Goal: Communication & Community: Share content

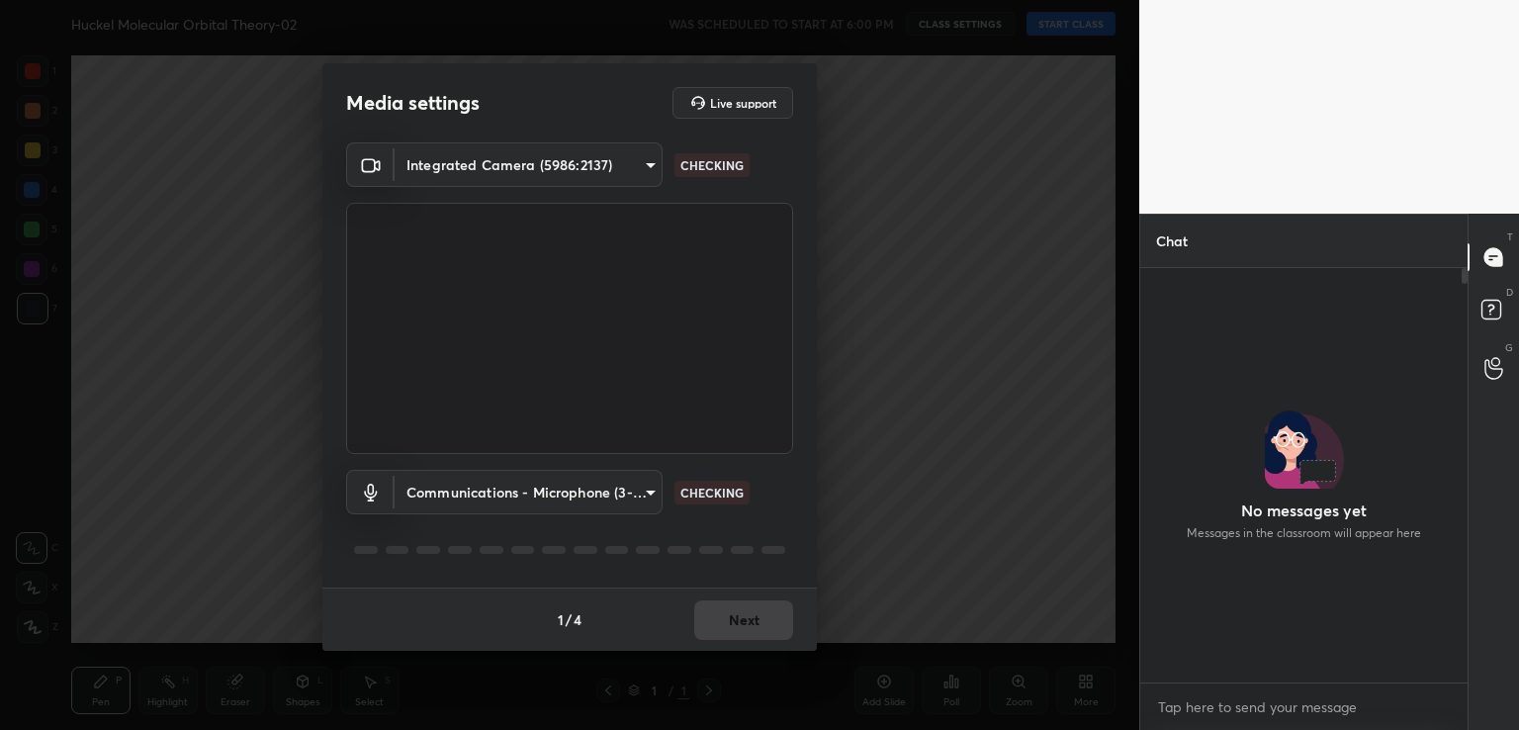
scroll to position [7, 6]
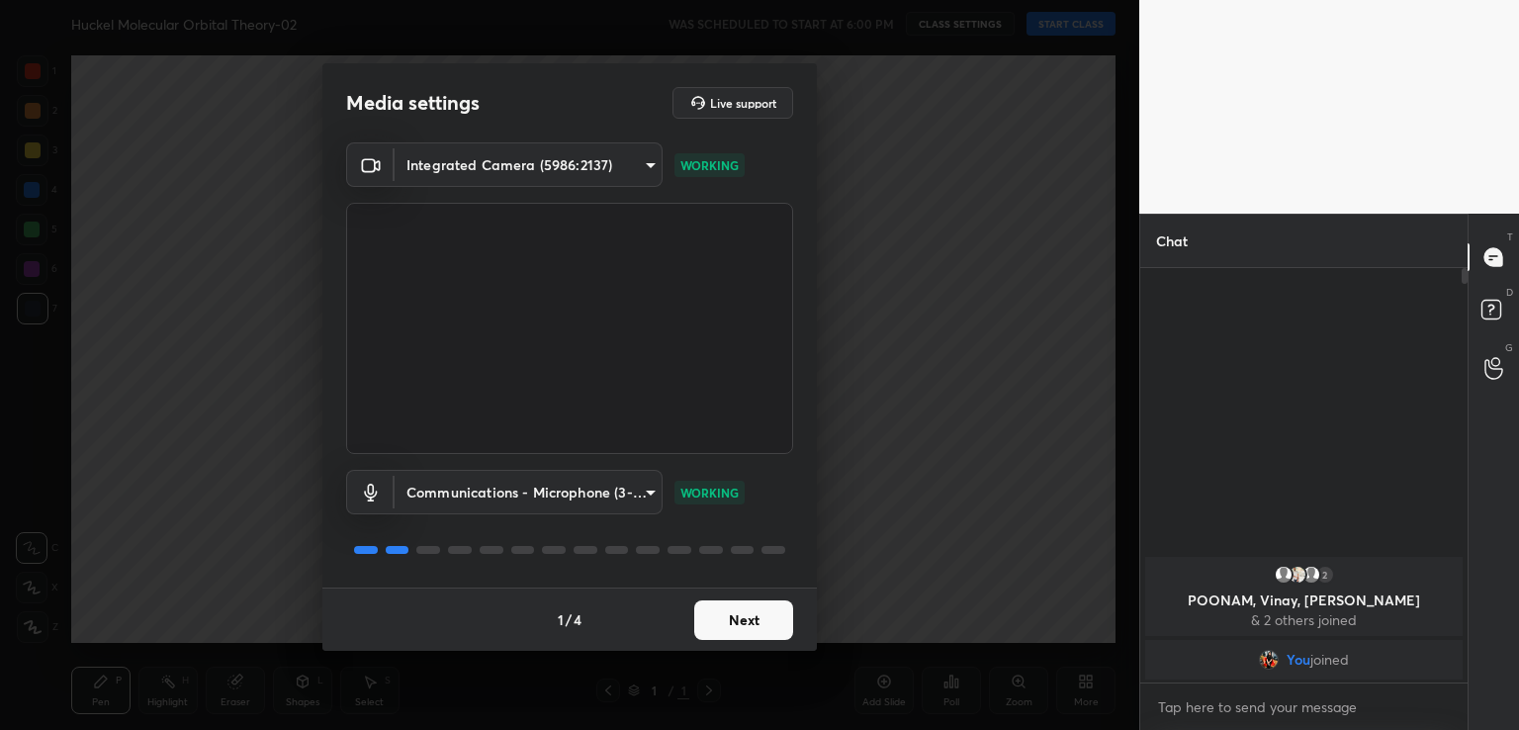
click at [760, 614] on button "Next" at bounding box center [743, 620] width 99 height 40
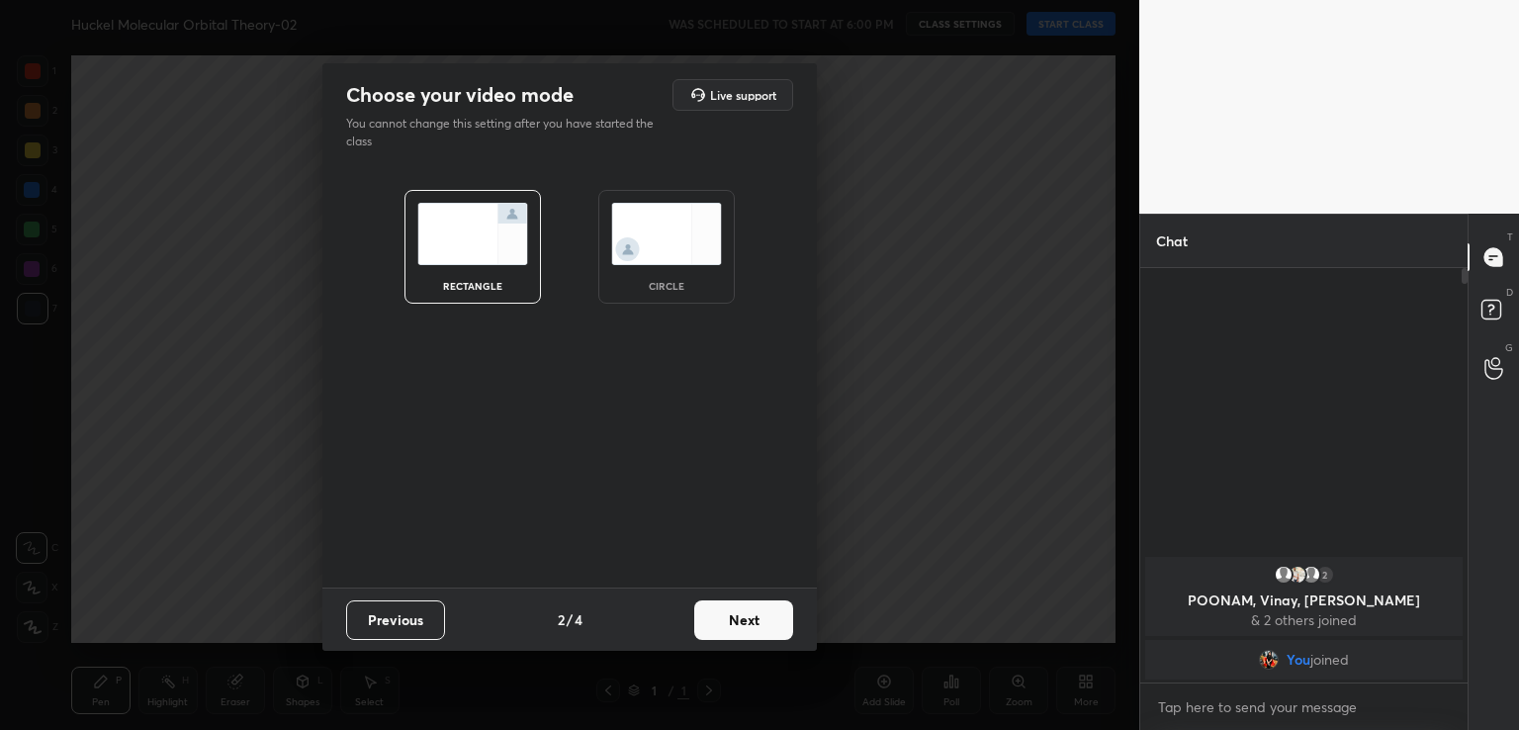
click at [656, 297] on div "circle" at bounding box center [666, 247] width 136 height 114
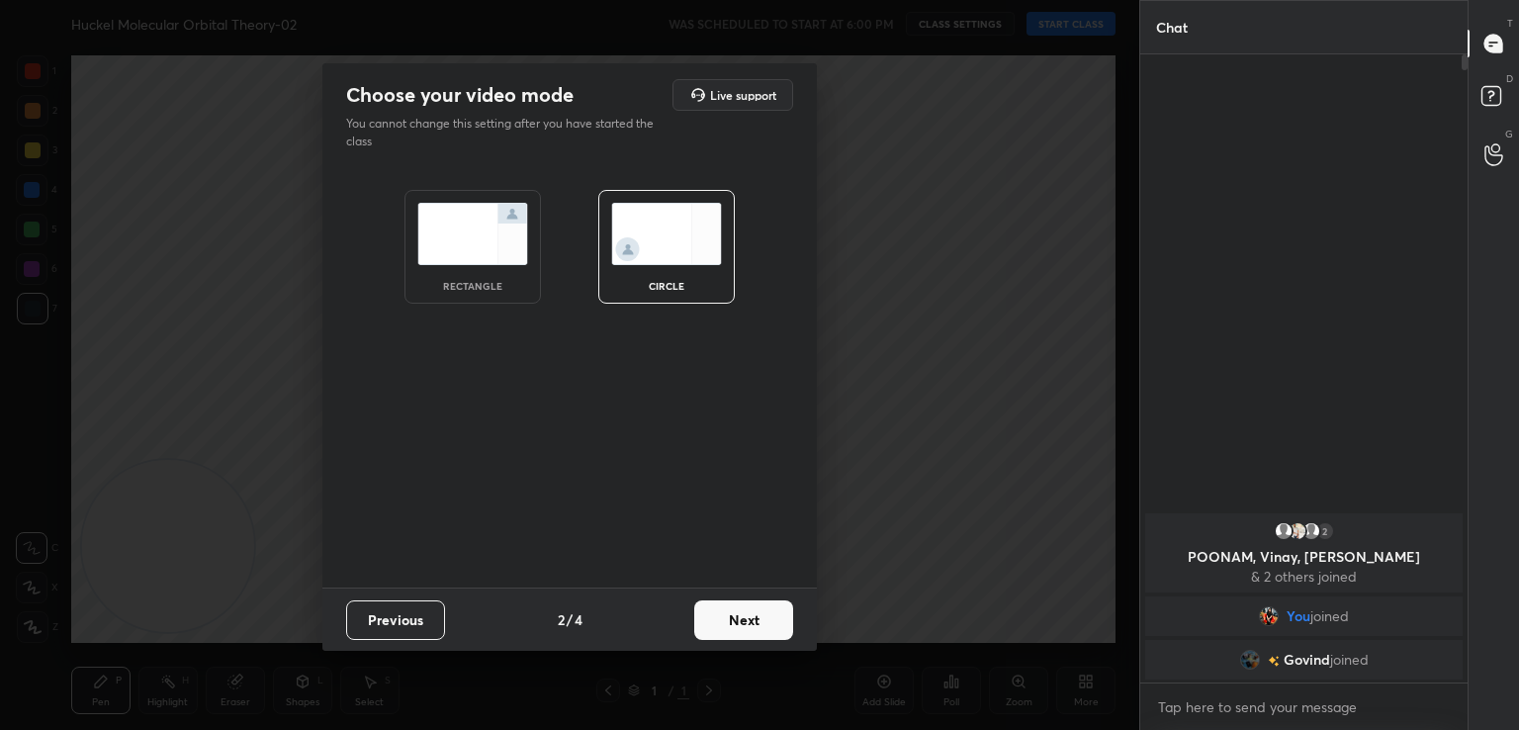
click at [775, 638] on button "Next" at bounding box center [743, 620] width 99 height 40
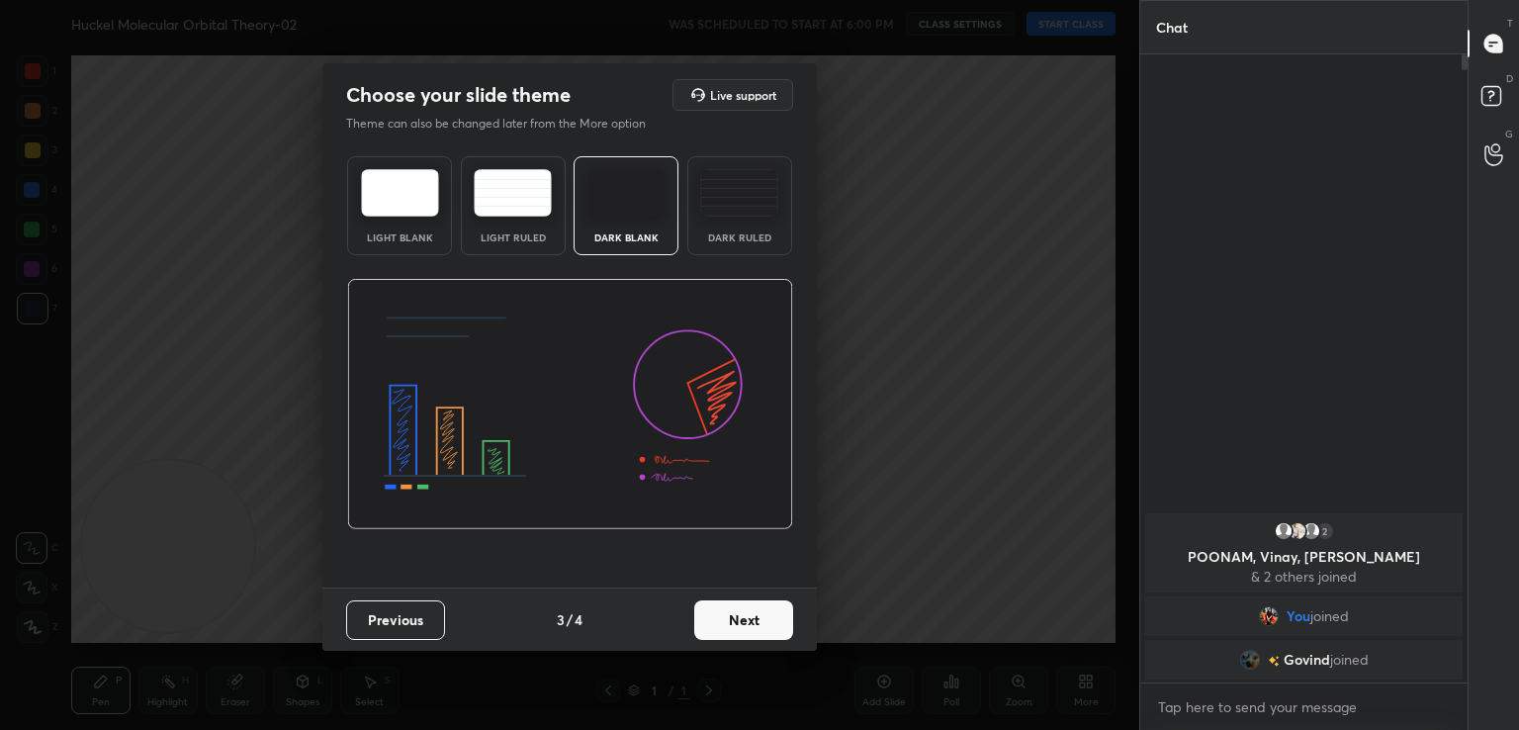
click at [774, 616] on button "Next" at bounding box center [743, 620] width 99 height 40
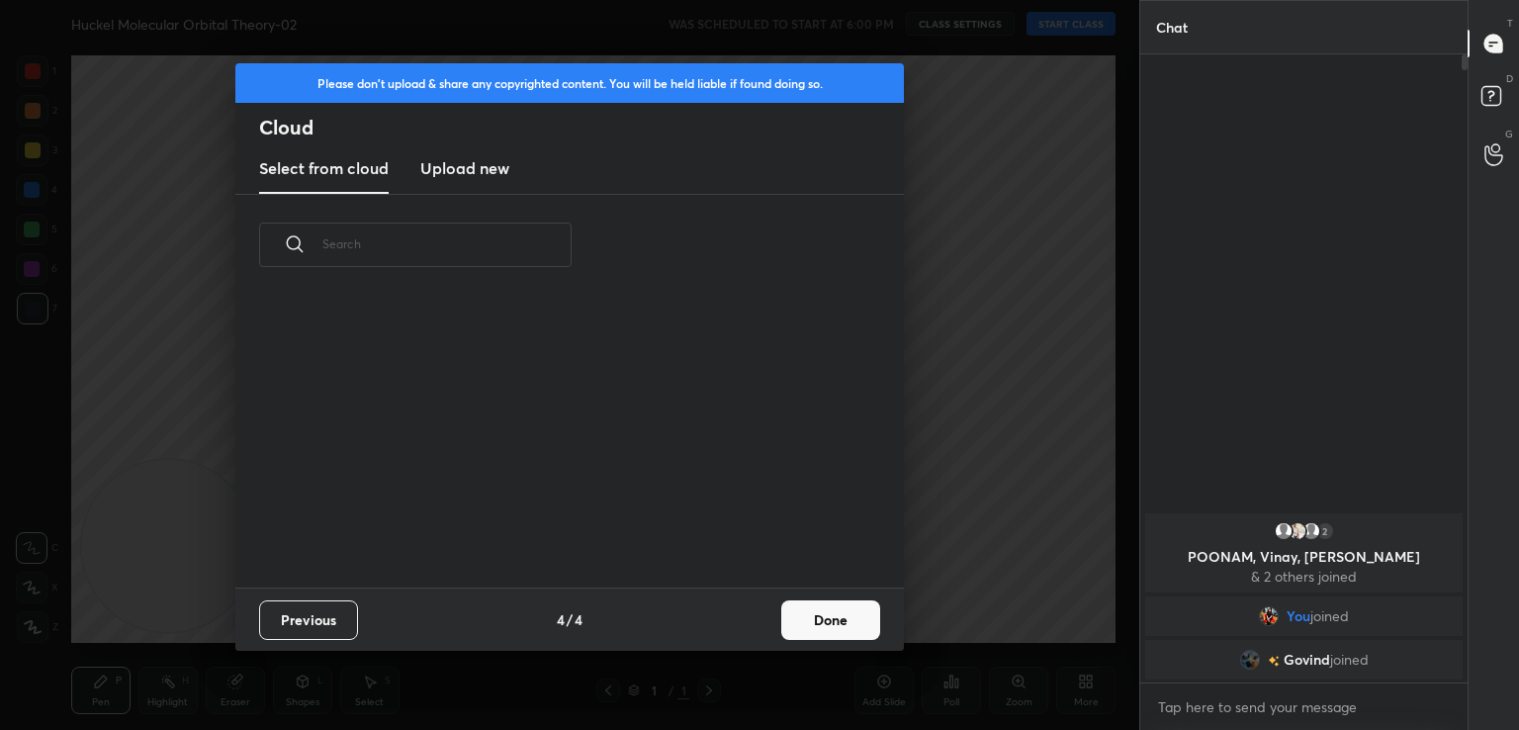
scroll to position [293, 635]
click at [819, 622] on button "Done" at bounding box center [830, 620] width 99 height 40
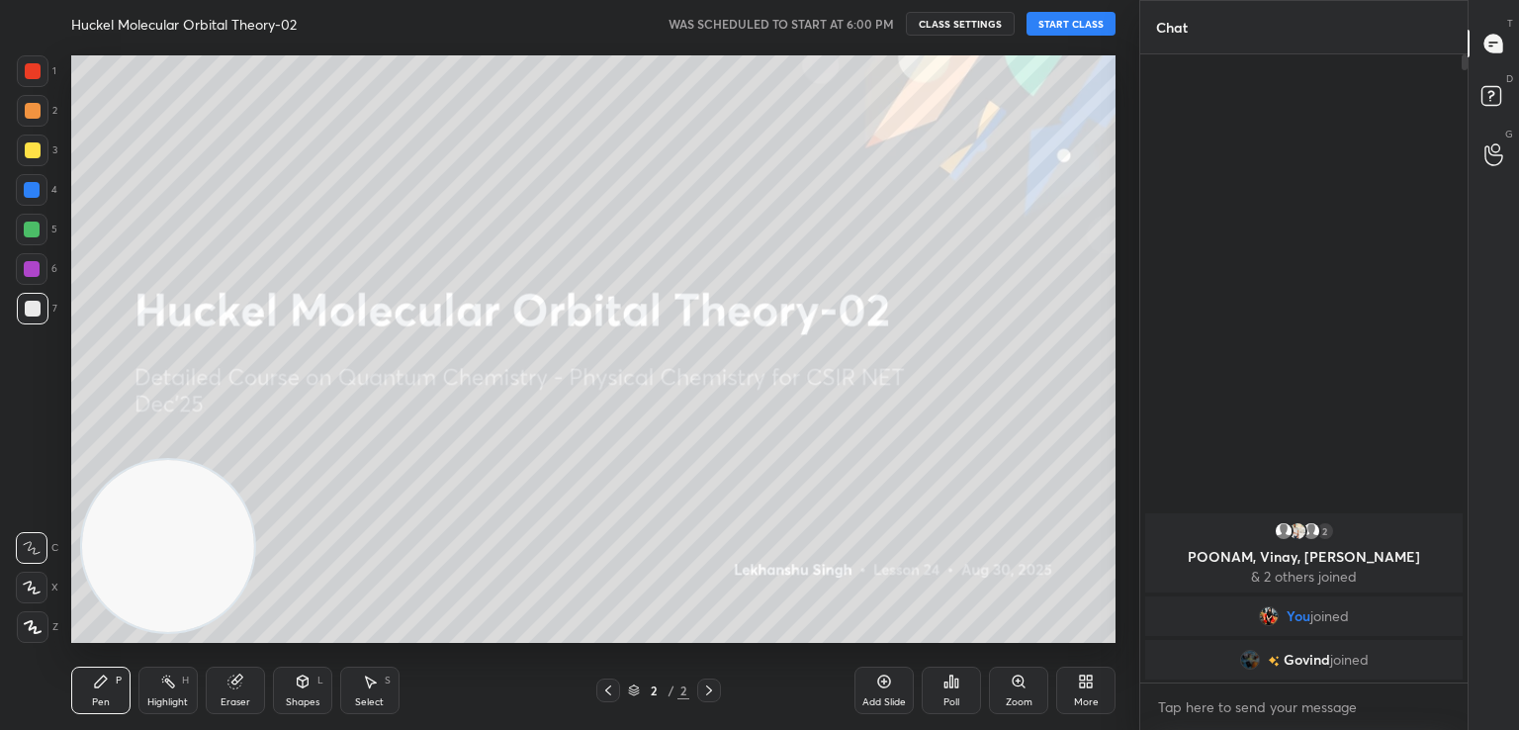
click at [1056, 17] on button "START CLASS" at bounding box center [1070, 24] width 89 height 24
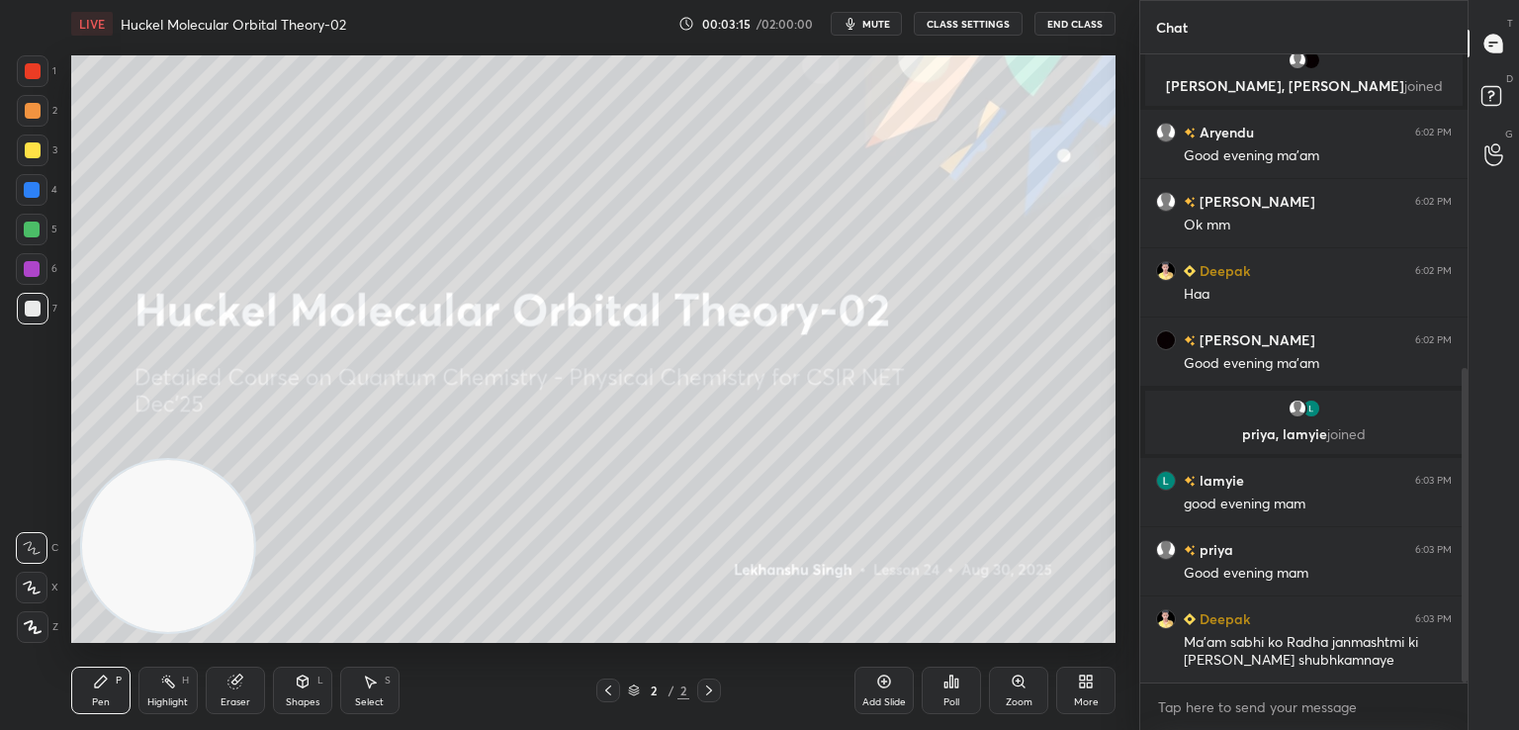
scroll to position [674, 0]
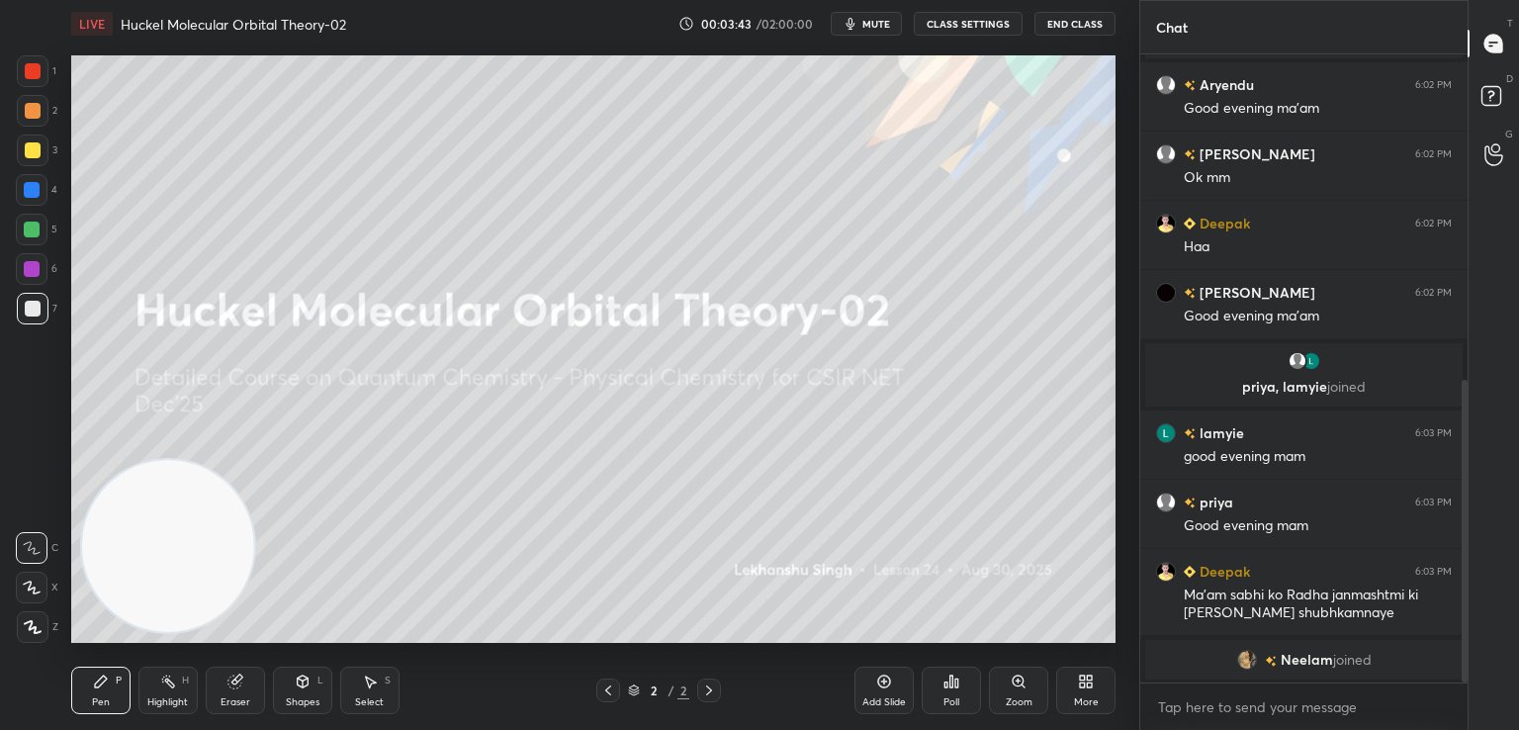
click at [1074, 697] on div "More" at bounding box center [1086, 702] width 25 height 10
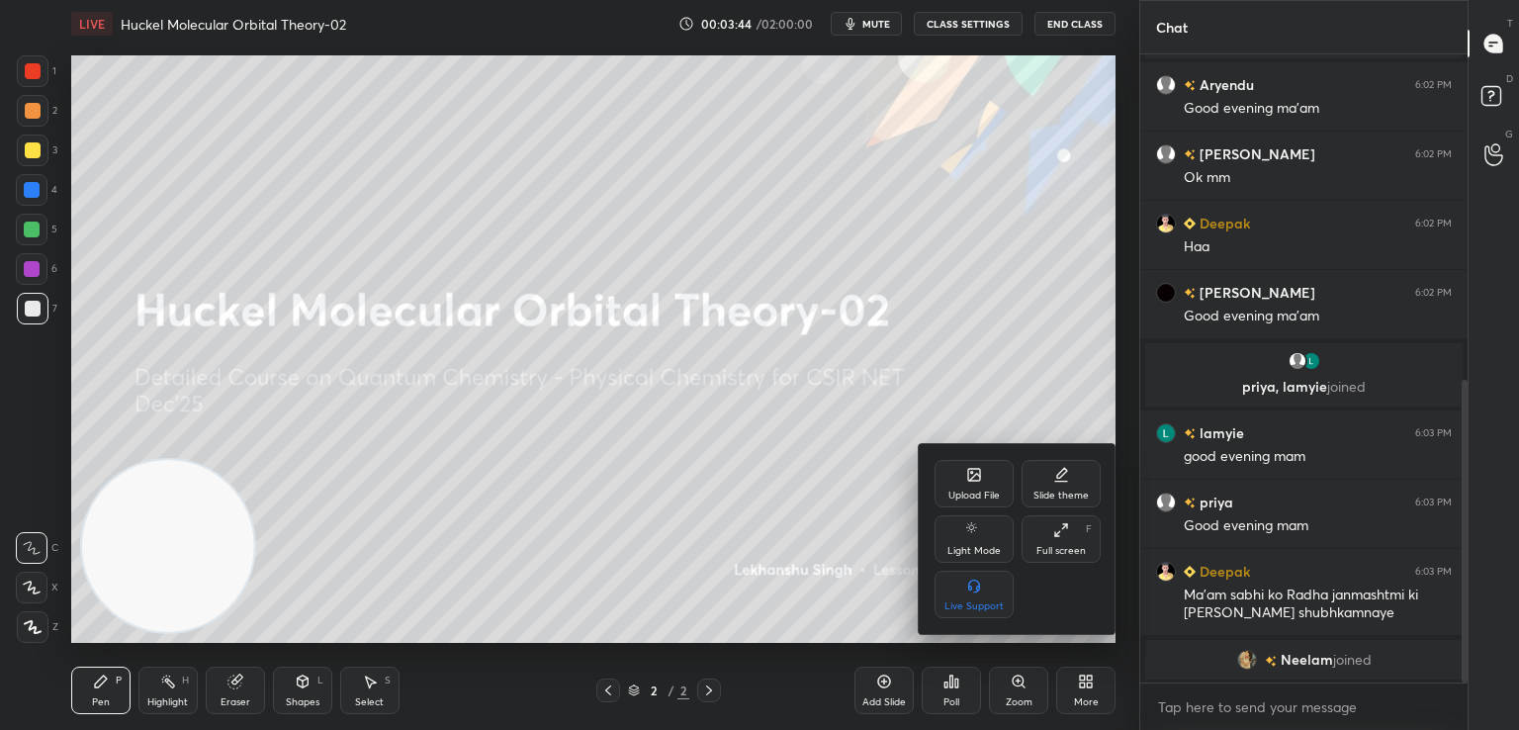
click at [967, 490] on div "Upload File" at bounding box center [973, 495] width 51 height 10
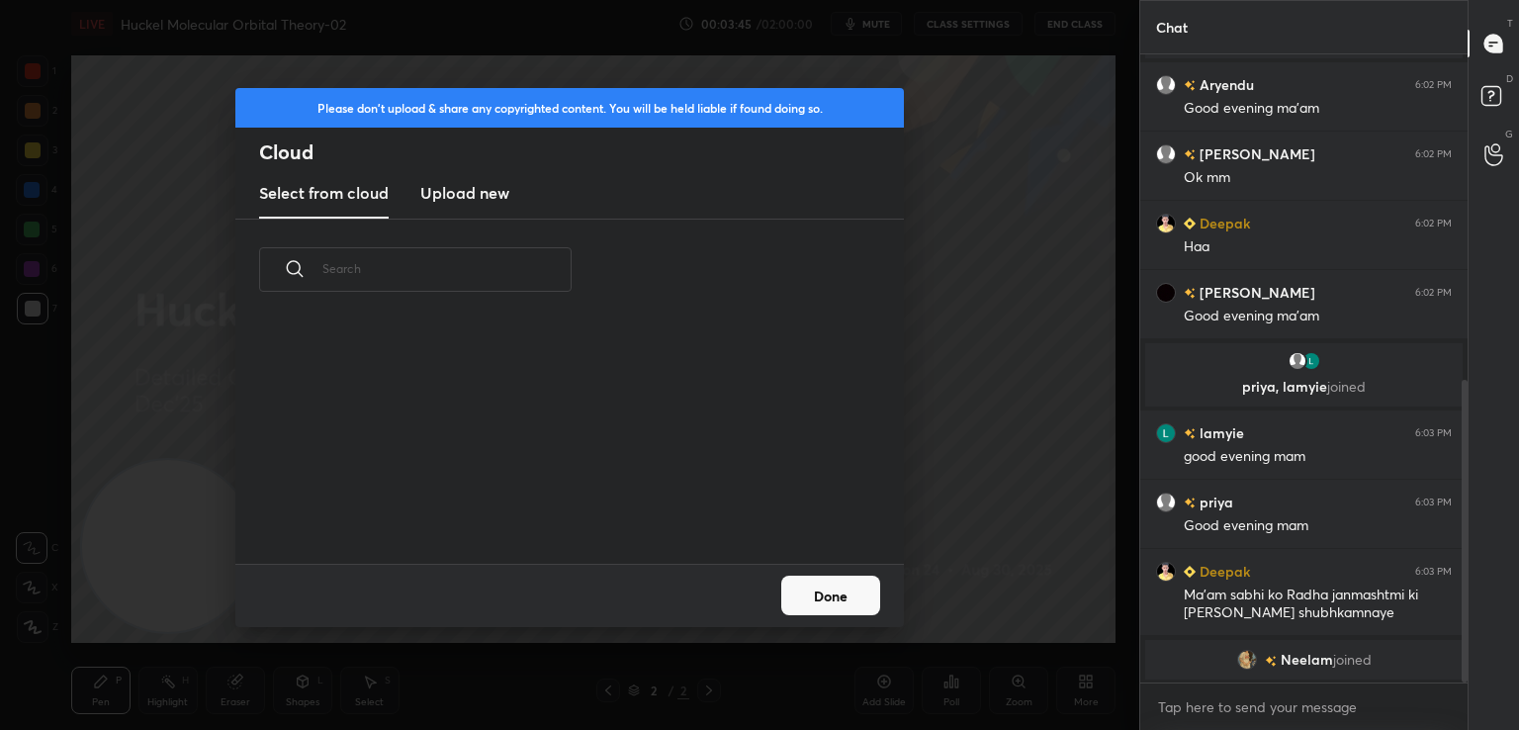
scroll to position [243, 635]
click at [467, 208] on new "Upload new" at bounding box center [464, 193] width 89 height 49
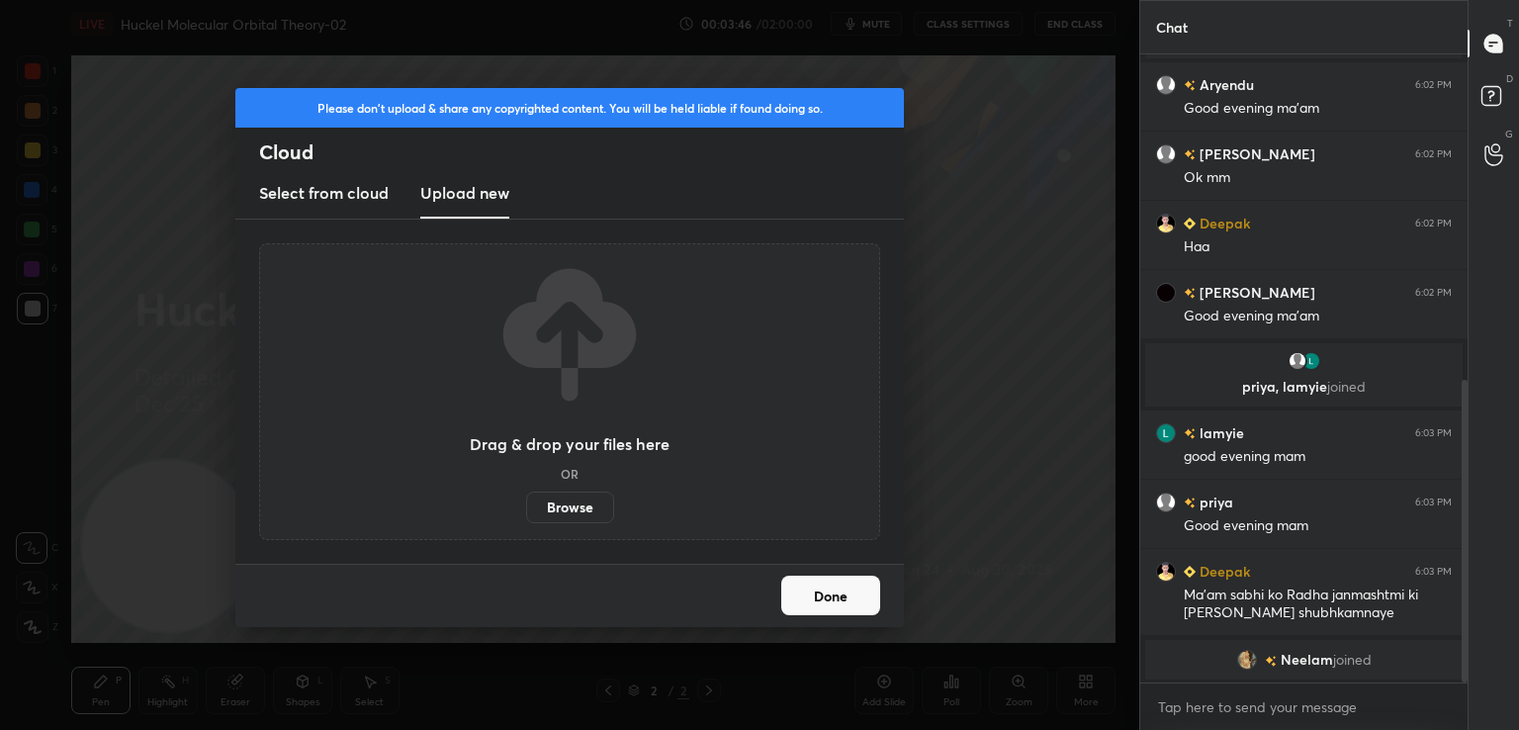
click at [556, 496] on label "Browse" at bounding box center [570, 507] width 88 height 32
click at [526, 496] on input "Browse" at bounding box center [526, 507] width 0 height 32
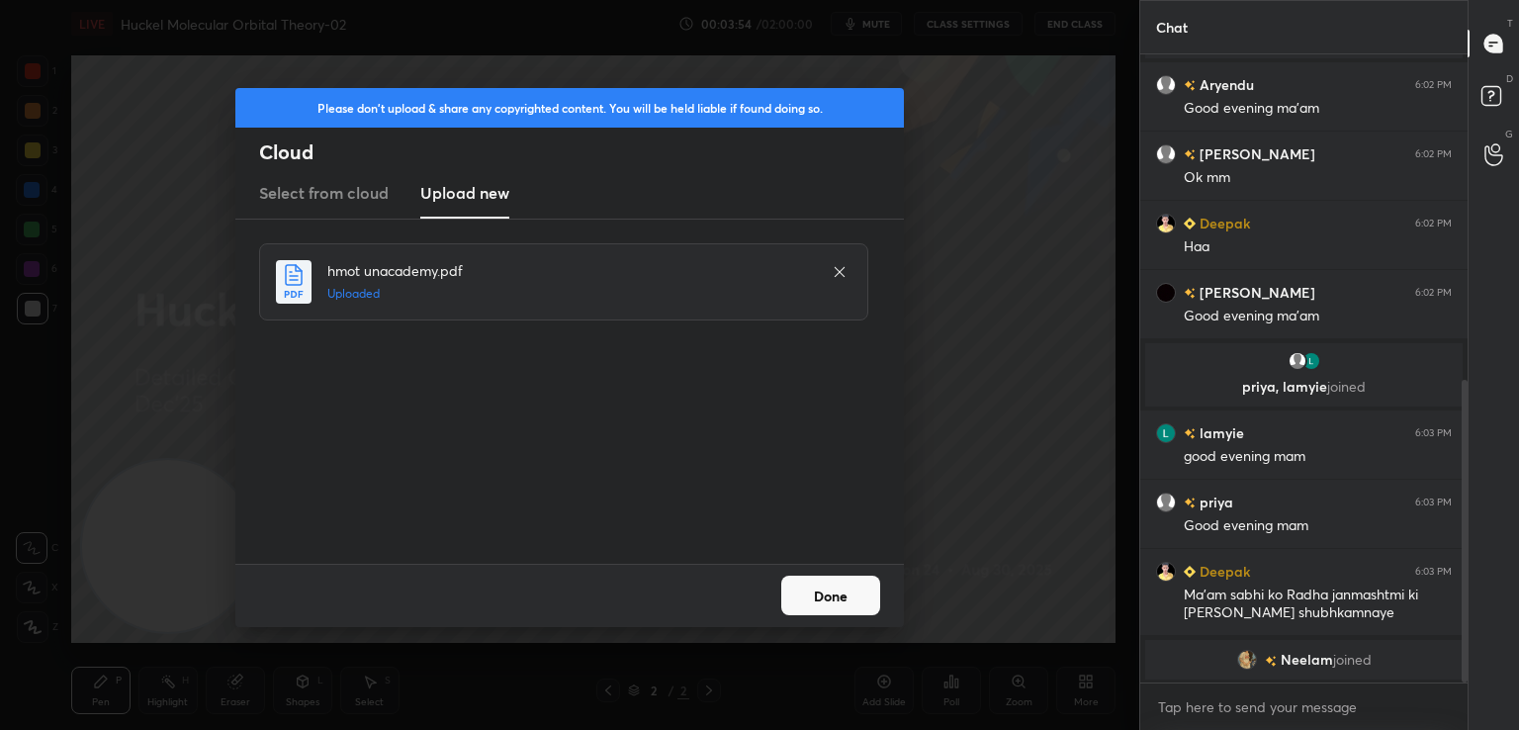
click at [870, 595] on button "Done" at bounding box center [830, 595] width 99 height 40
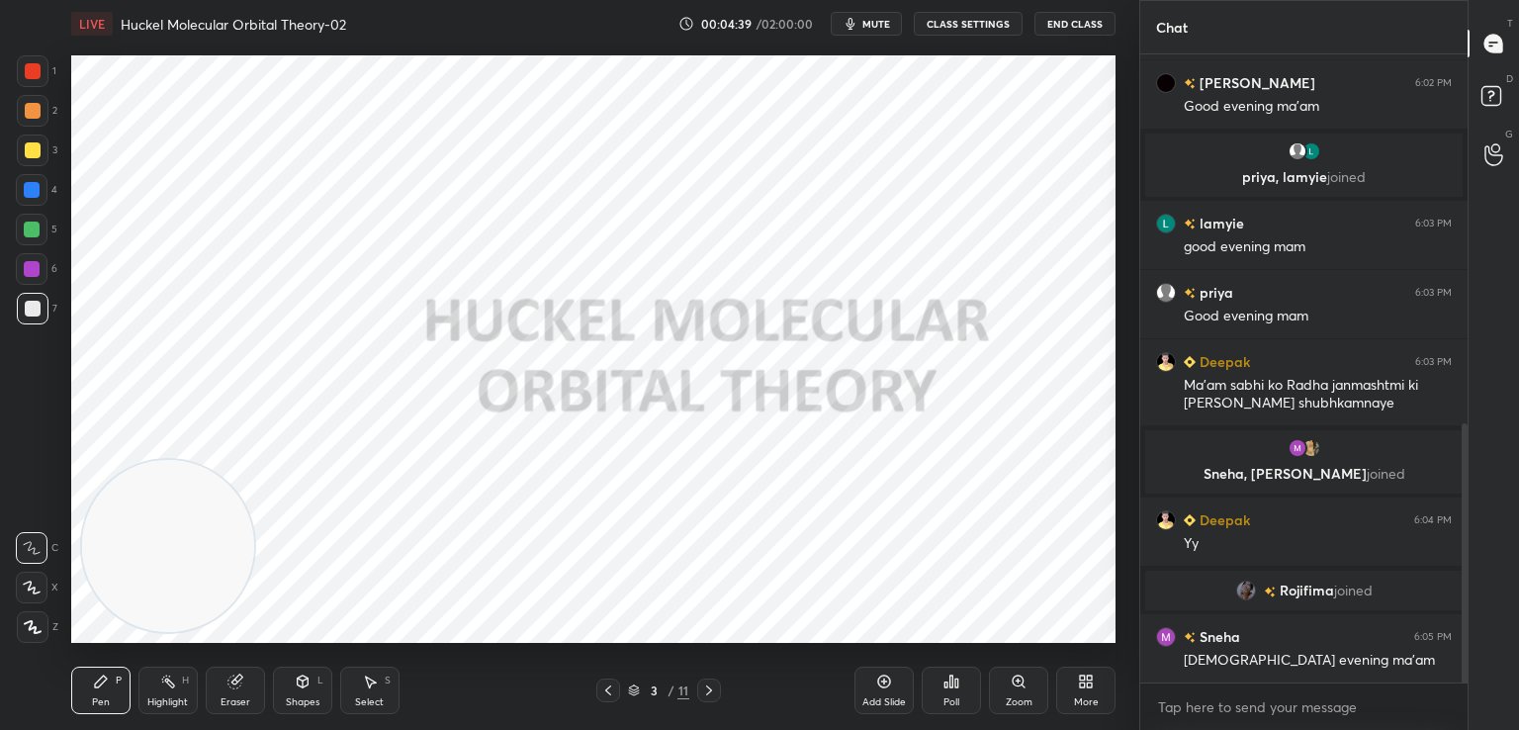
scroll to position [961, 0]
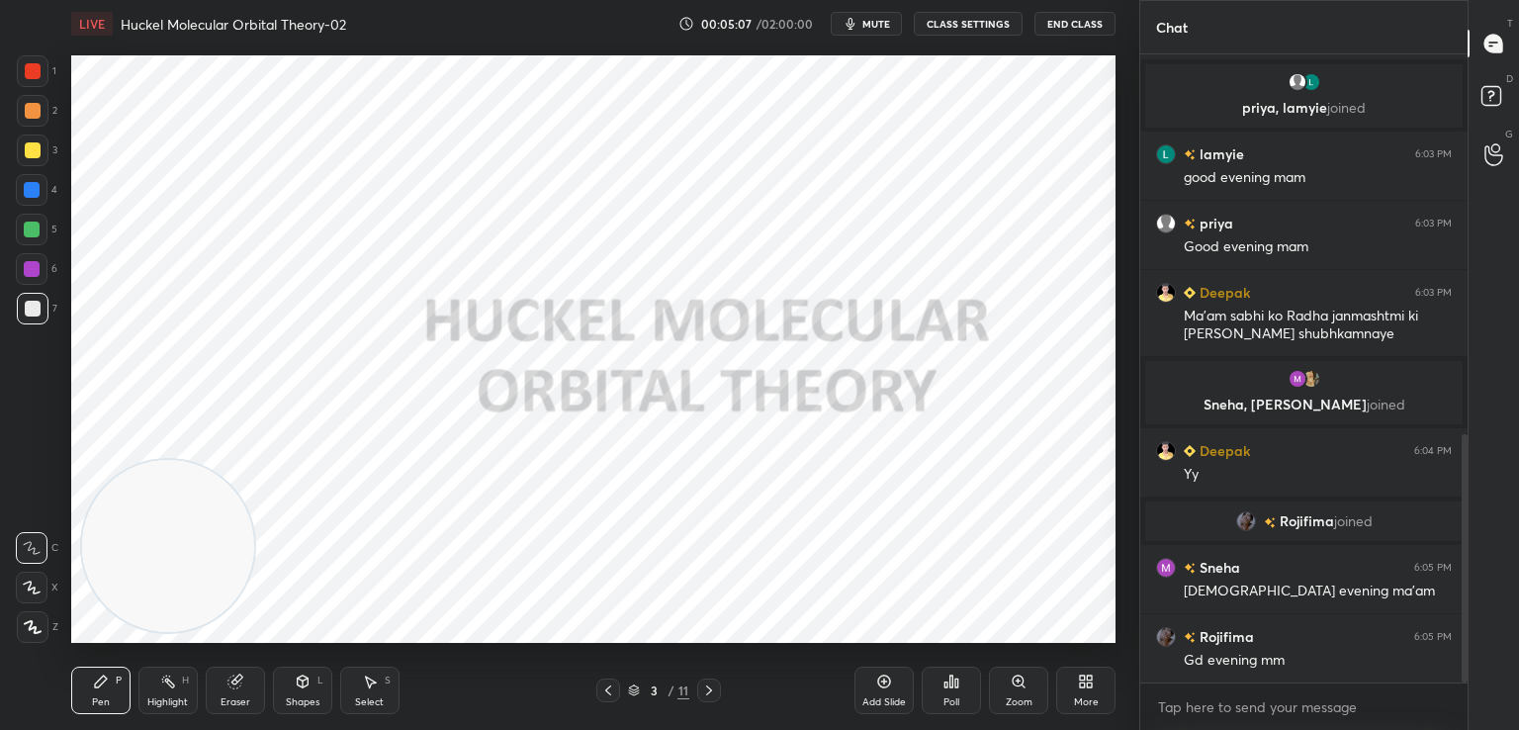
click at [961, 677] on div "Poll" at bounding box center [950, 689] width 59 height 47
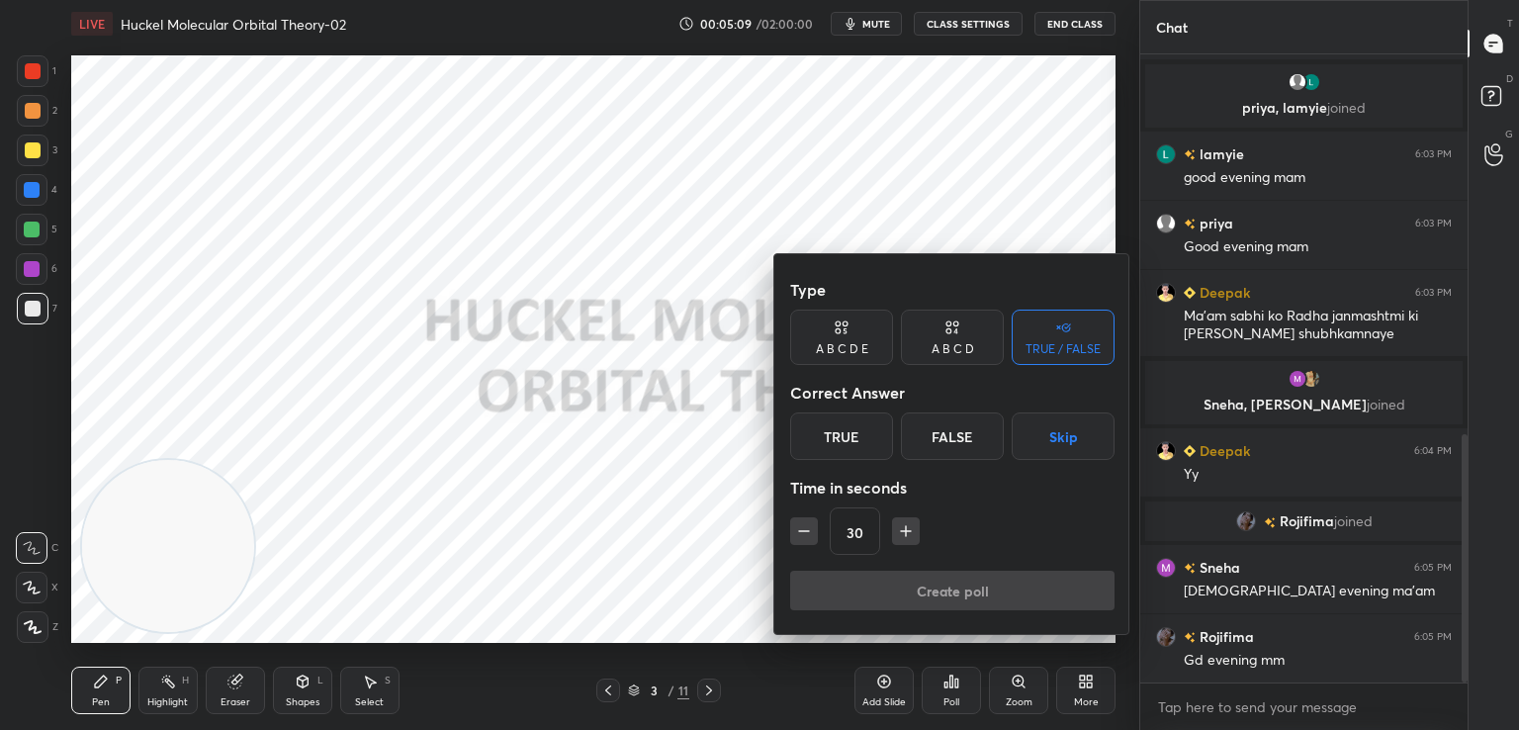
click at [978, 349] on div "A B C D" at bounding box center [952, 336] width 103 height 55
click at [828, 430] on div "A" at bounding box center [819, 435] width 58 height 47
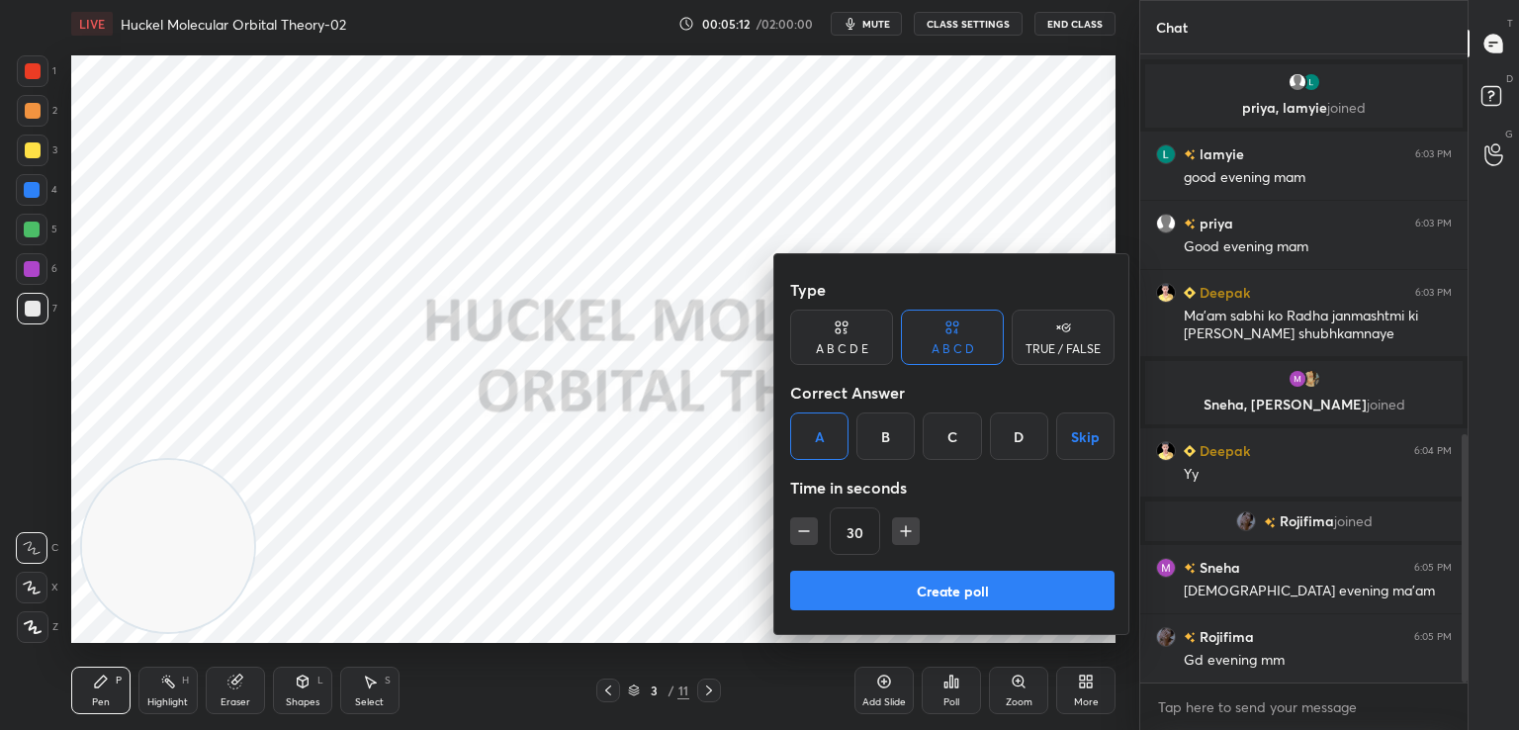
click at [1049, 336] on div "TRUE / FALSE" at bounding box center [1062, 336] width 103 height 55
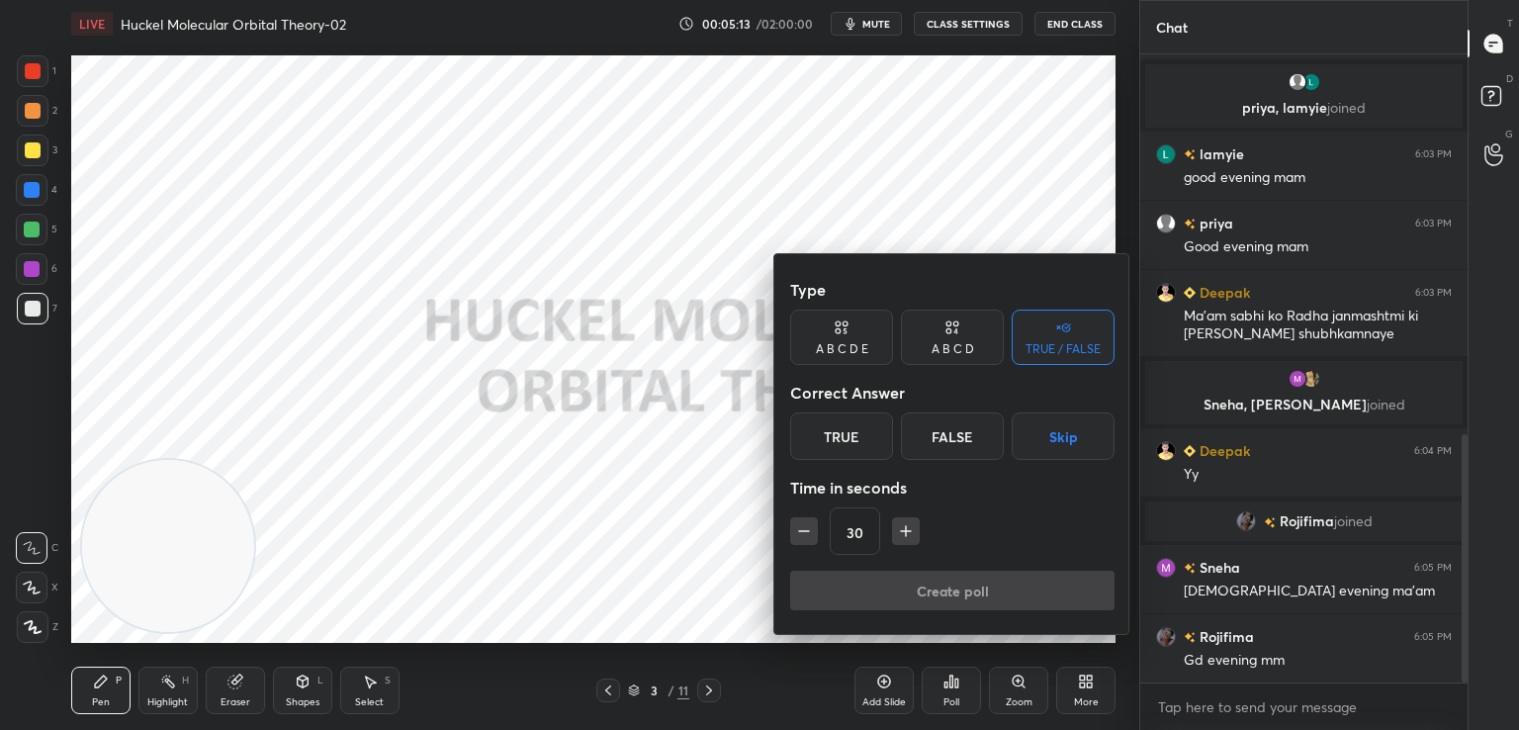
click at [834, 431] on div "True" at bounding box center [841, 435] width 103 height 47
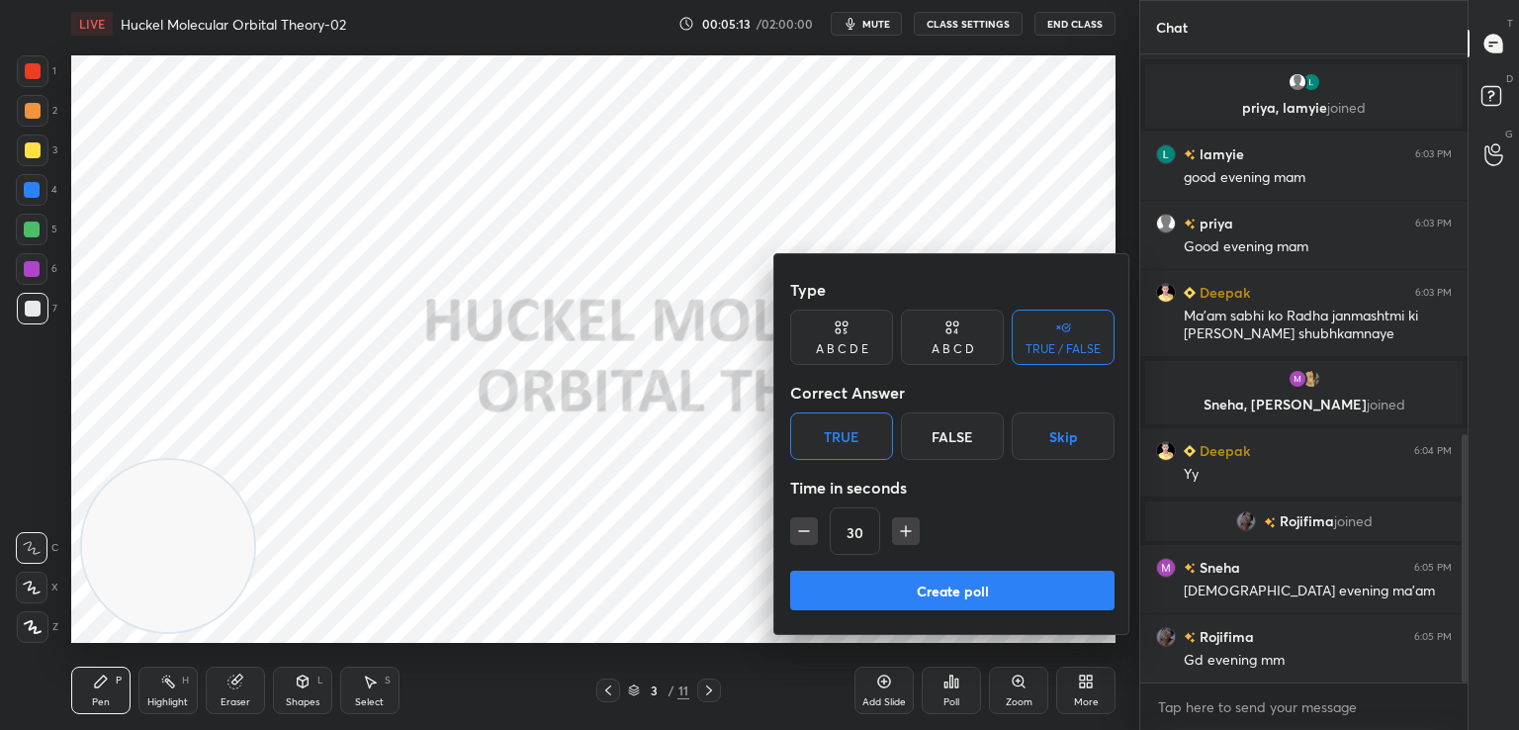
click at [956, 598] on button "Create poll" at bounding box center [952, 590] width 324 height 40
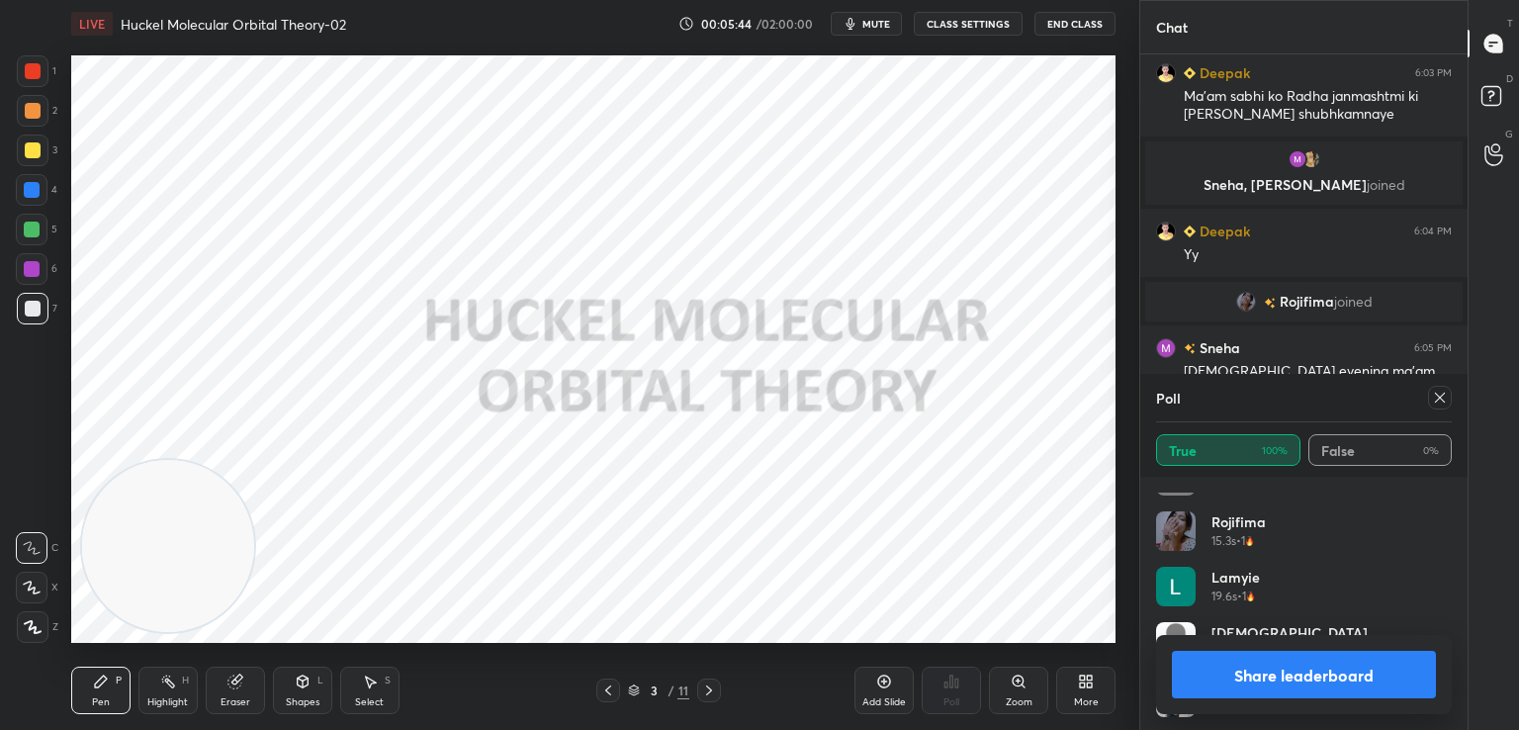
scroll to position [704, 0]
click at [1243, 667] on button "Share leaderboard" at bounding box center [1304, 674] width 264 height 47
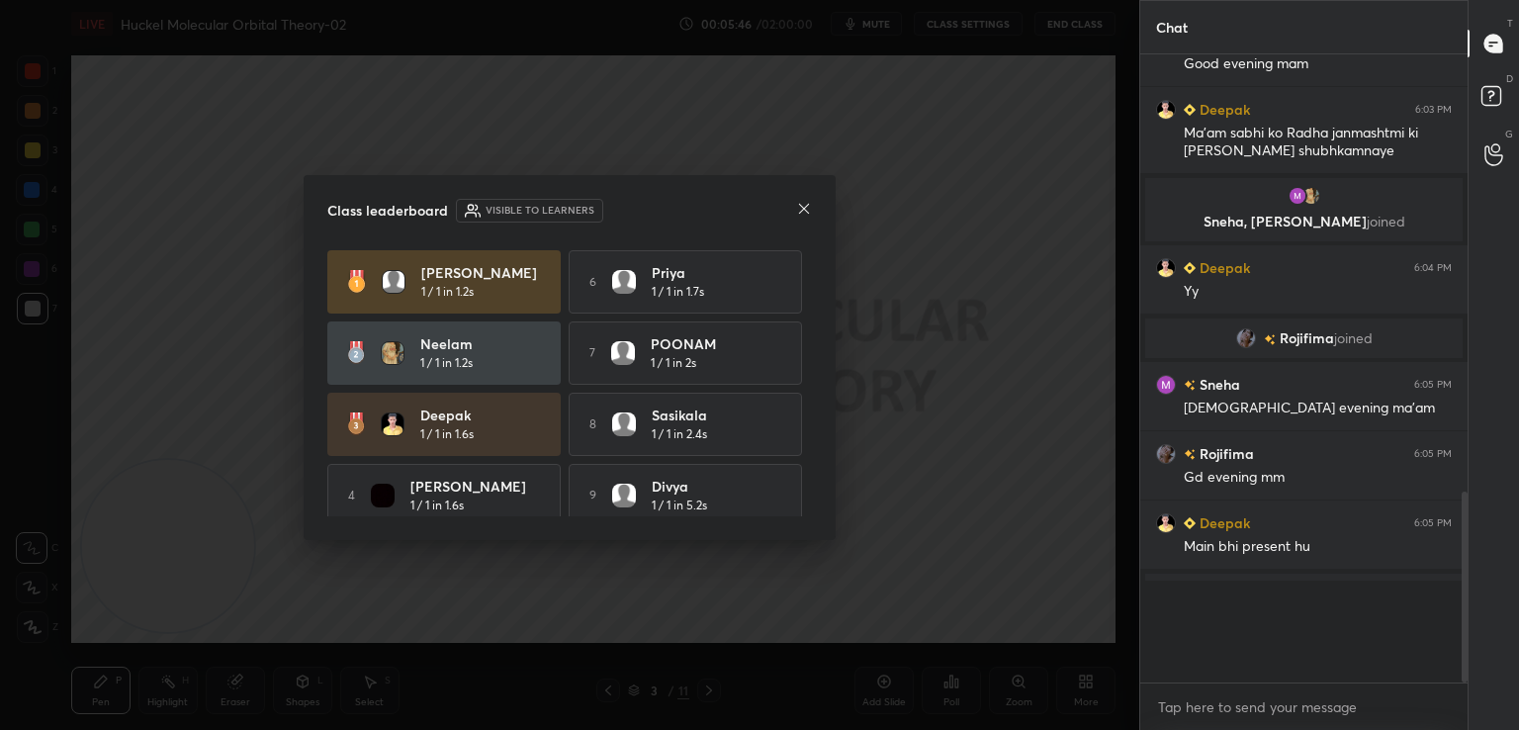
scroll to position [6, 6]
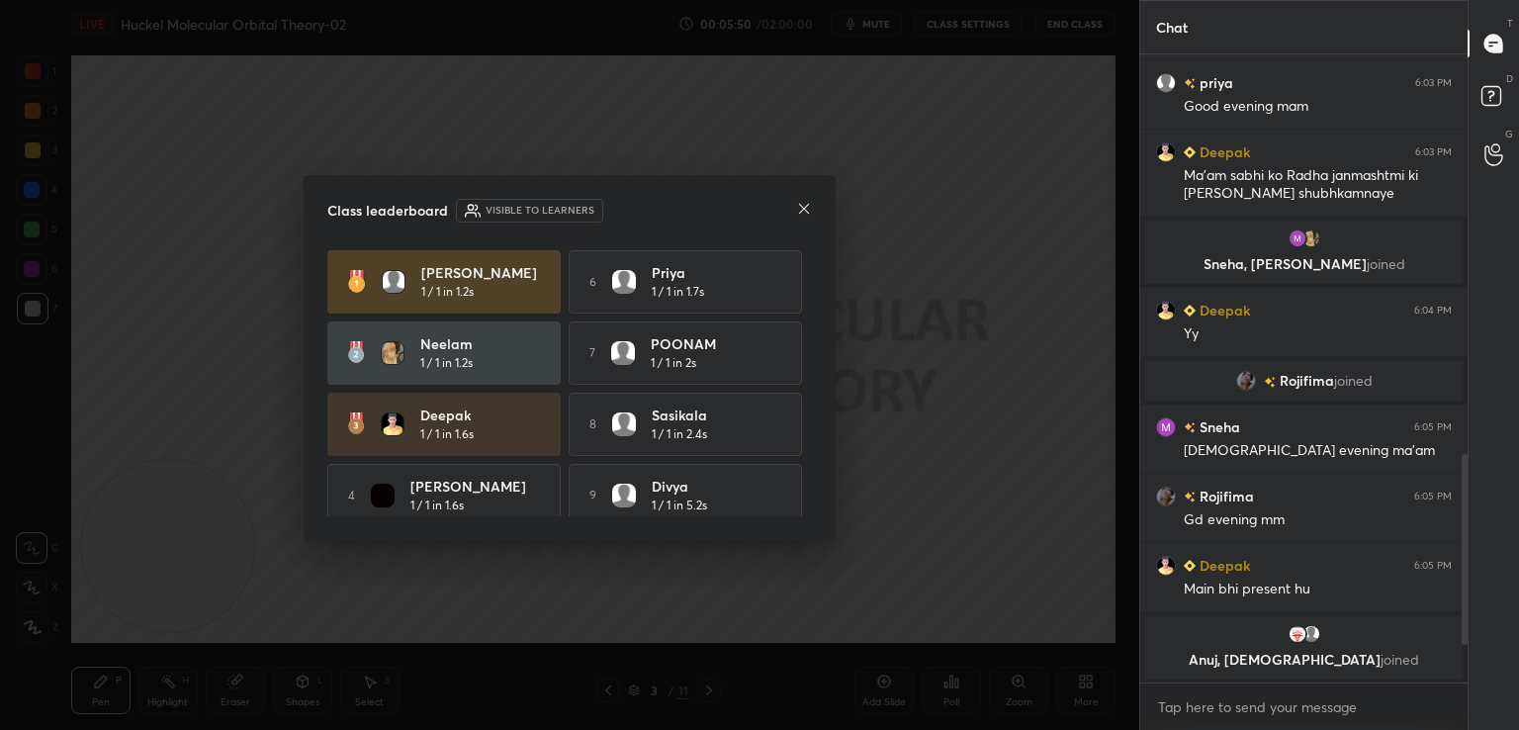
click at [802, 211] on icon at bounding box center [804, 209] width 10 height 10
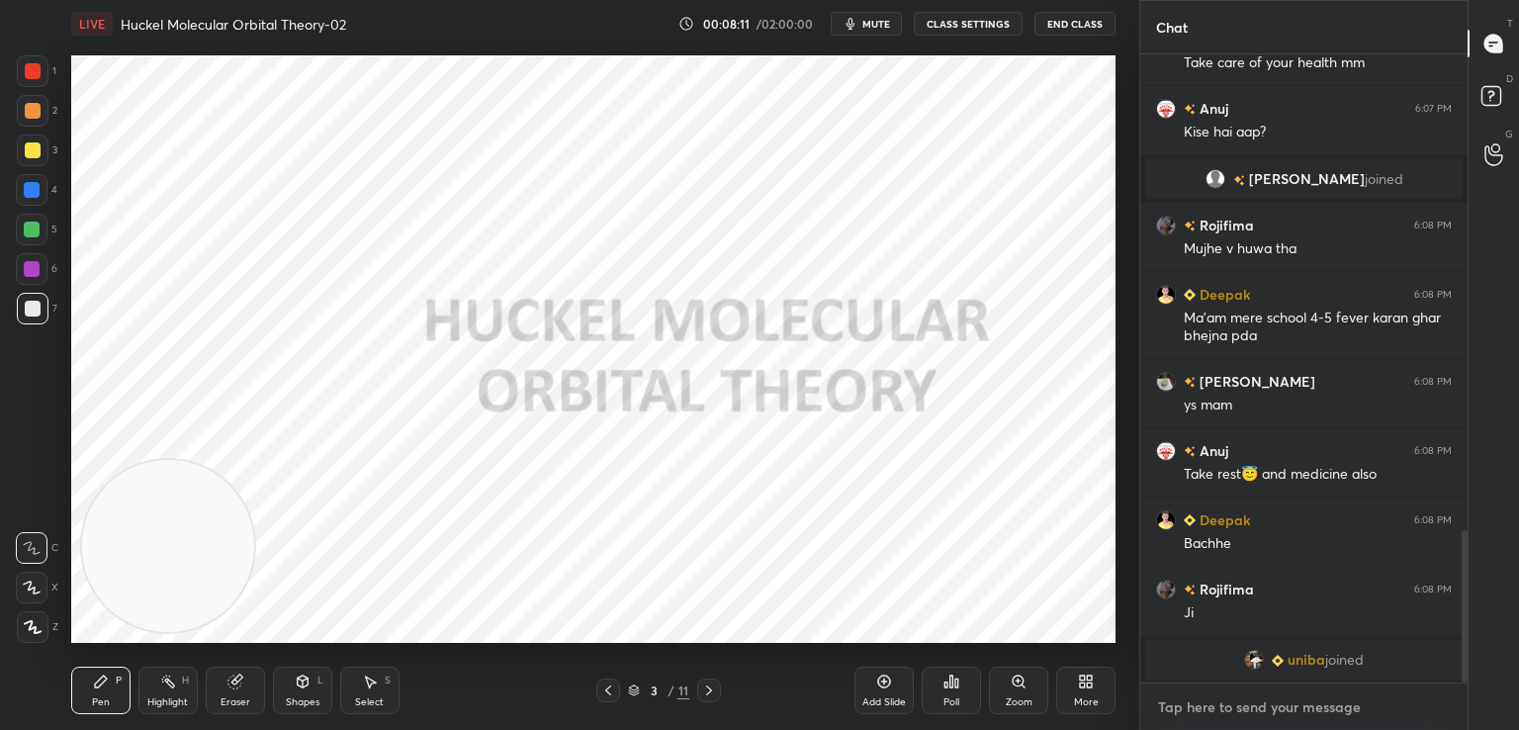
type textarea "x"
click at [1232, 707] on textarea at bounding box center [1304, 707] width 296 height 32
paste textarea "[URL][DOMAIN_NAME]"
type textarea "[URL][DOMAIN_NAME]"
type textarea "x"
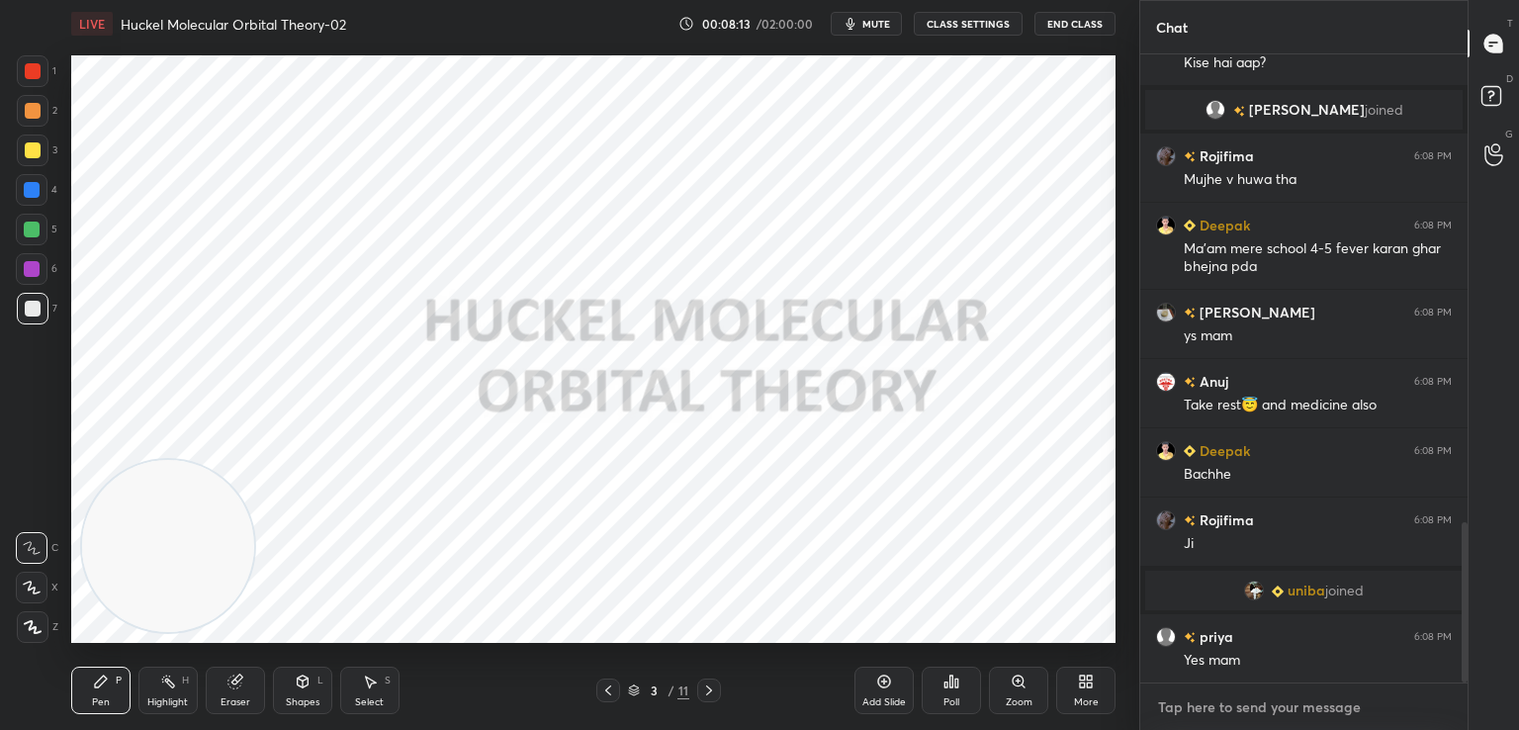
scroll to position [2031, 0]
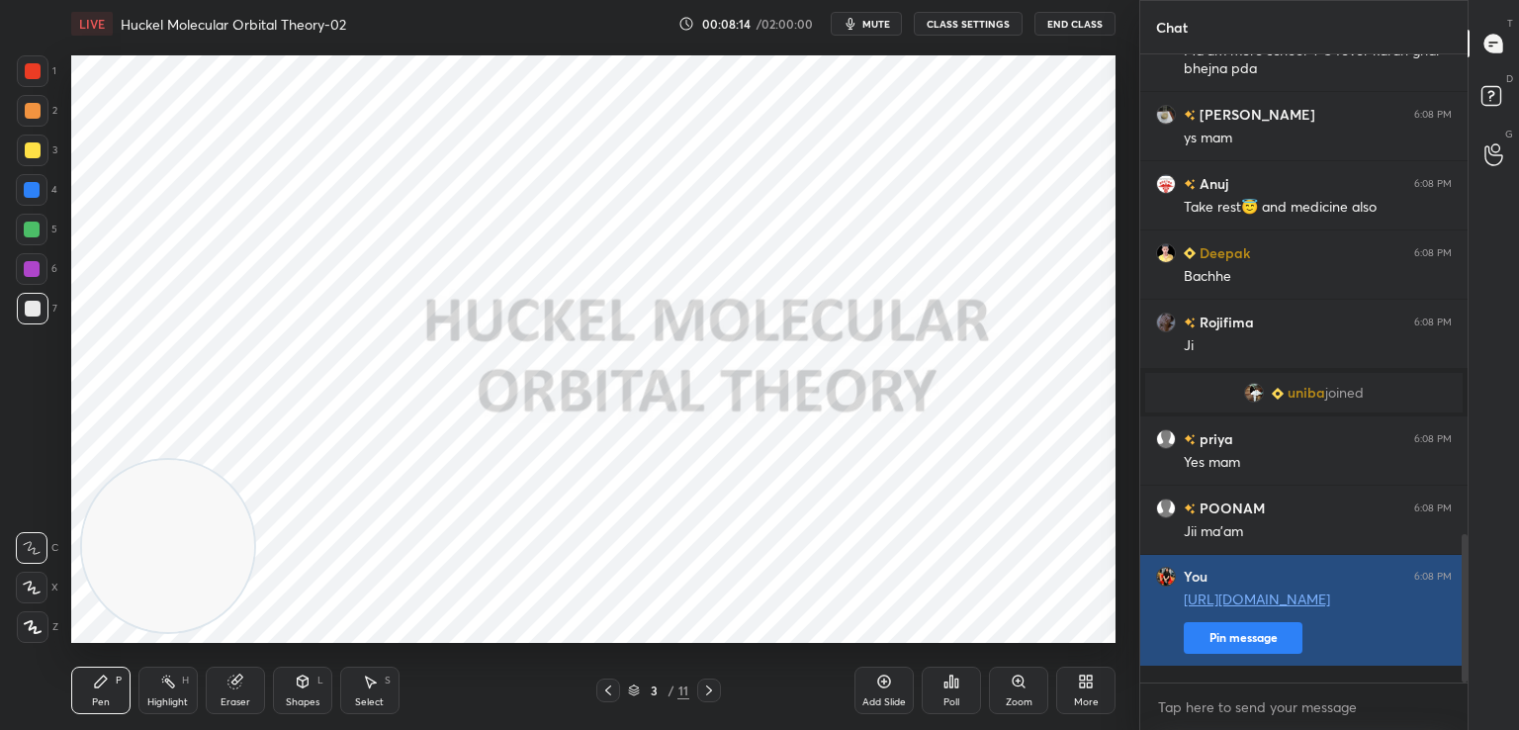
click at [1277, 654] on button "Pin message" at bounding box center [1242, 638] width 119 height 32
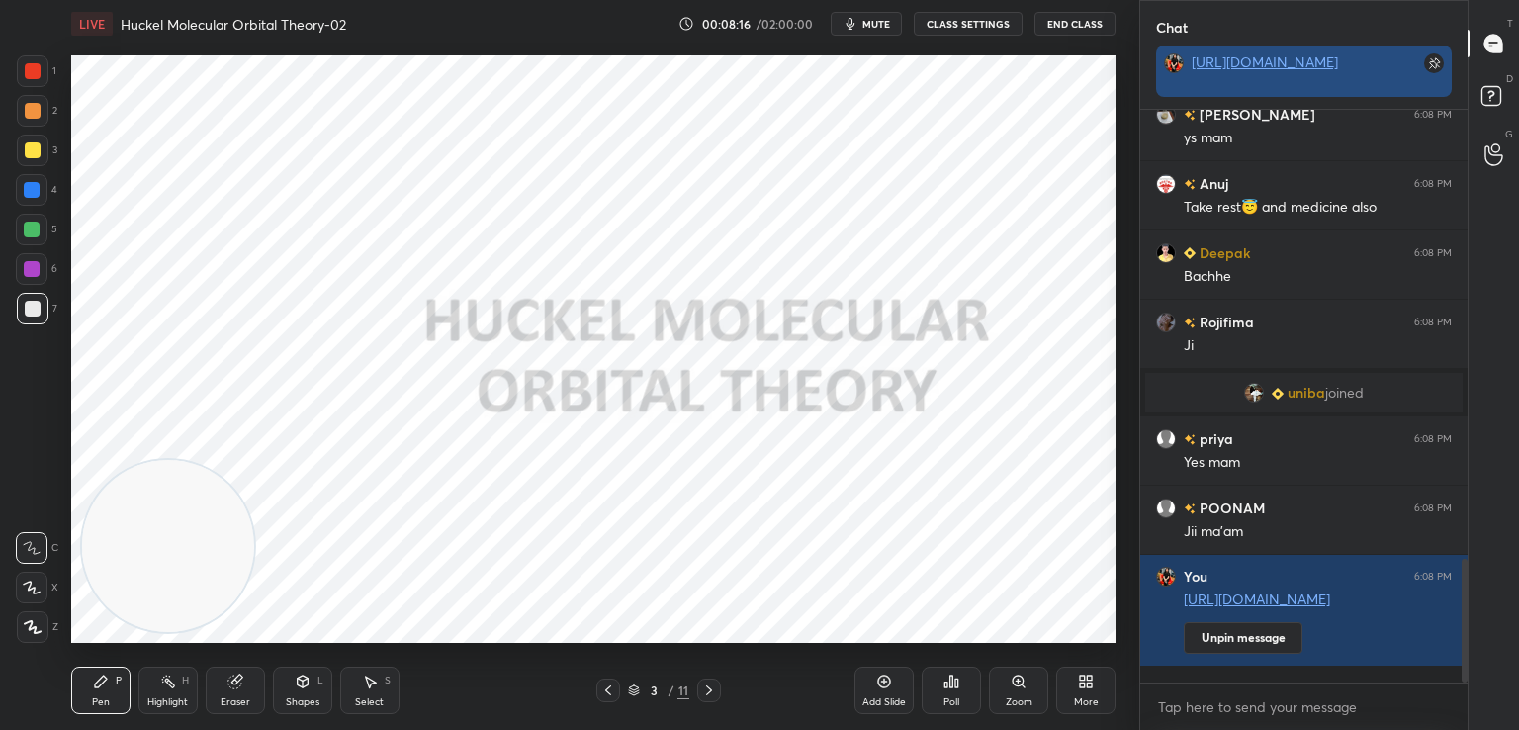
scroll to position [7, 6]
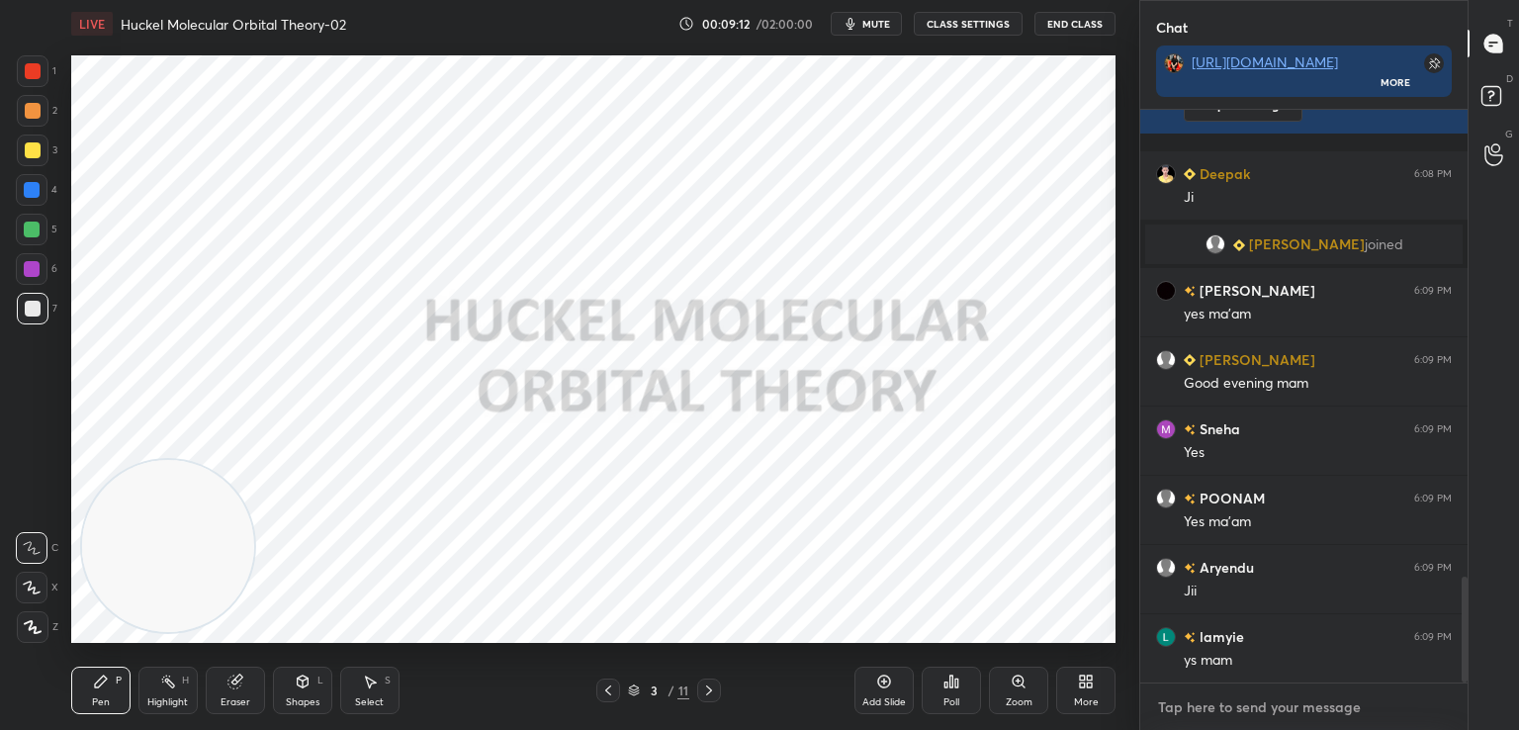
type textarea "x"
click at [1192, 699] on textarea at bounding box center [1304, 707] width 296 height 32
paste textarea "[URL][DOMAIN_NAME]"
type textarea "[URL][DOMAIN_NAME]"
type textarea "x"
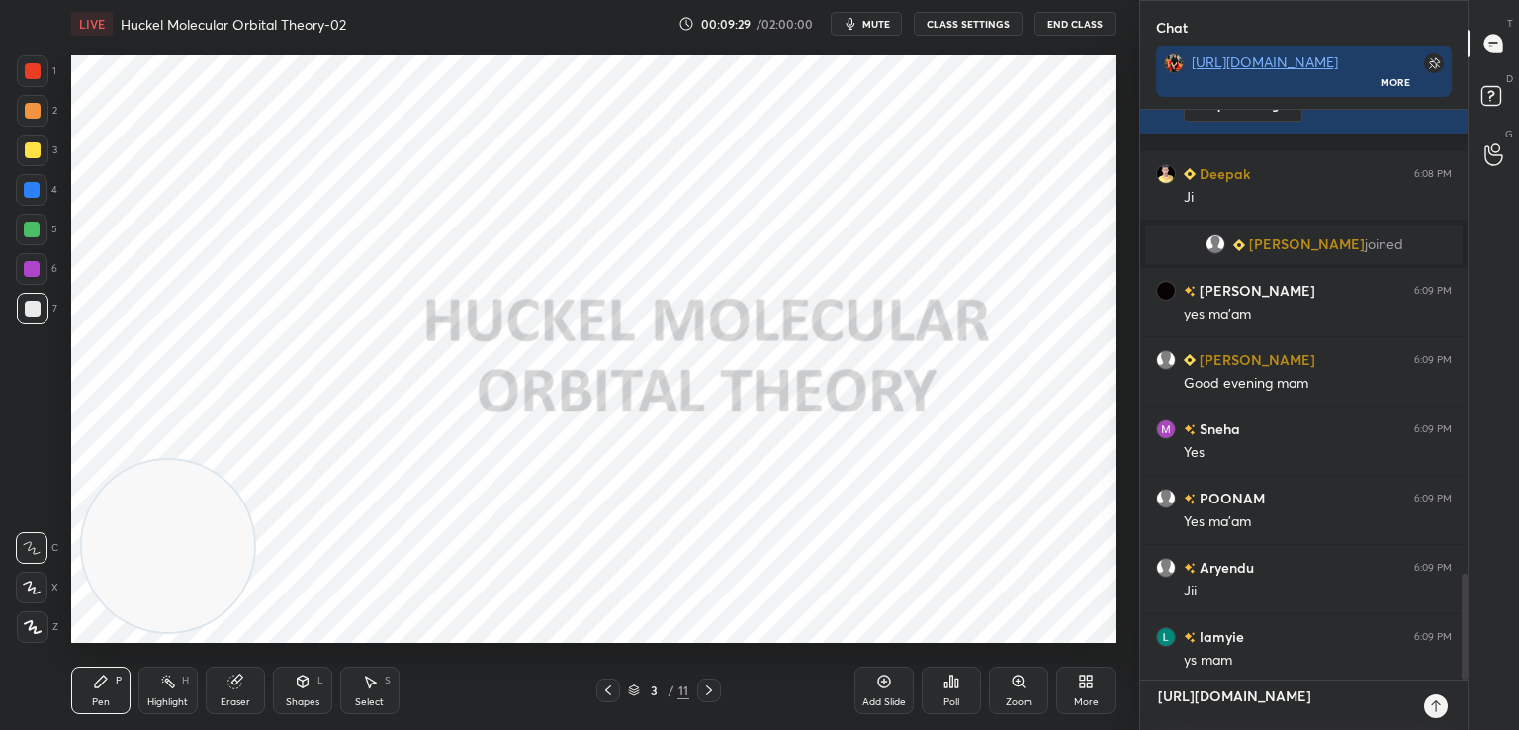
type textarea "[URL][DOMAIN_NAME]"
type textarea "x"
click at [1430, 701] on icon at bounding box center [1436, 706] width 16 height 16
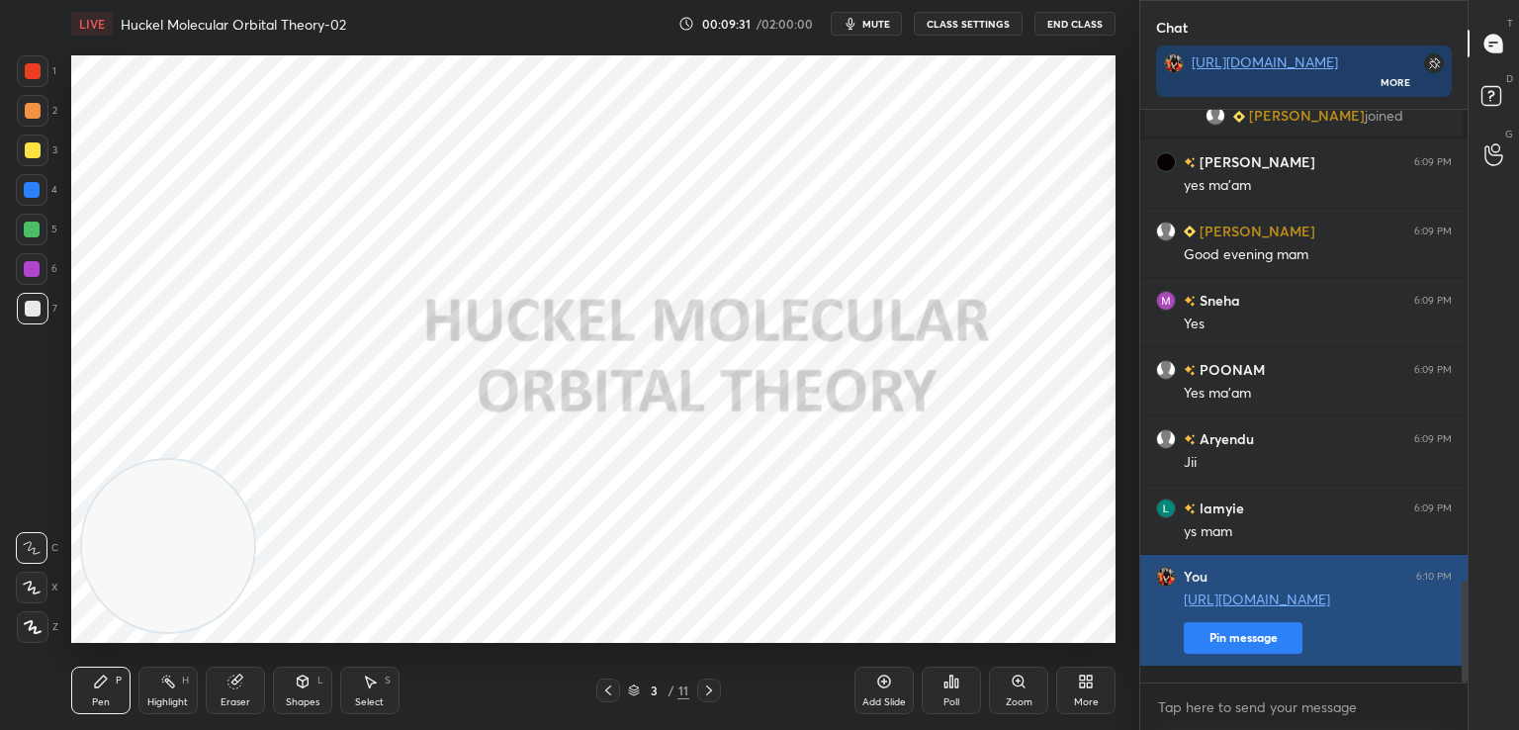
click at [1206, 650] on button "Pin message" at bounding box center [1242, 638] width 119 height 32
drag, startPoint x: 1278, startPoint y: 688, endPoint x: 1278, endPoint y: 654, distance: 34.6
click at [1278, 654] on div "Deepak 6:08 PM [PERSON_NAME] joined [PERSON_NAME] 6:09 PM yes ma'am [PERSON_NAM…" at bounding box center [1303, 420] width 327 height 620
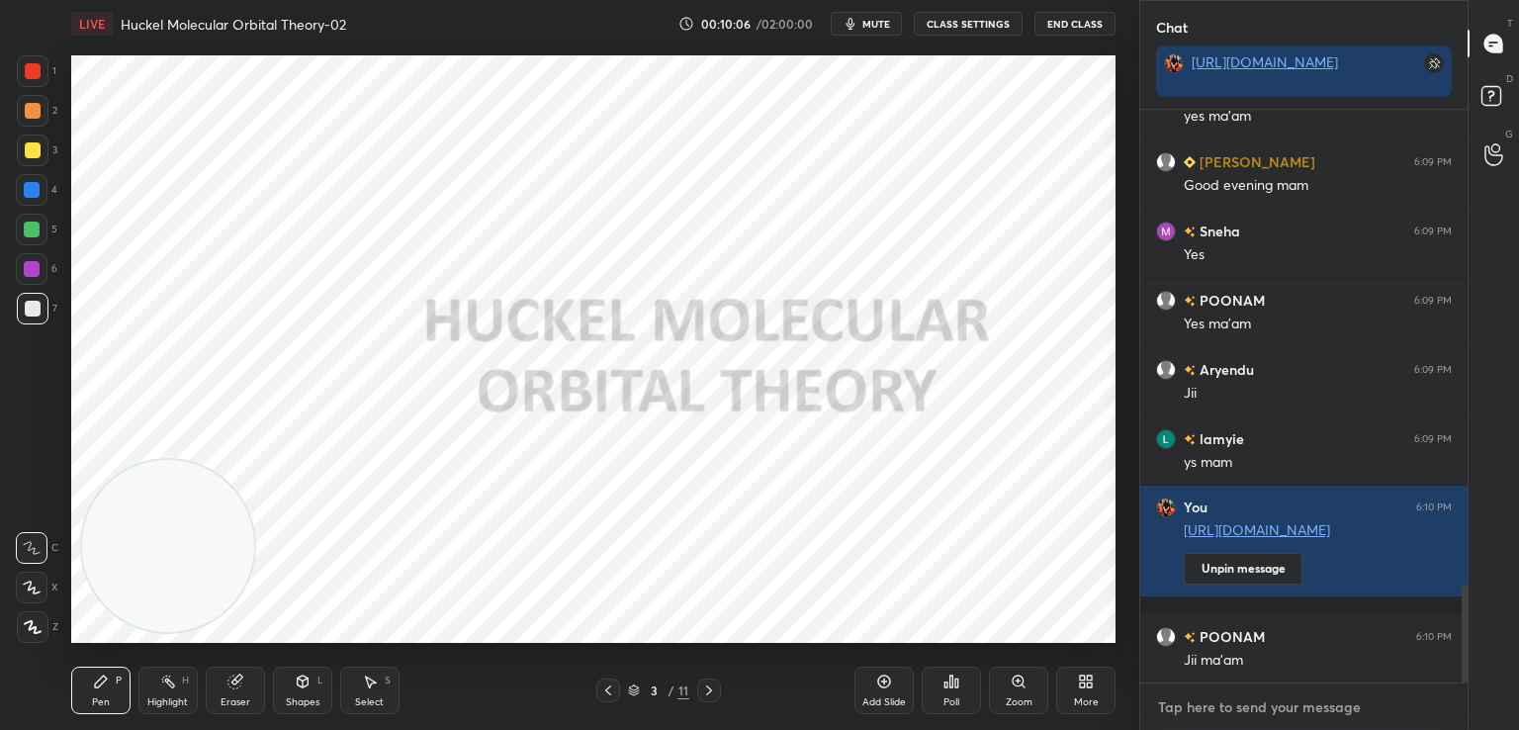
scroll to position [2790, 0]
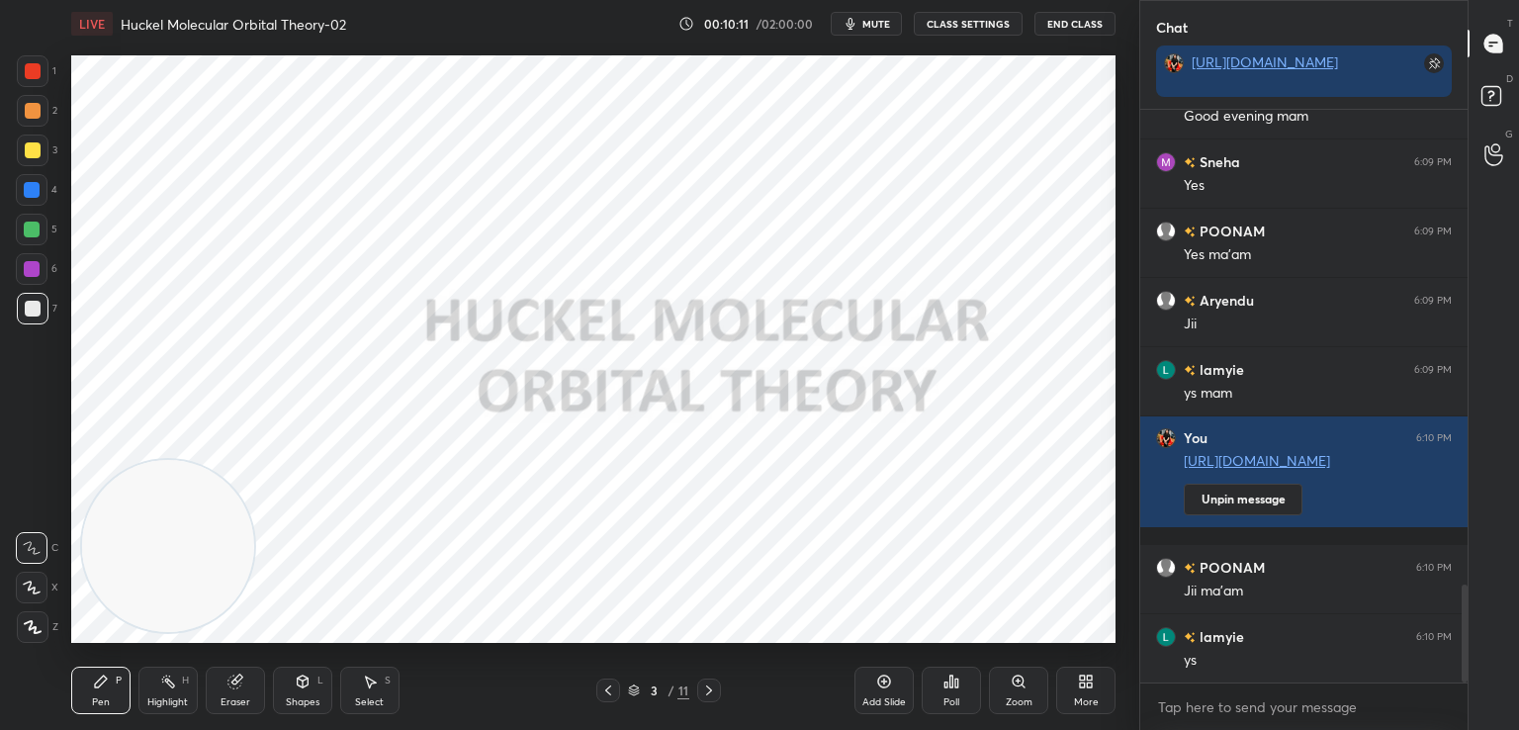
click at [603, 685] on icon at bounding box center [608, 690] width 16 height 16
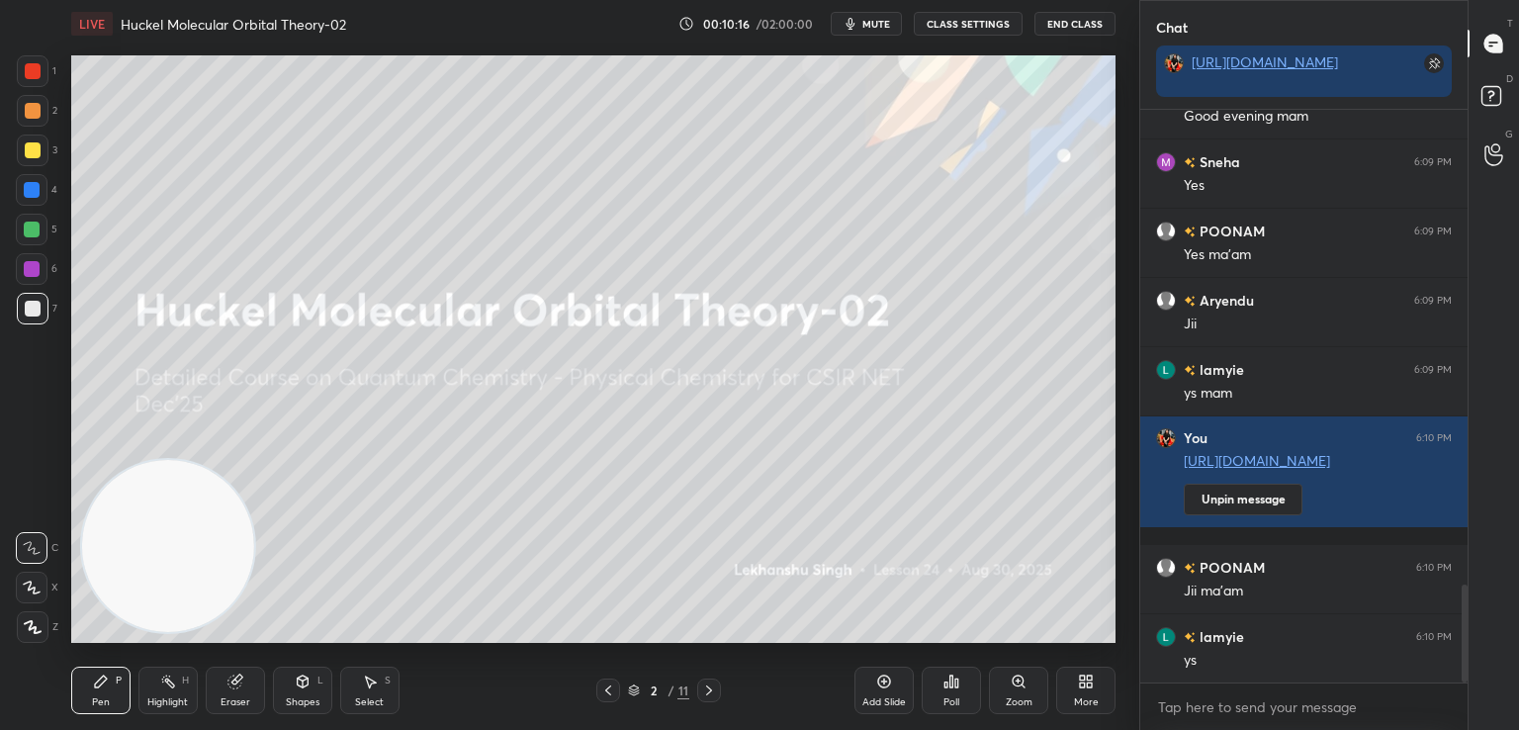
click at [705, 687] on icon at bounding box center [709, 690] width 16 height 16
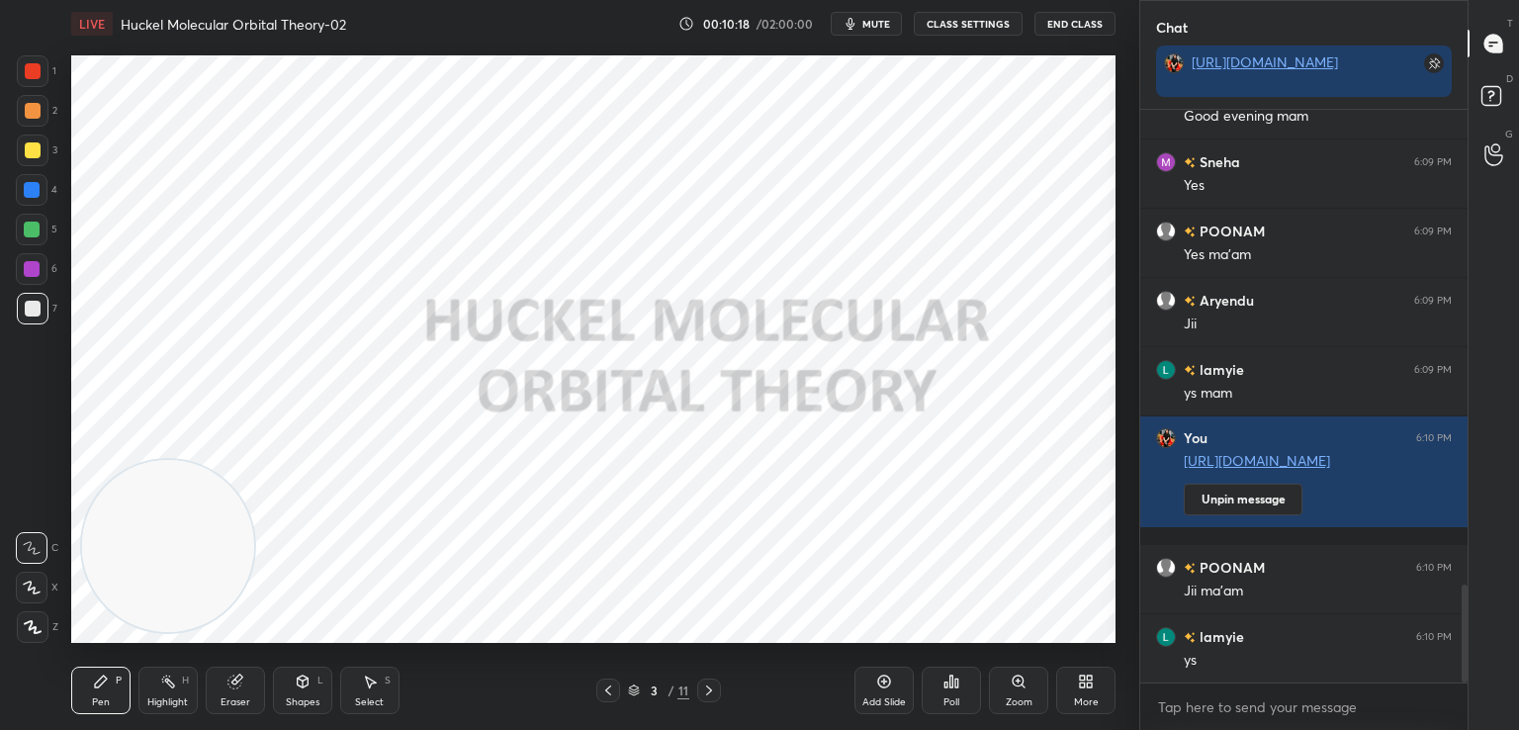
click at [613, 689] on icon at bounding box center [608, 690] width 16 height 16
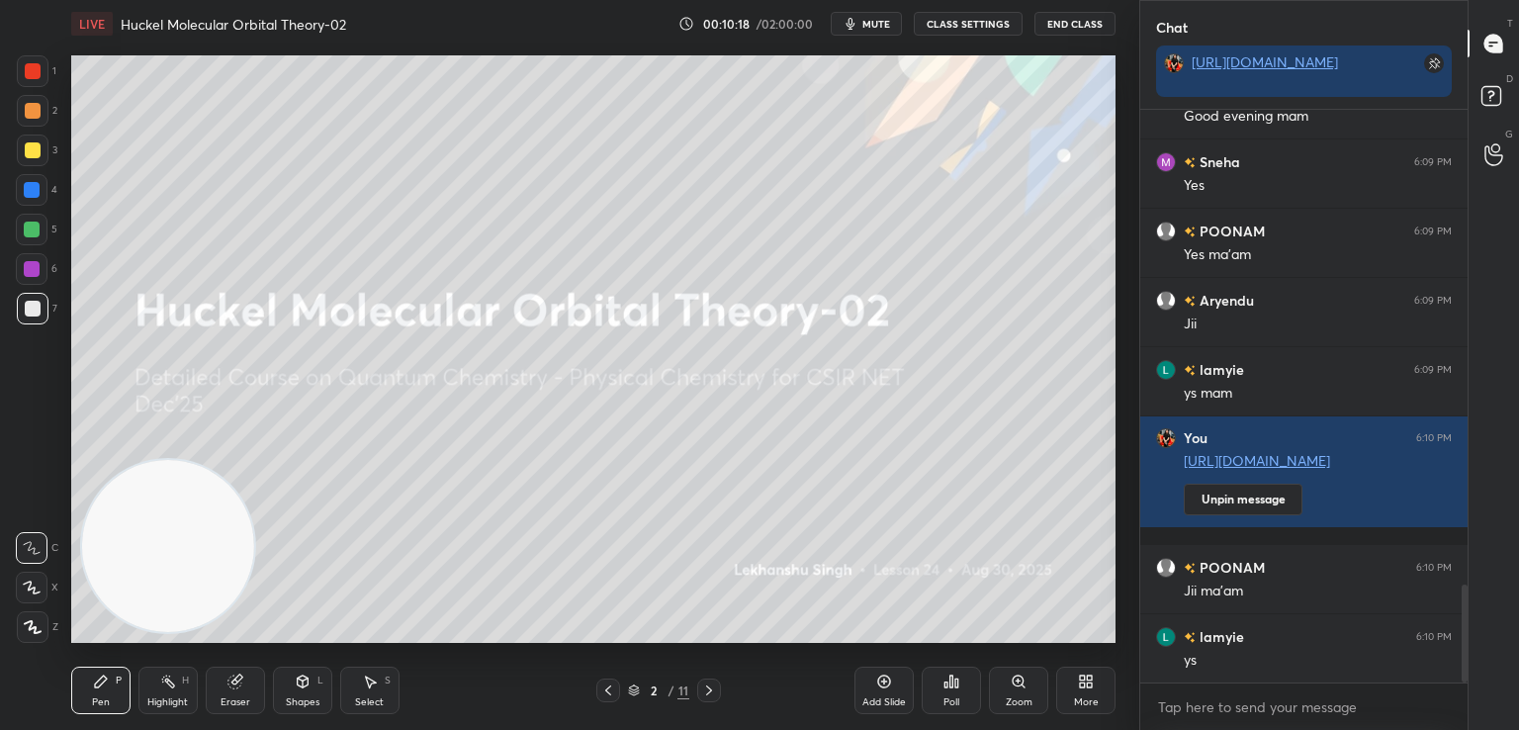
click at [885, 685] on icon at bounding box center [884, 681] width 16 height 16
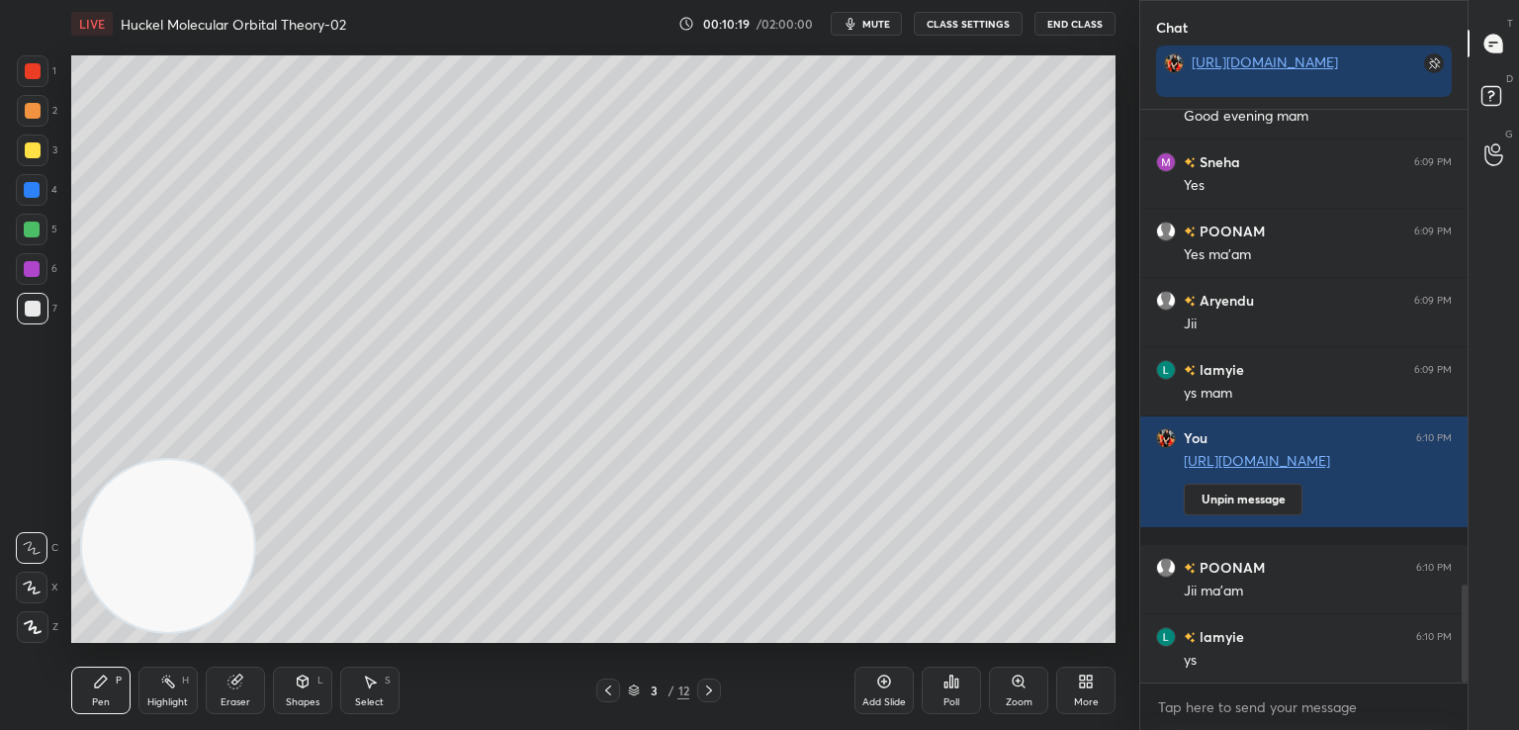
click at [34, 150] on div at bounding box center [33, 150] width 16 height 16
click at [603, 691] on icon at bounding box center [608, 690] width 16 height 16
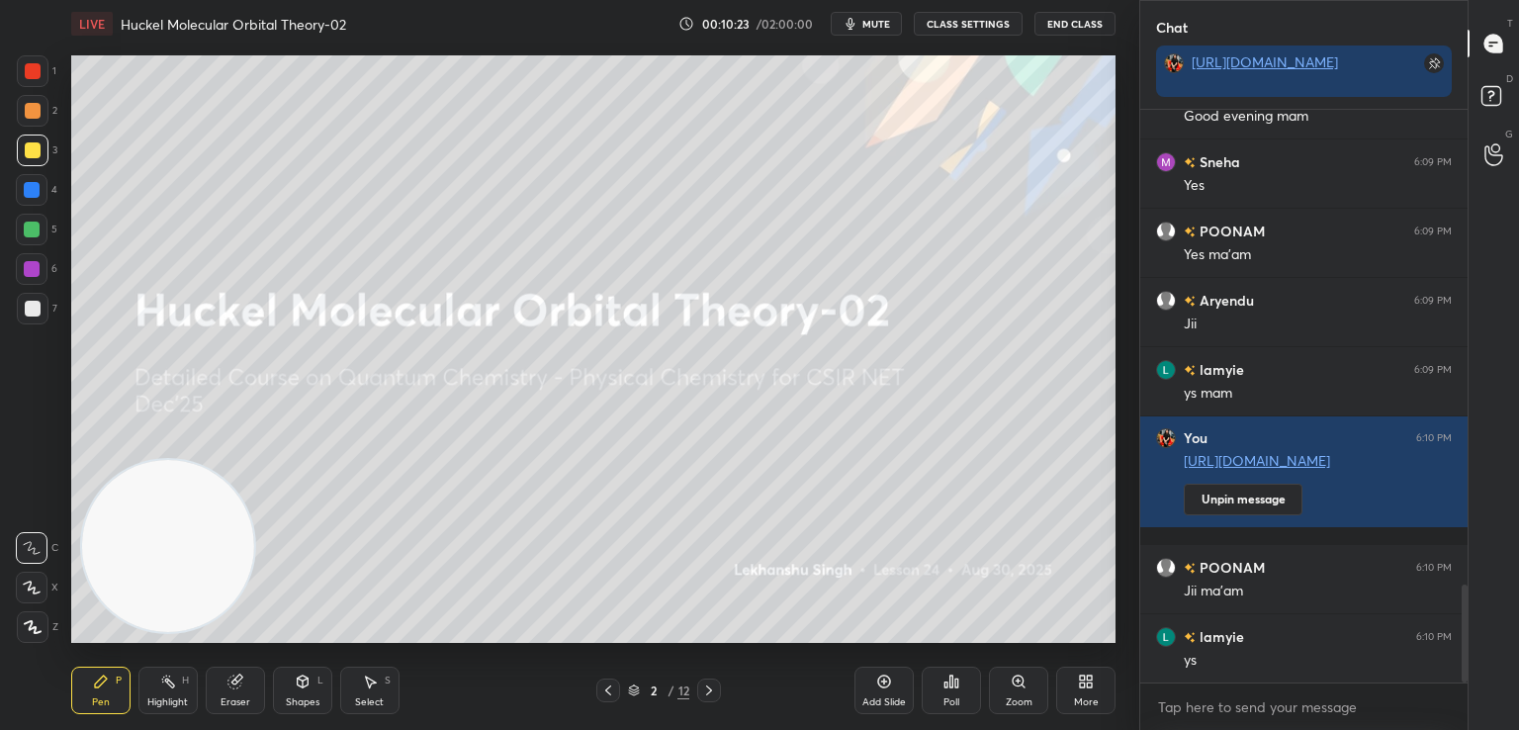
click at [30, 619] on div at bounding box center [33, 627] width 32 height 32
click at [239, 674] on icon at bounding box center [236, 679] width 11 height 10
click at [35, 586] on icon at bounding box center [32, 587] width 16 height 17
click at [105, 695] on div "Pen P" at bounding box center [100, 689] width 59 height 47
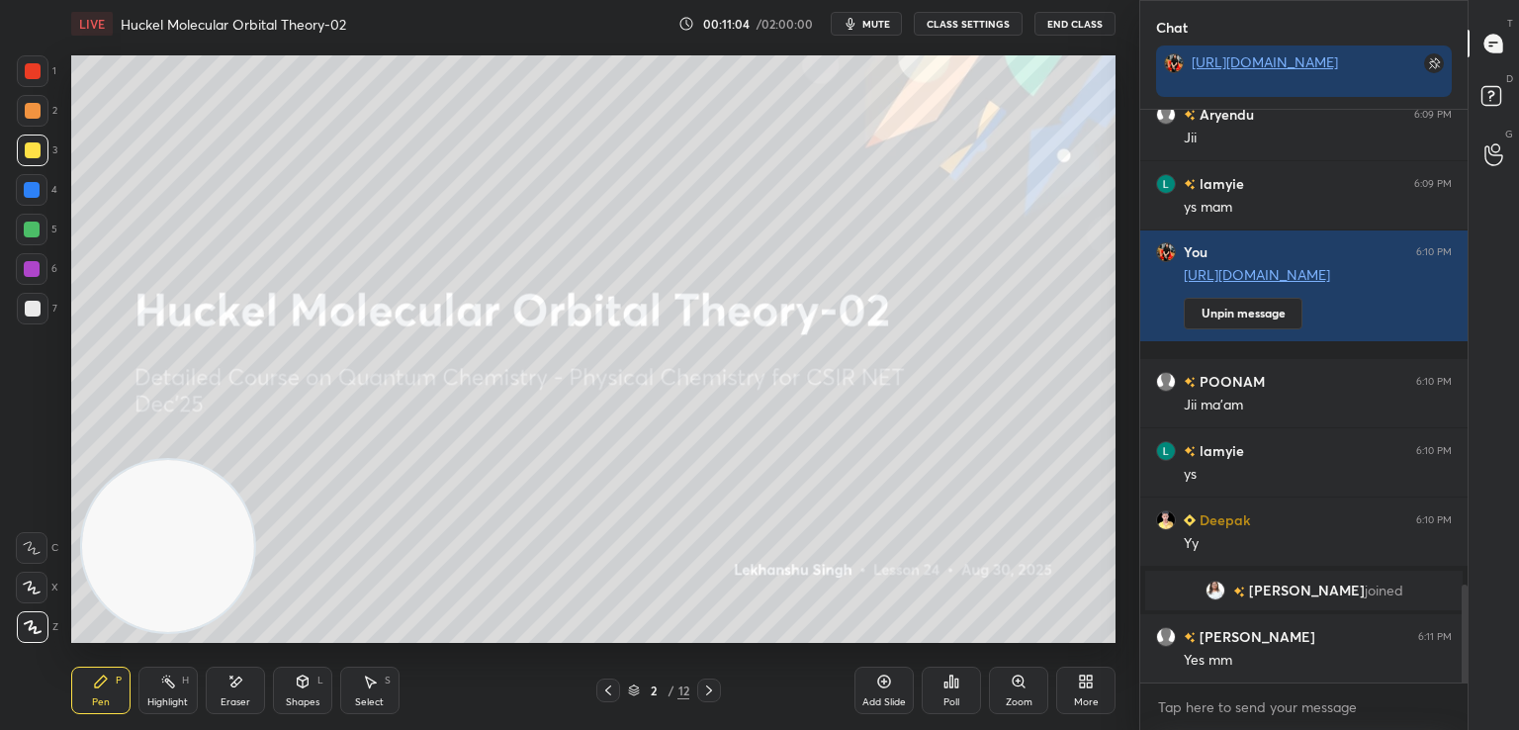
scroll to position [2832, 0]
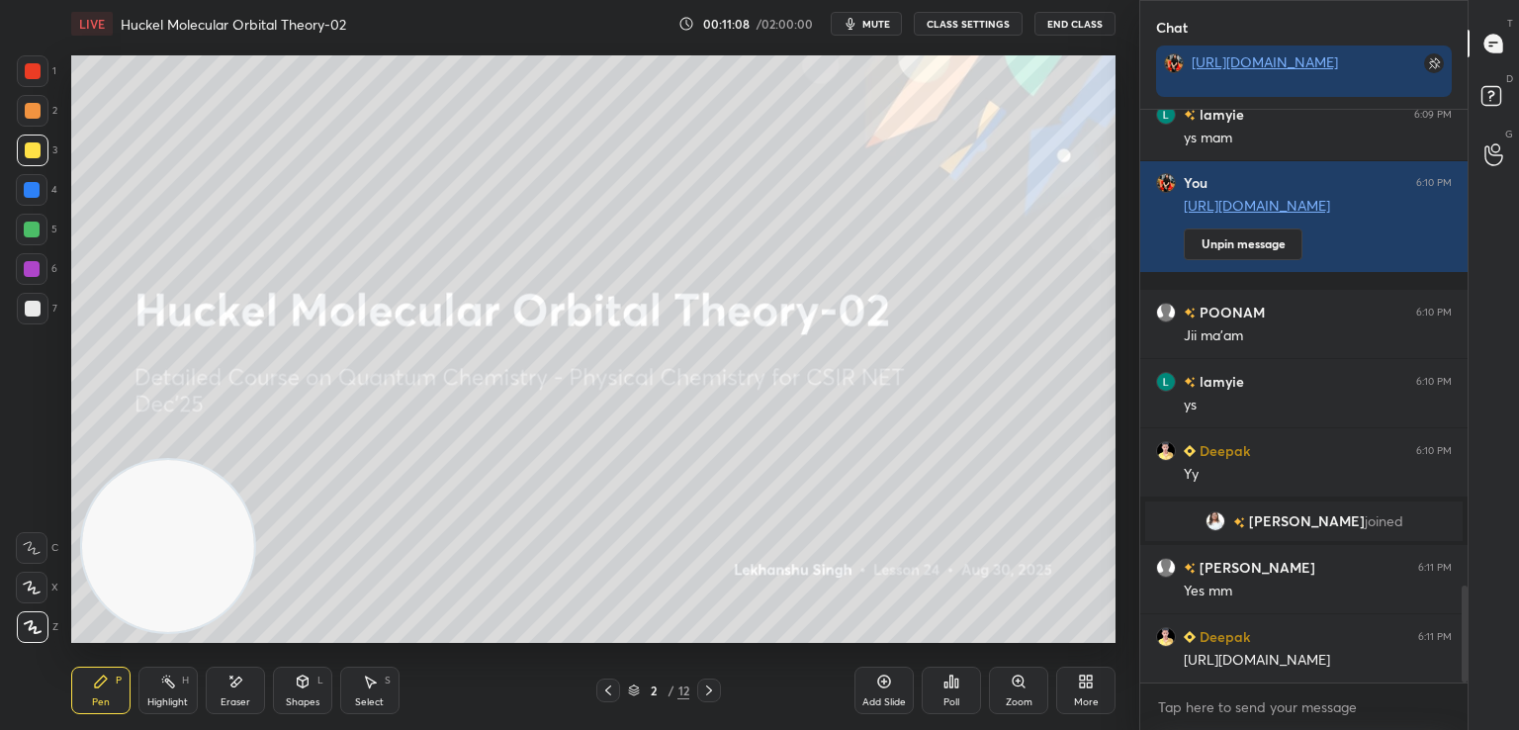
click at [1081, 678] on icon at bounding box center [1082, 677] width 5 height 5
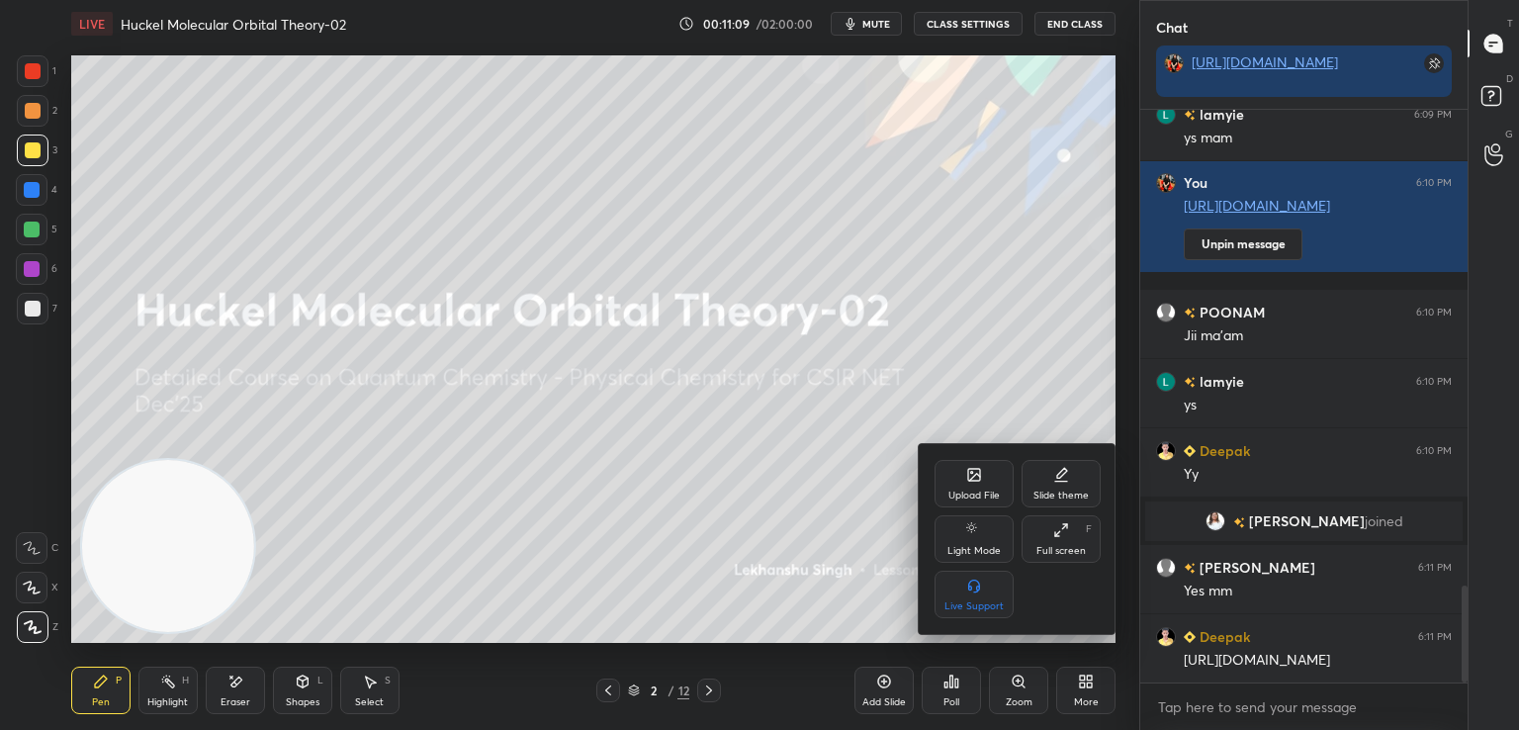
click at [958, 480] on div "Upload File" at bounding box center [973, 483] width 79 height 47
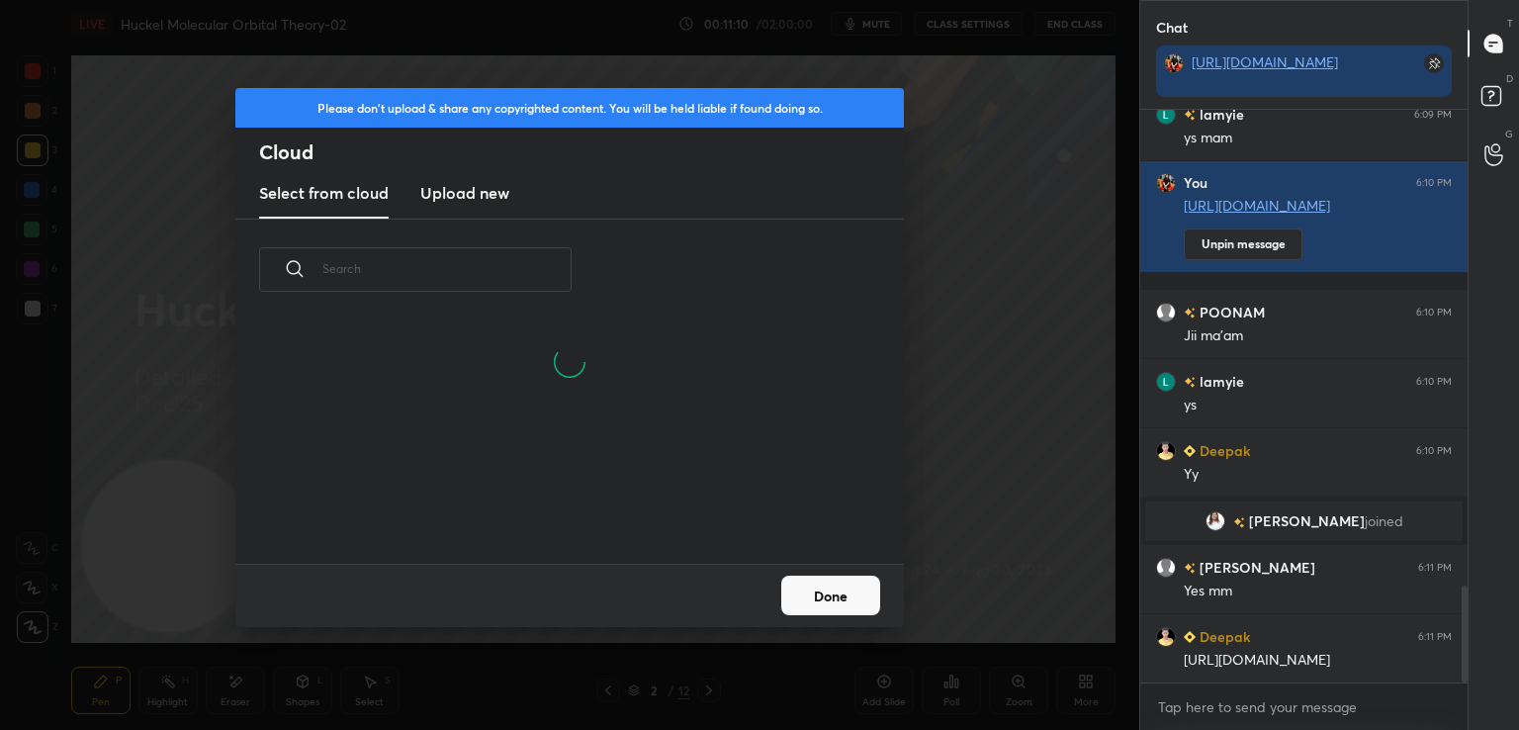
click at [461, 203] on h3 "Upload new" at bounding box center [464, 193] width 89 height 24
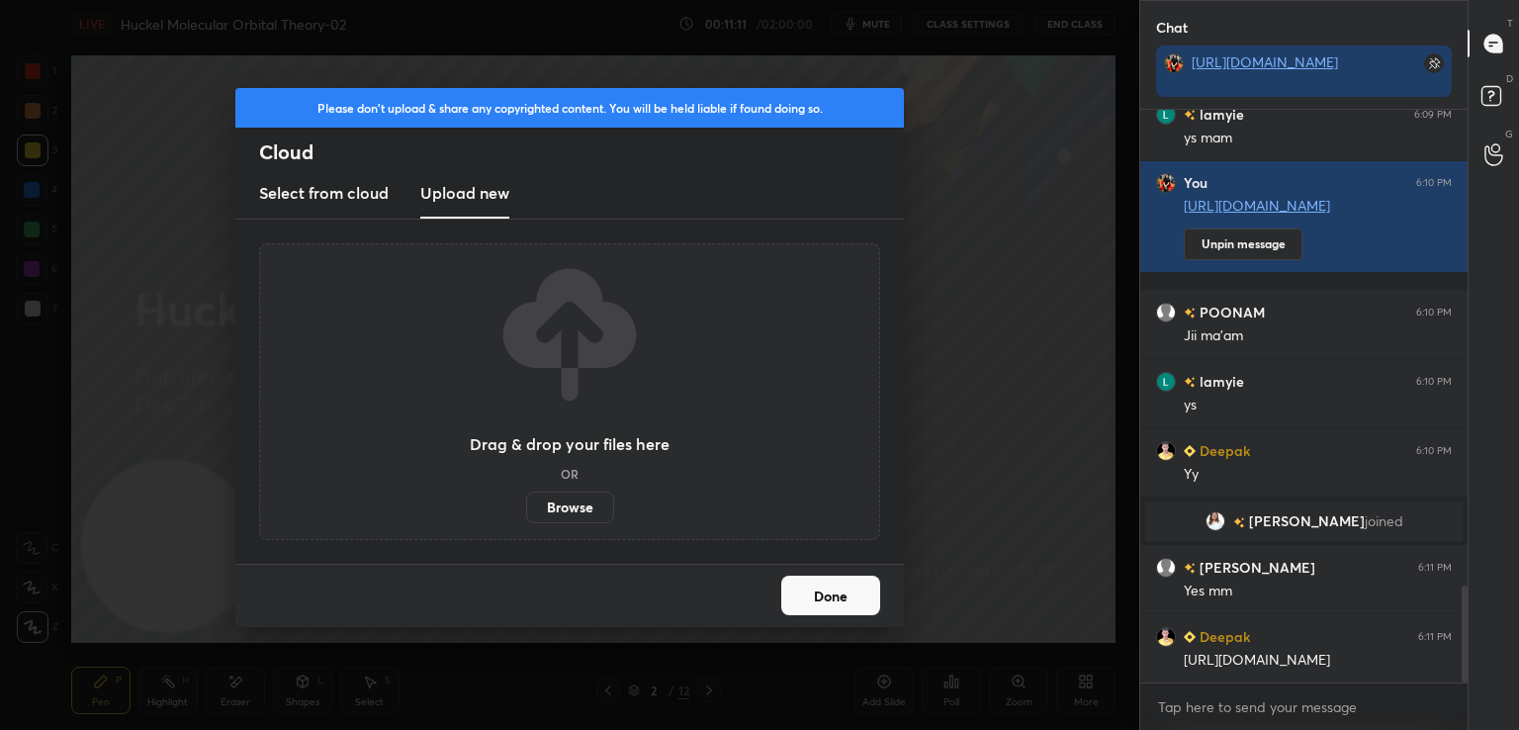
click at [554, 501] on label "Browse" at bounding box center [570, 507] width 88 height 32
click at [526, 501] on input "Browse" at bounding box center [526, 507] width 0 height 32
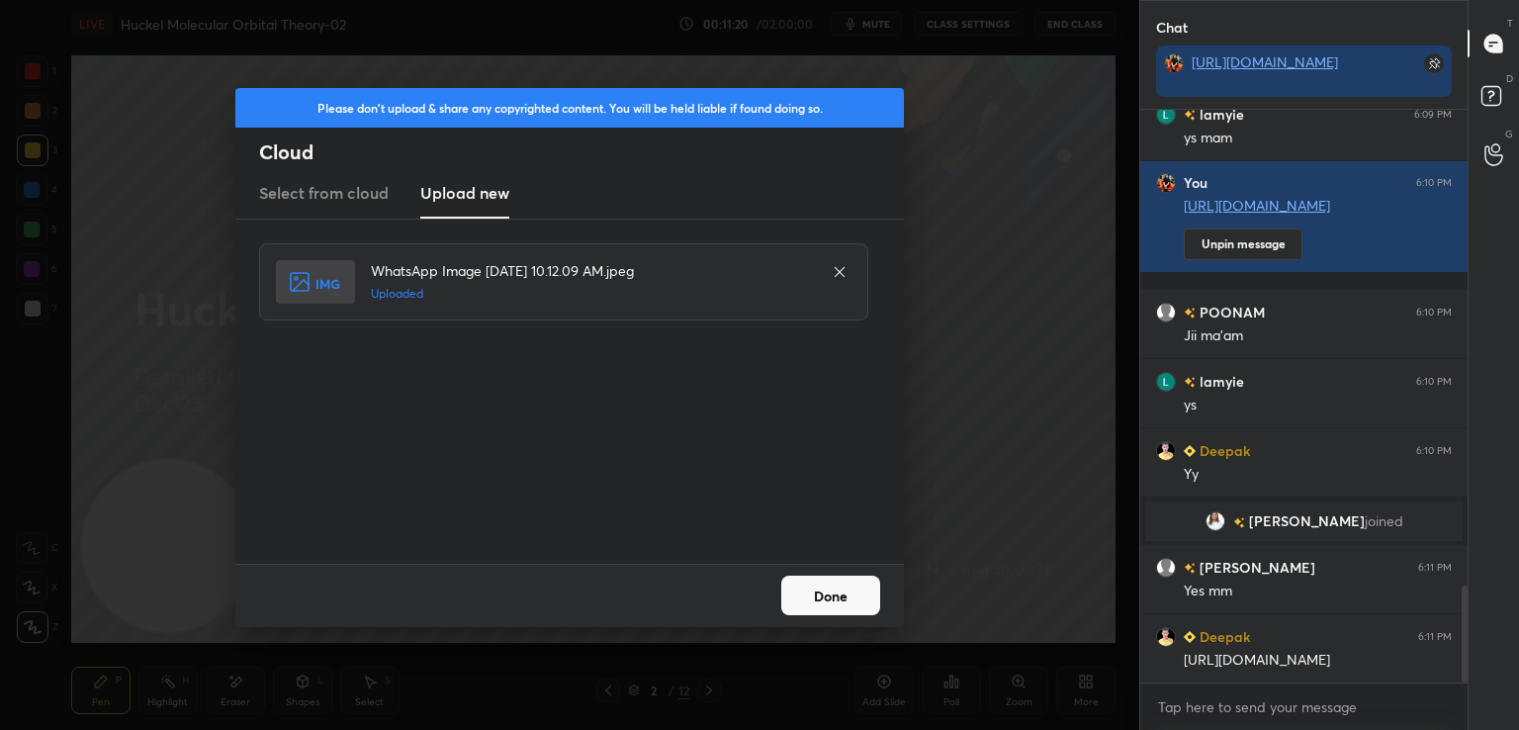
click at [838, 594] on button "Done" at bounding box center [830, 595] width 99 height 40
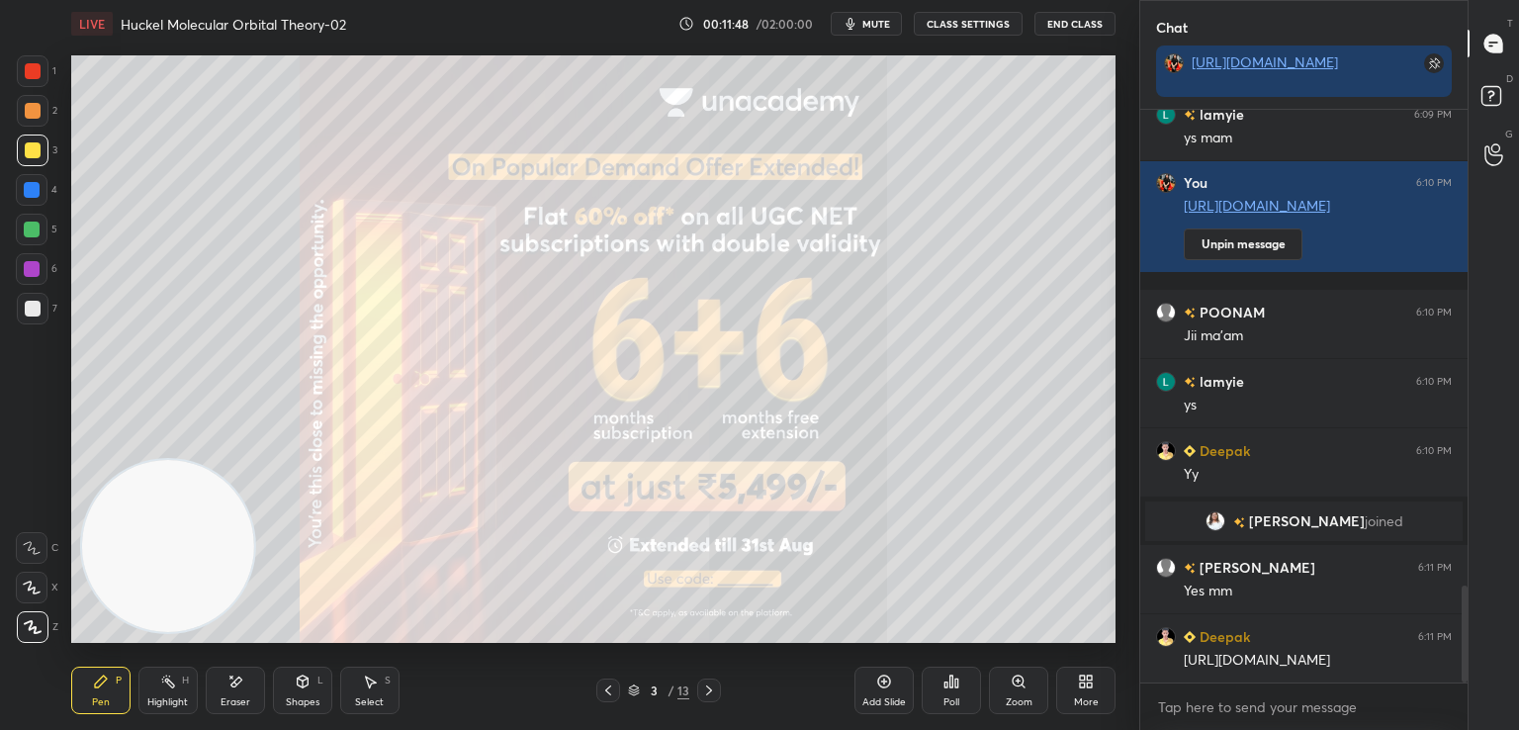
scroll to position [2901, 0]
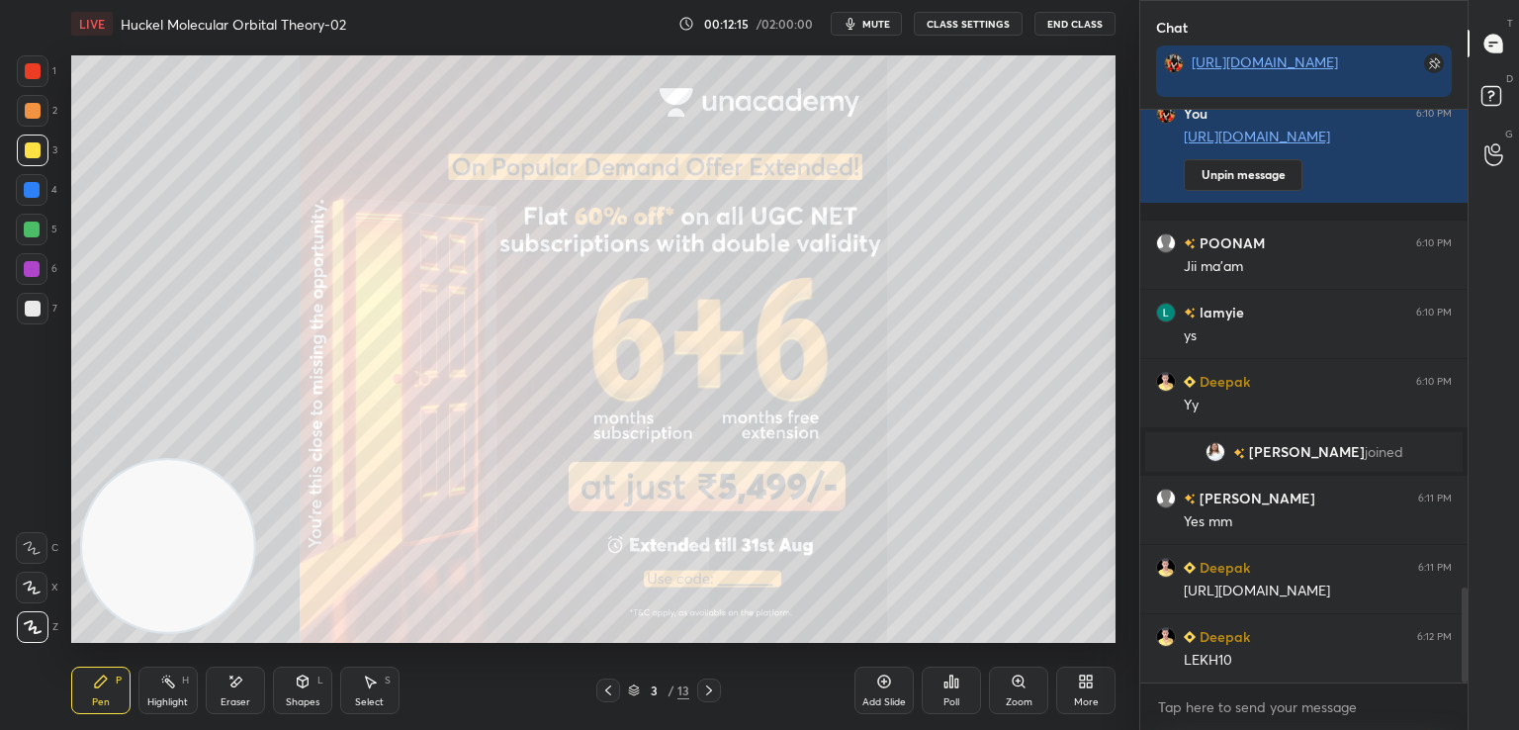
click at [884, 669] on div "Add Slide" at bounding box center [883, 689] width 59 height 47
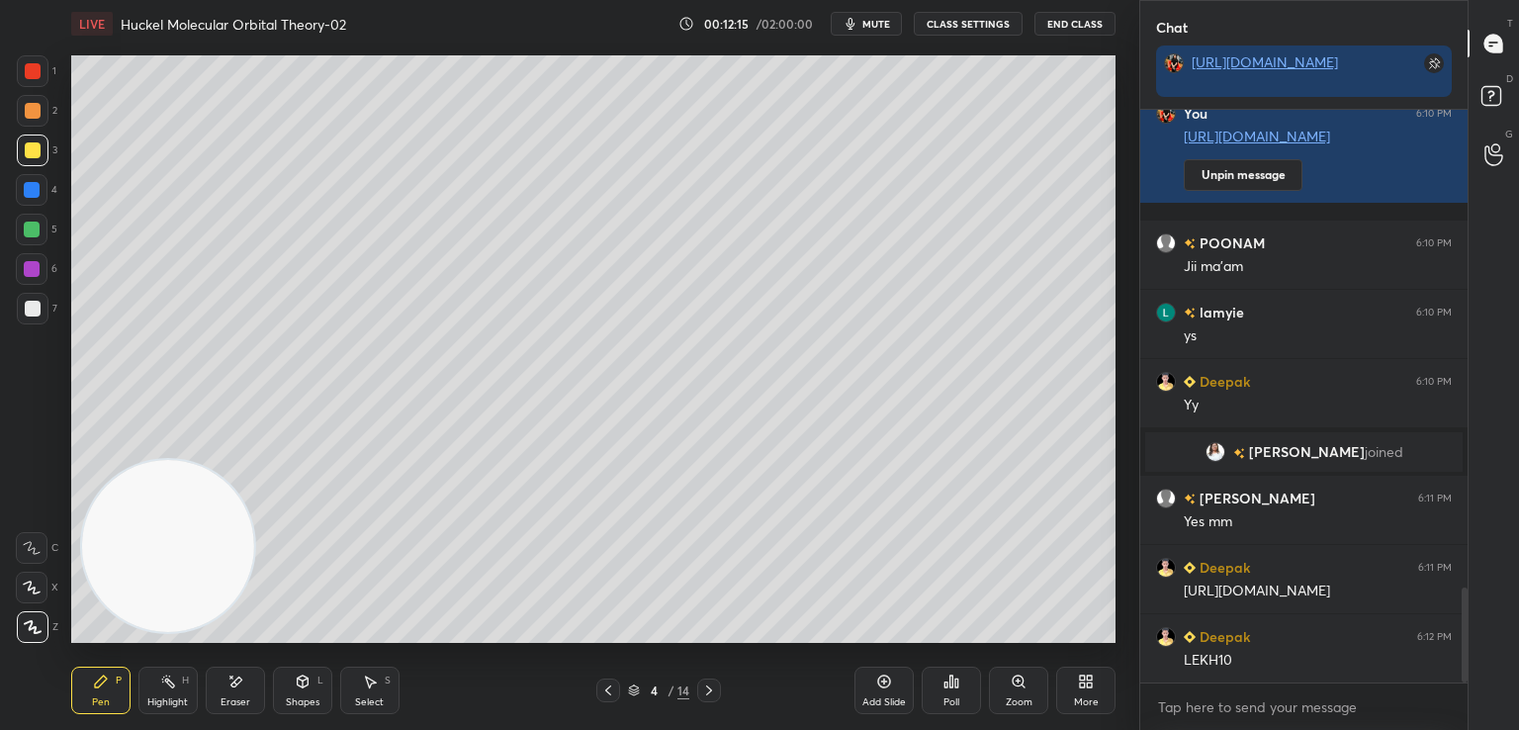
scroll to position [2921, 0]
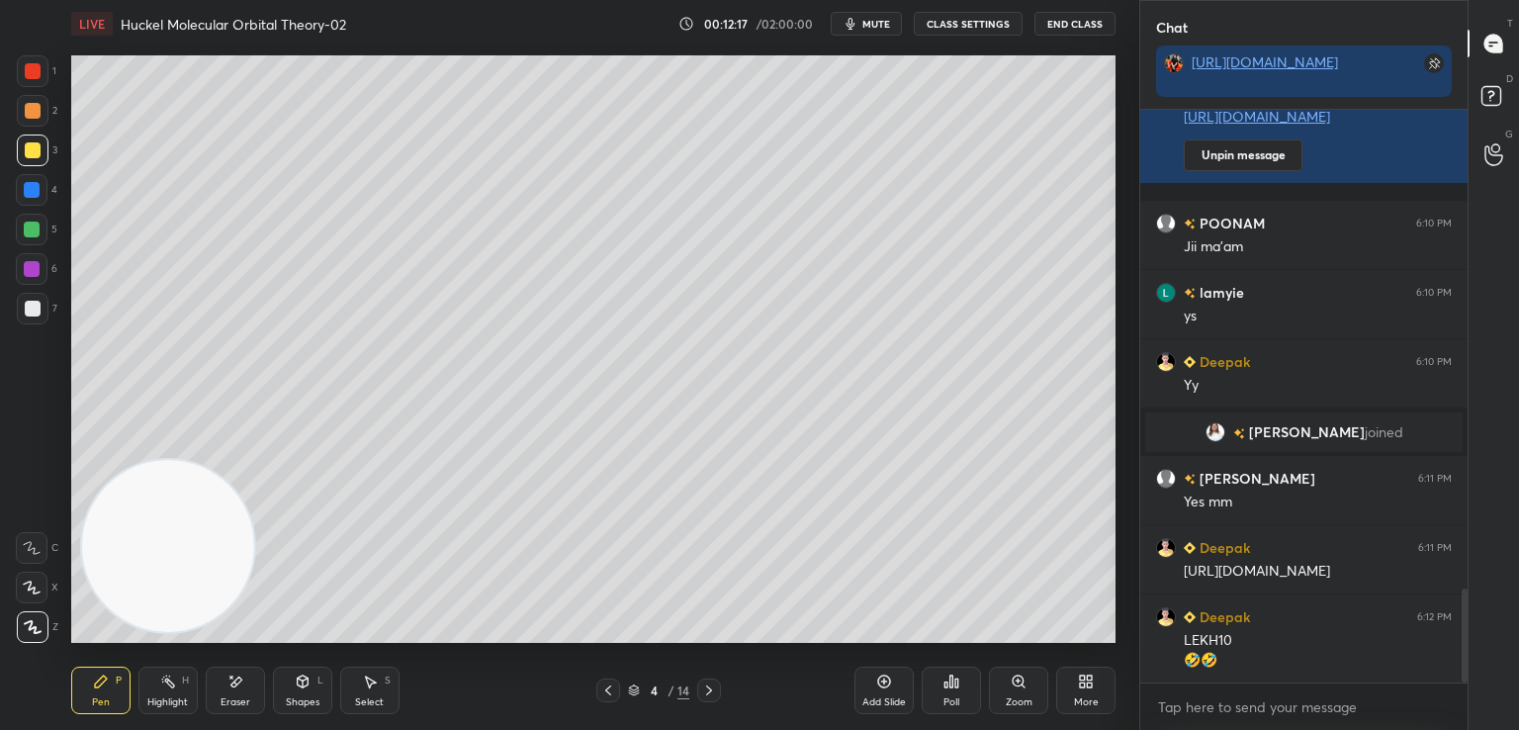
click at [39, 306] on div at bounding box center [33, 309] width 16 height 16
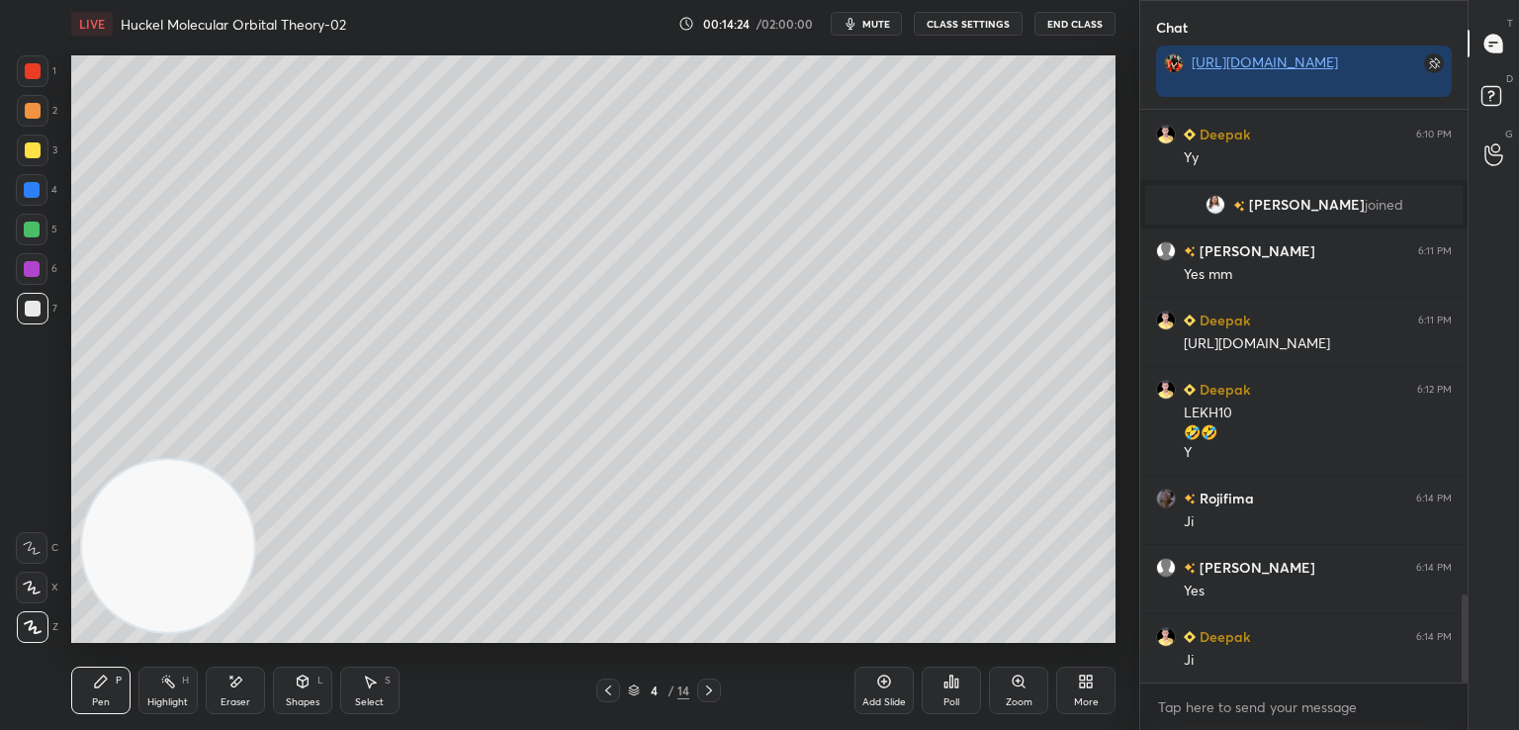
scroll to position [3217, 0]
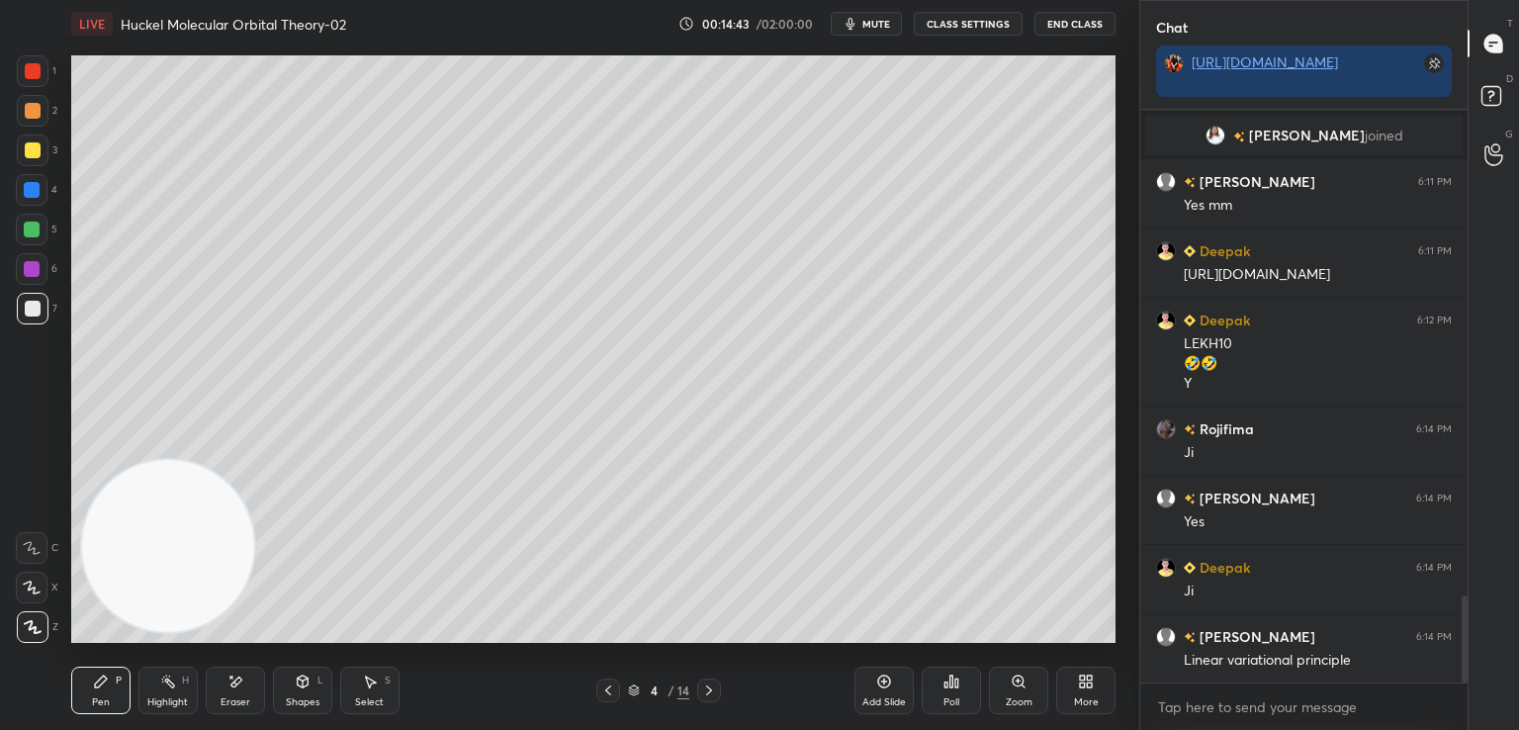
click at [28, 149] on div at bounding box center [33, 150] width 16 height 16
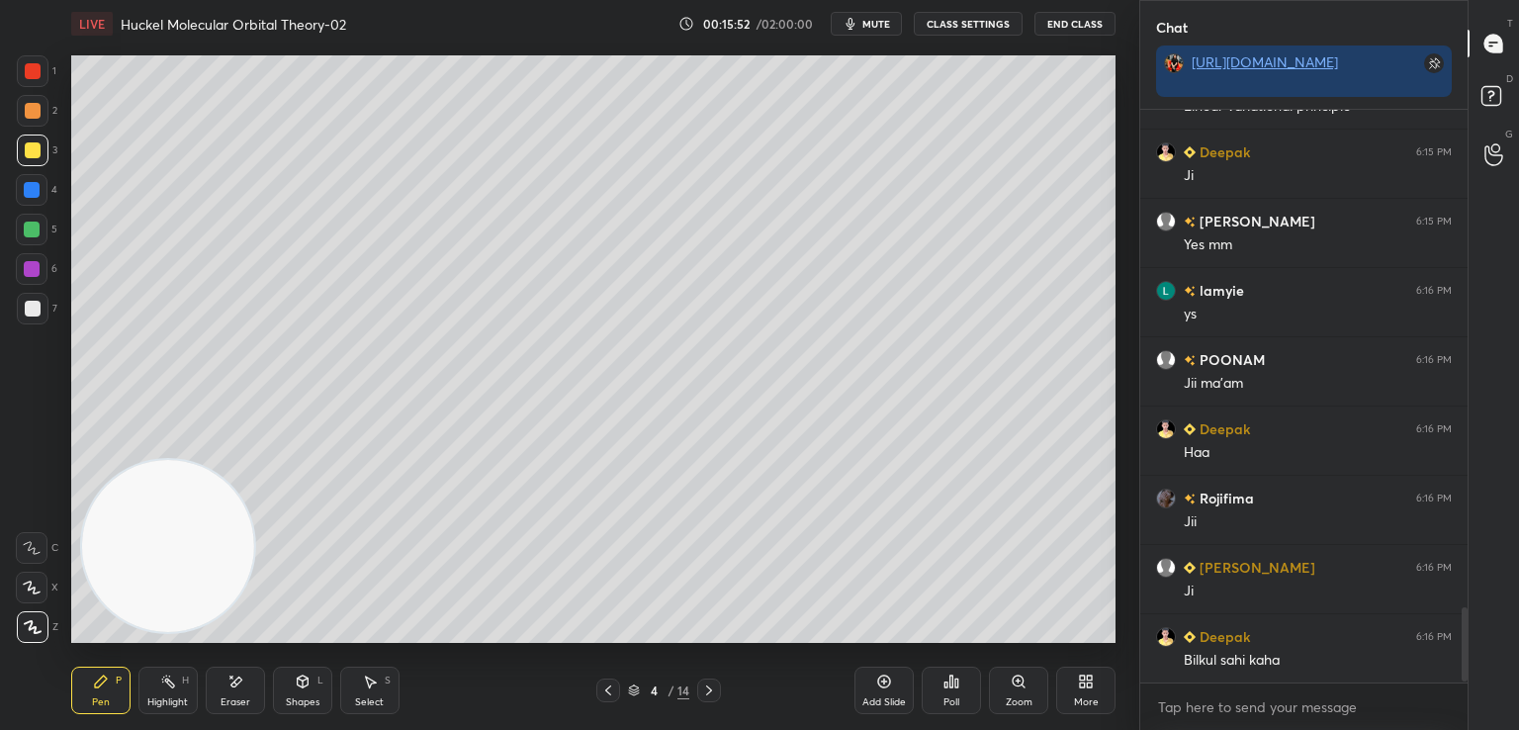
scroll to position [3840, 0]
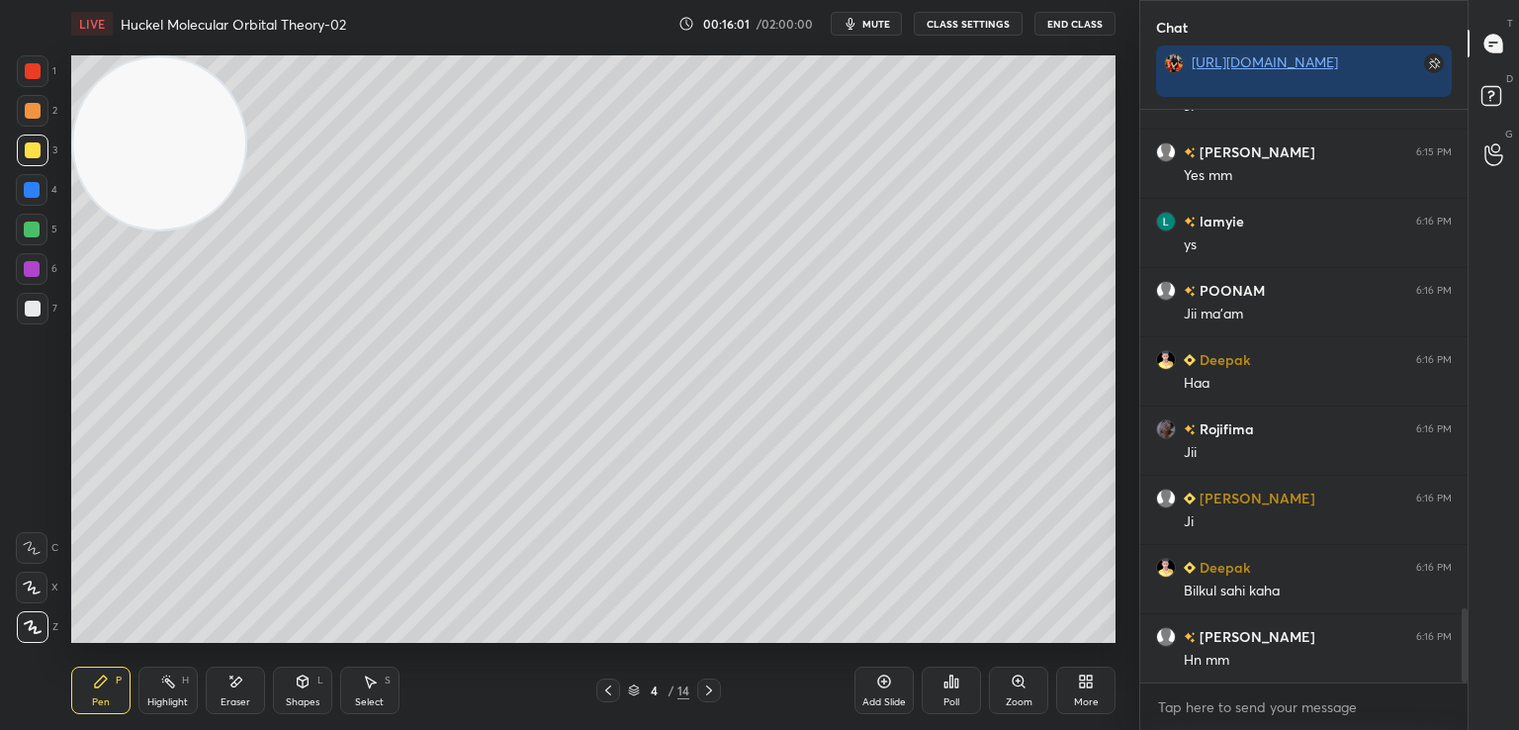
click at [873, 681] on div "Add Slide" at bounding box center [883, 689] width 59 height 47
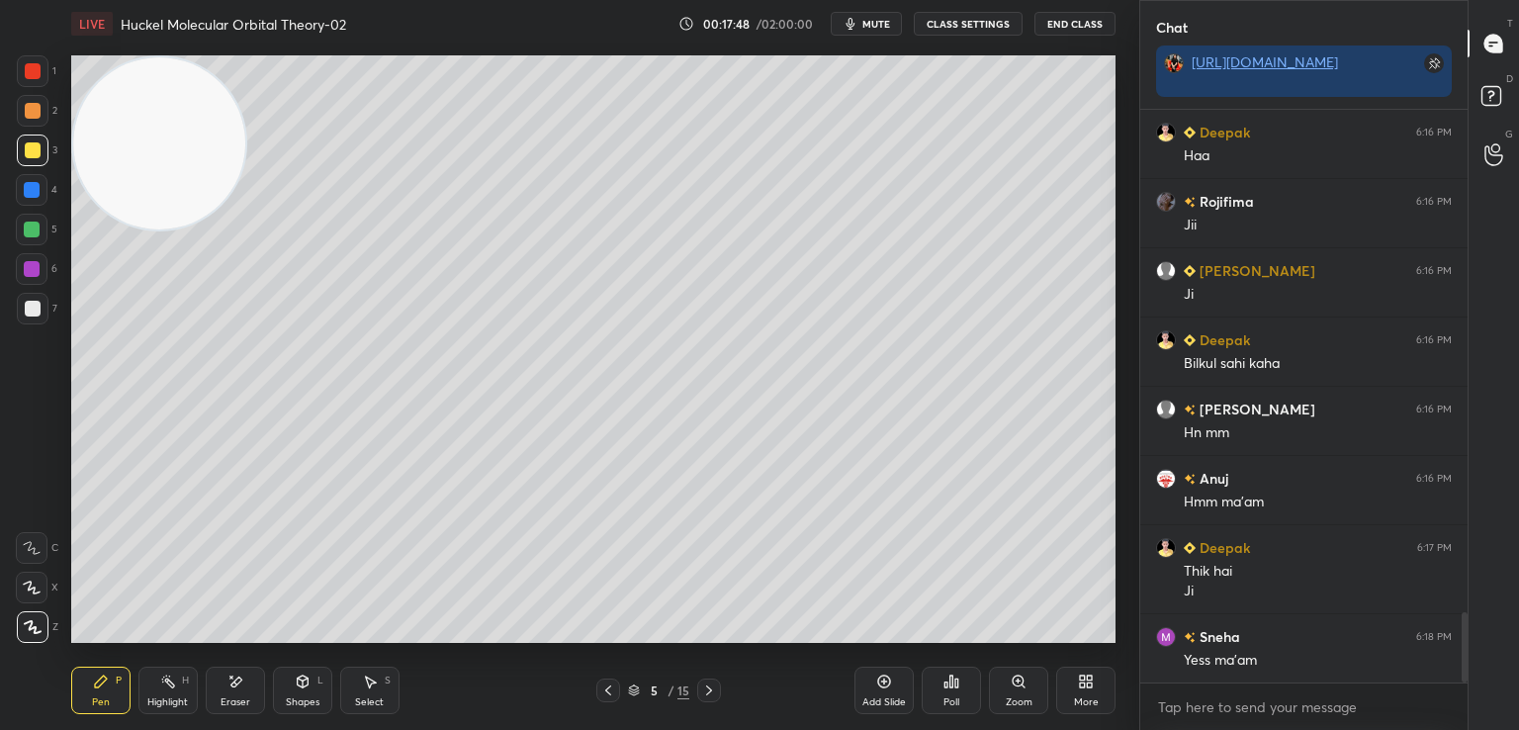
scroll to position [4137, 0]
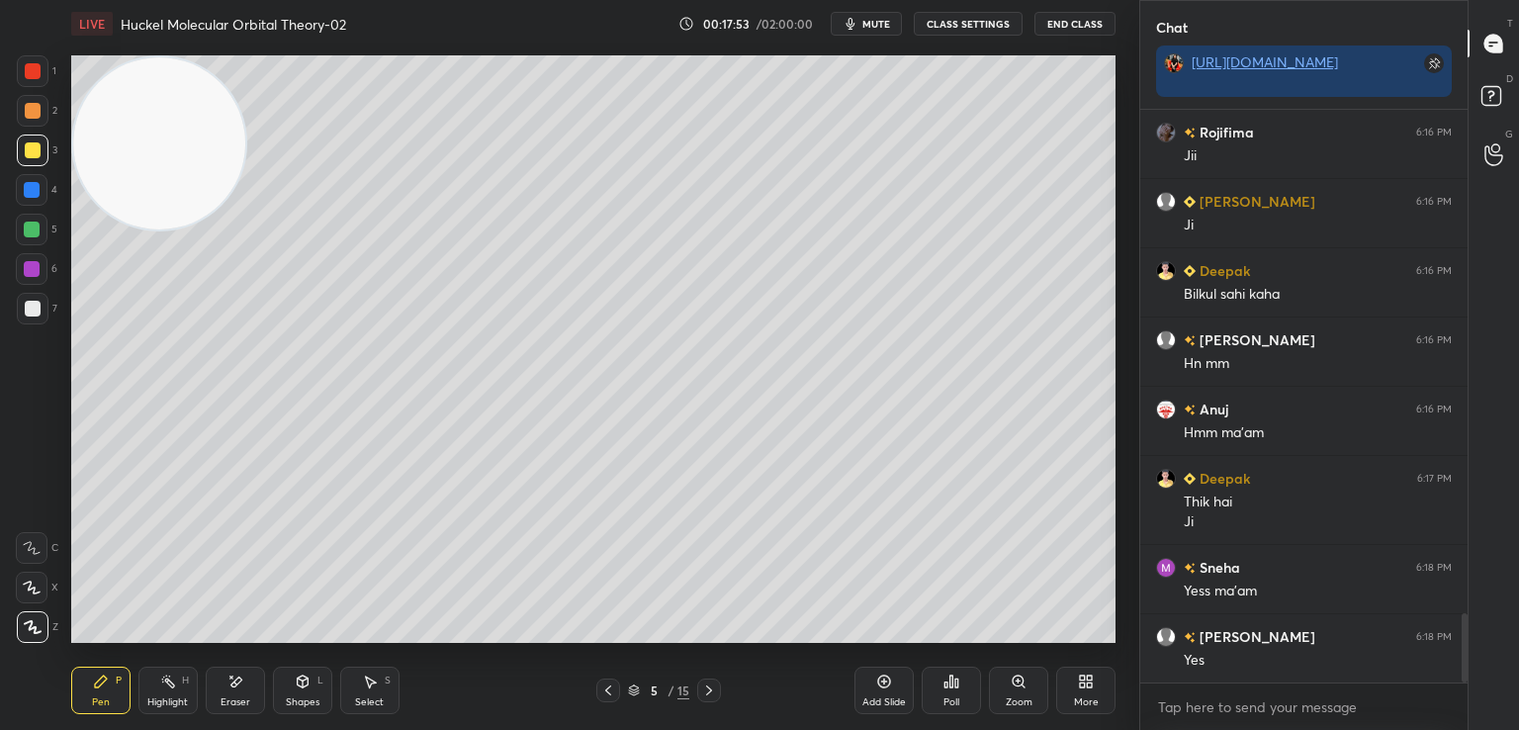
click at [31, 309] on div at bounding box center [33, 309] width 16 height 16
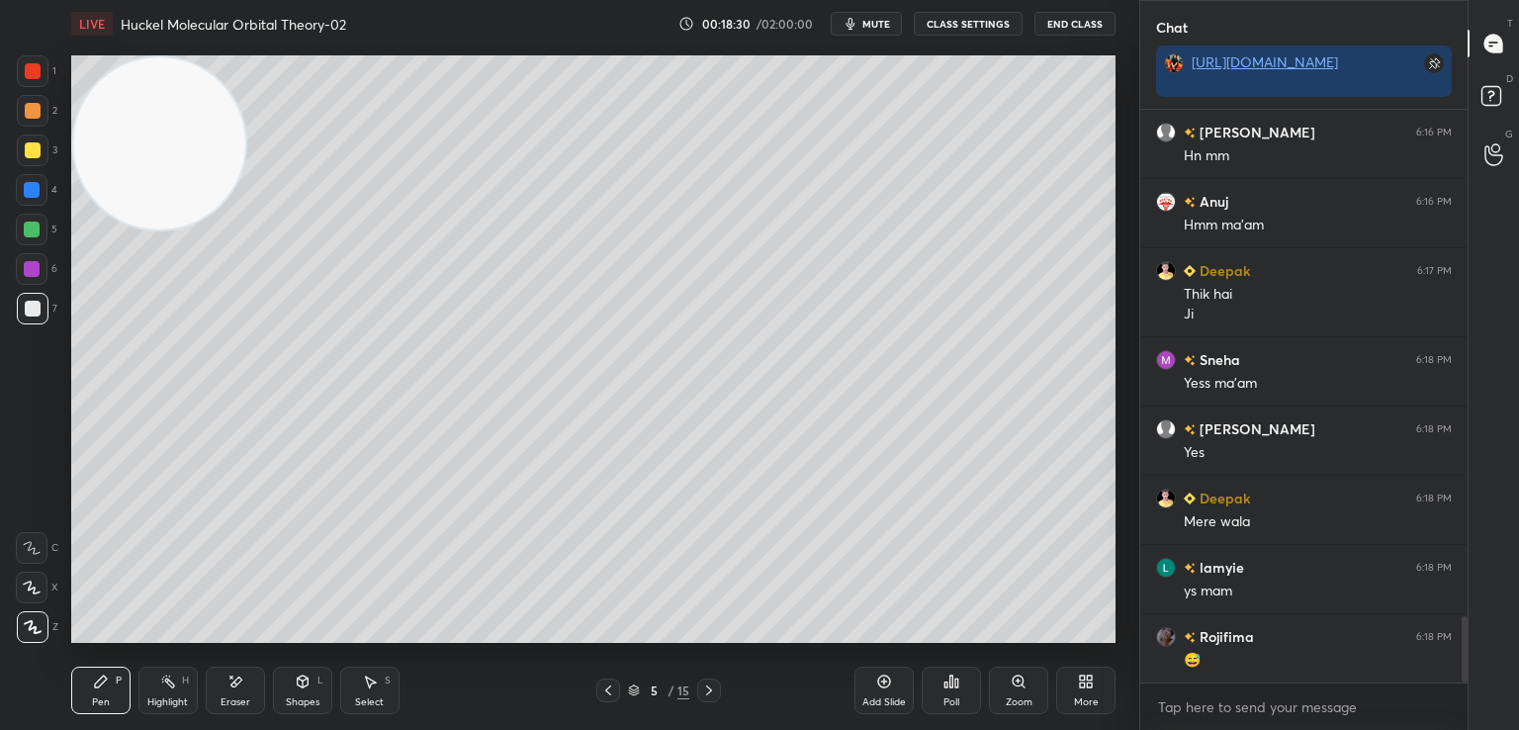
scroll to position [4414, 0]
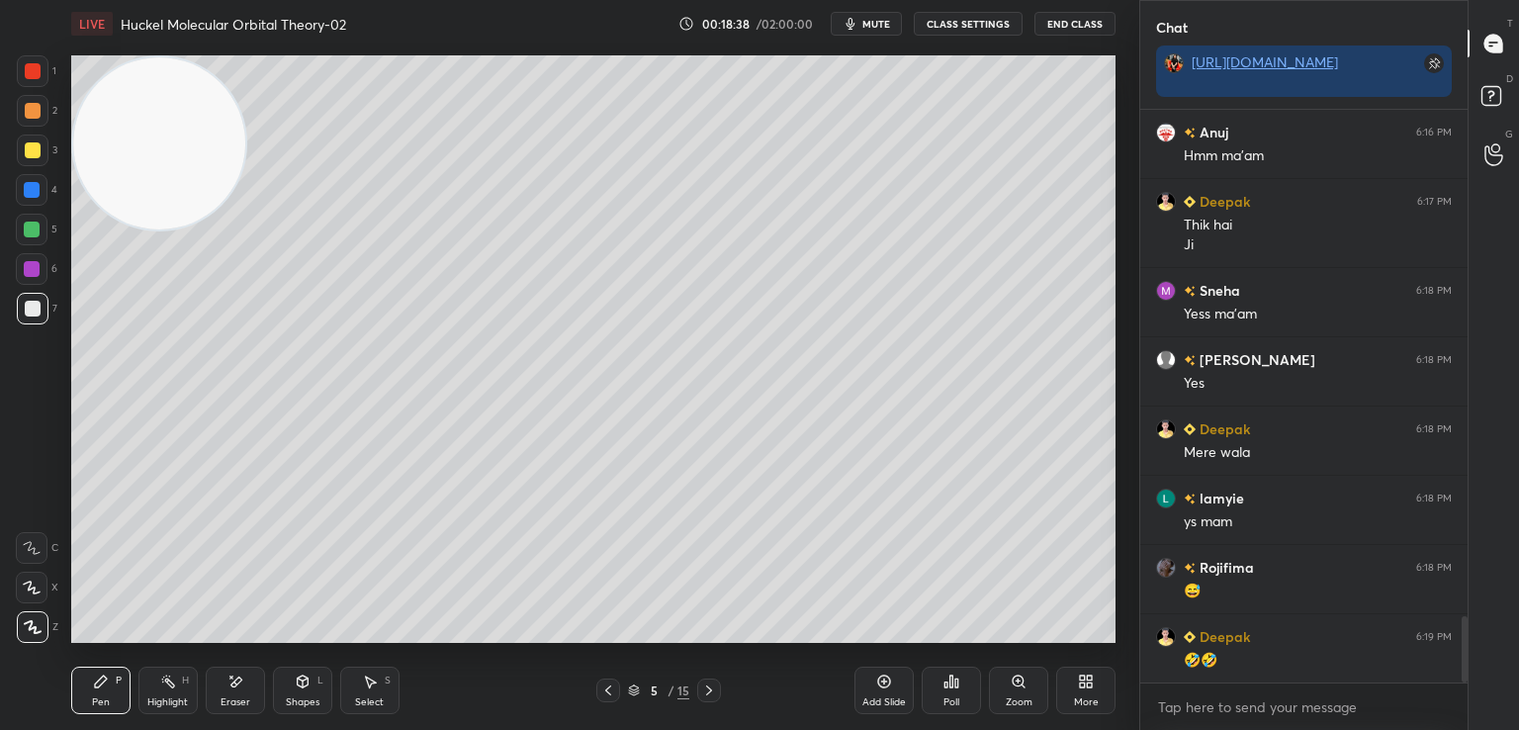
click at [31, 147] on div at bounding box center [33, 150] width 16 height 16
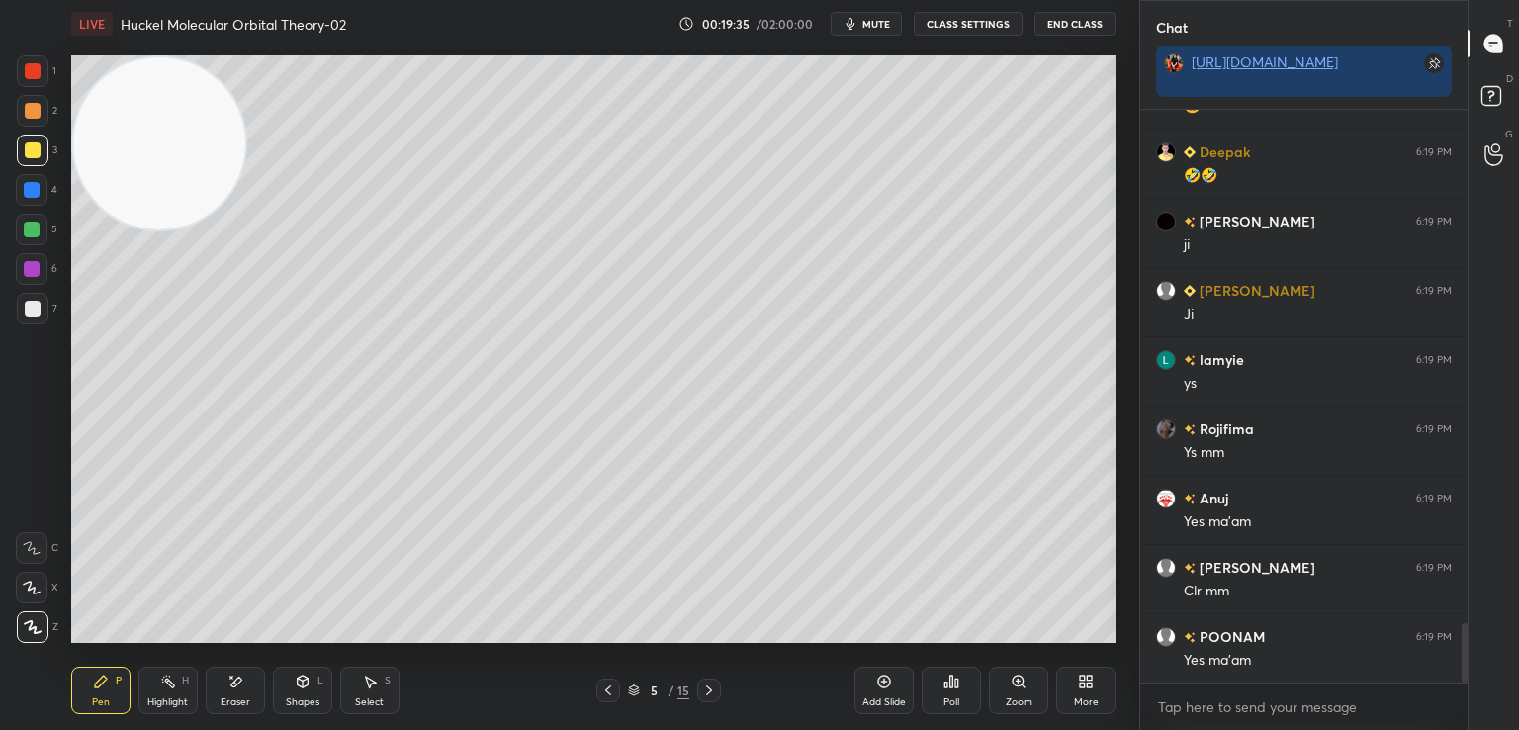
scroll to position [4967, 0]
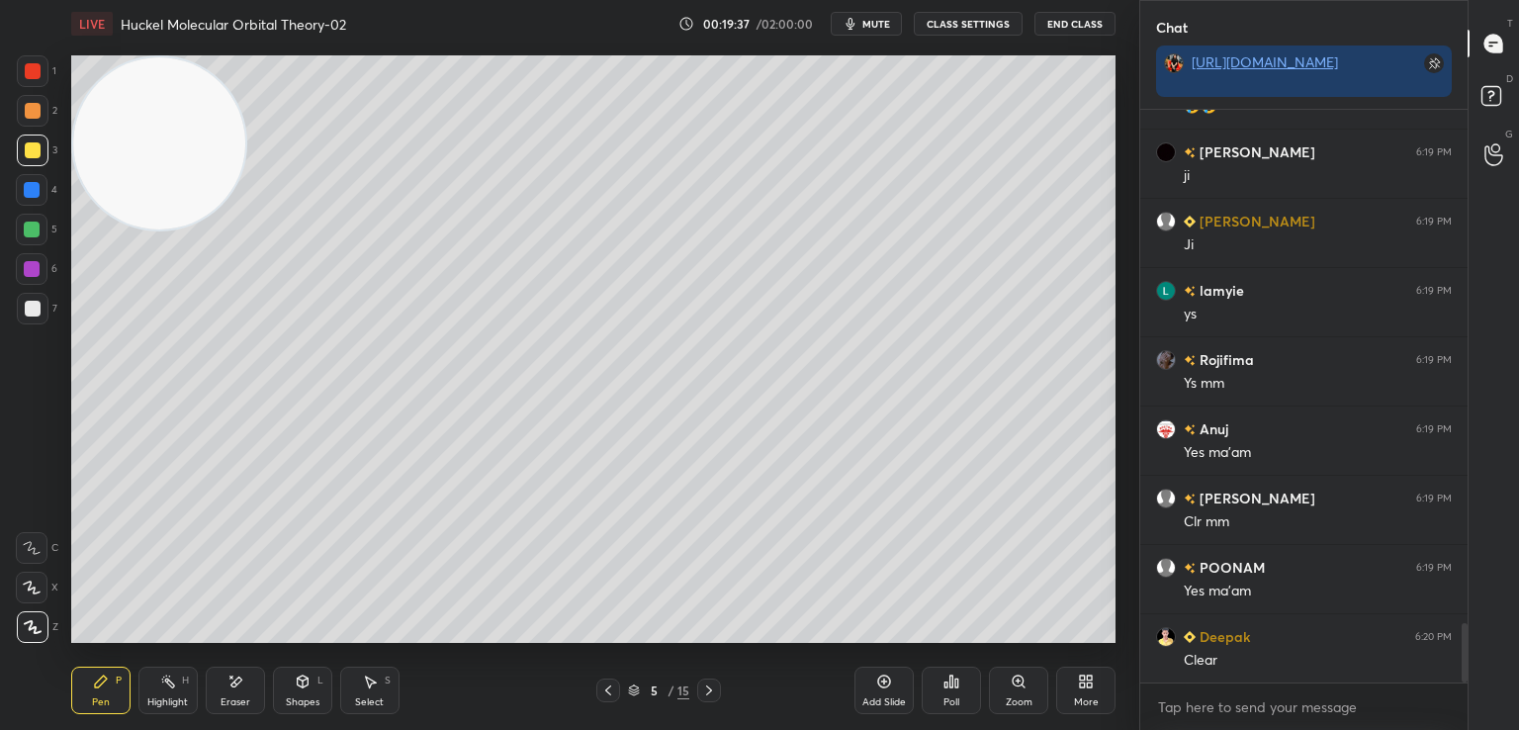
click at [33, 155] on div at bounding box center [33, 150] width 16 height 16
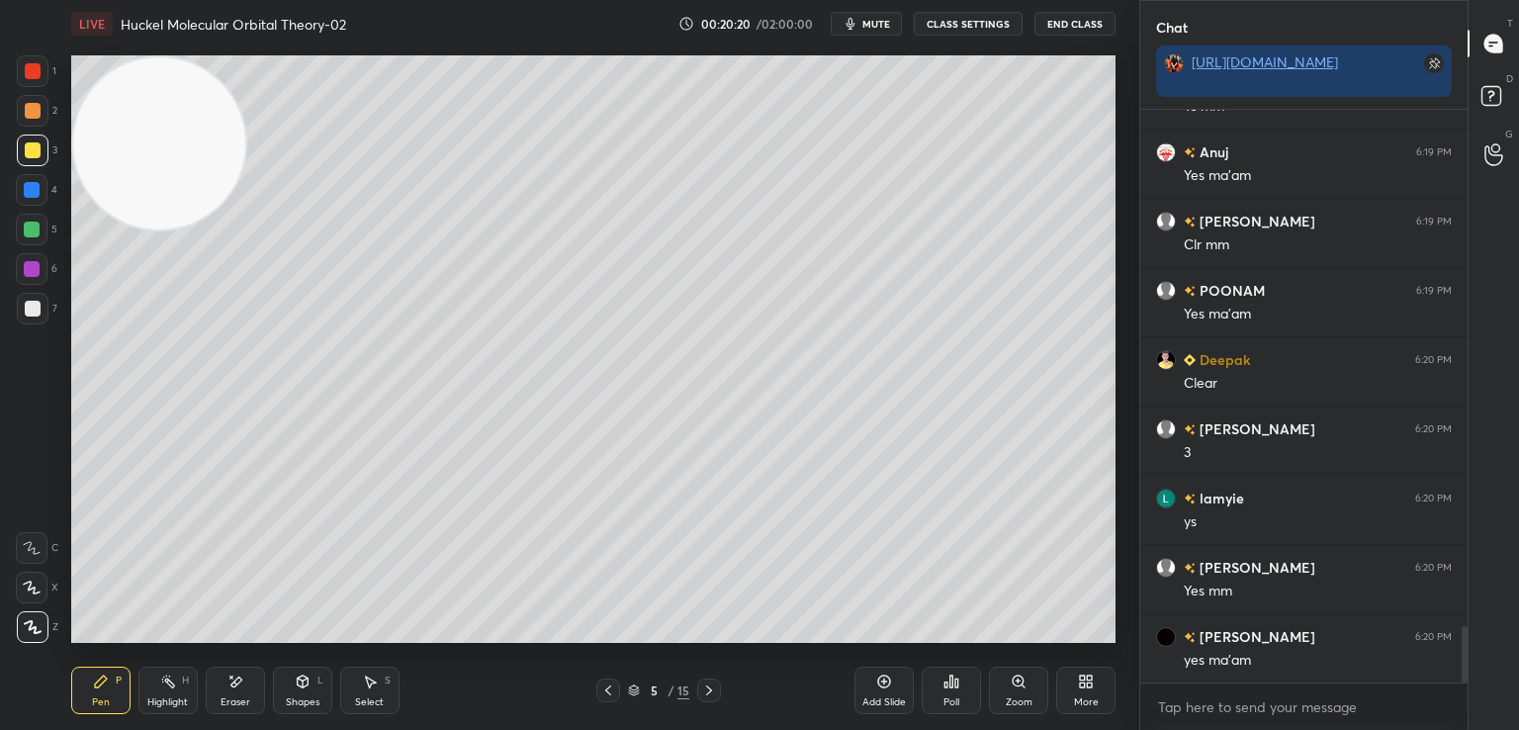
scroll to position [5313, 0]
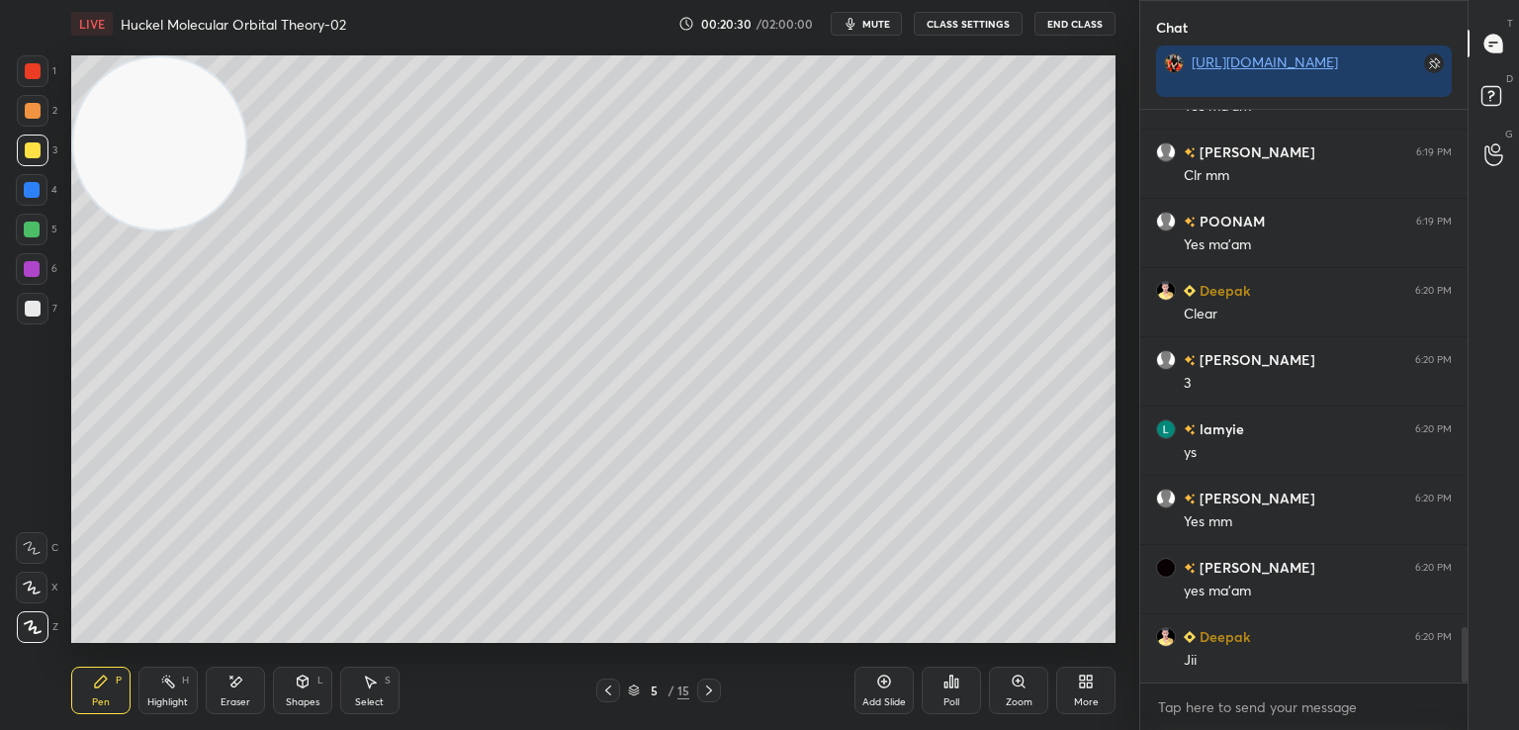
click at [244, 687] on div "Eraser" at bounding box center [235, 689] width 59 height 47
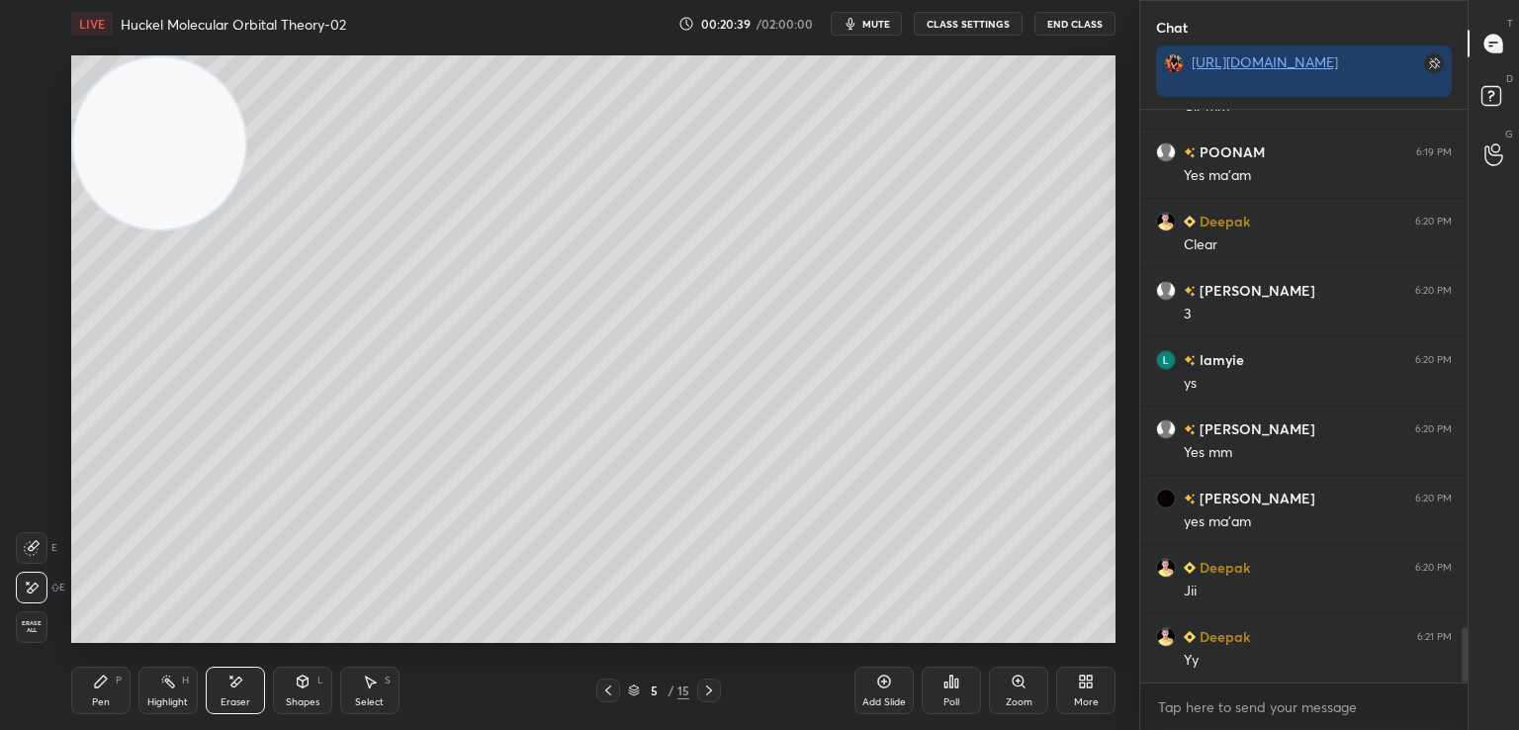
click at [99, 689] on icon at bounding box center [101, 681] width 16 height 16
click at [1069, 16] on button "End Class" at bounding box center [1074, 24] width 81 height 24
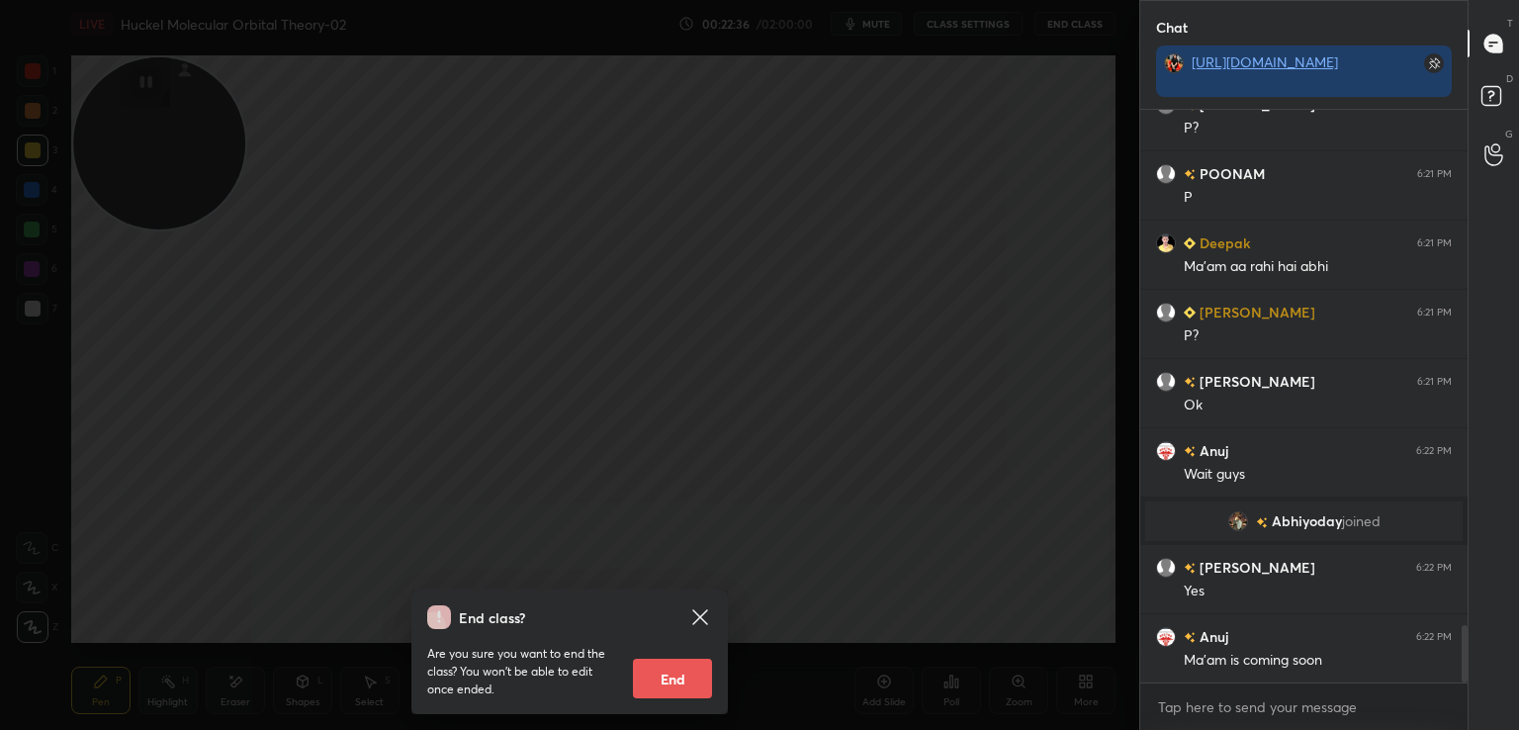
scroll to position [5169, 0]
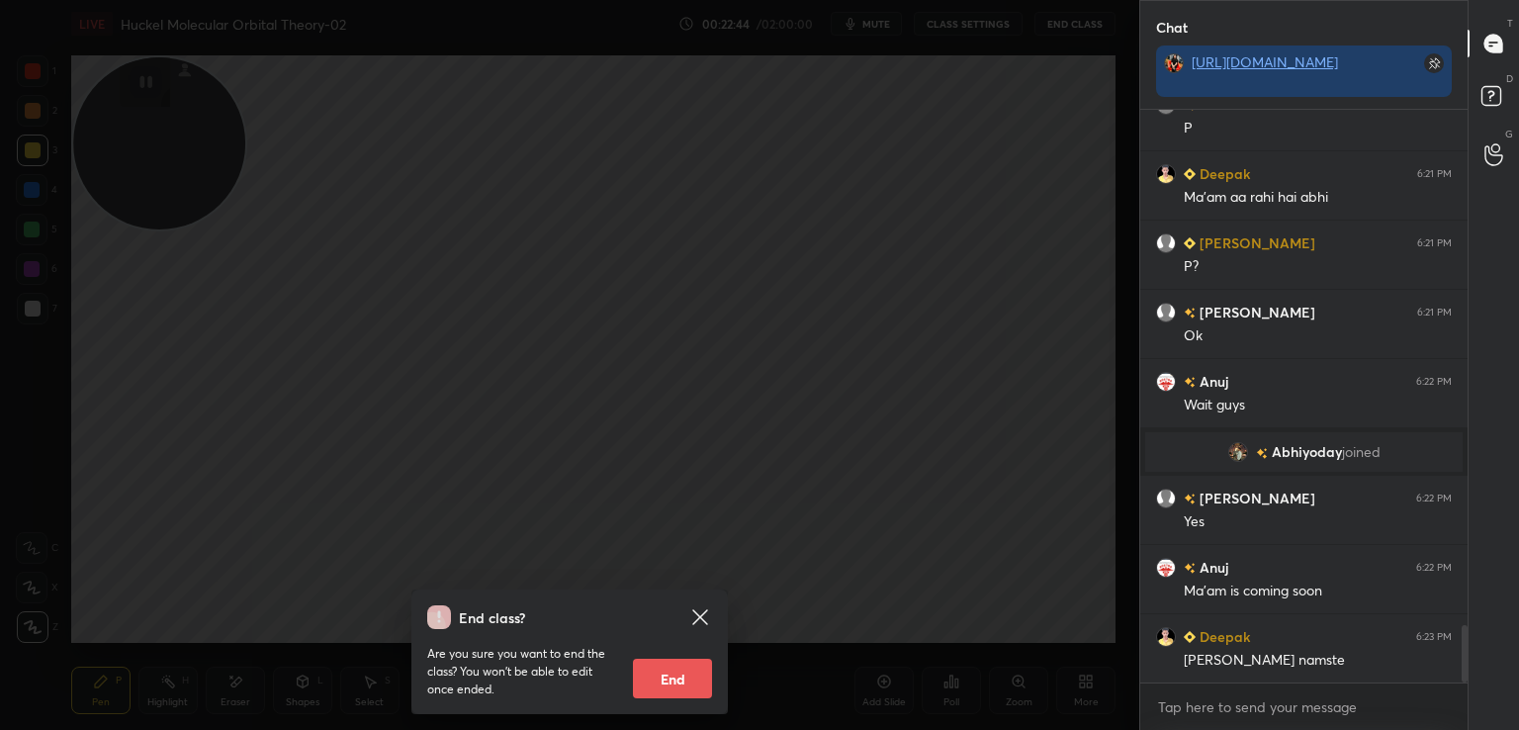
click at [693, 610] on icon at bounding box center [699, 616] width 15 height 15
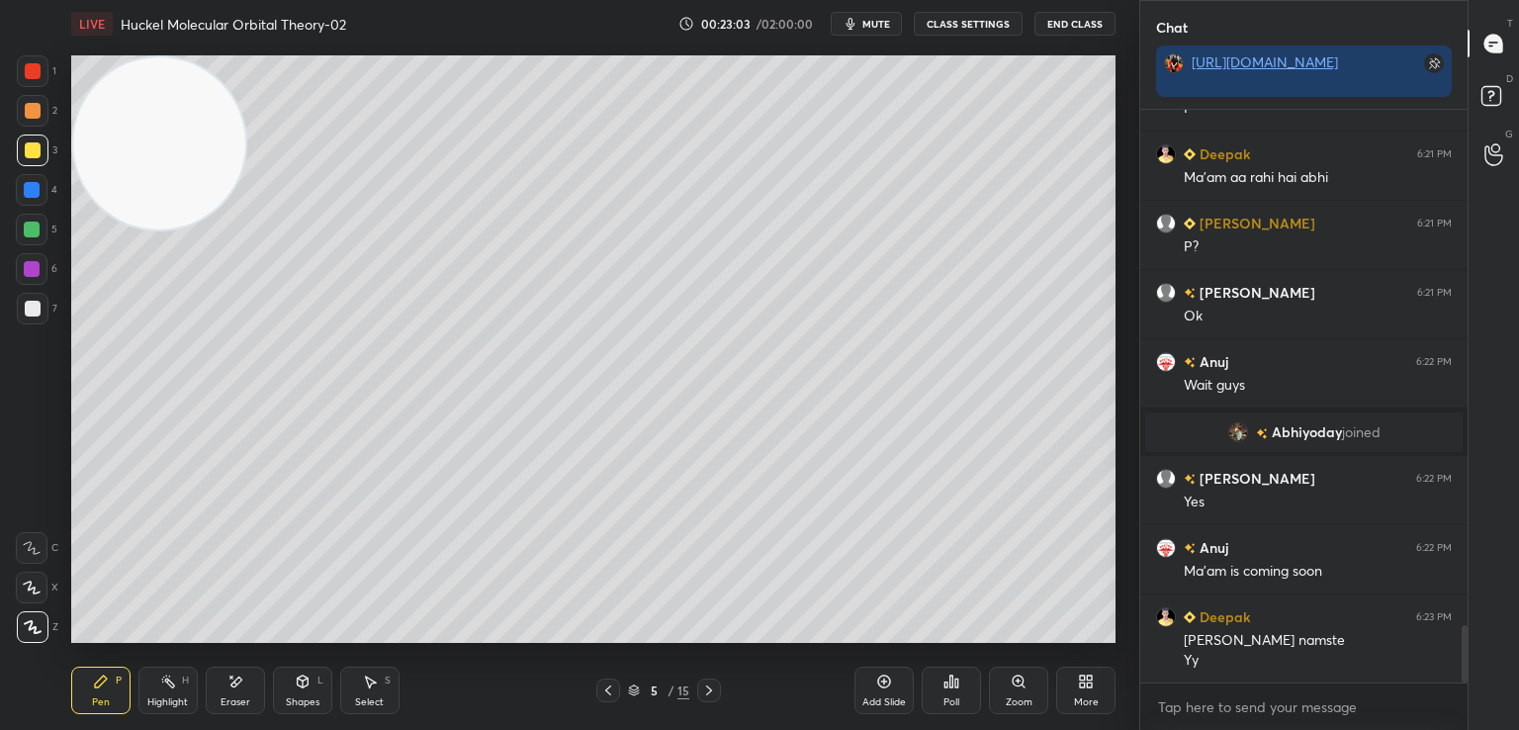
scroll to position [5258, 0]
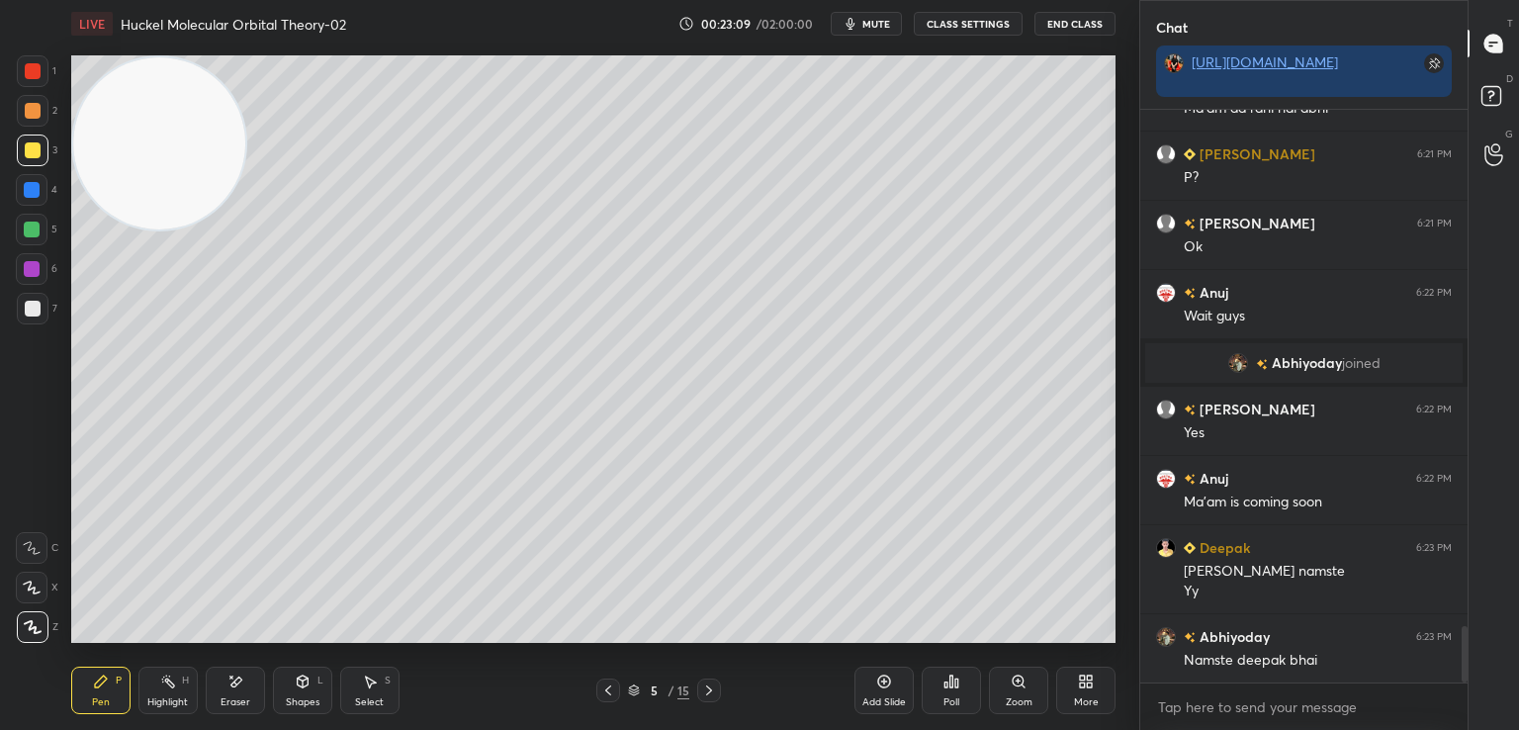
click at [32, 298] on div at bounding box center [33, 309] width 32 height 32
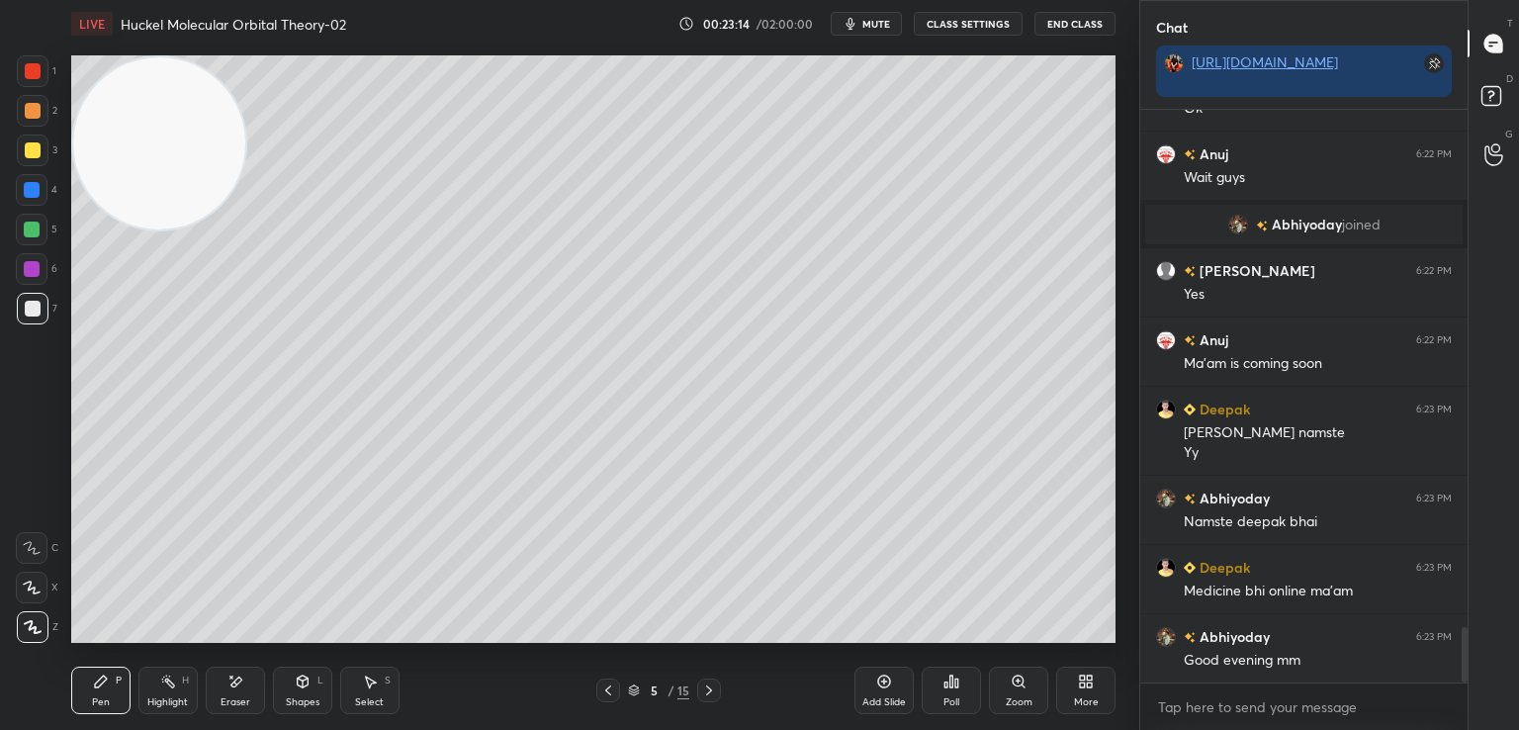
scroll to position [5466, 0]
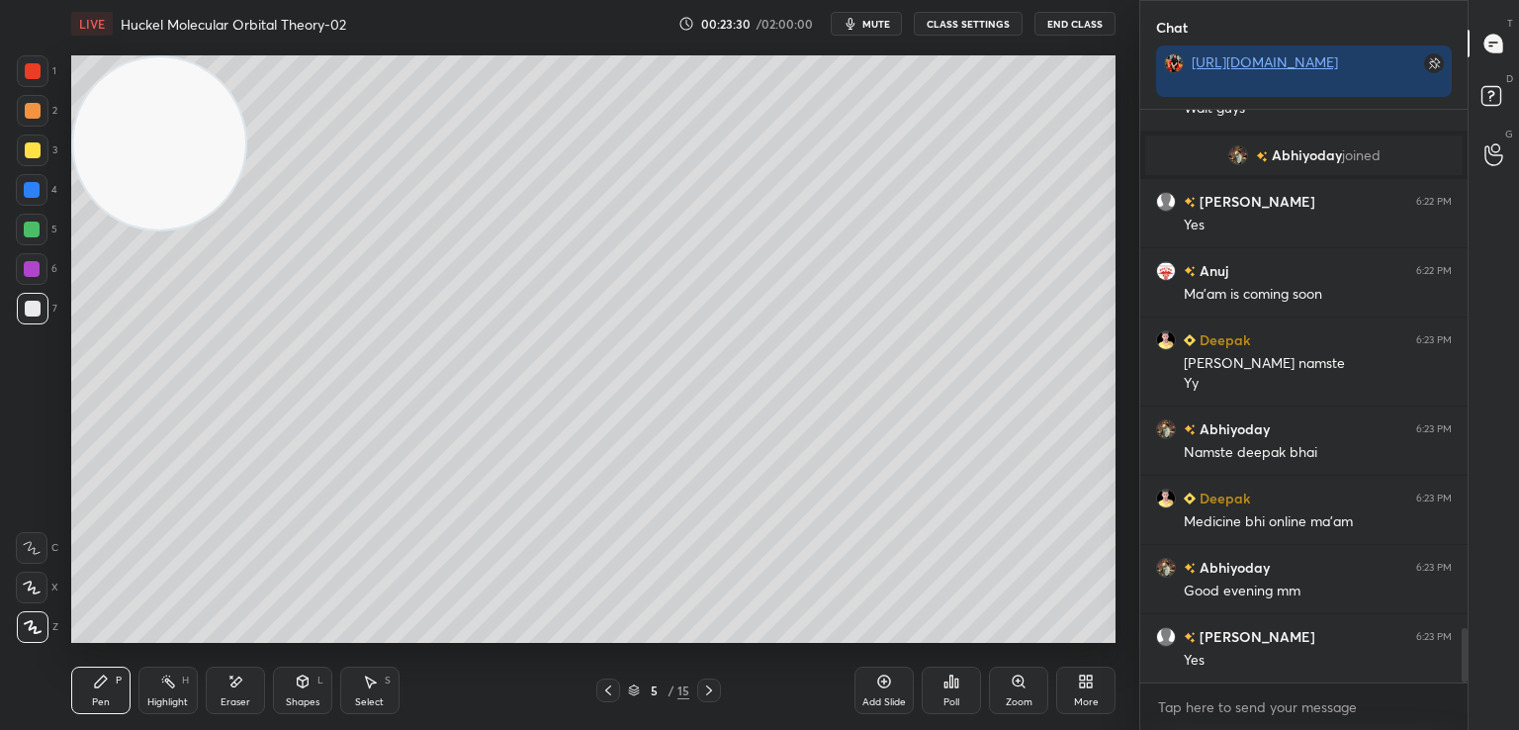
click at [882, 684] on icon at bounding box center [884, 681] width 16 height 16
click at [607, 685] on icon at bounding box center [608, 690] width 16 height 16
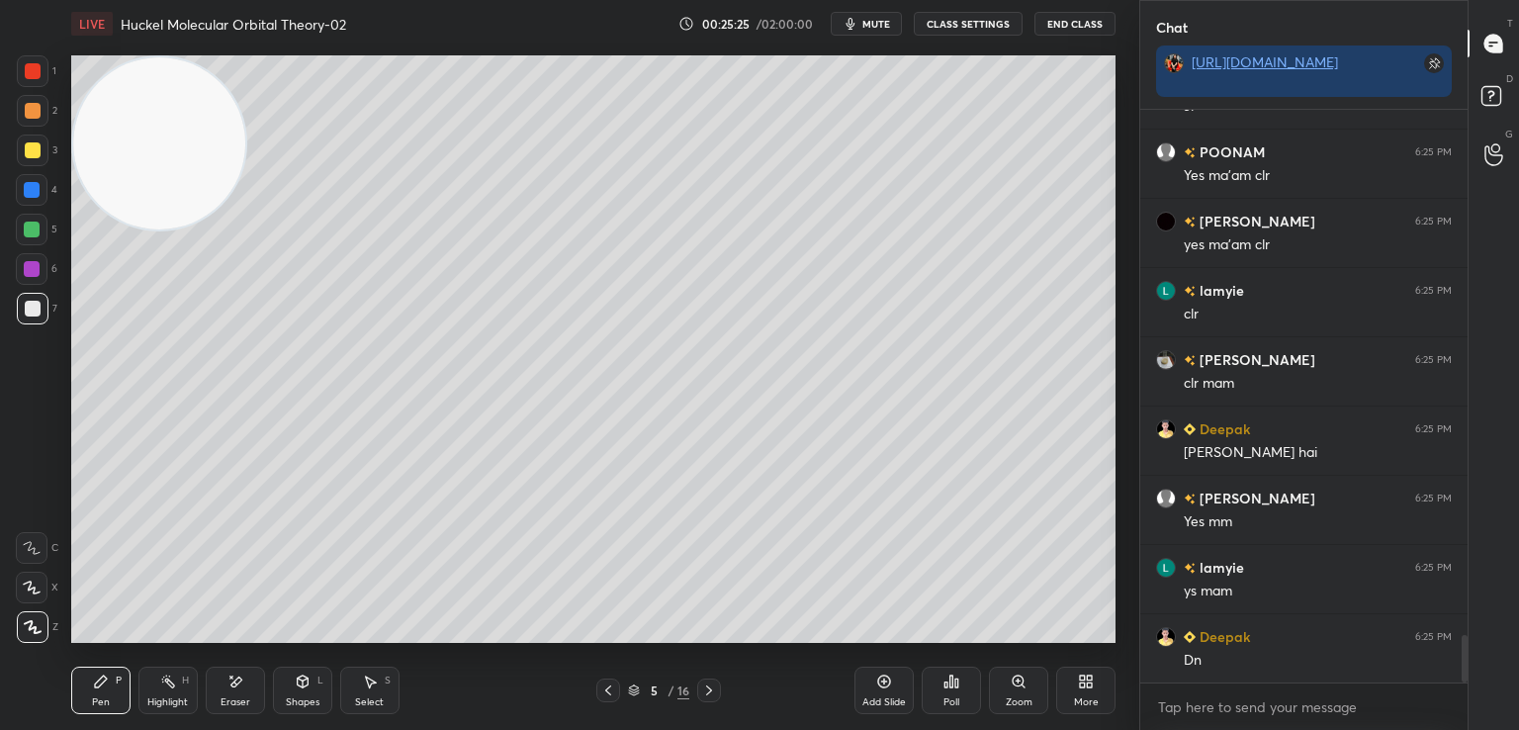
scroll to position [6365, 0]
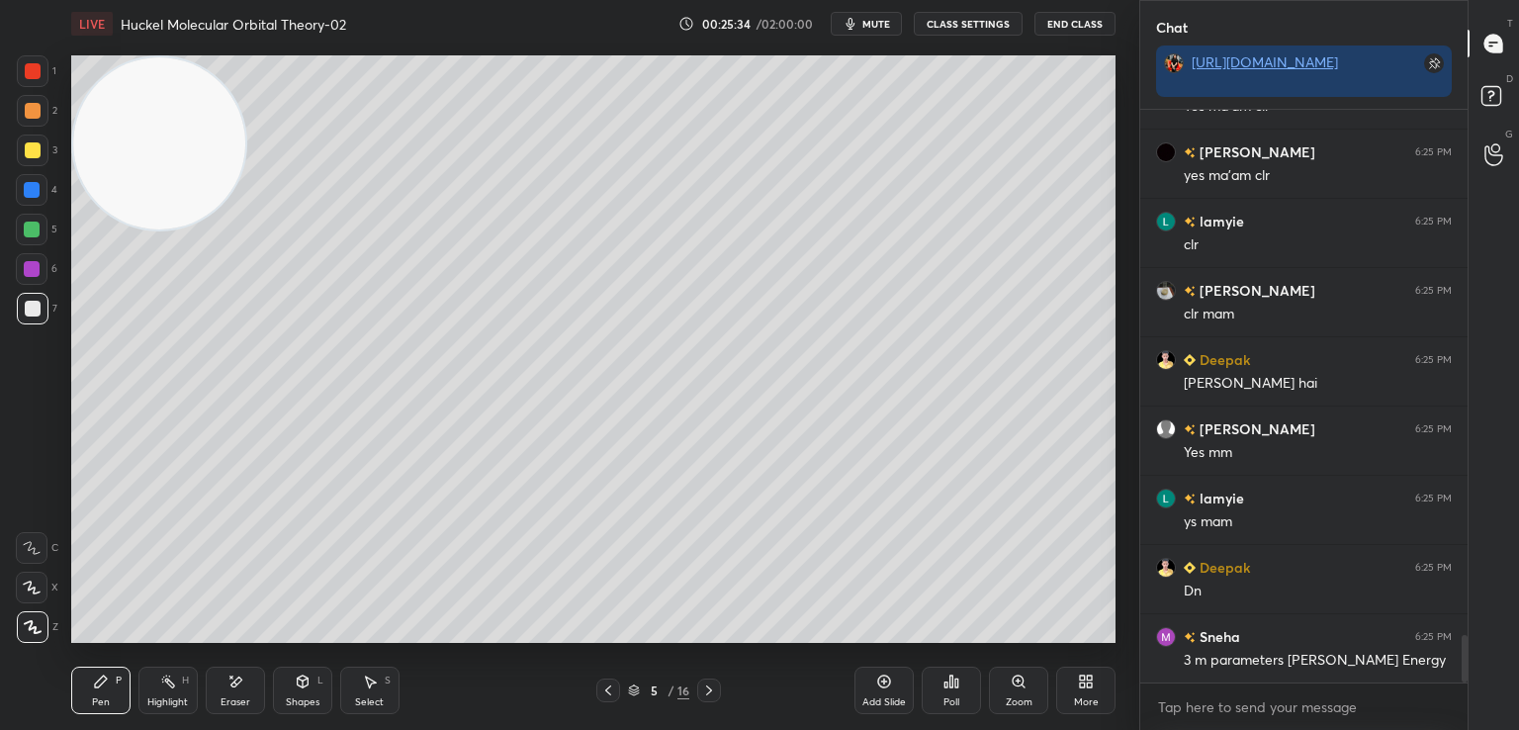
click at [884, 687] on icon at bounding box center [884, 681] width 13 height 13
click at [225, 691] on div "Eraser" at bounding box center [235, 689] width 59 height 47
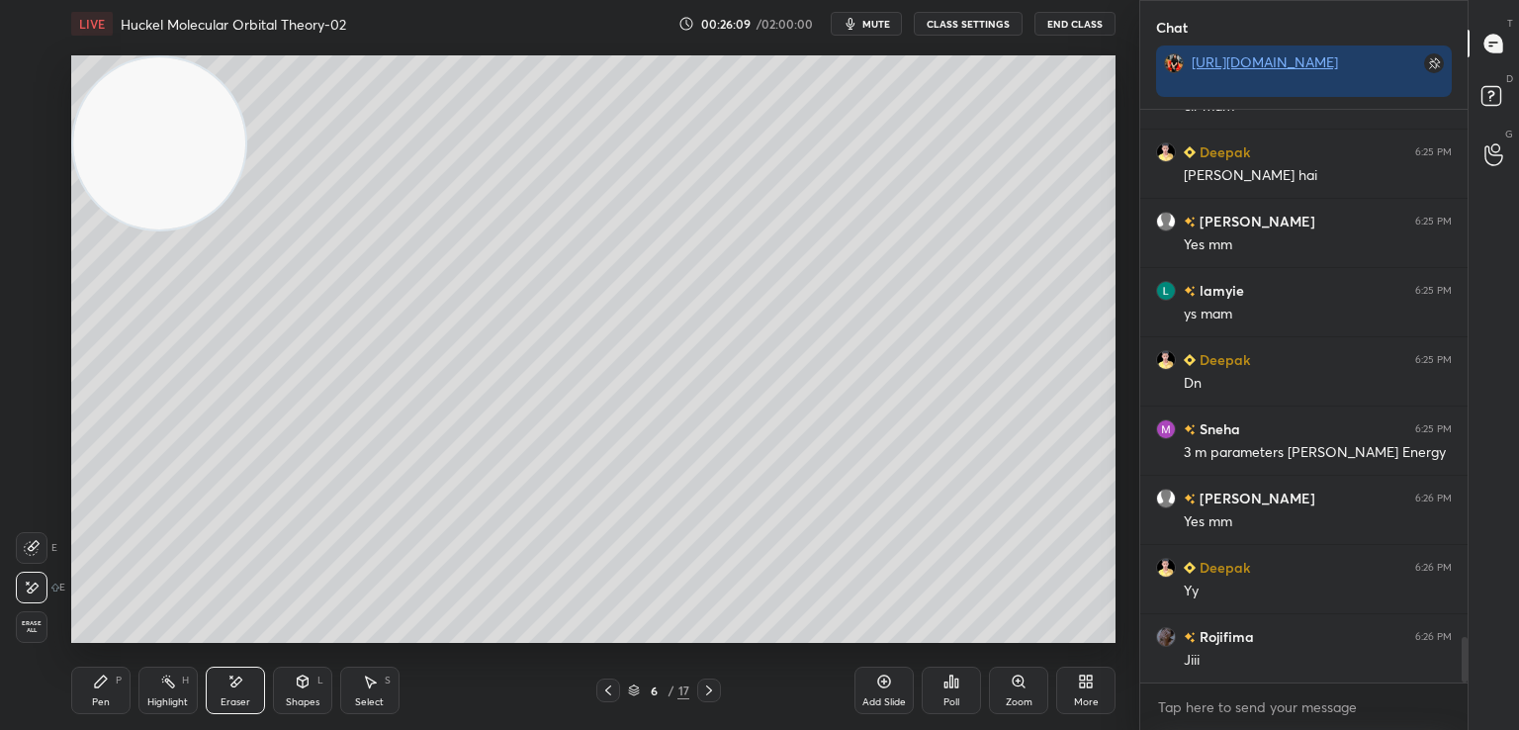
scroll to position [6642, 0]
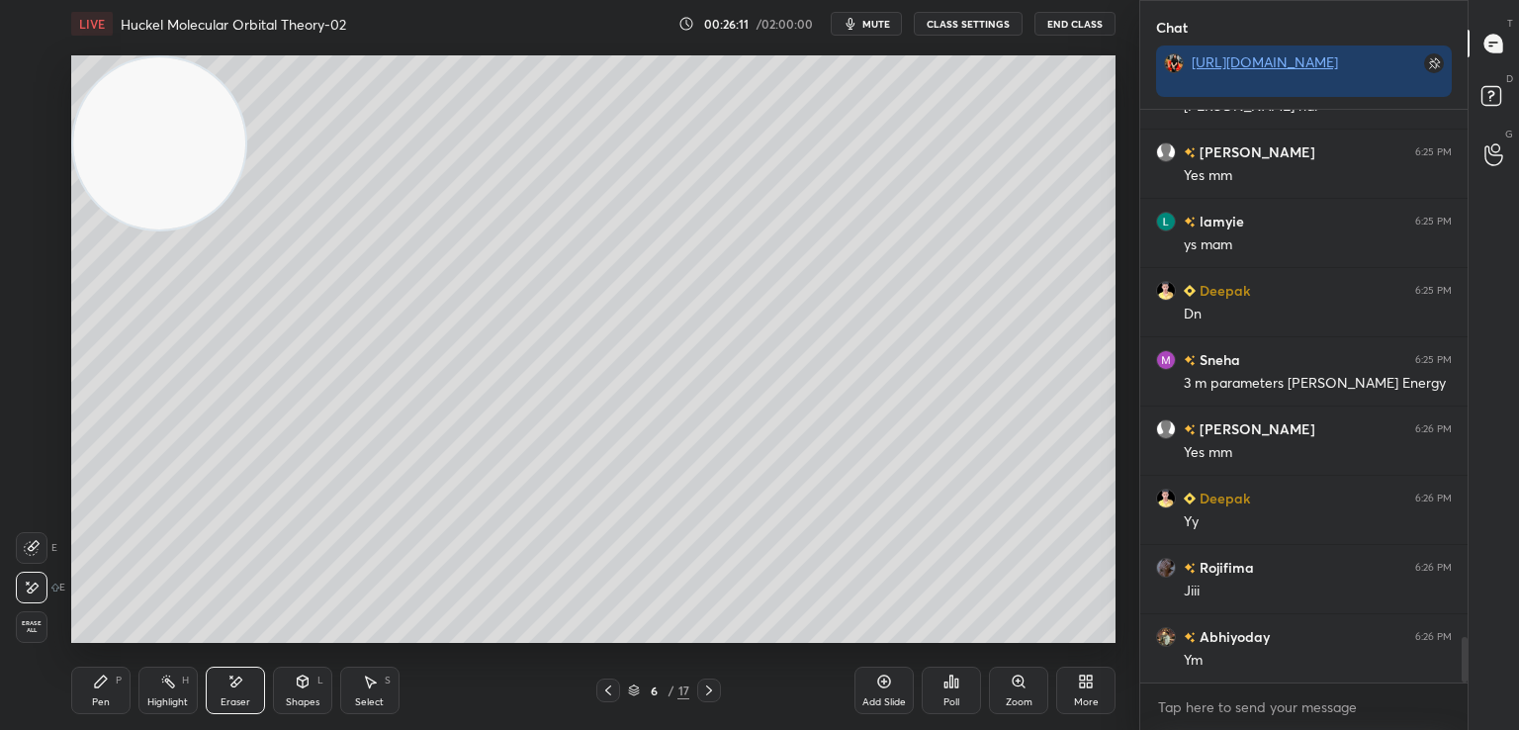
click at [607, 695] on icon at bounding box center [608, 690] width 16 height 16
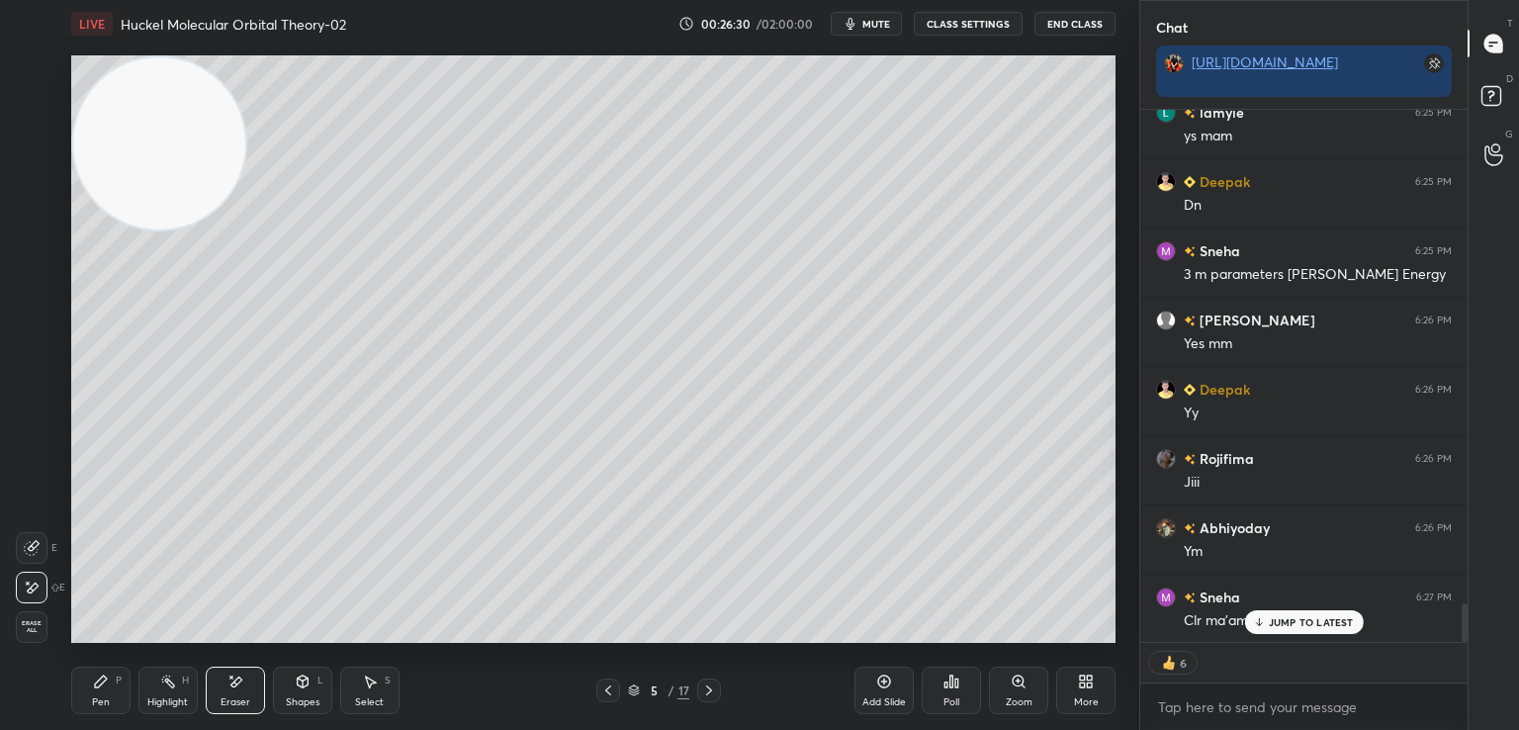
click at [1271, 625] on p "JUMP TO LATEST" at bounding box center [1310, 622] width 85 height 12
click at [708, 689] on icon at bounding box center [709, 690] width 16 height 16
click at [112, 682] on div "Pen P" at bounding box center [100, 689] width 59 height 47
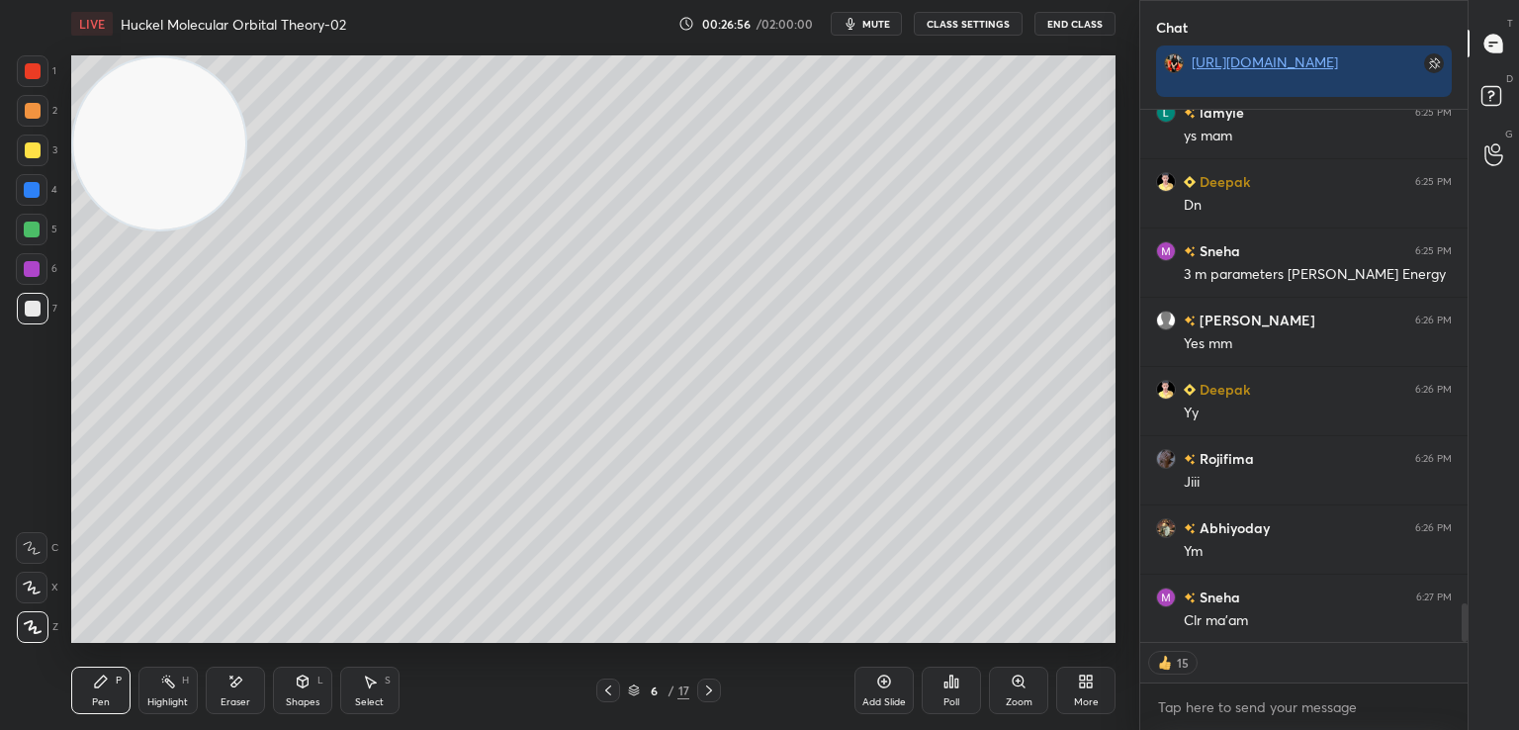
click at [34, 226] on div at bounding box center [32, 229] width 16 height 16
type textarea "x"
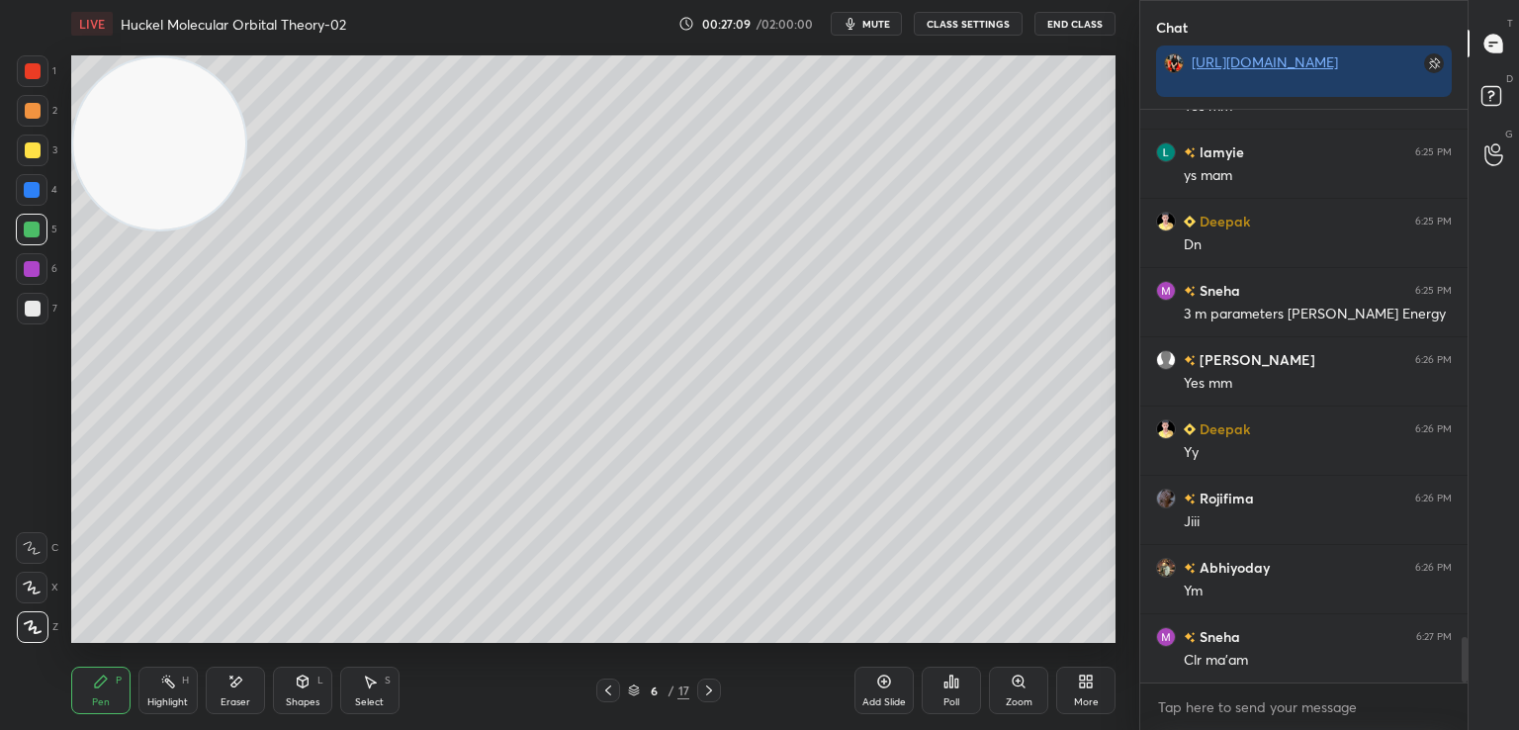
scroll to position [6780, 0]
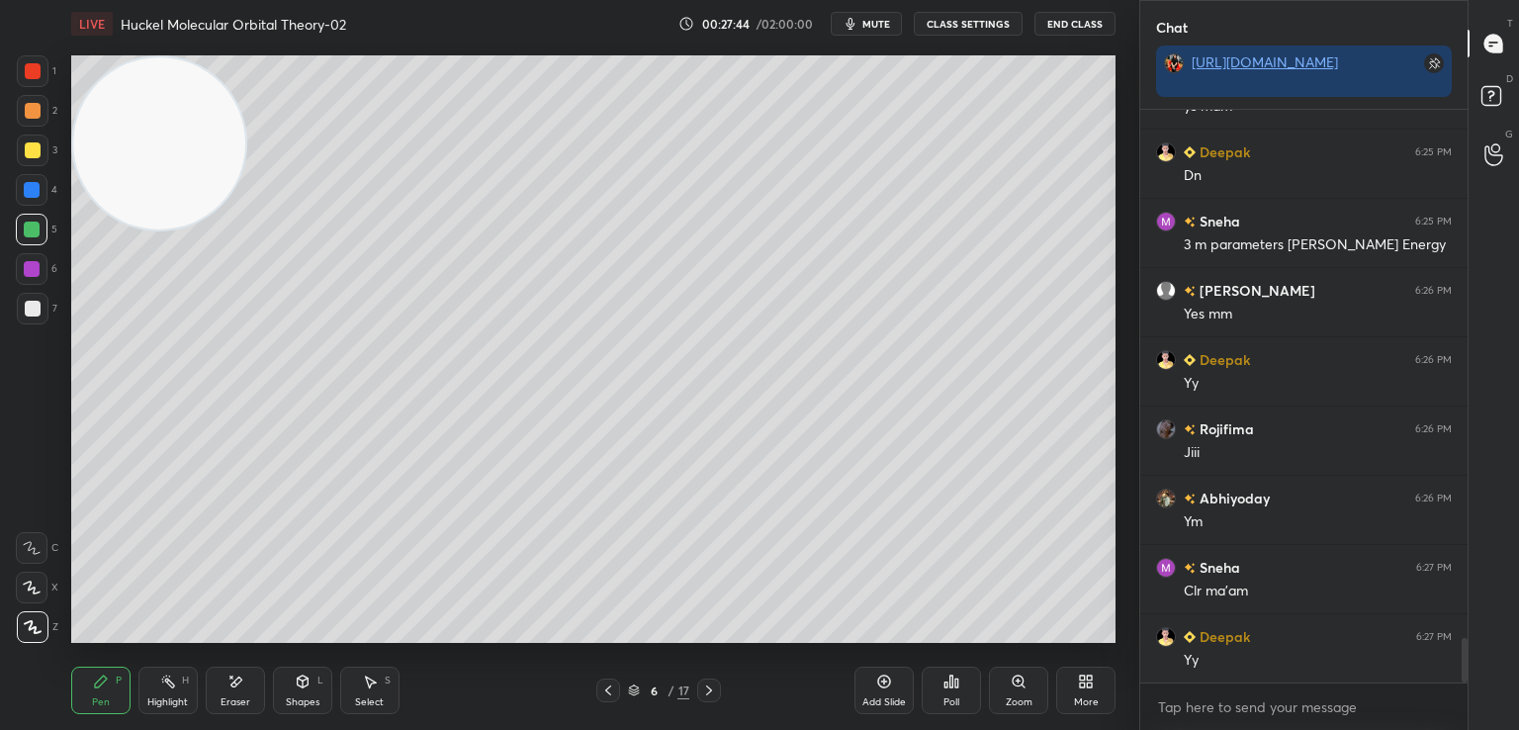
click at [1117, 155] on div "Setting up your live class Poll for secs No correct answer Start poll" at bounding box center [593, 348] width 1060 height 603
click at [1116, 163] on div "Setting up your live class Poll for secs No correct answer Start poll" at bounding box center [593, 348] width 1060 height 603
click at [1121, 158] on div "Setting up your live class Poll for secs No correct answer Start poll" at bounding box center [593, 348] width 1060 height 603
click at [37, 139] on div at bounding box center [33, 150] width 32 height 32
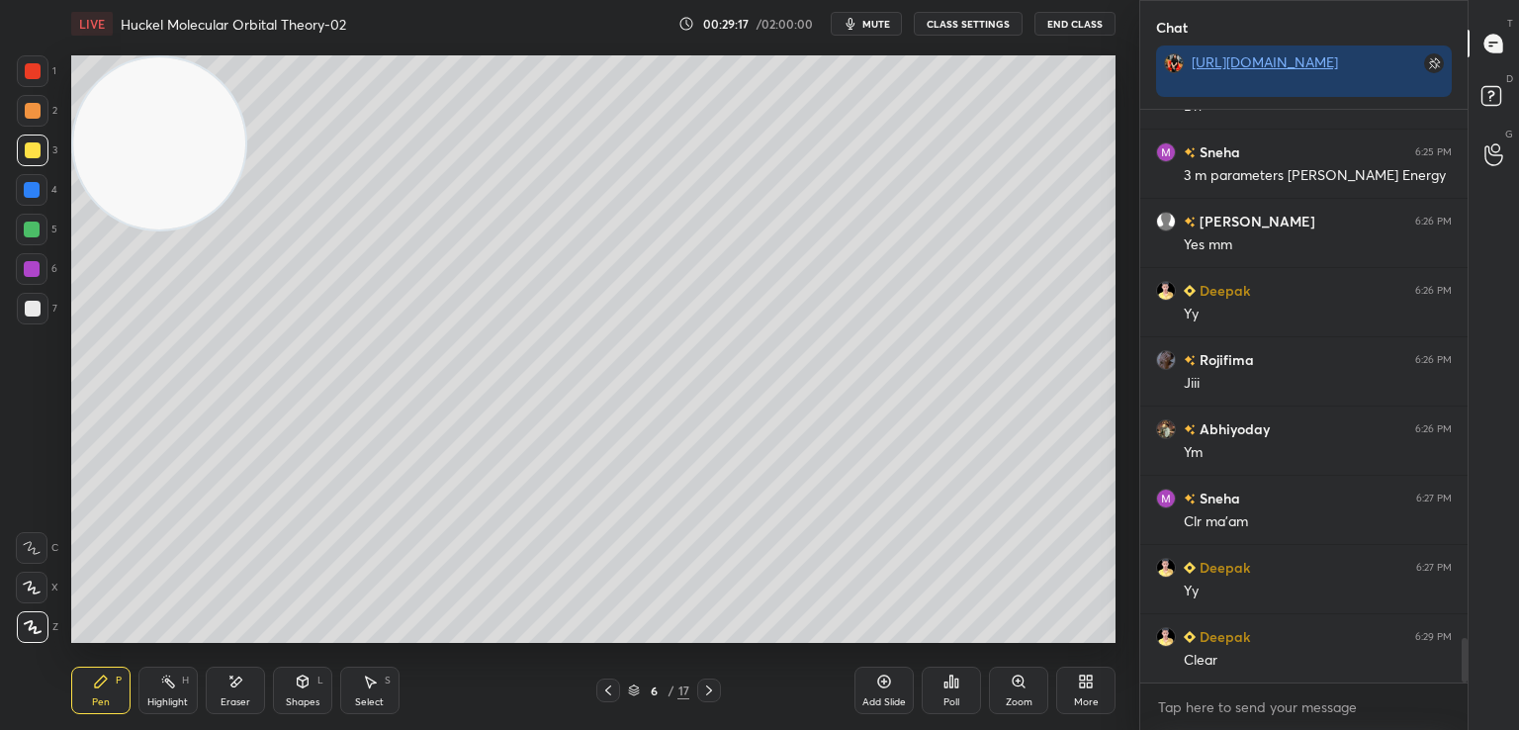
click at [971, 674] on div "Poll" at bounding box center [950, 689] width 59 height 47
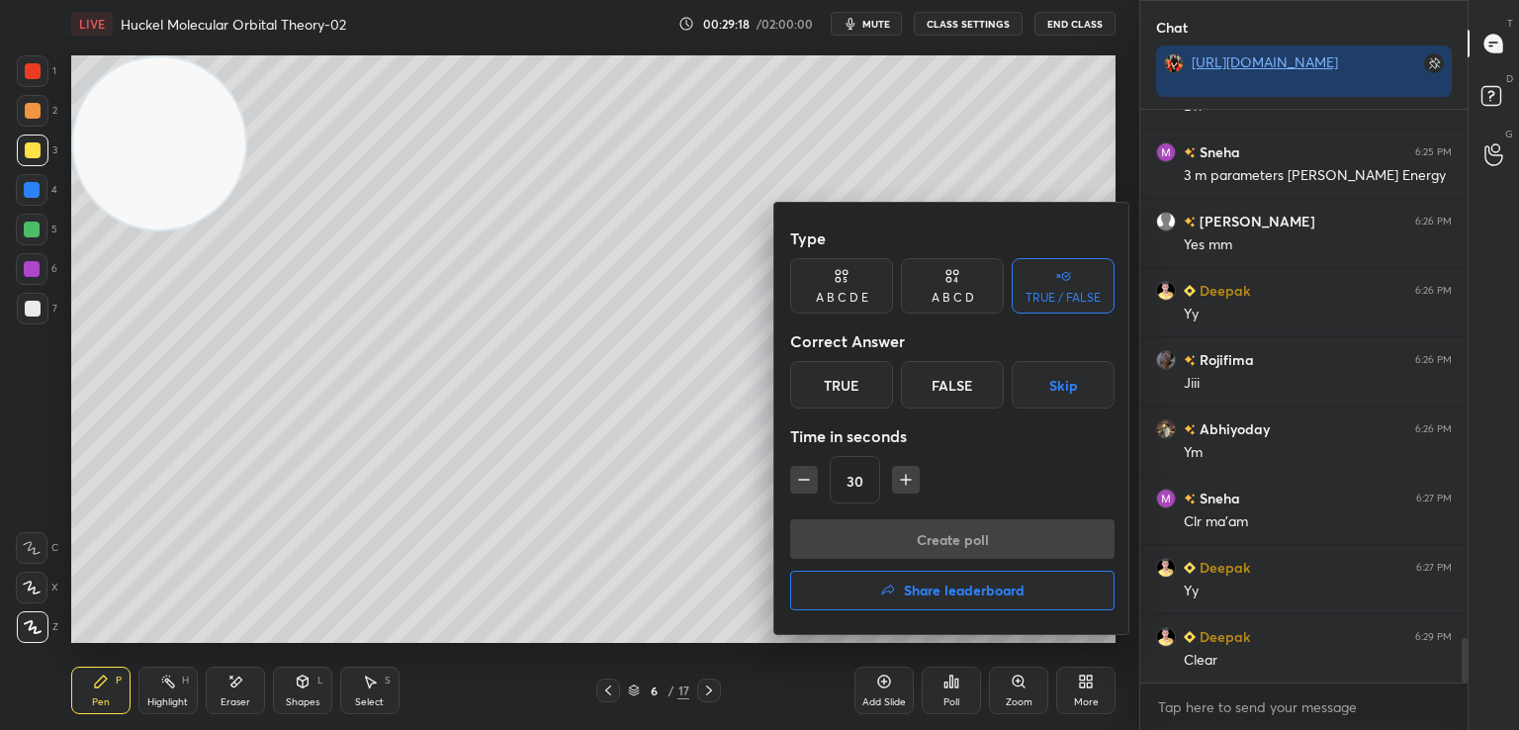
click at [906, 481] on icon "button" at bounding box center [906, 480] width 20 height 20
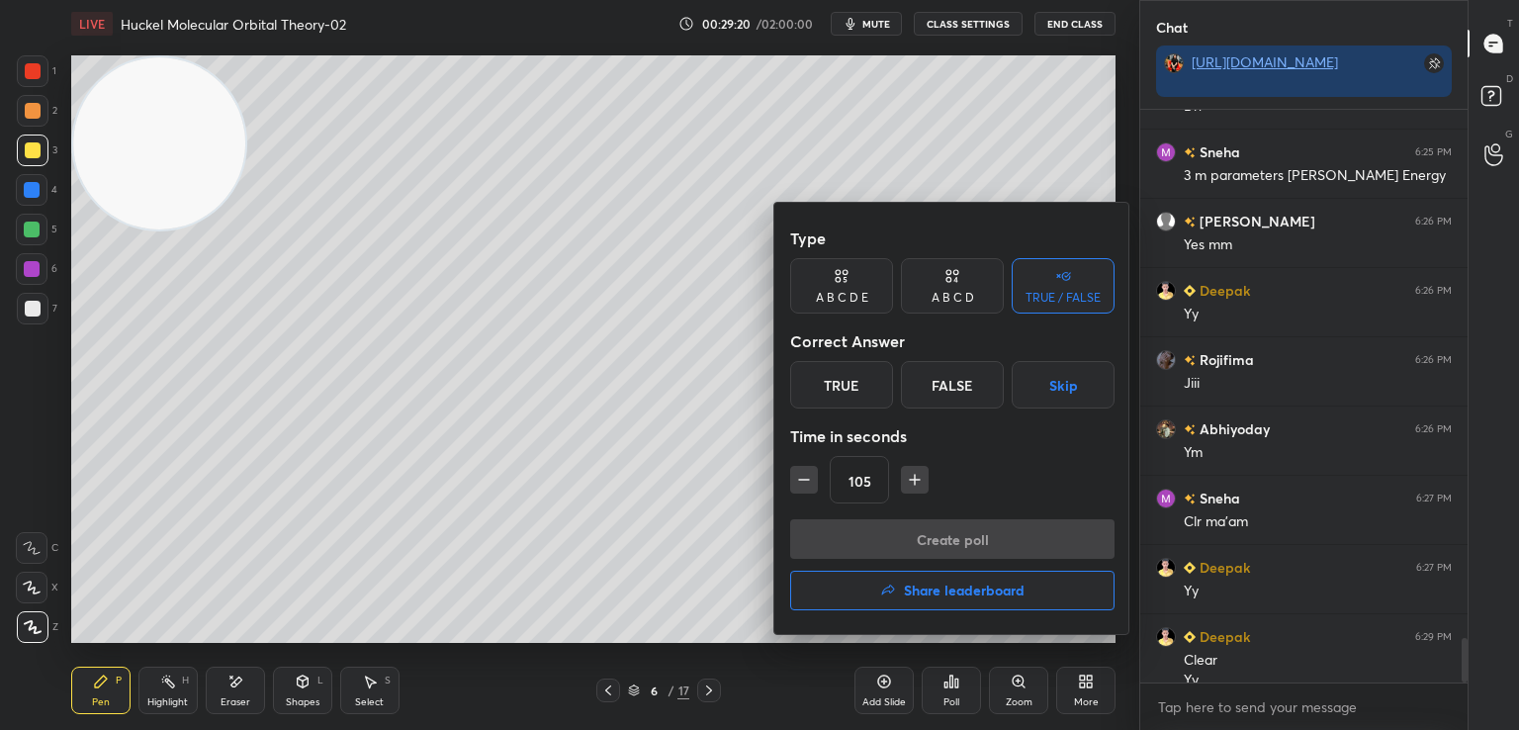
scroll to position [6869, 0]
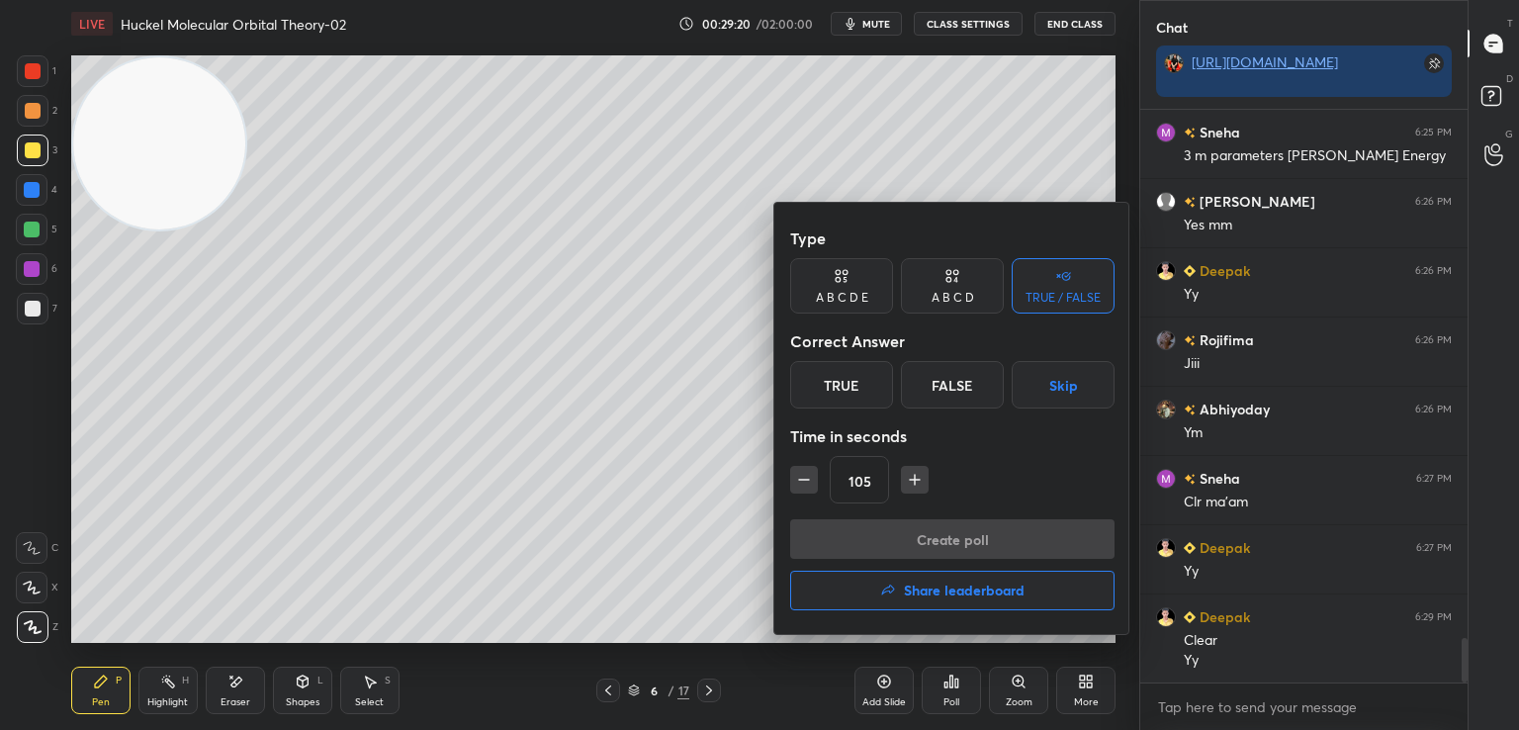
click at [906, 481] on icon "button" at bounding box center [915, 480] width 20 height 20
click at [918, 481] on icon "button" at bounding box center [915, 480] width 20 height 20
click at [791, 484] on button "button" at bounding box center [804, 480] width 28 height 28
click at [799, 476] on icon "button" at bounding box center [804, 480] width 20 height 20
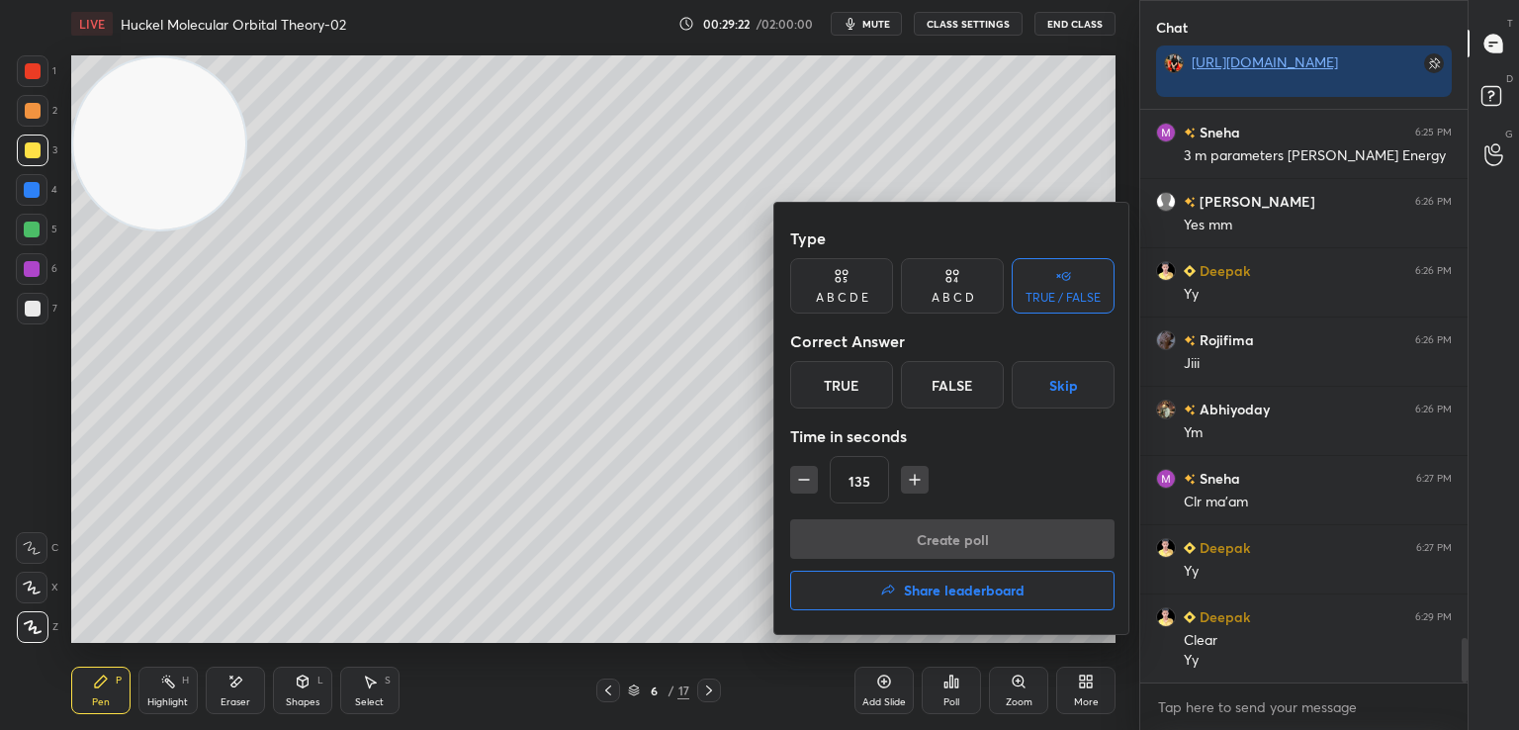
type input "120"
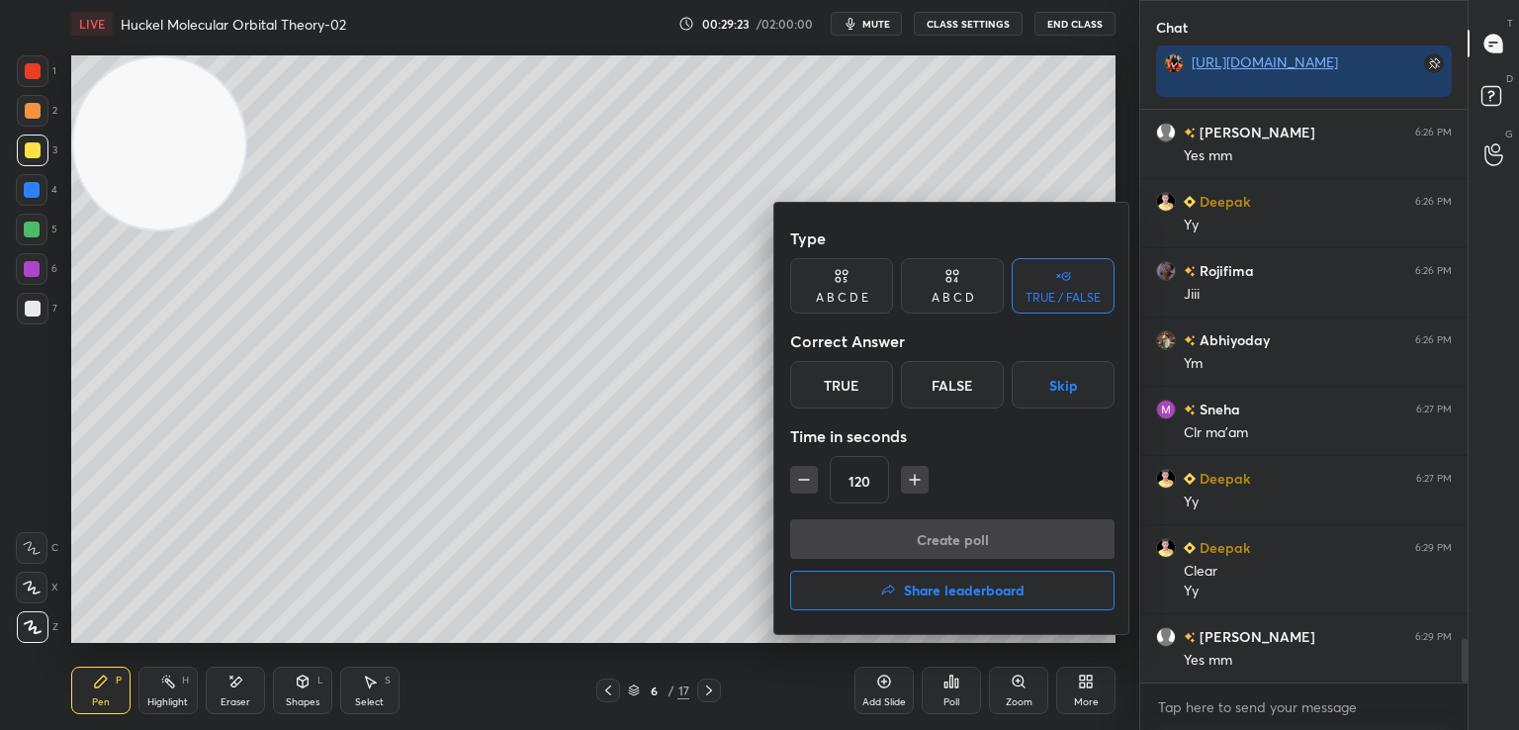
click at [925, 285] on div "A B C D" at bounding box center [952, 285] width 103 height 55
click at [890, 397] on div "B" at bounding box center [885, 384] width 58 height 47
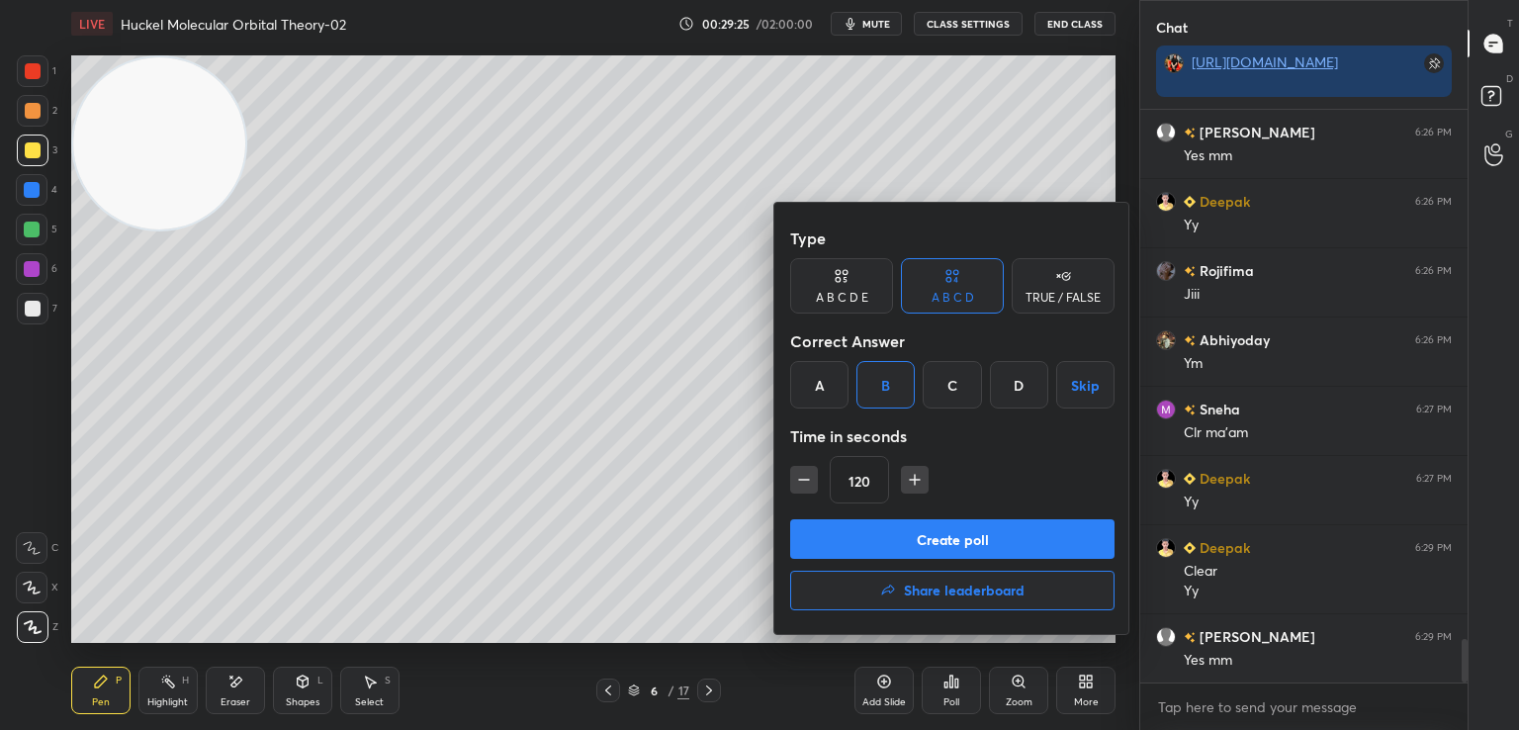
click at [977, 527] on button "Create poll" at bounding box center [952, 539] width 324 height 40
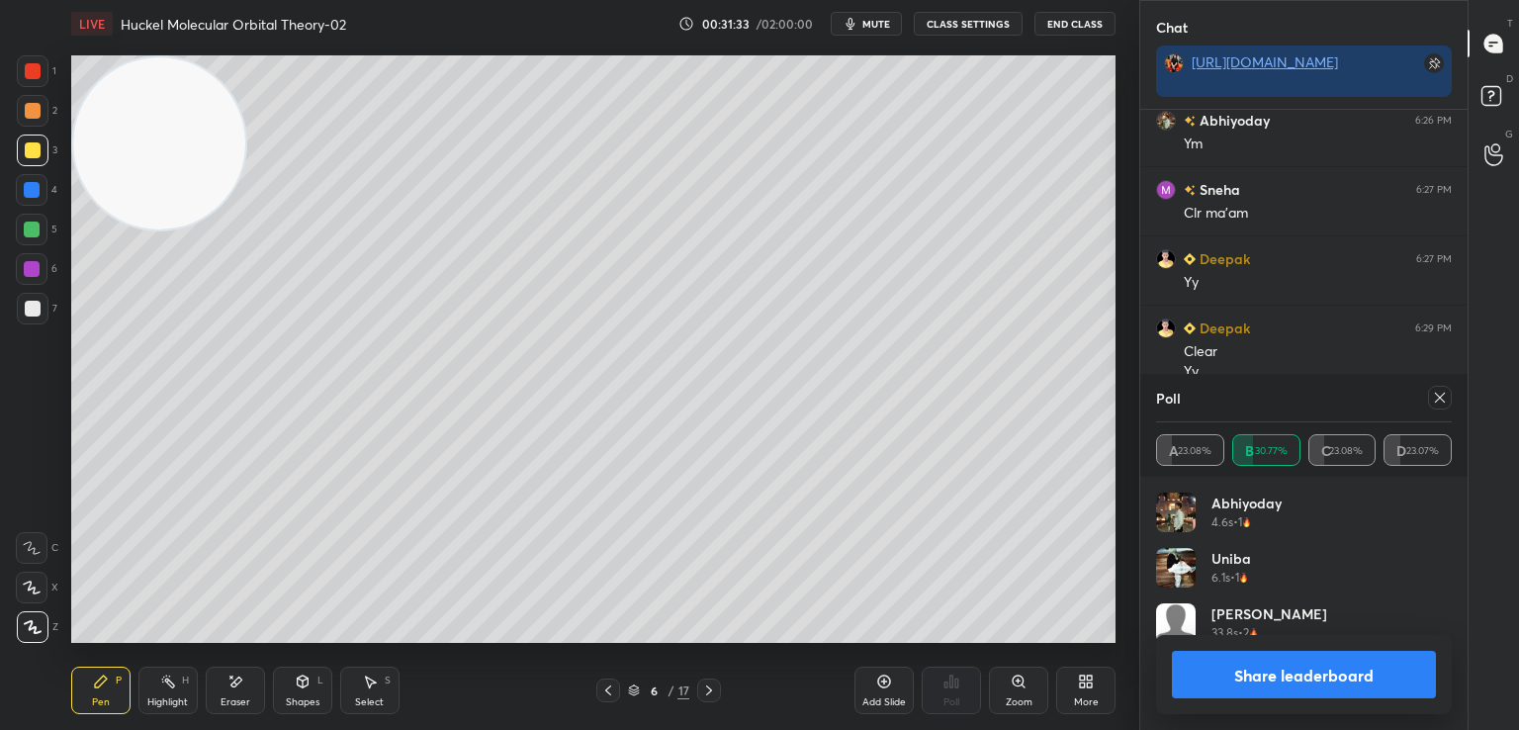
scroll to position [6547, 0]
click at [1283, 673] on button "Share leaderboard" at bounding box center [1304, 674] width 264 height 47
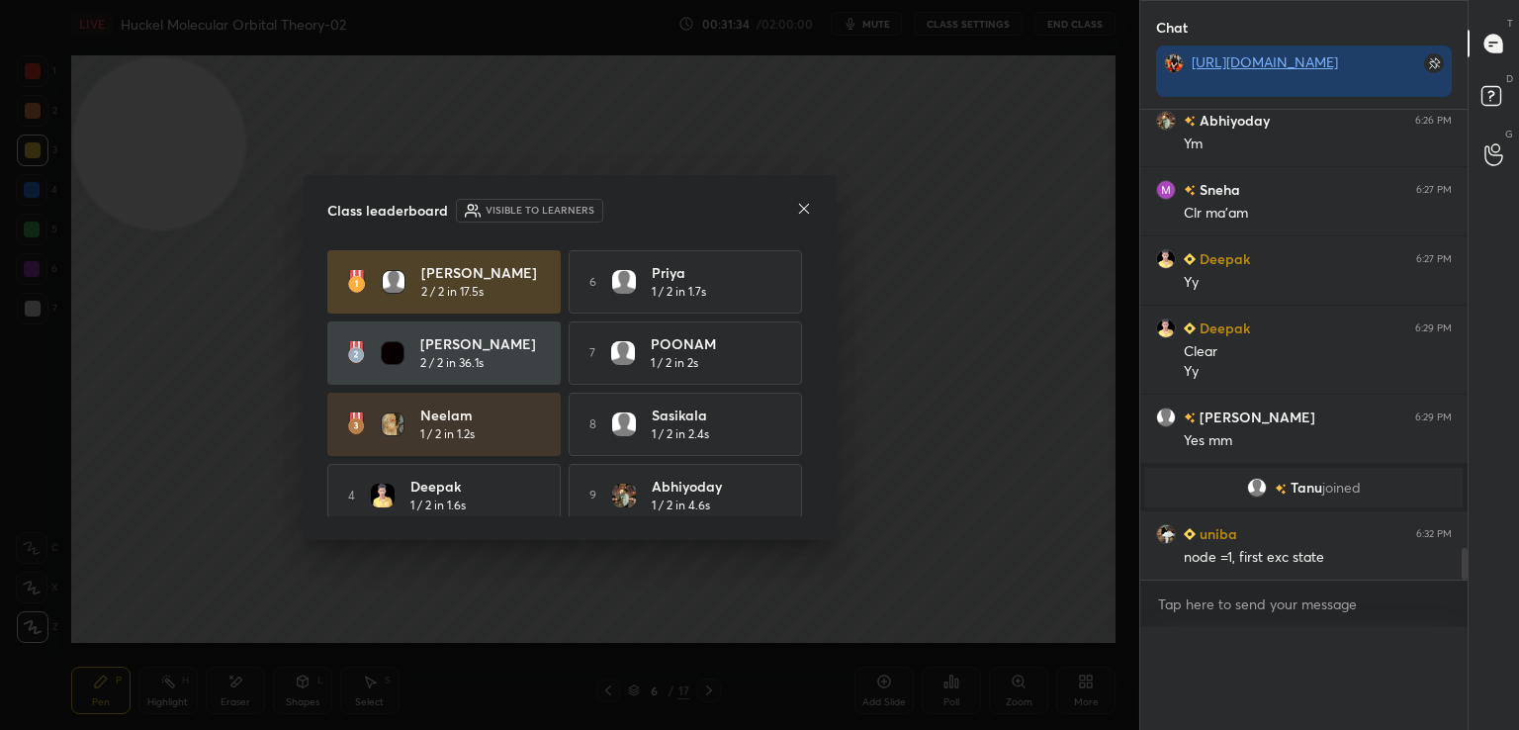
scroll to position [6523, 0]
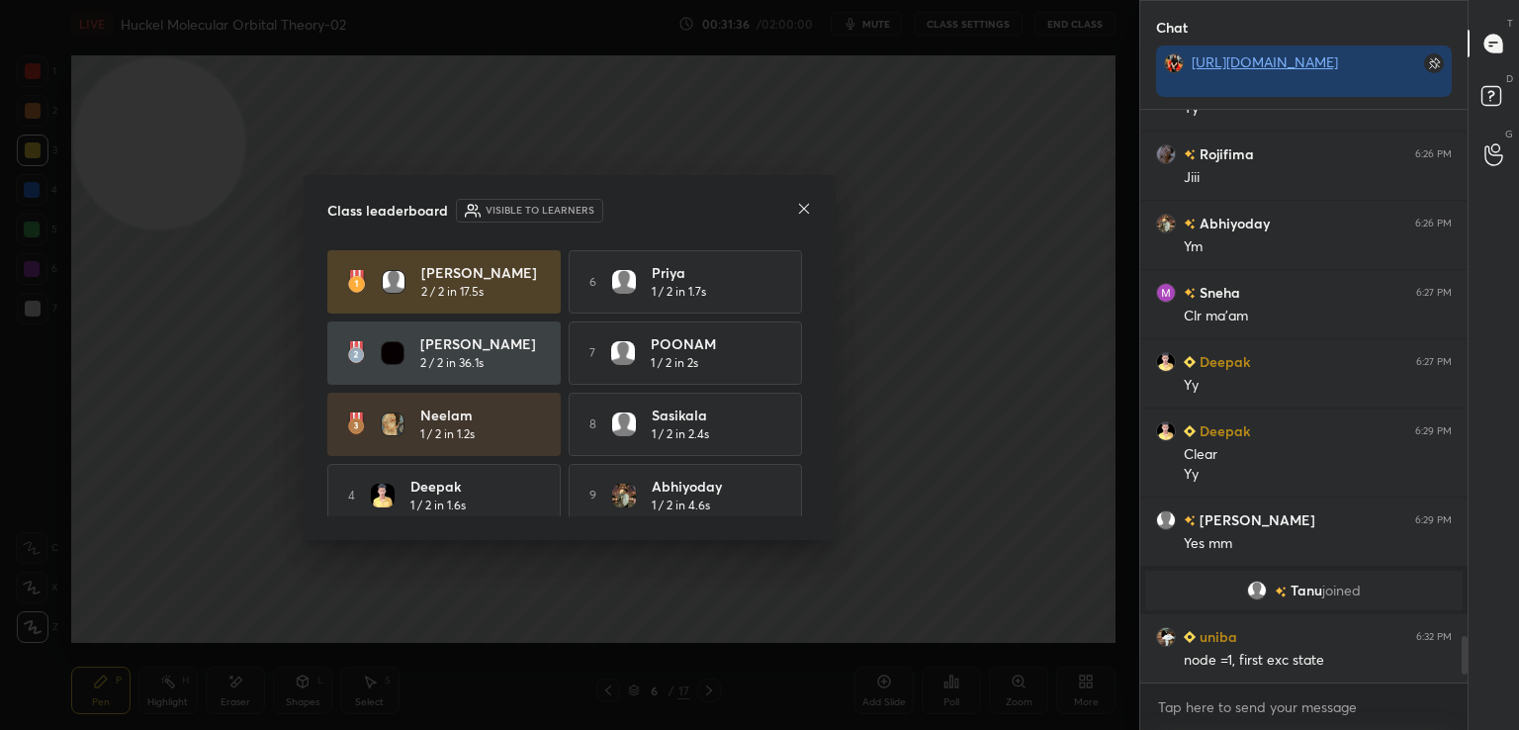
click at [802, 204] on icon at bounding box center [804, 209] width 16 height 16
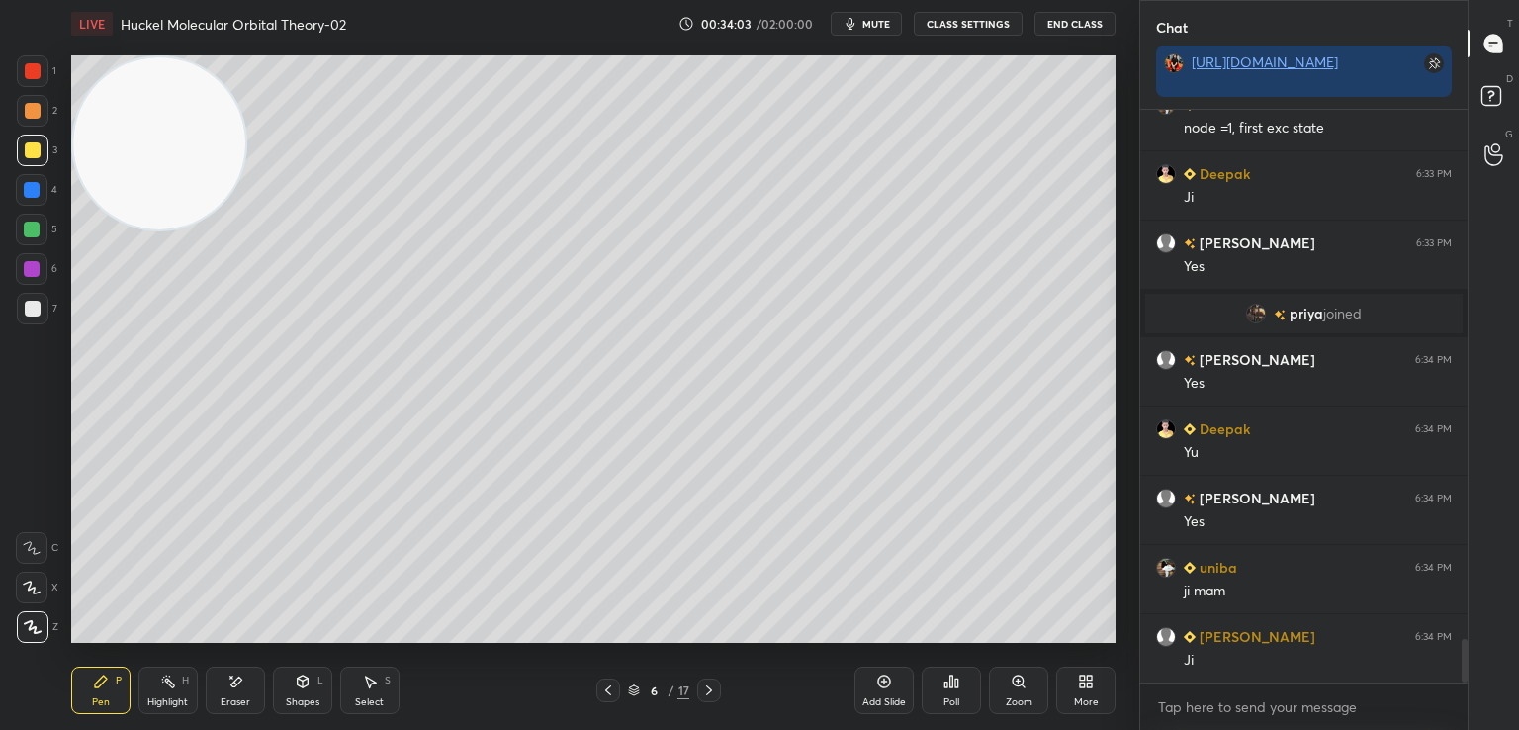
scroll to position [6986, 0]
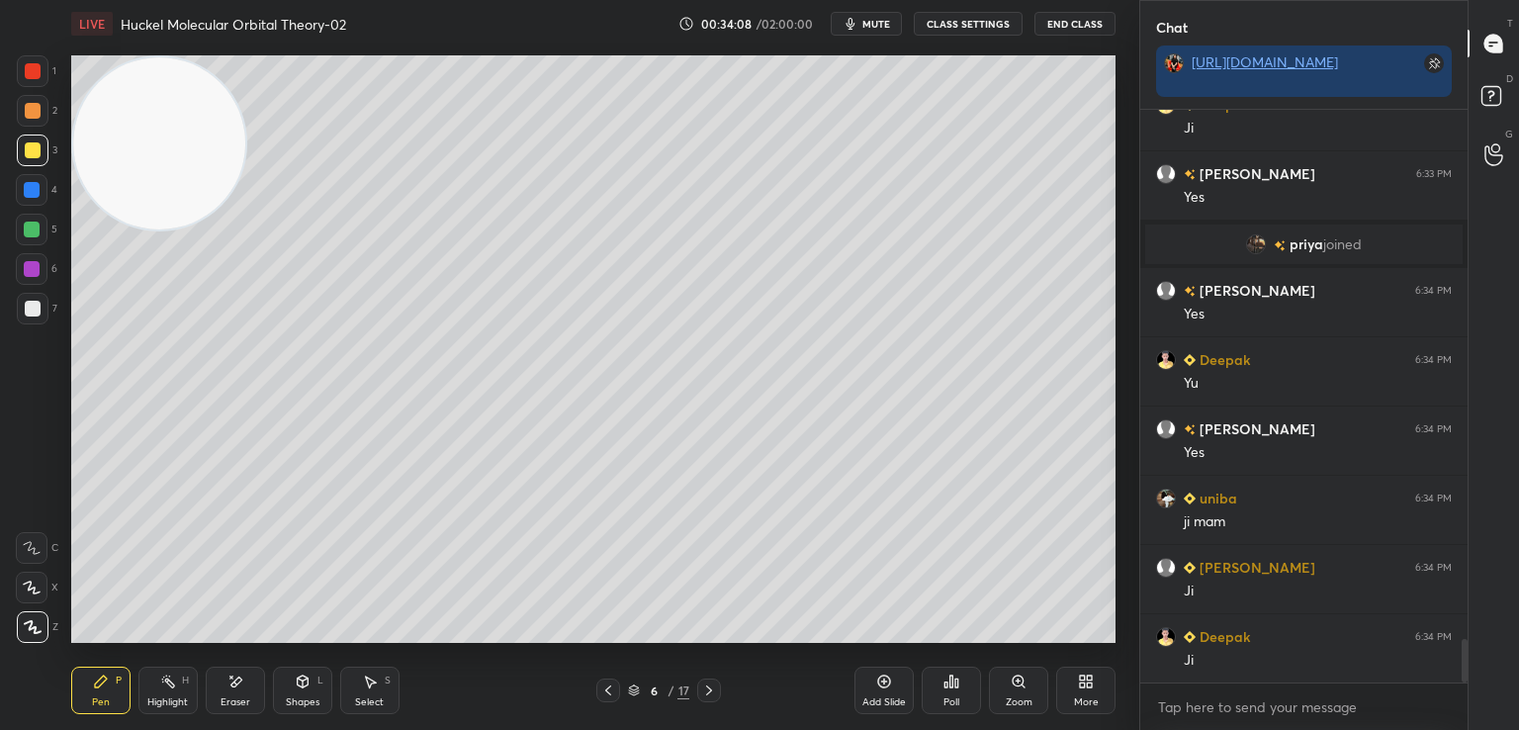
click at [880, 681] on icon at bounding box center [884, 681] width 16 height 16
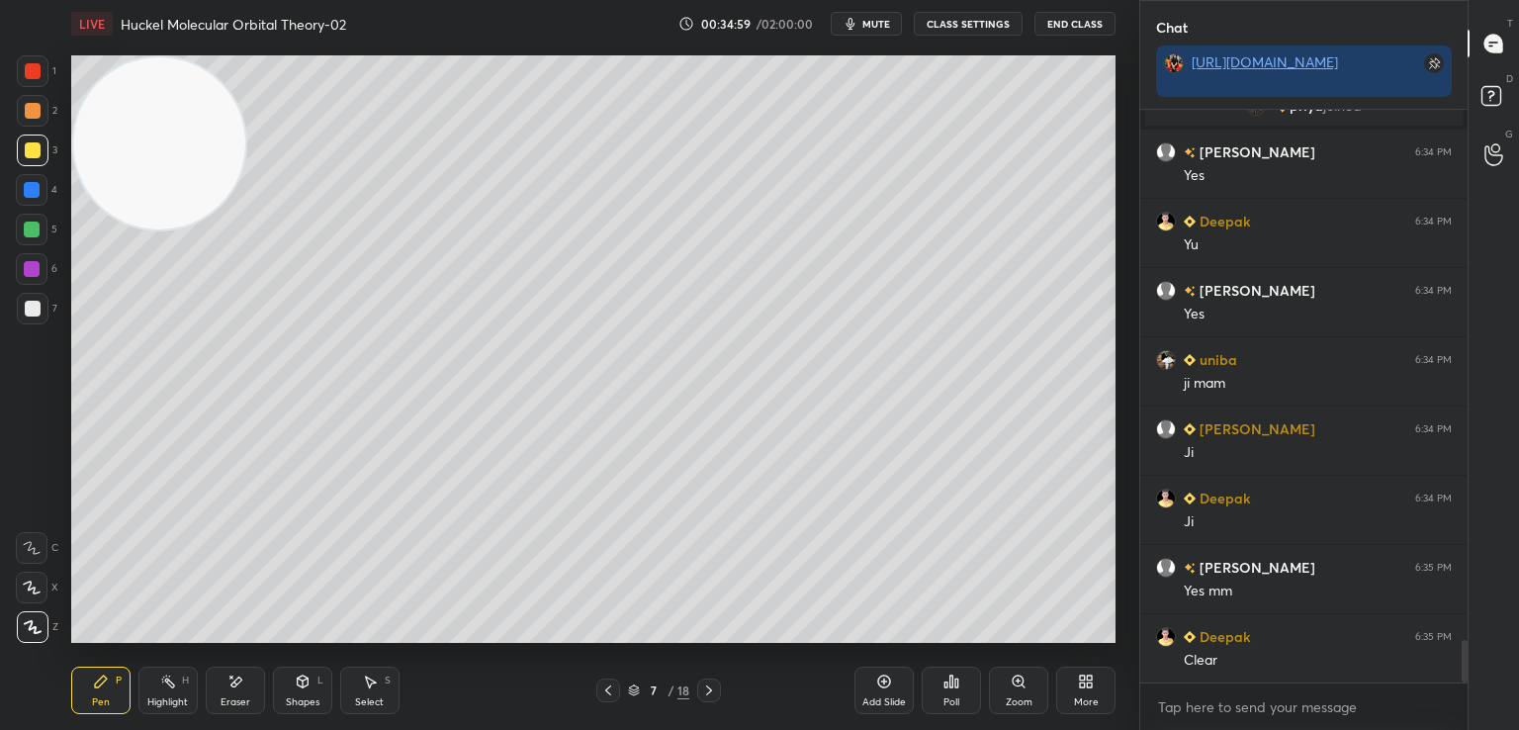
scroll to position [7194, 0]
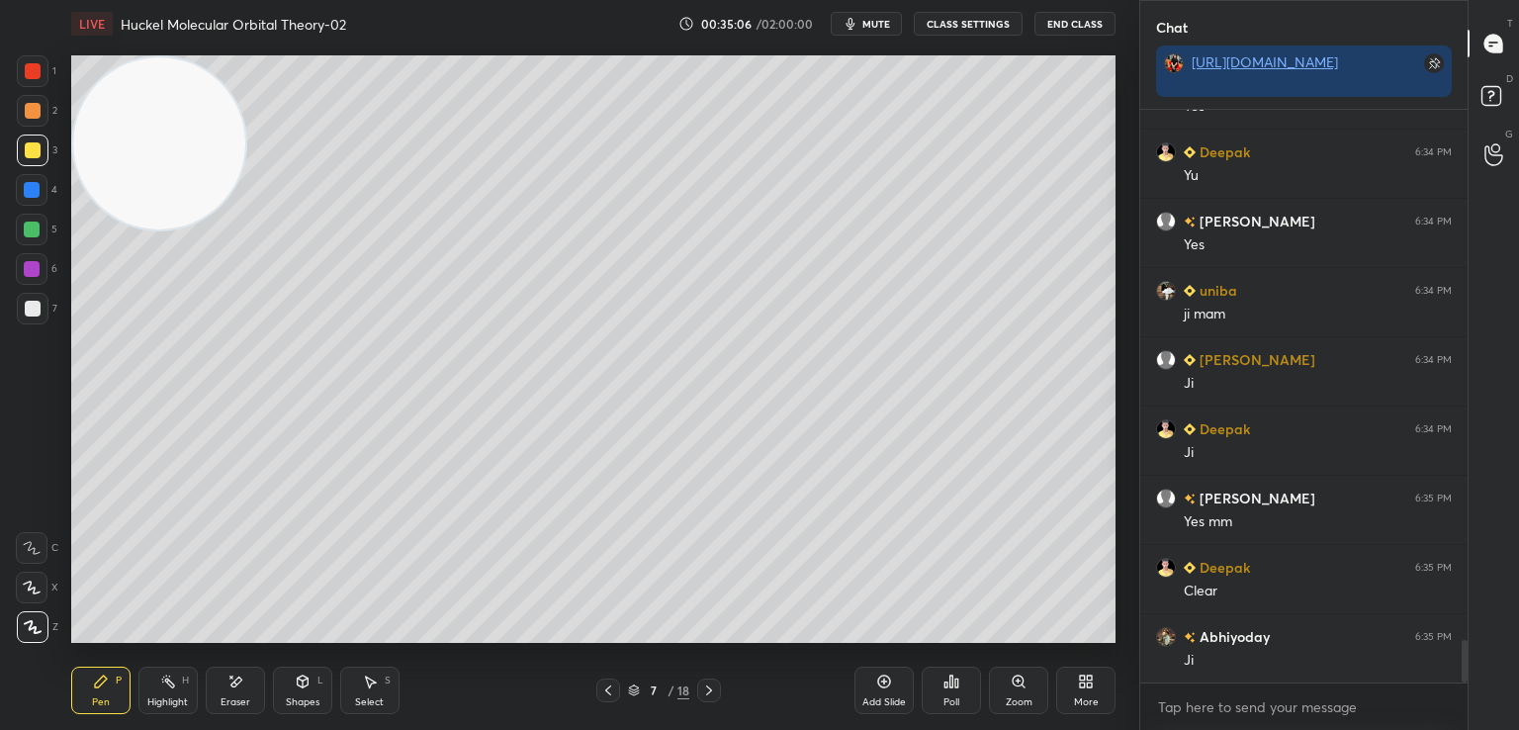
click at [607, 692] on icon at bounding box center [608, 690] width 6 height 10
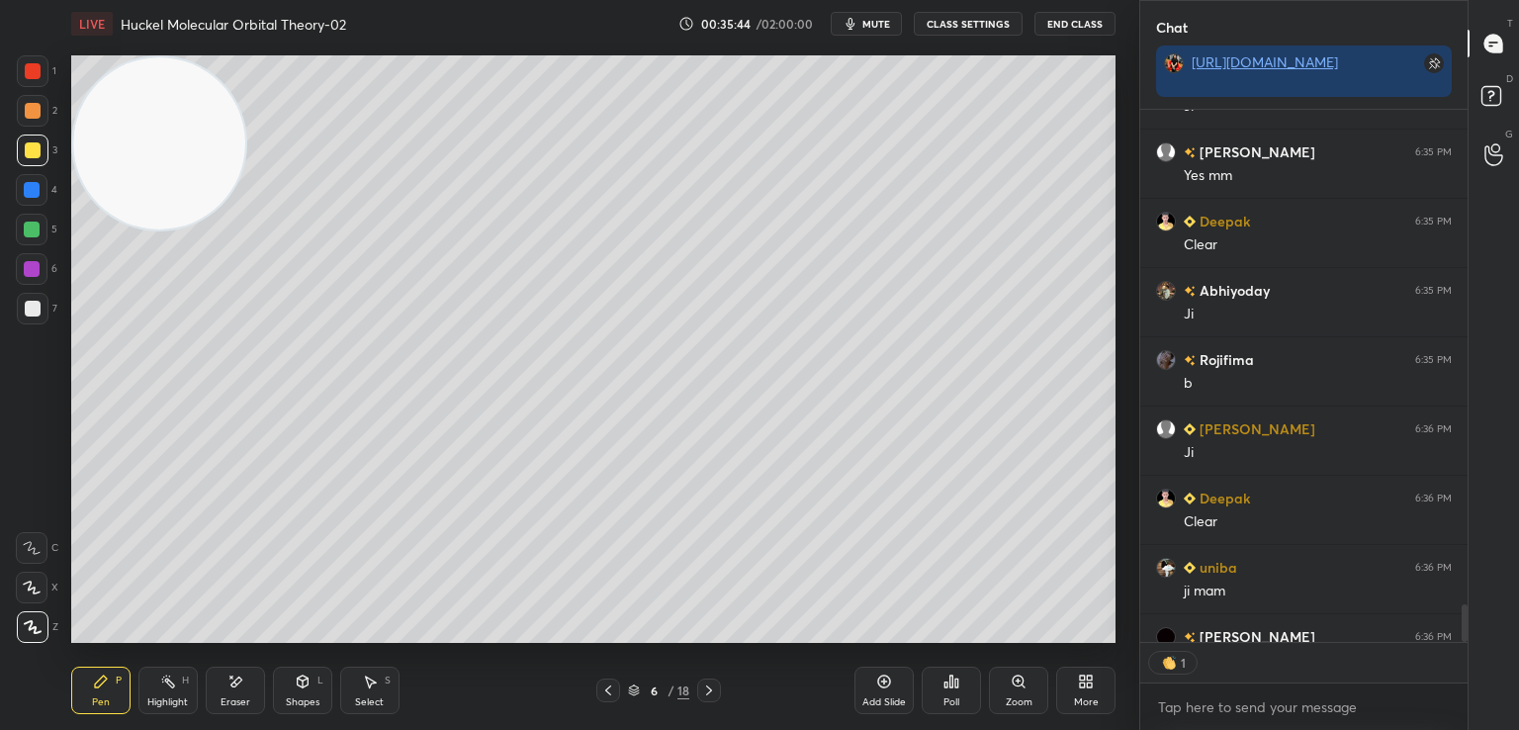
scroll to position [7, 6]
click at [708, 689] on icon at bounding box center [709, 690] width 16 height 16
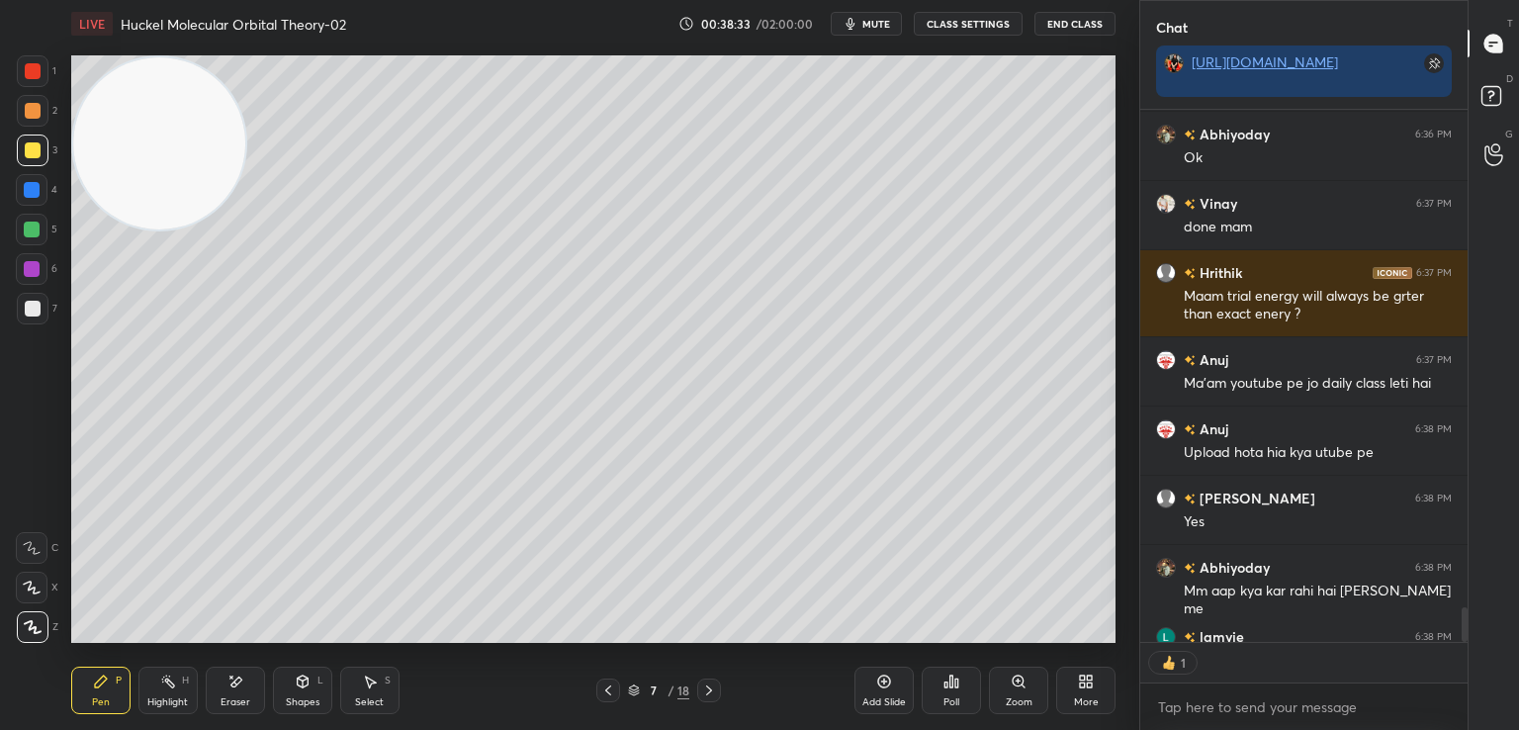
click at [879, 686] on icon at bounding box center [884, 681] width 13 height 13
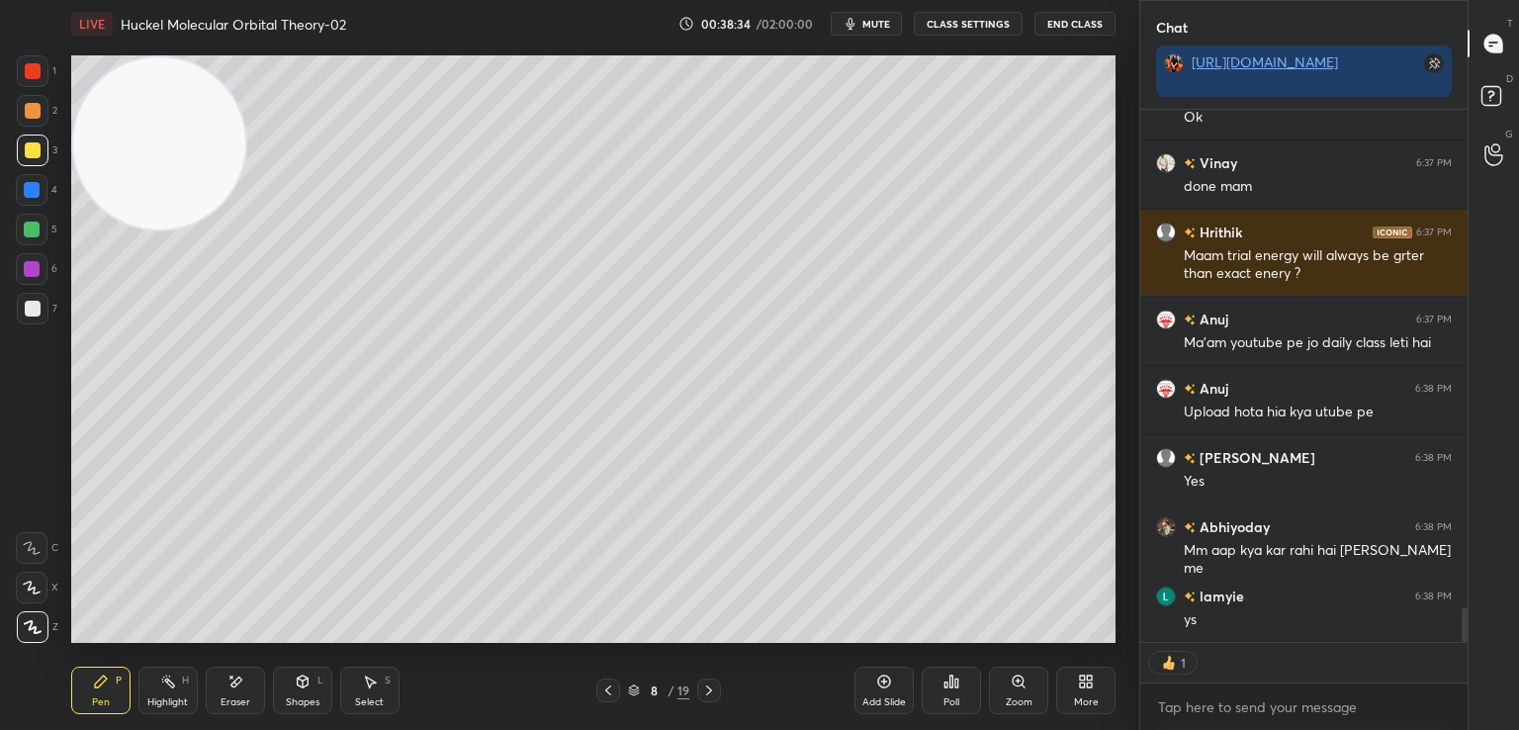
click at [34, 309] on div at bounding box center [33, 309] width 16 height 16
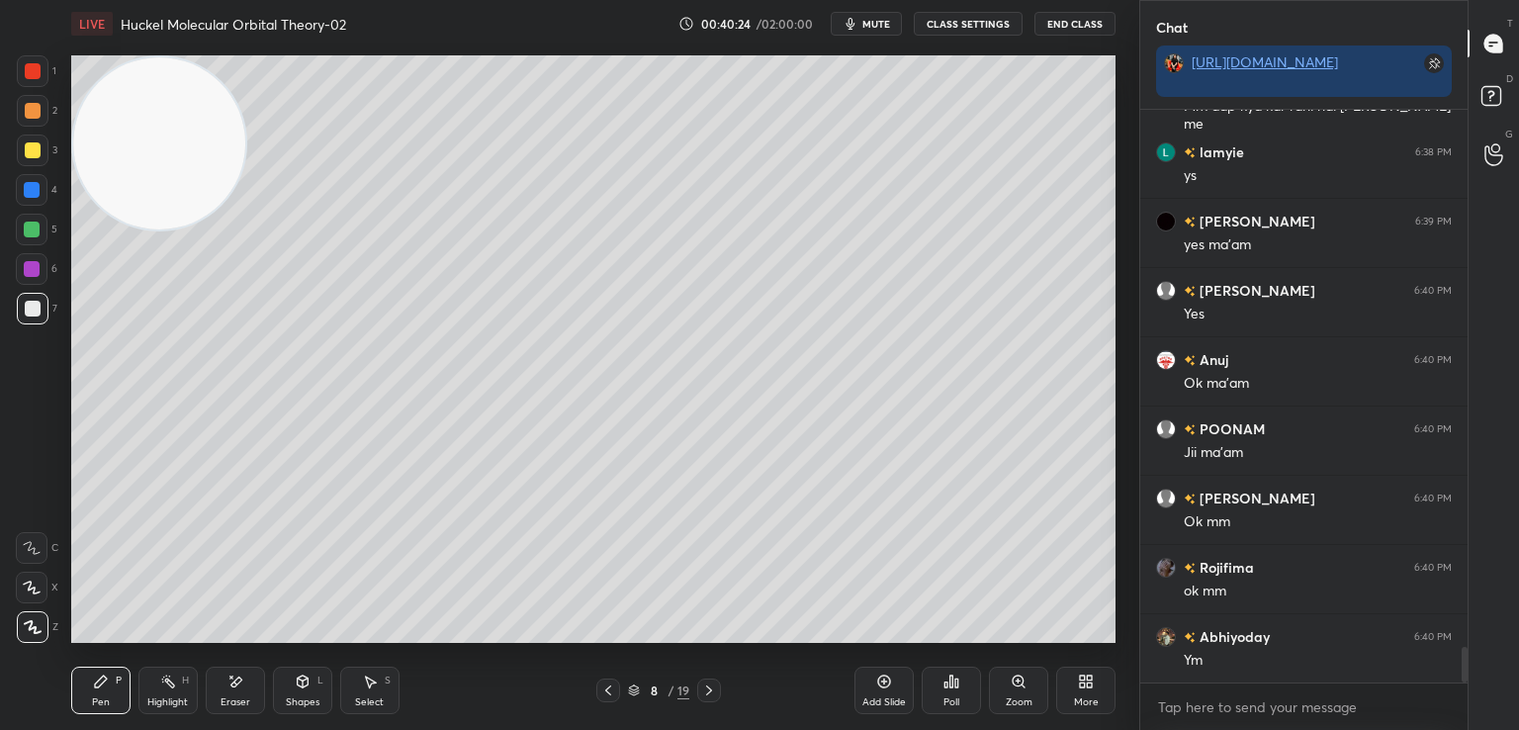
scroll to position [8803, 0]
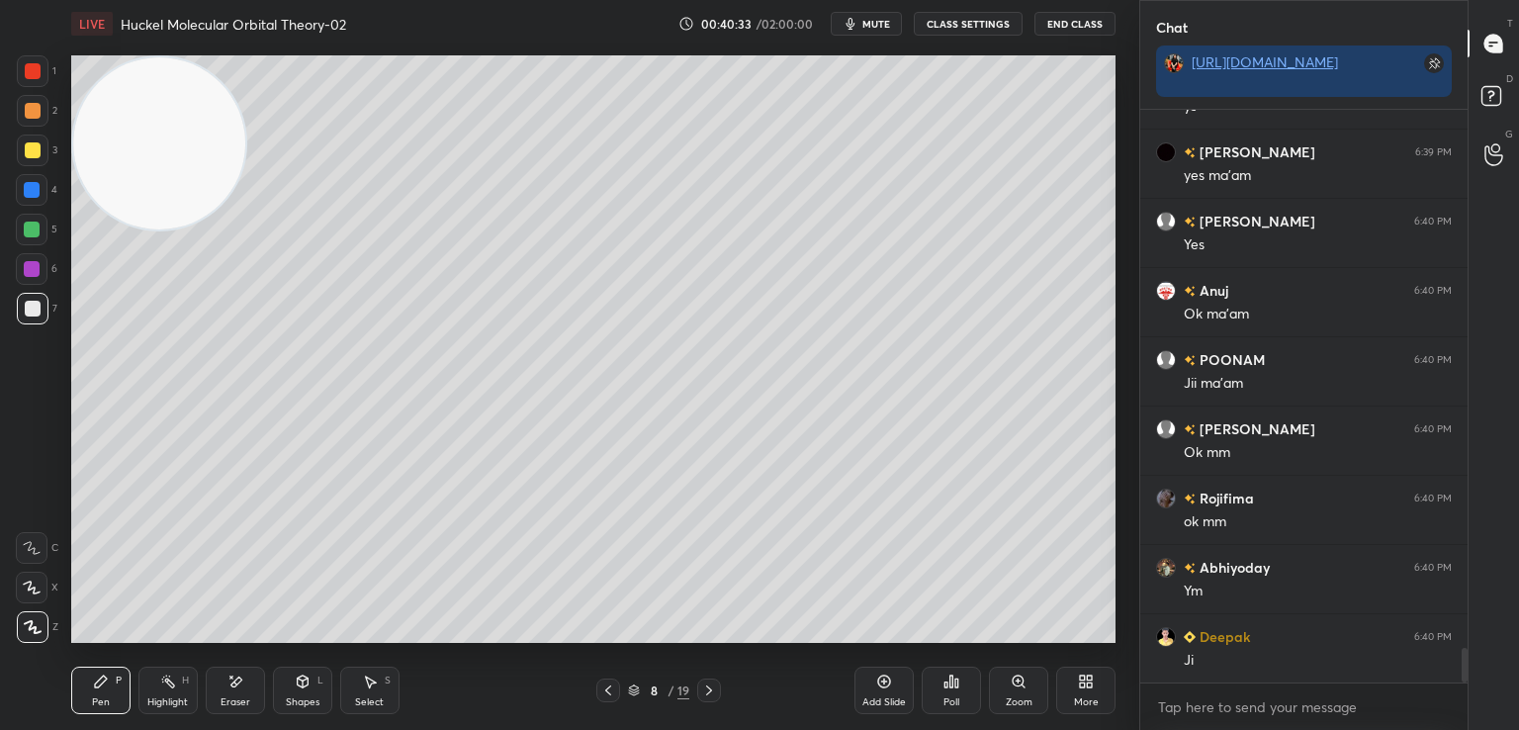
click at [39, 158] on div at bounding box center [33, 150] width 32 height 32
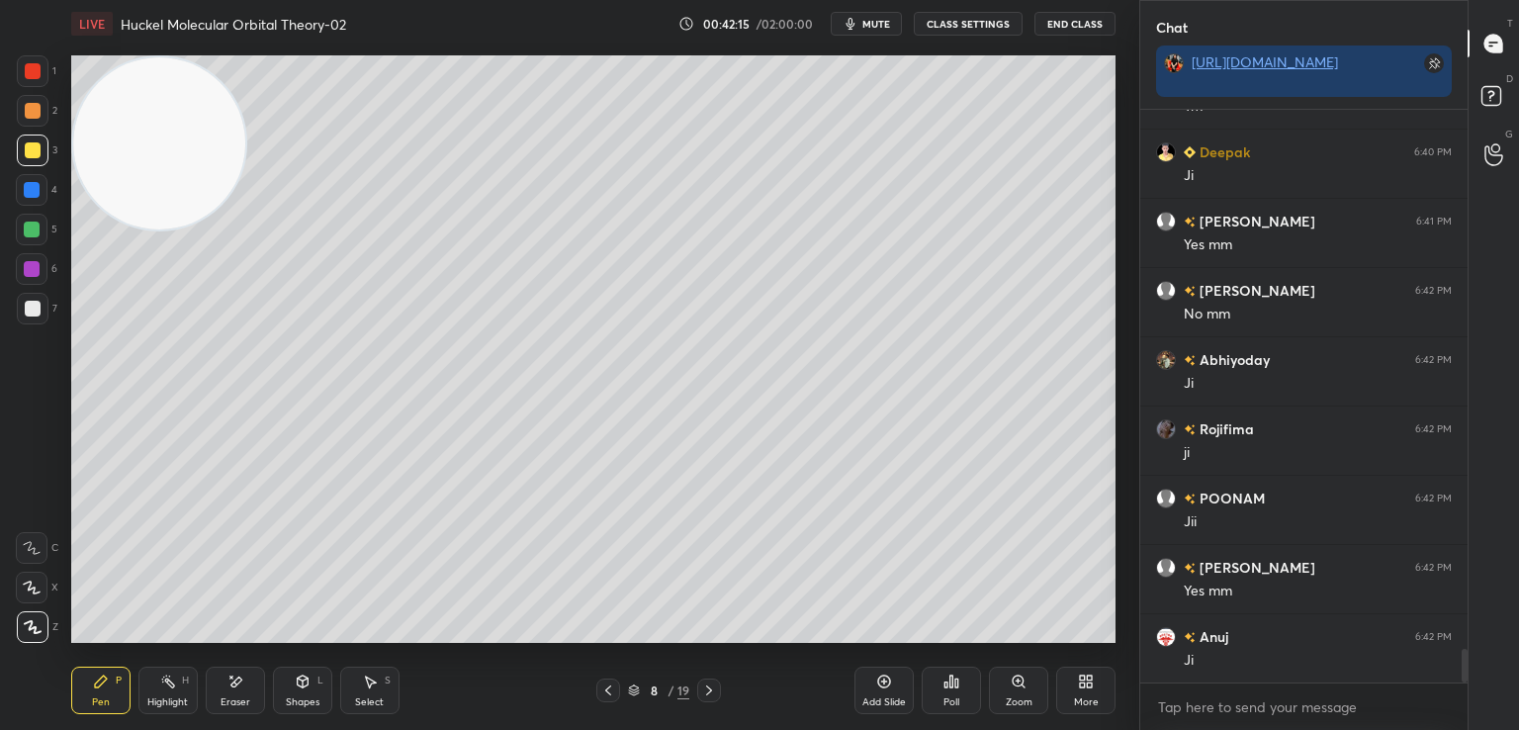
scroll to position [9357, 0]
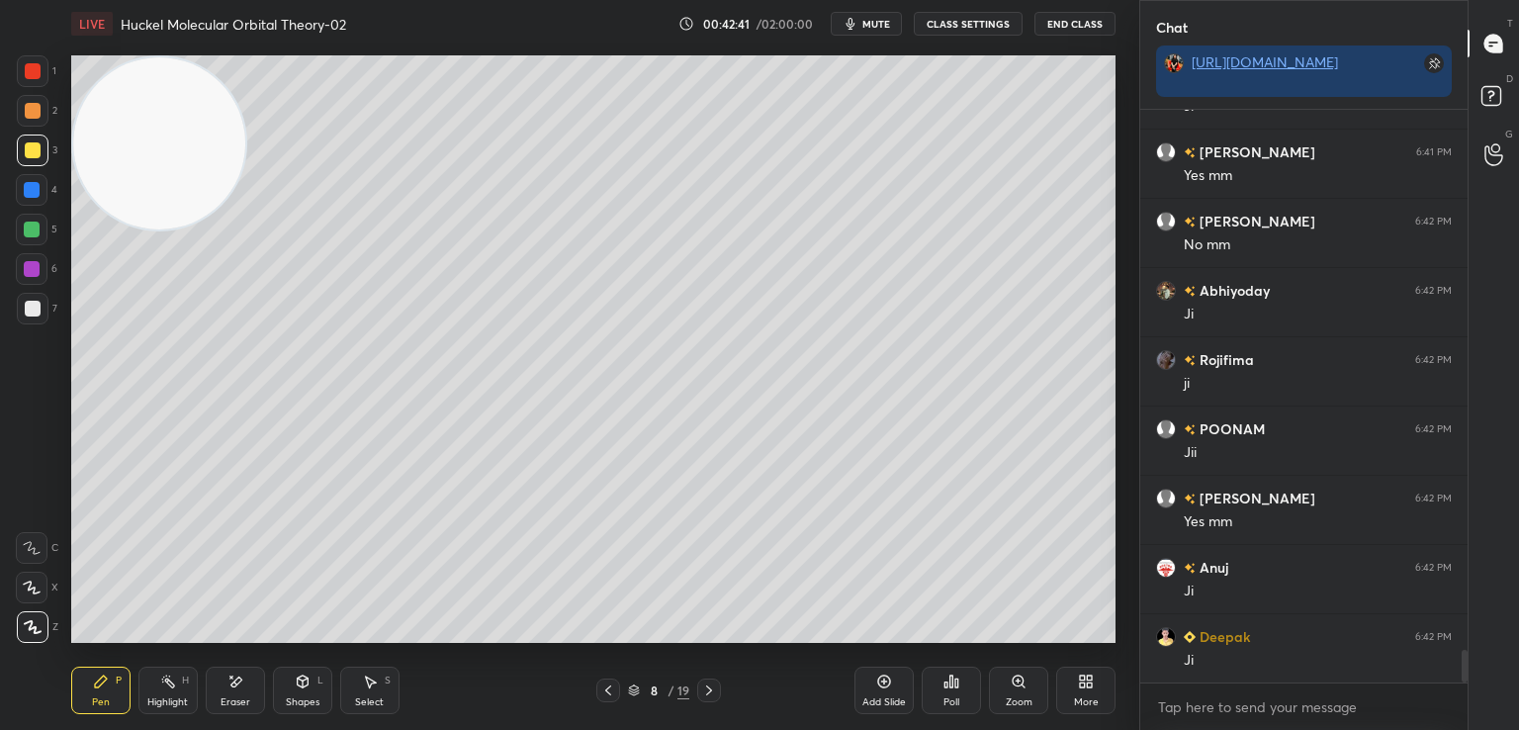
click at [877, 678] on icon at bounding box center [884, 681] width 16 height 16
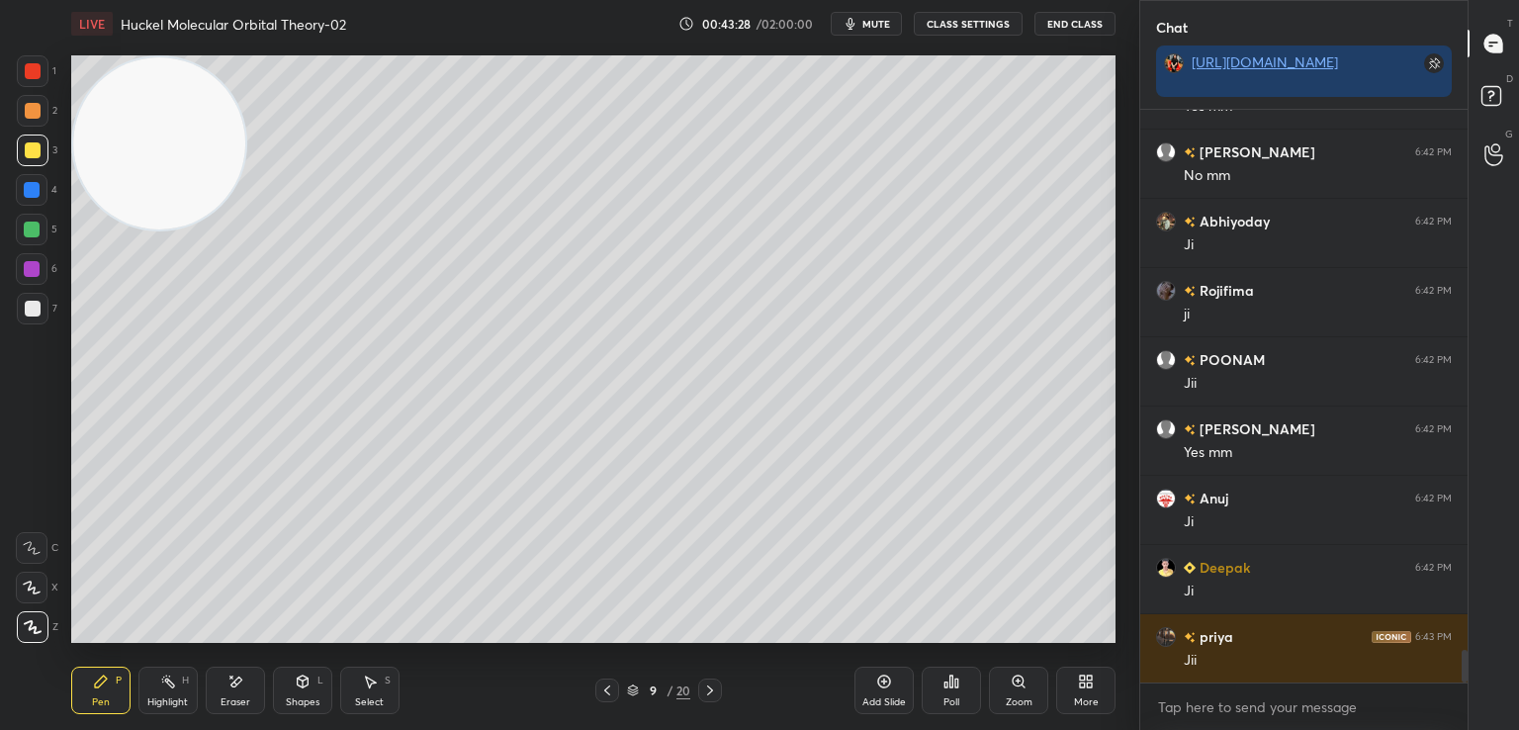
scroll to position [9495, 0]
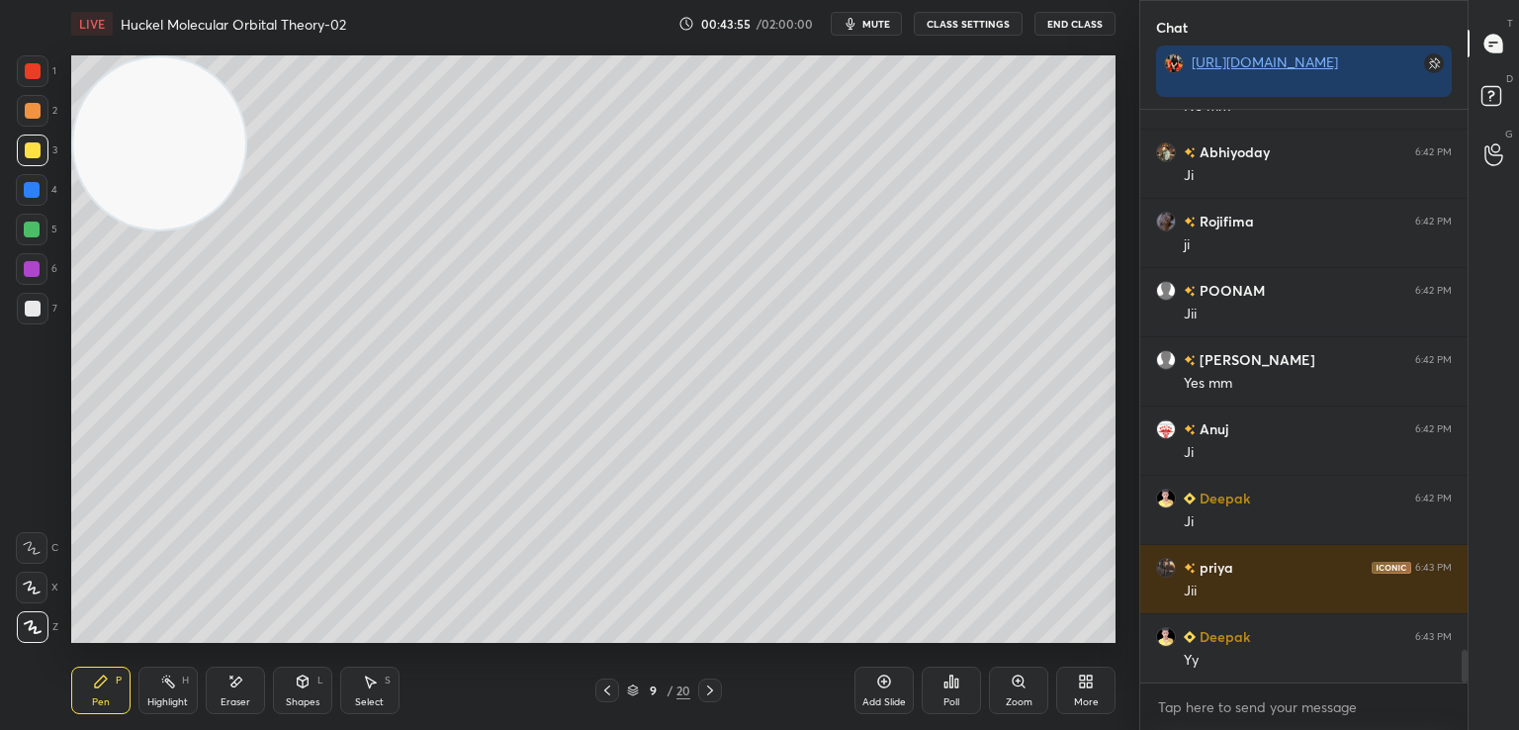
click at [241, 685] on icon at bounding box center [235, 681] width 16 height 17
click at [110, 683] on div "Pen P" at bounding box center [100, 689] width 59 height 47
click at [299, 685] on icon at bounding box center [303, 681] width 11 height 12
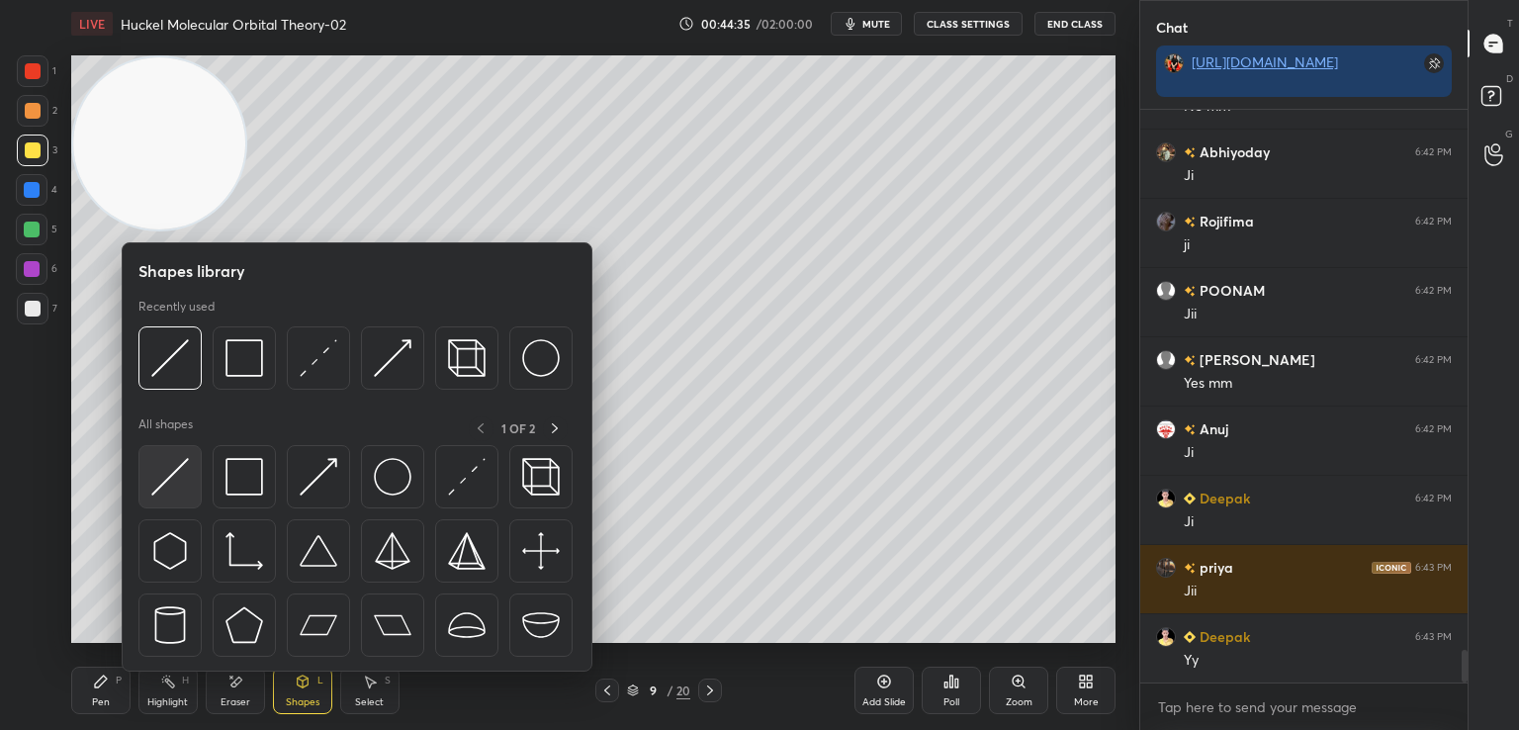
click at [171, 492] on img at bounding box center [170, 477] width 38 height 38
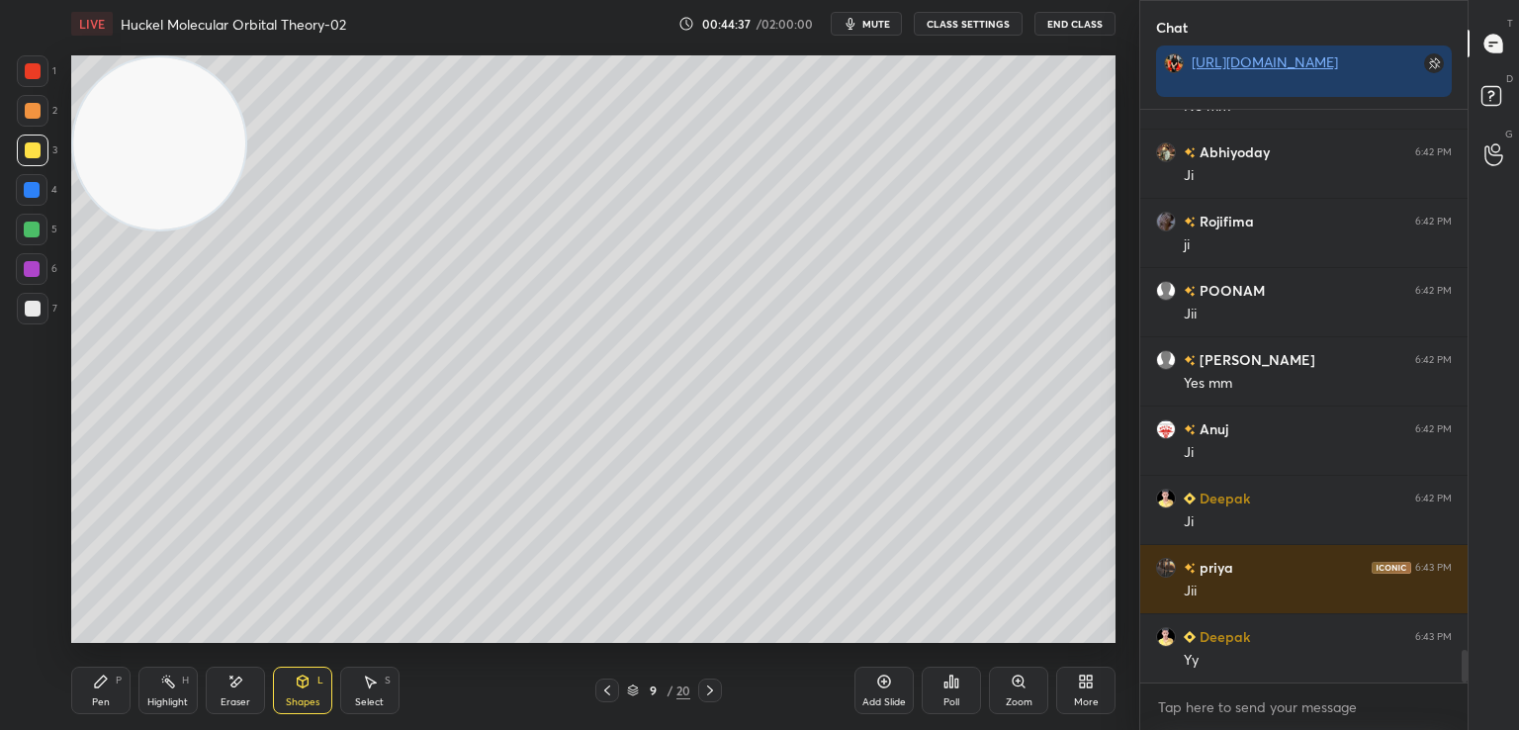
scroll to position [9565, 0]
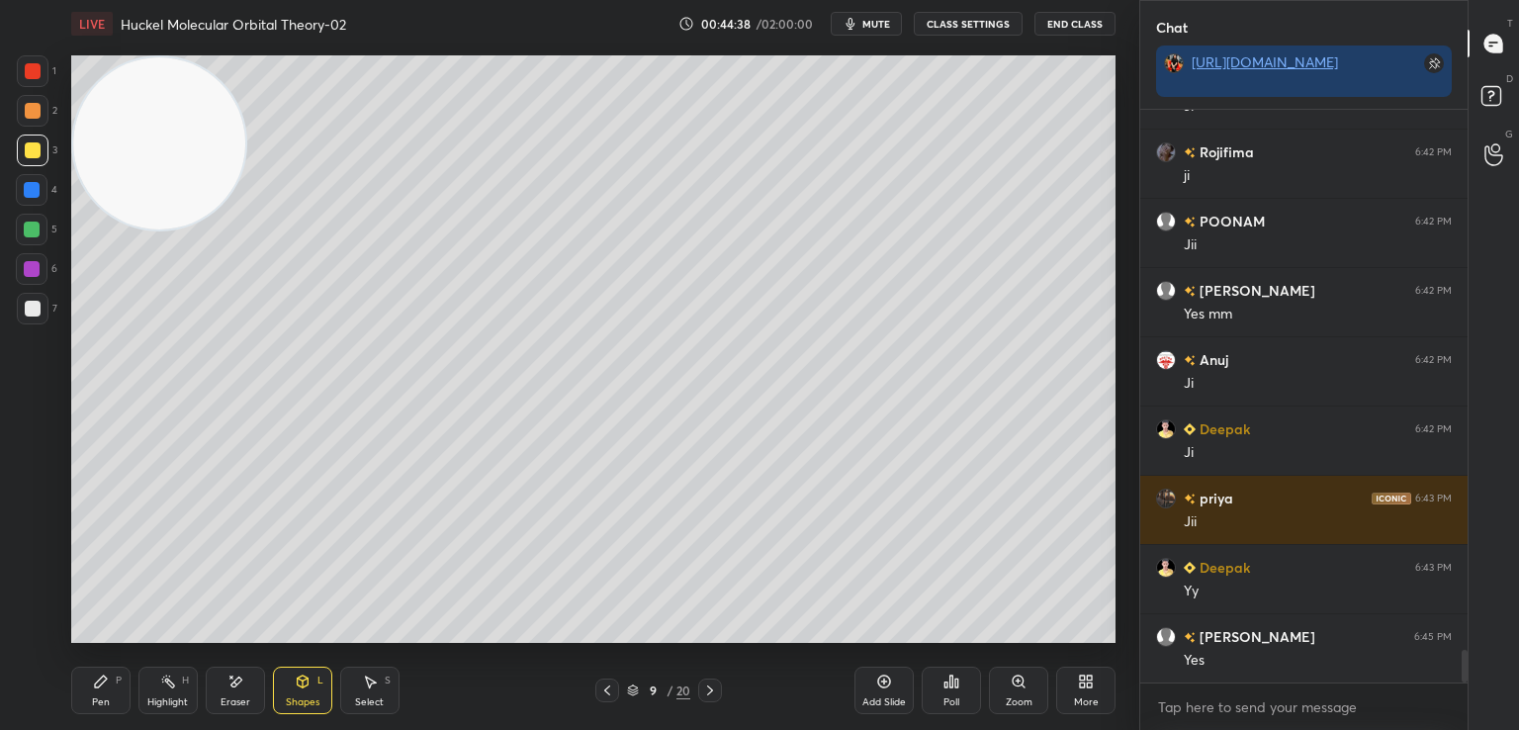
click at [237, 682] on icon at bounding box center [235, 681] width 11 height 10
click at [312, 676] on div "Shapes L" at bounding box center [302, 689] width 59 height 47
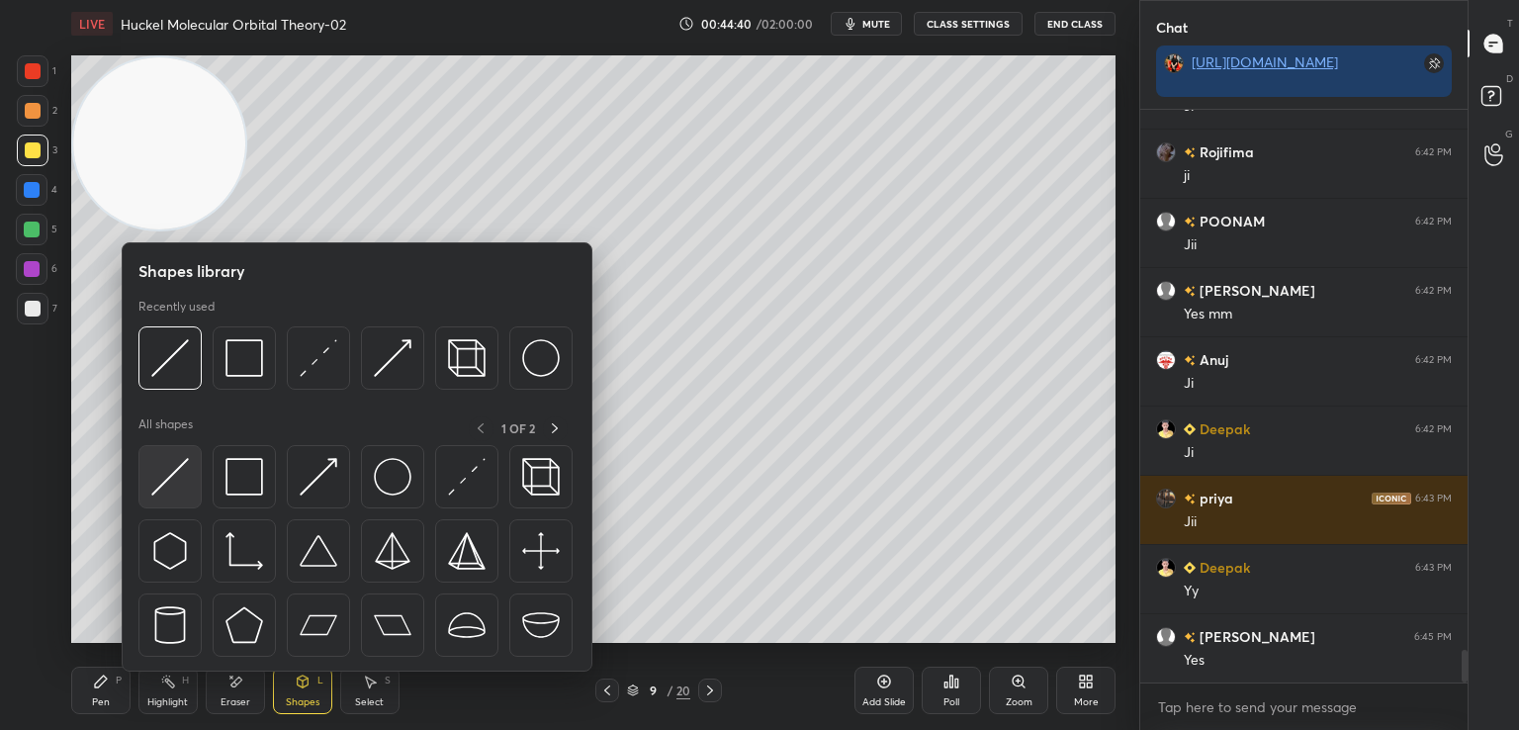
click at [183, 460] on img at bounding box center [170, 477] width 38 height 38
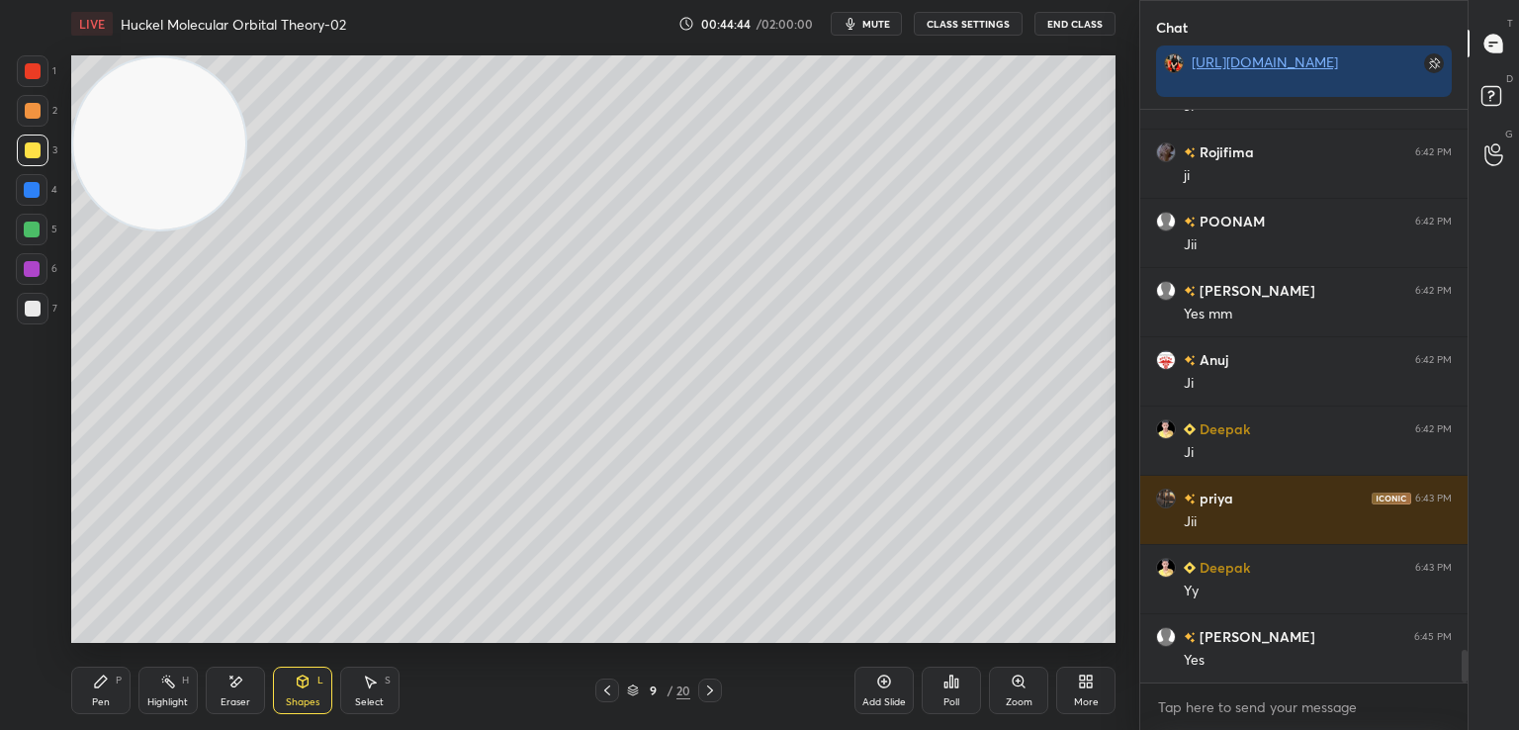
scroll to position [9634, 0]
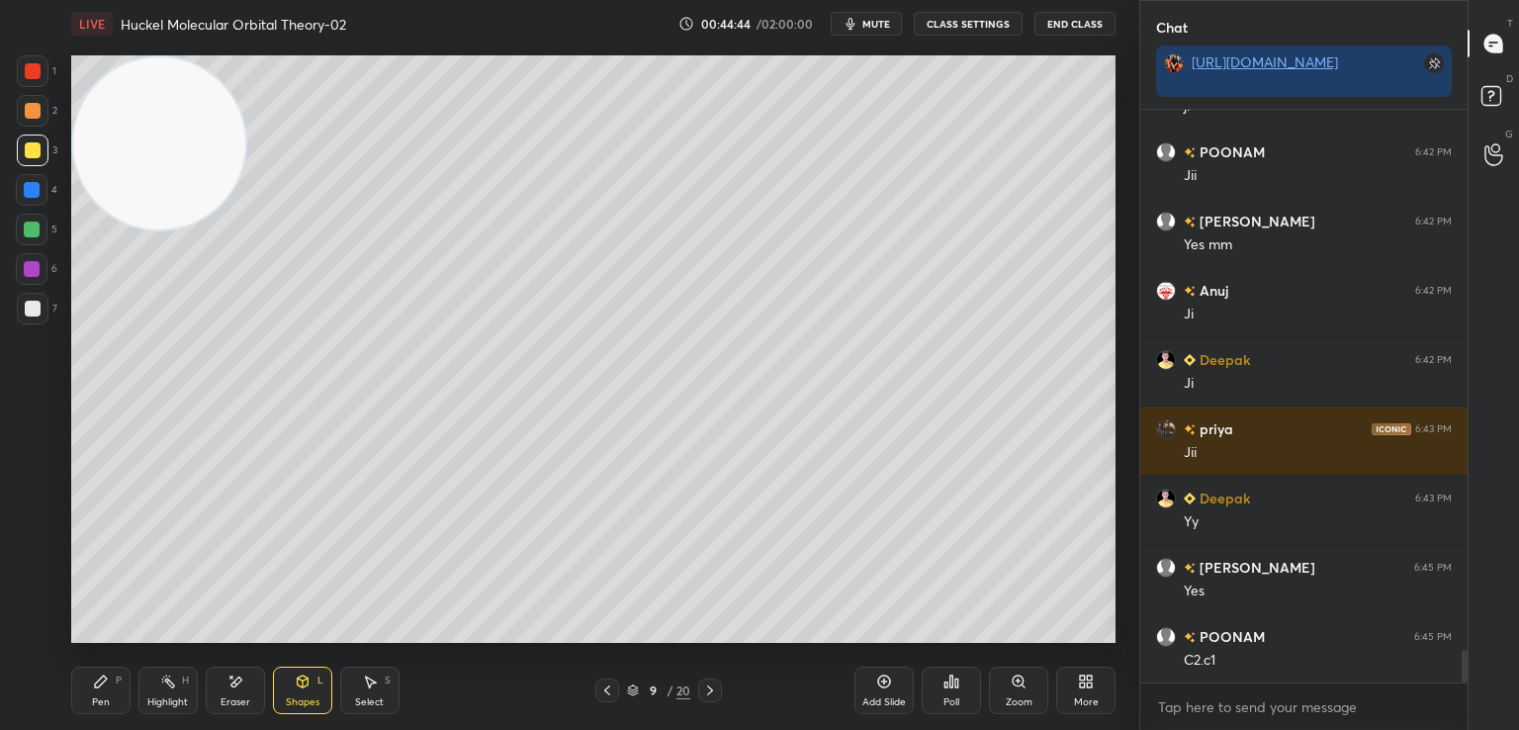
click at [97, 684] on icon at bounding box center [101, 681] width 12 height 12
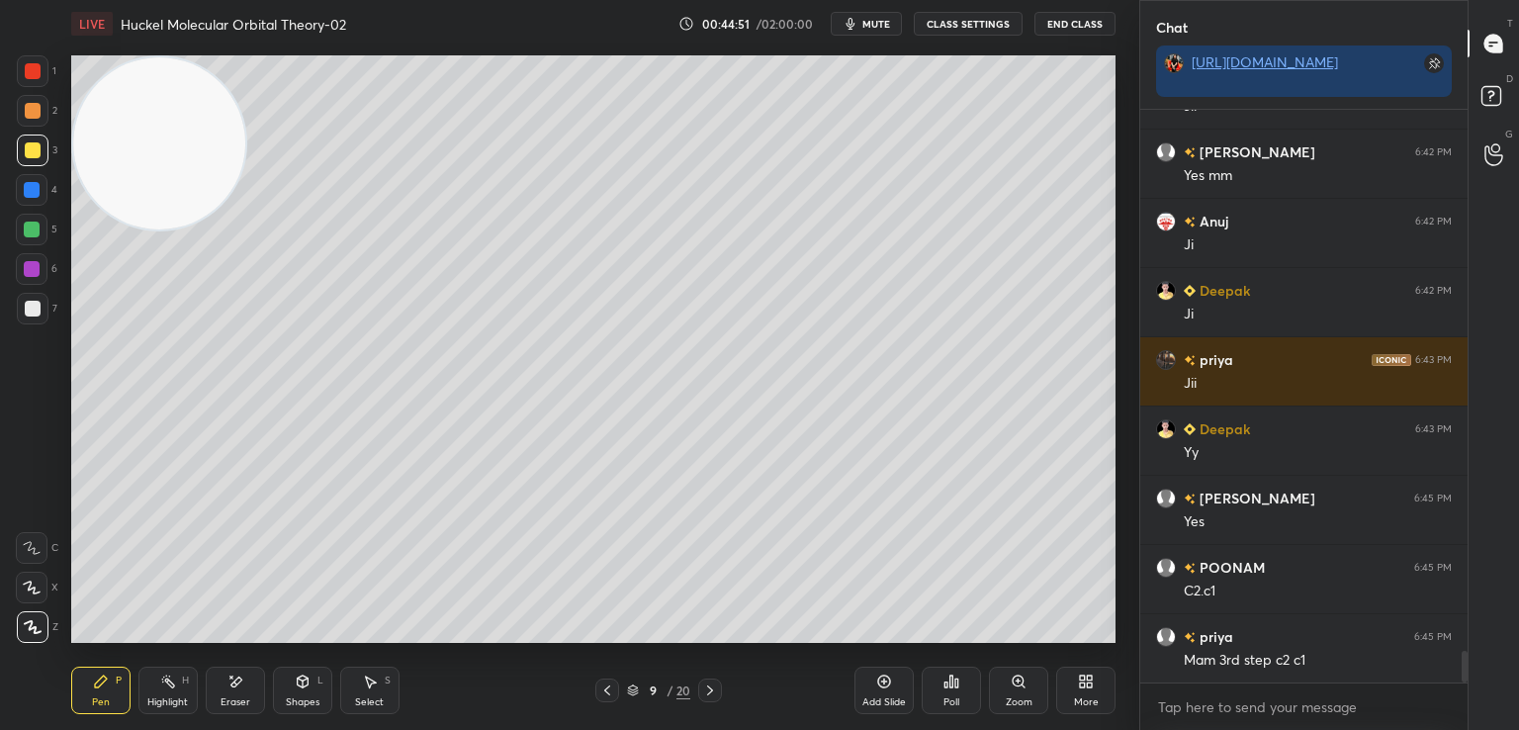
scroll to position [9772, 0]
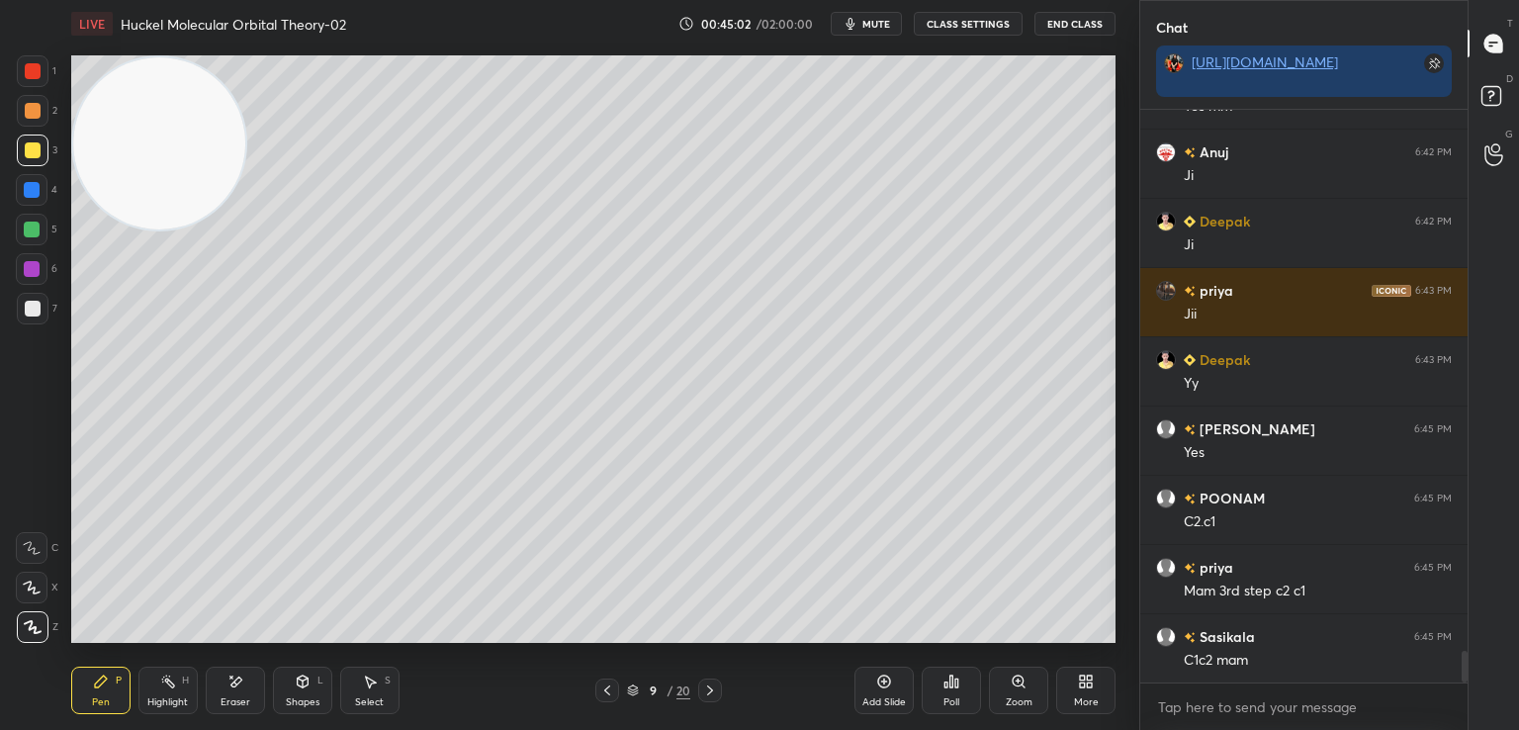
click at [227, 682] on icon at bounding box center [235, 681] width 16 height 17
click at [97, 677] on icon at bounding box center [101, 681] width 16 height 16
click at [1118, 452] on div "Setting up your live class Poll for secs No correct answer Start poll" at bounding box center [593, 348] width 1060 height 603
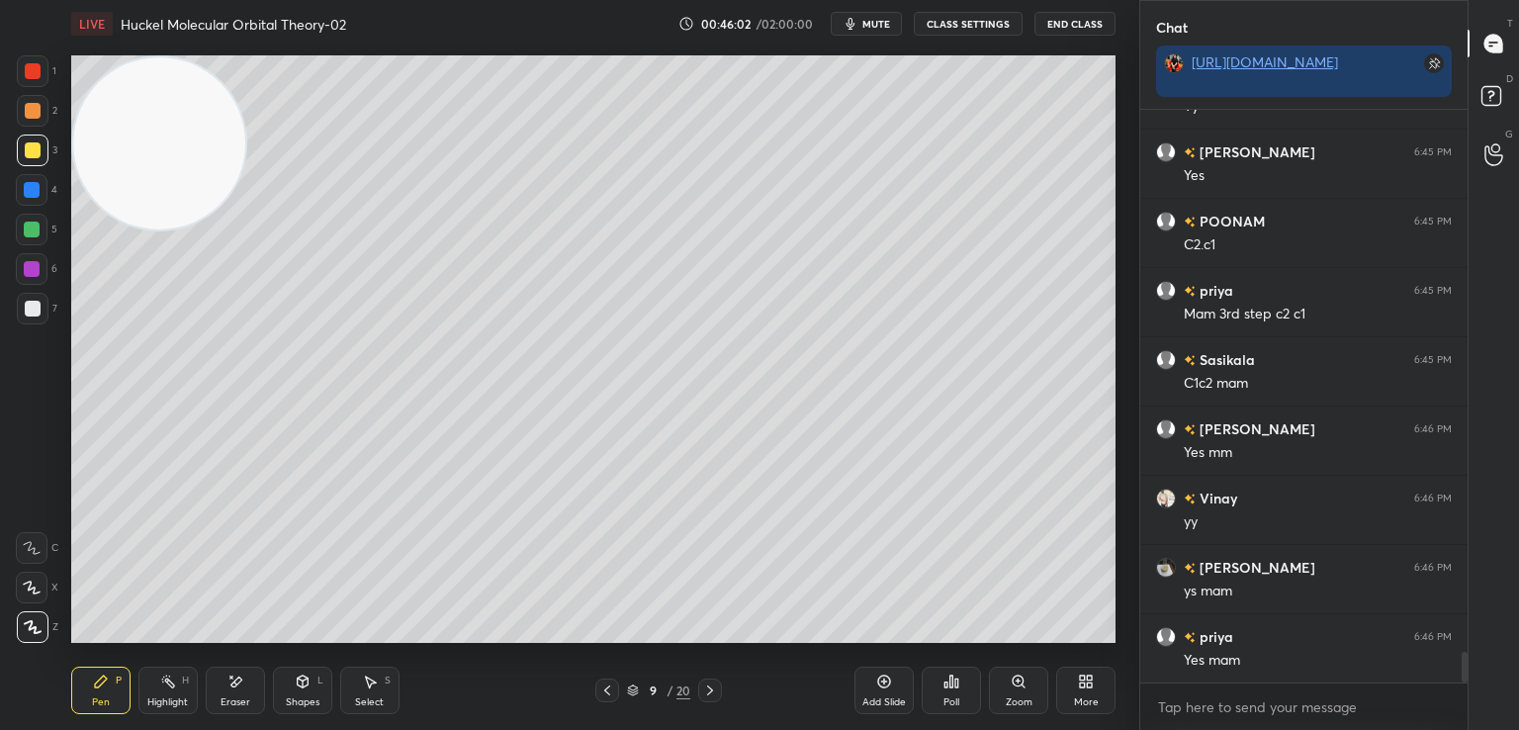
scroll to position [10118, 0]
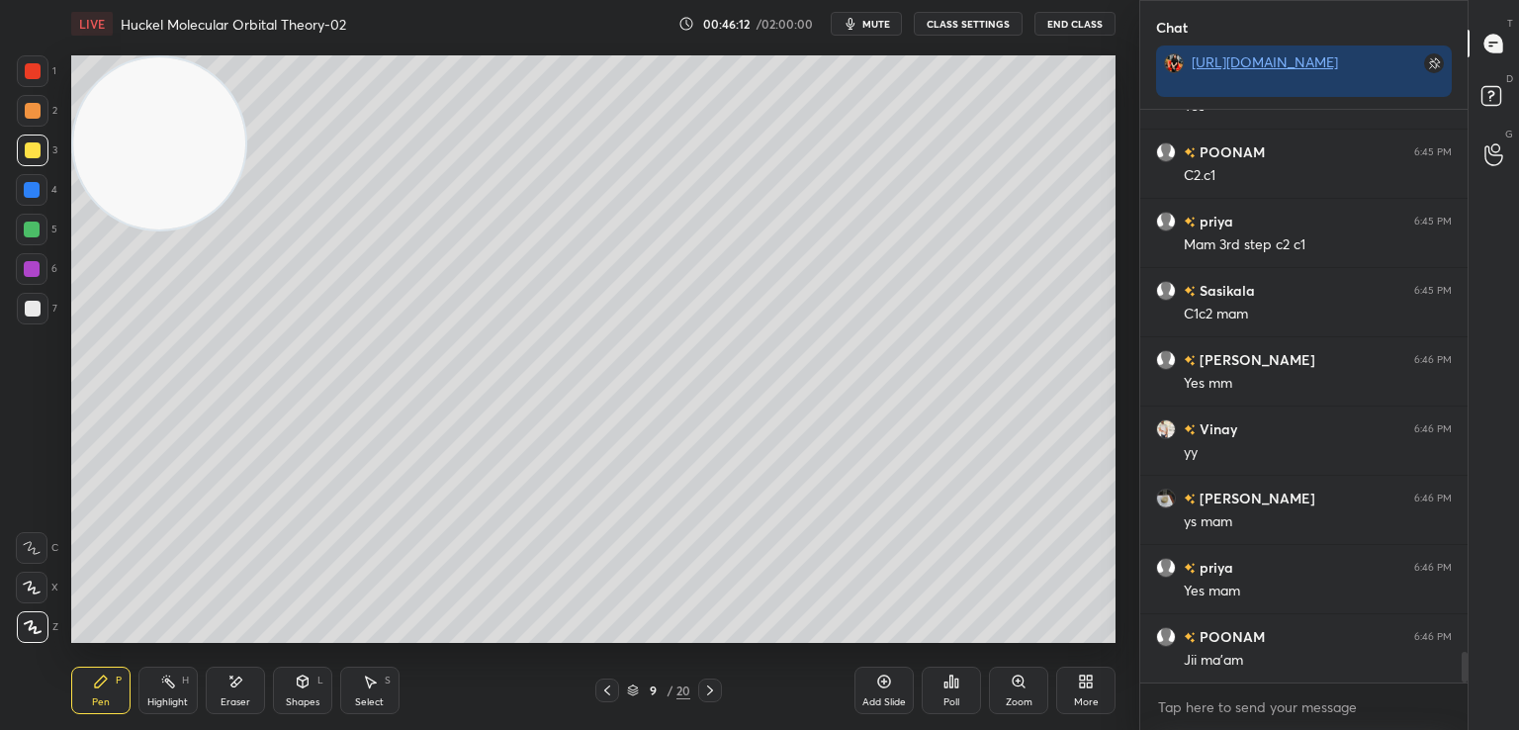
click at [34, 307] on div at bounding box center [33, 309] width 16 height 16
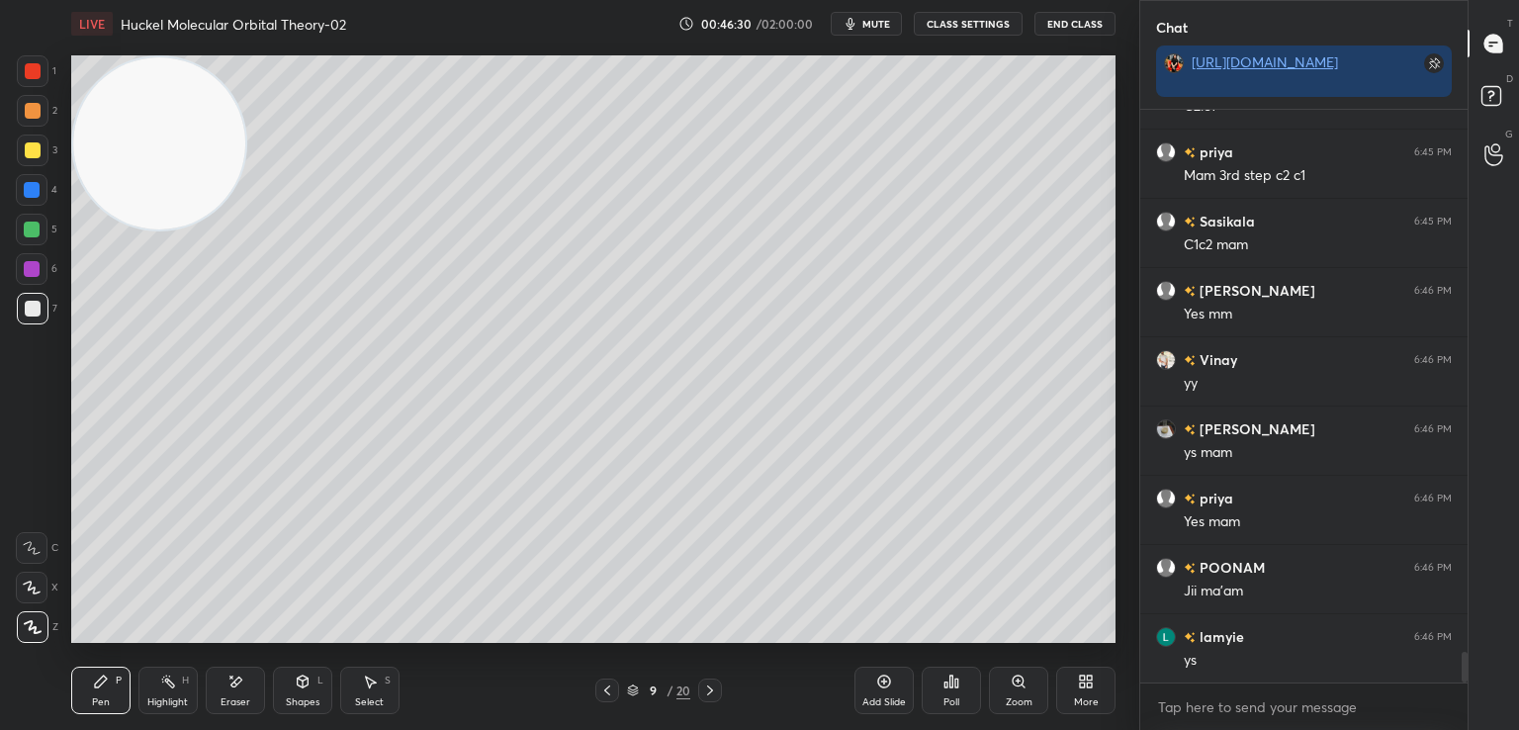
click at [240, 685] on icon at bounding box center [235, 681] width 16 height 17
click at [101, 685] on icon at bounding box center [101, 681] width 12 height 12
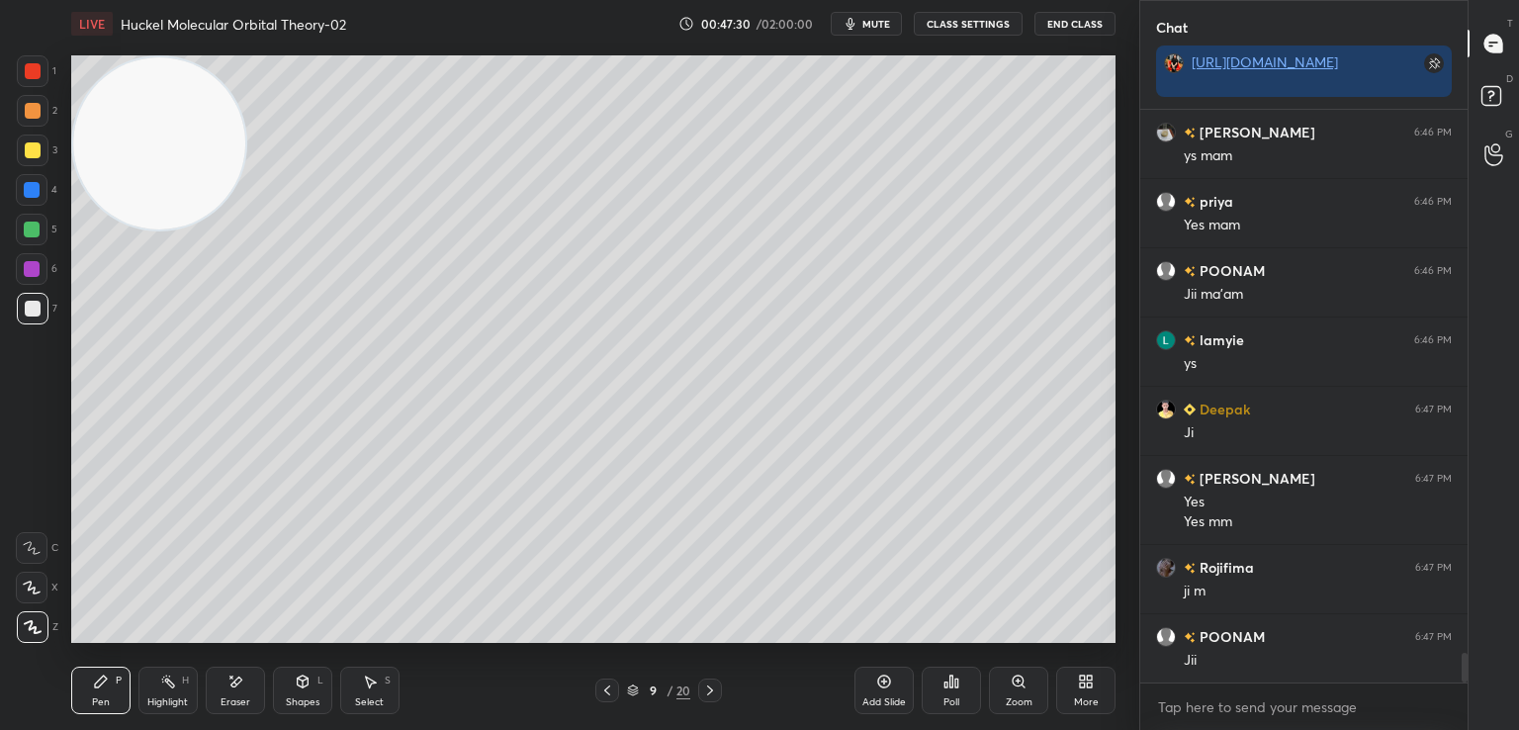
scroll to position [10553, 0]
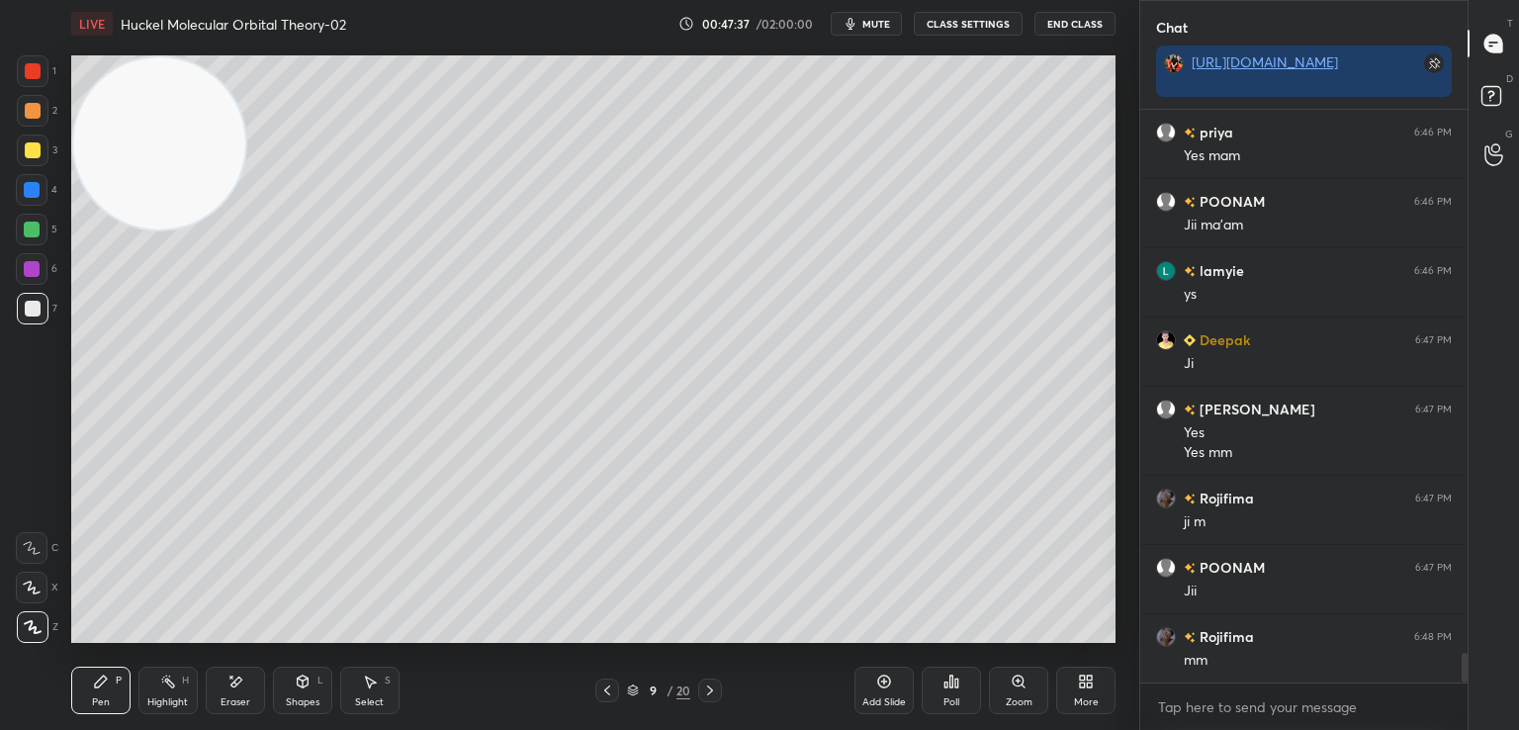
click at [882, 678] on icon at bounding box center [884, 681] width 16 height 16
click at [32, 228] on div at bounding box center [32, 229] width 16 height 16
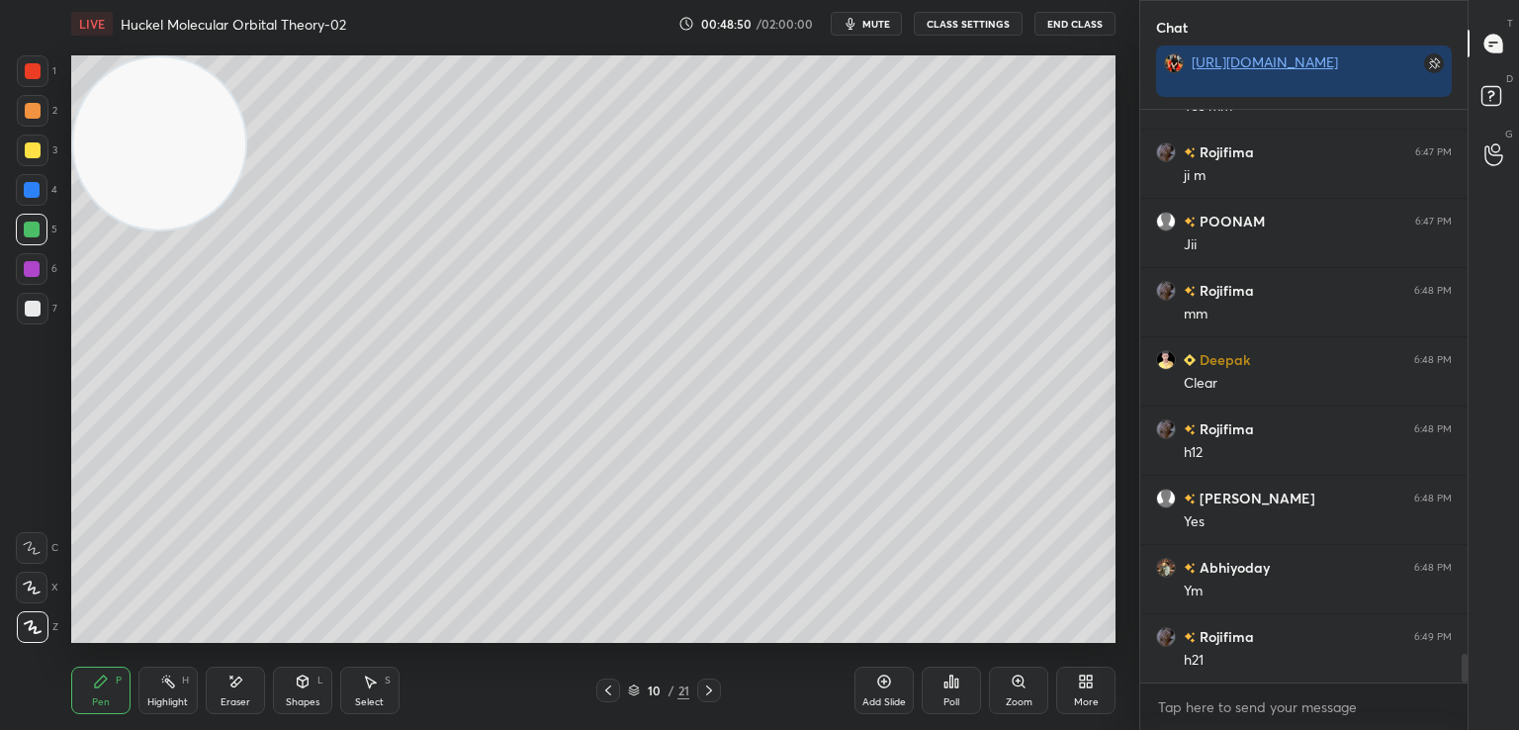
scroll to position [10969, 0]
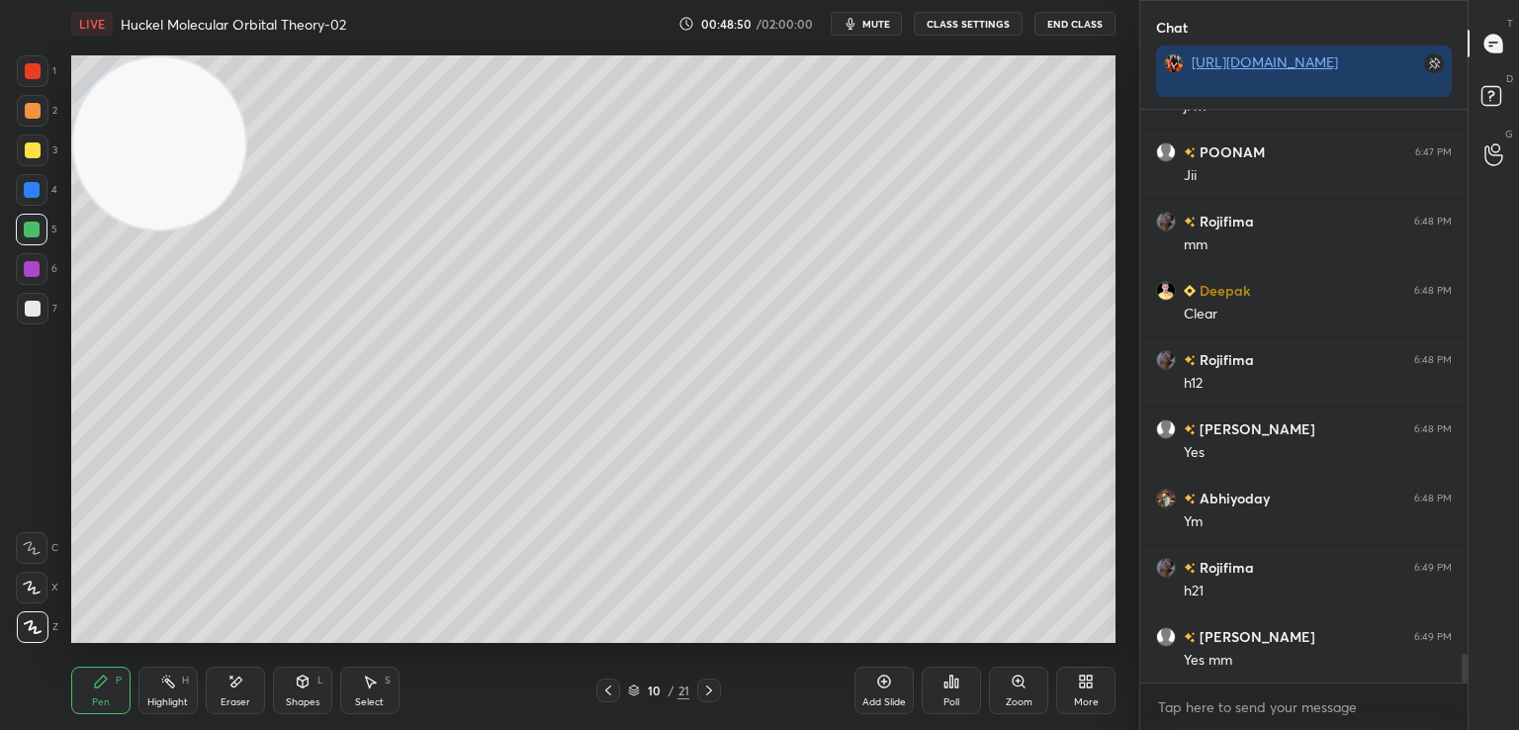
click at [36, 156] on div at bounding box center [33, 150] width 16 height 16
click at [609, 689] on icon at bounding box center [608, 690] width 16 height 16
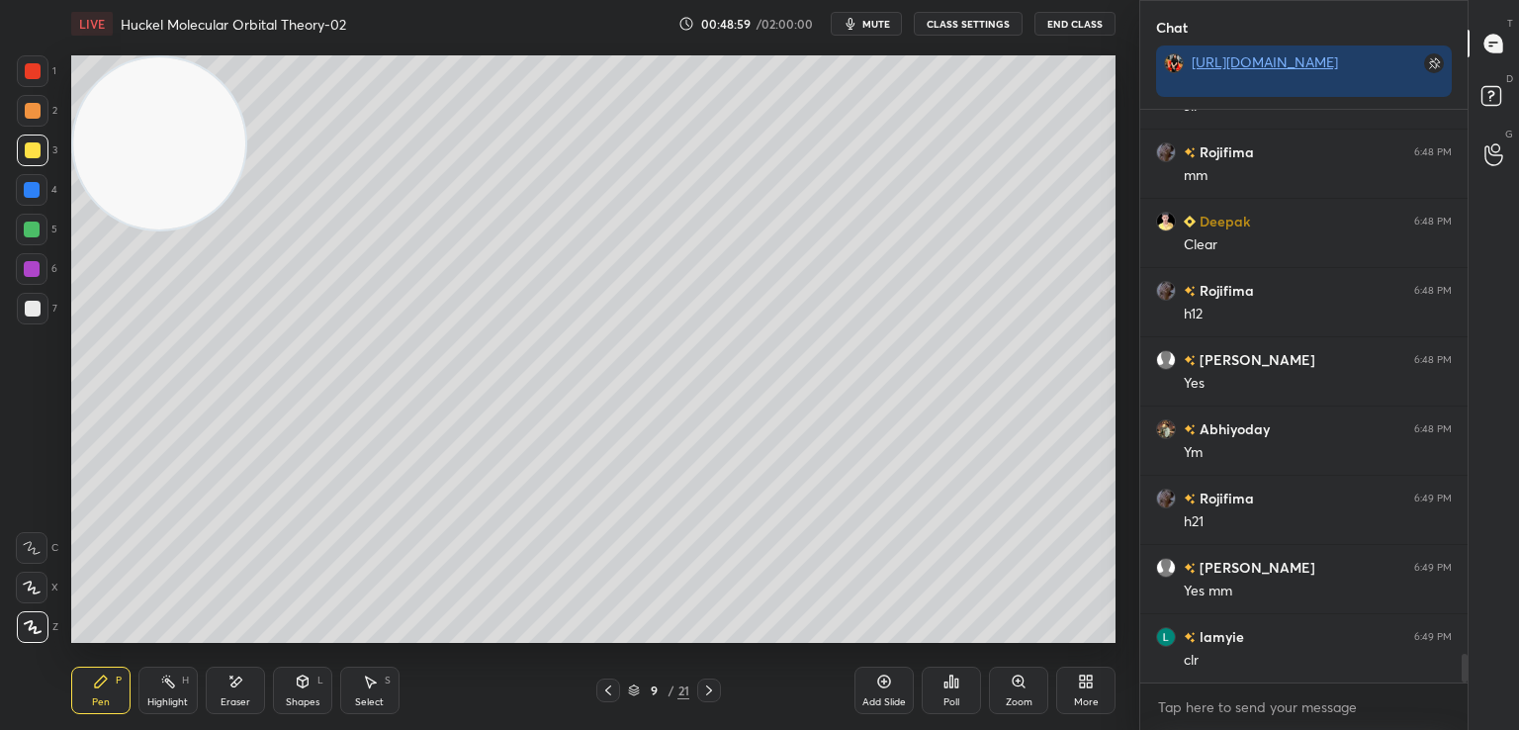
click at [35, 232] on div at bounding box center [32, 229] width 16 height 16
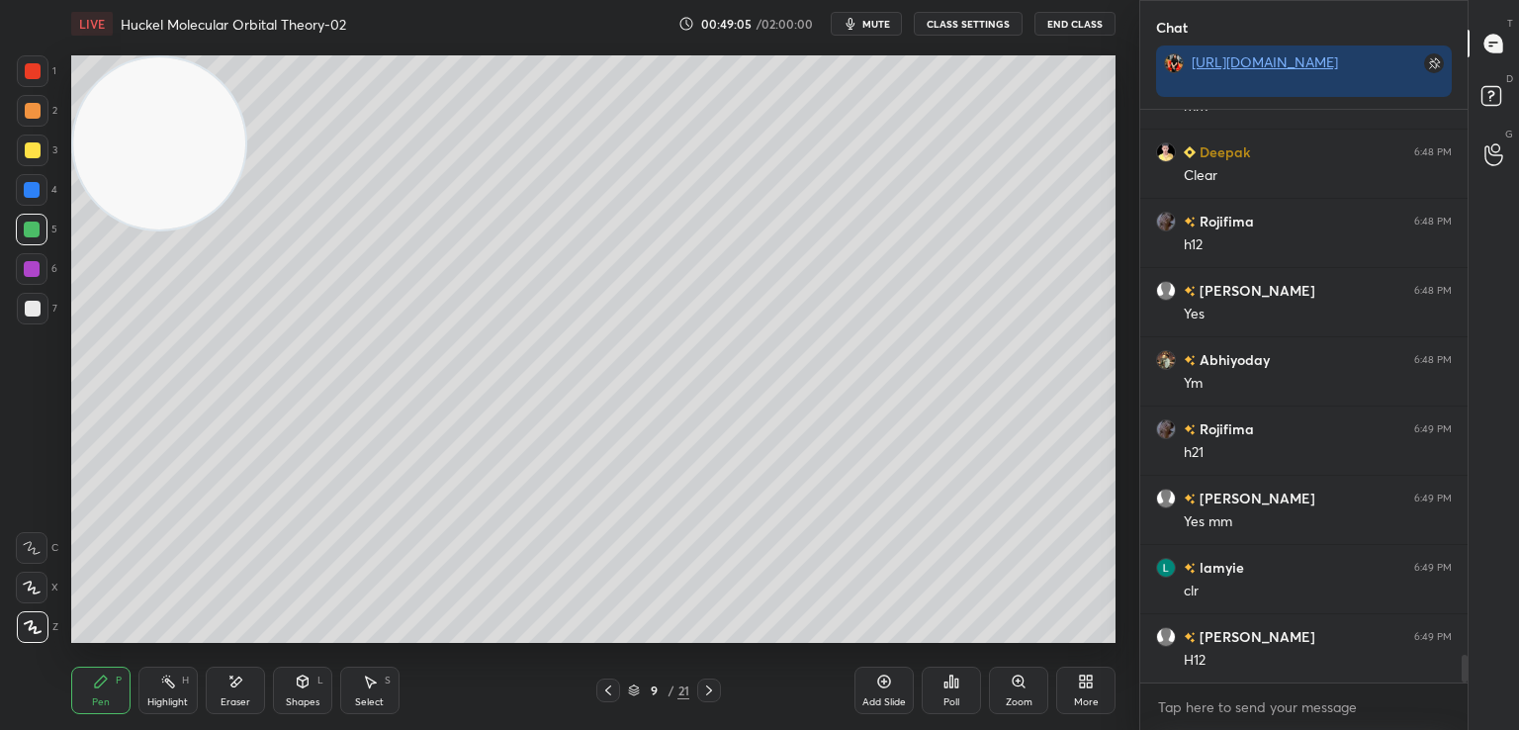
scroll to position [11127, 0]
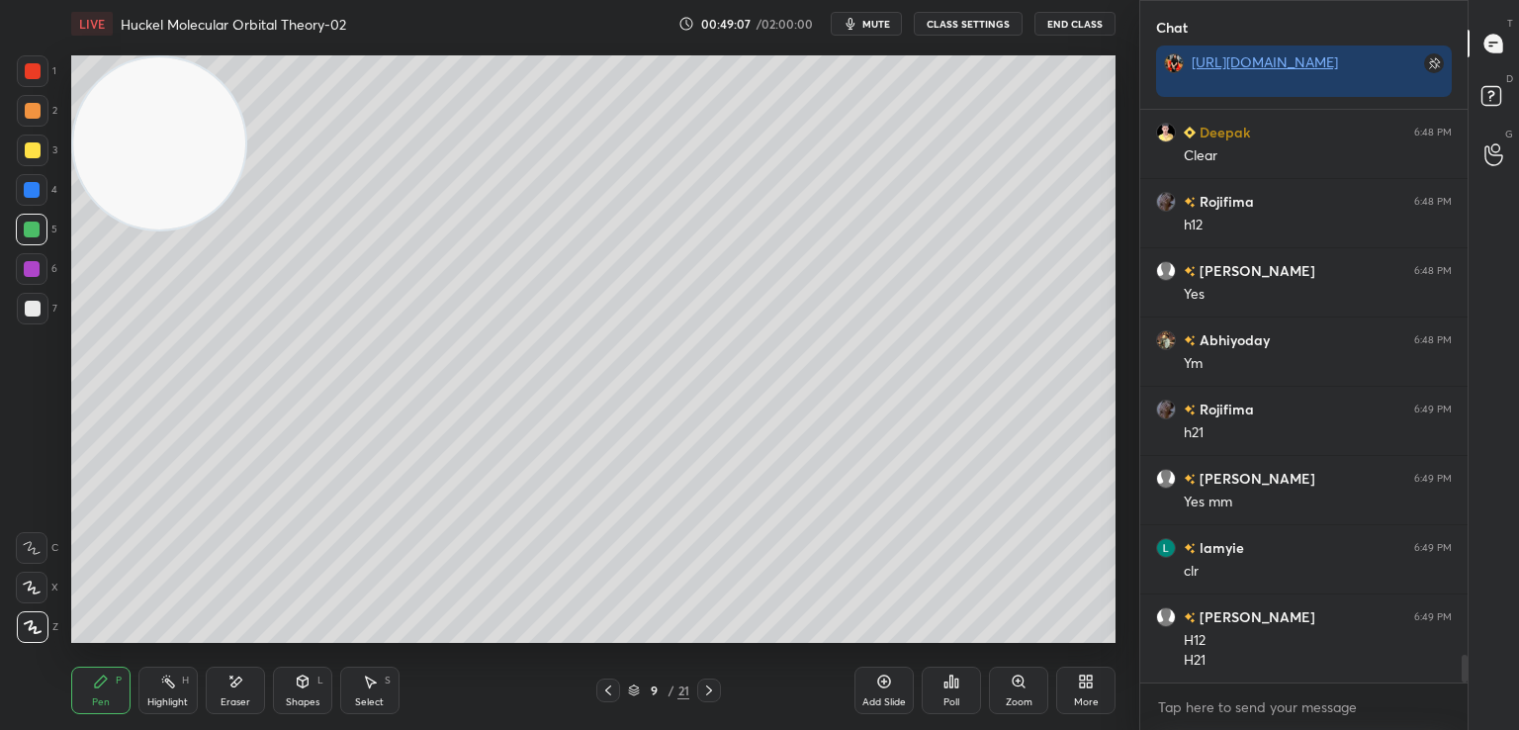
click at [704, 689] on icon at bounding box center [709, 690] width 16 height 16
click at [37, 306] on div at bounding box center [33, 309] width 16 height 16
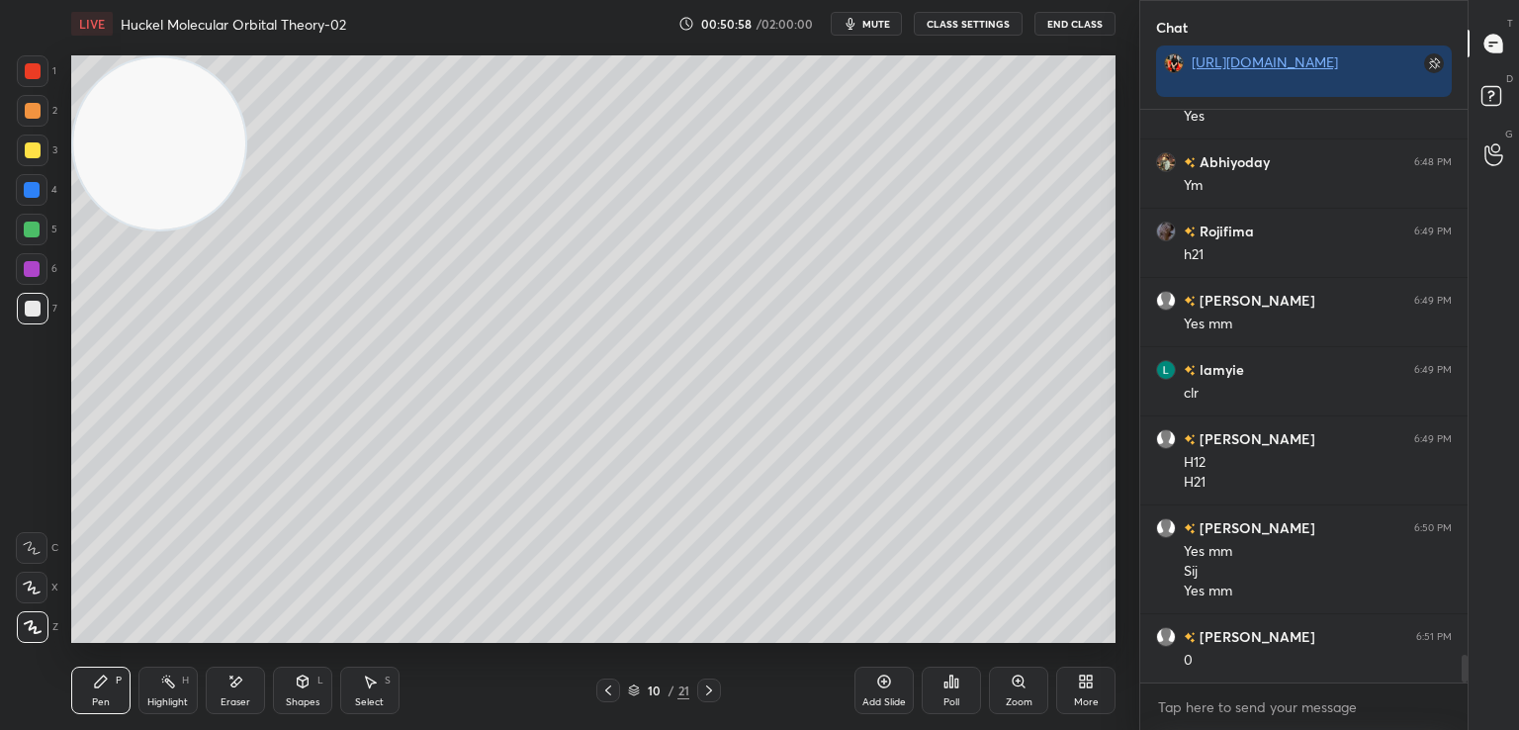
scroll to position [11325, 0]
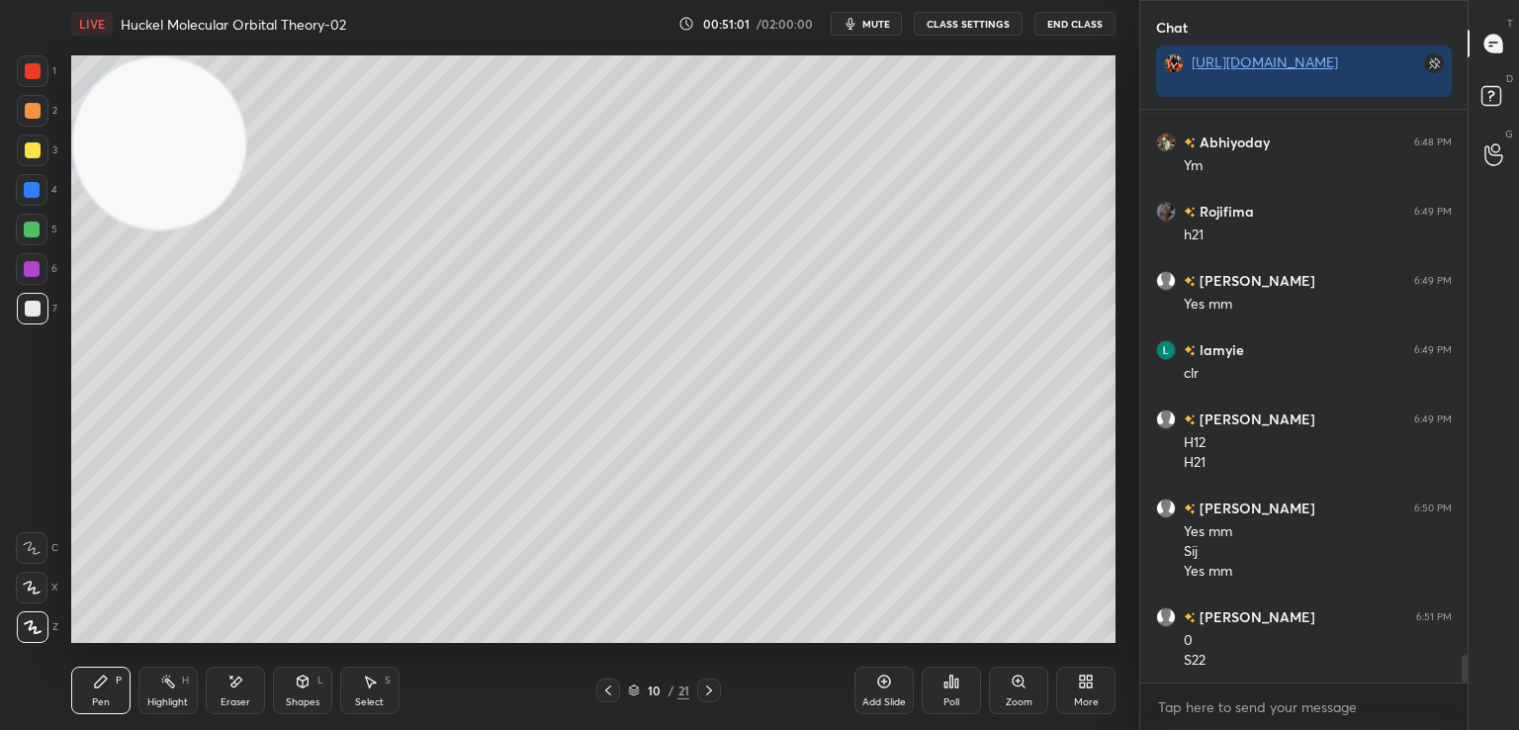
click at [32, 150] on div at bounding box center [33, 150] width 16 height 16
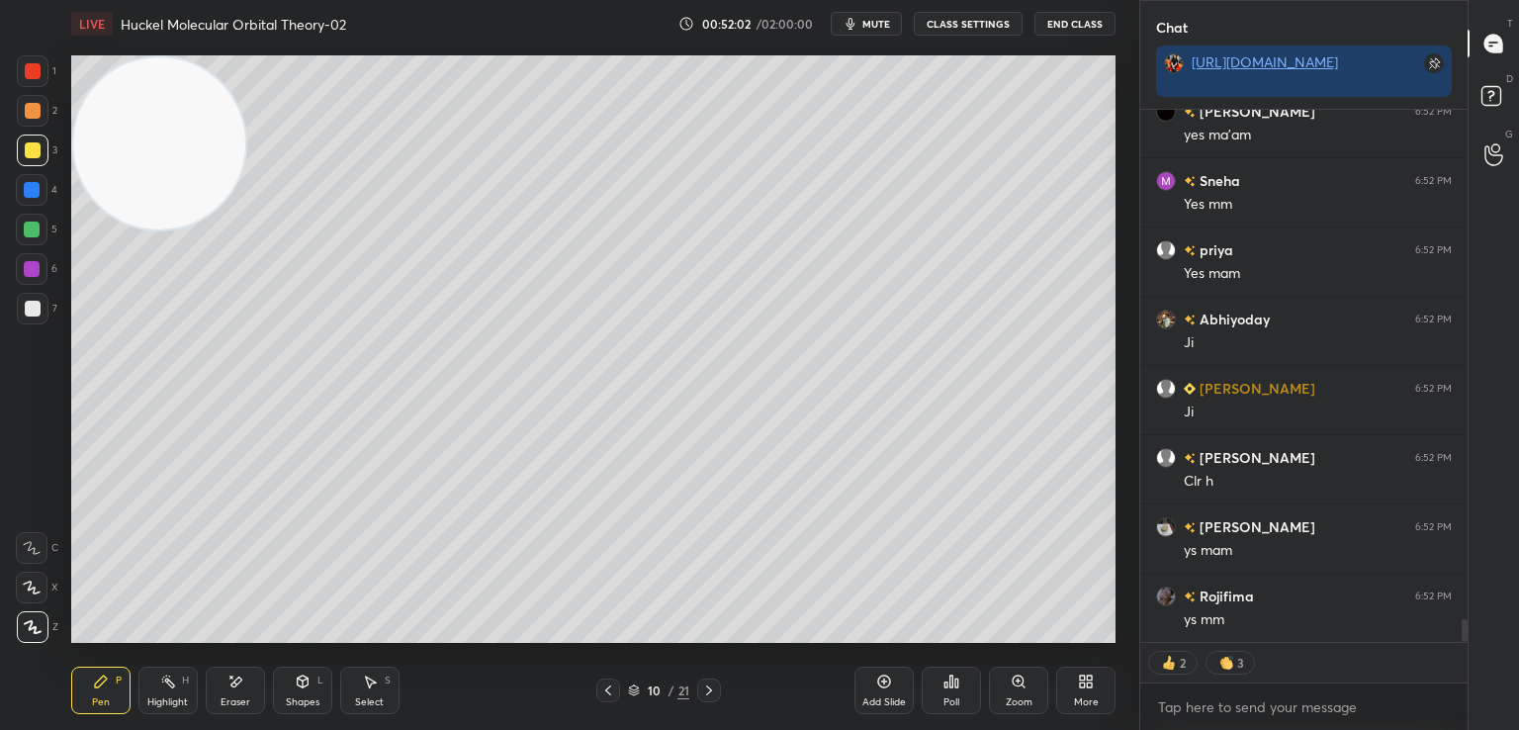
scroll to position [12264, 0]
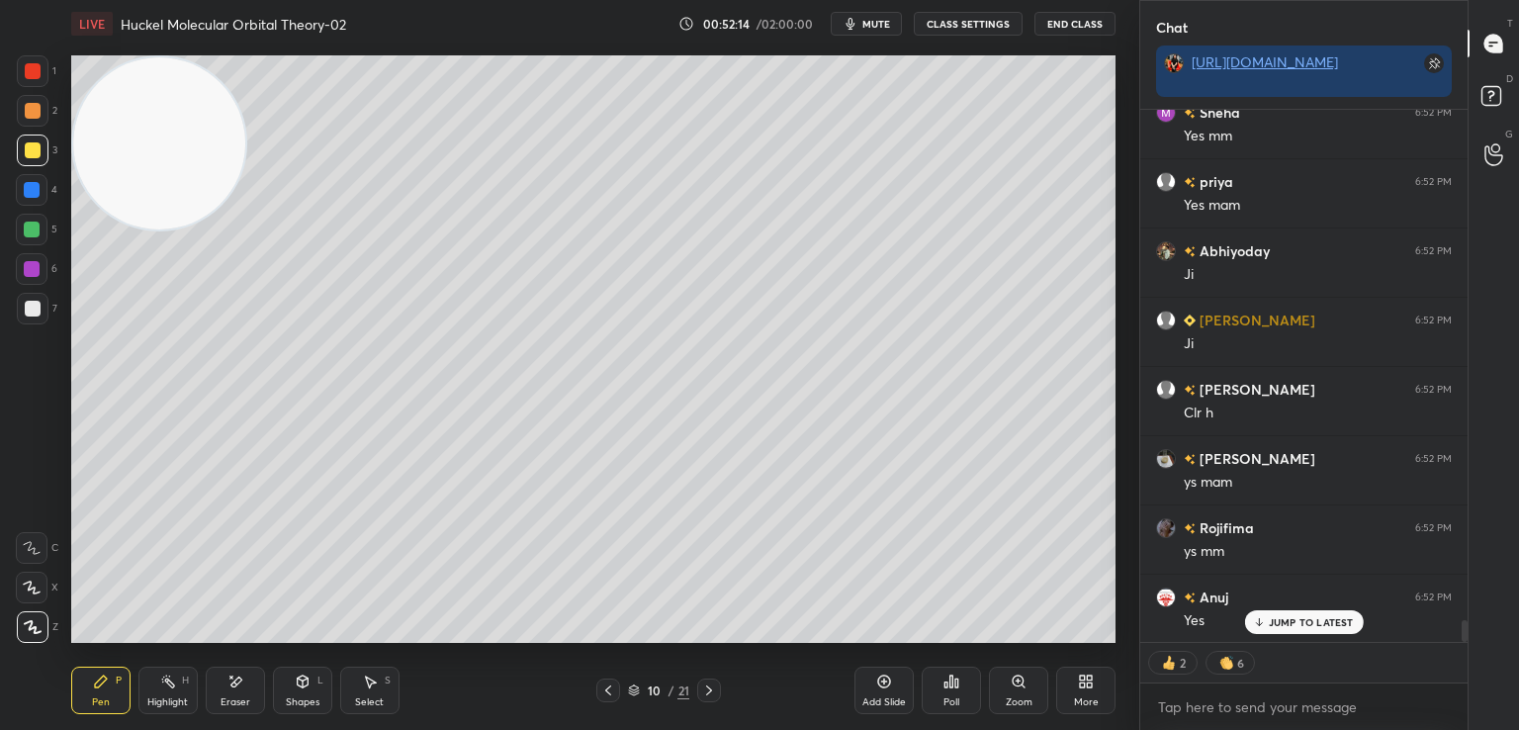
click at [884, 685] on icon at bounding box center [884, 681] width 16 height 16
click at [33, 307] on div at bounding box center [33, 309] width 16 height 16
click at [609, 691] on icon at bounding box center [608, 690] width 16 height 16
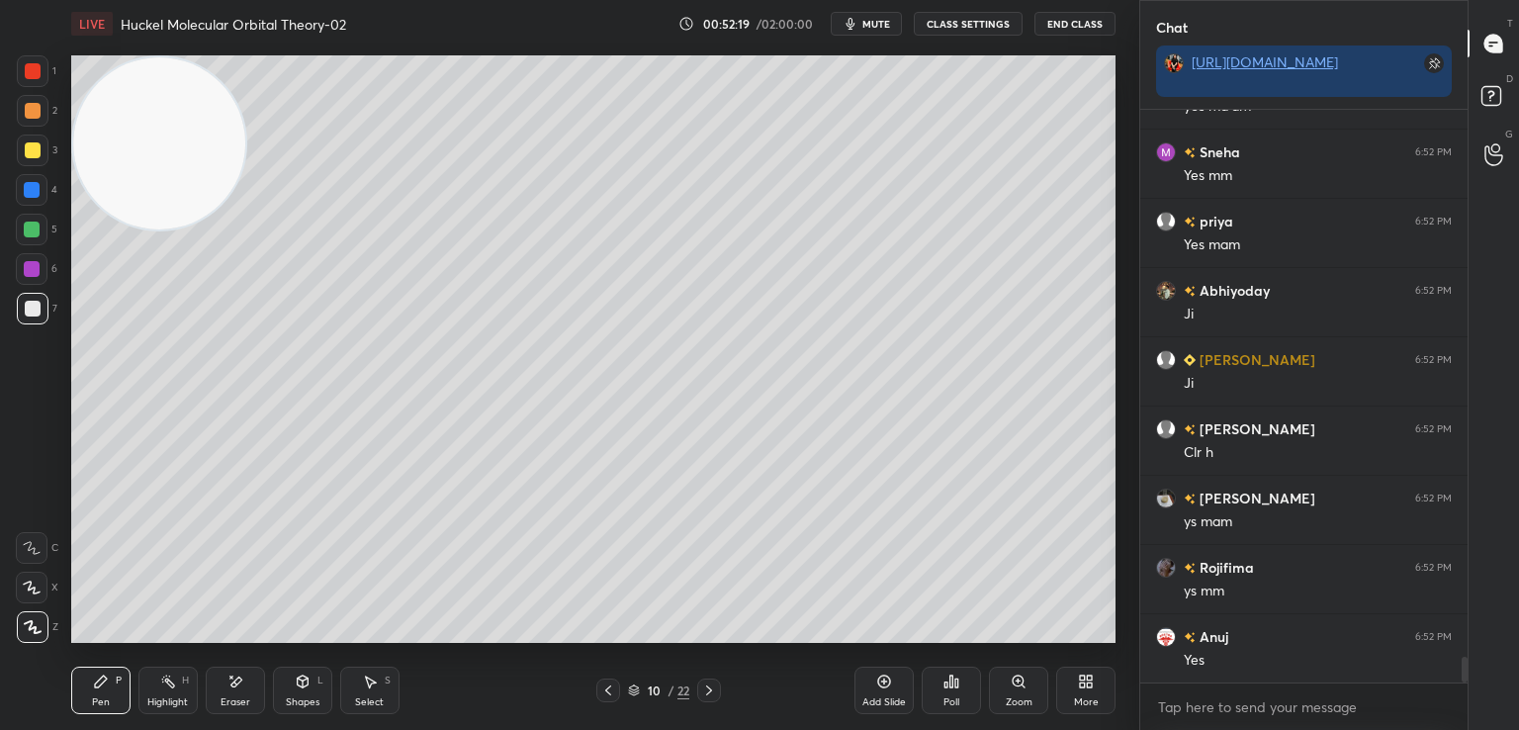
scroll to position [12293, 0]
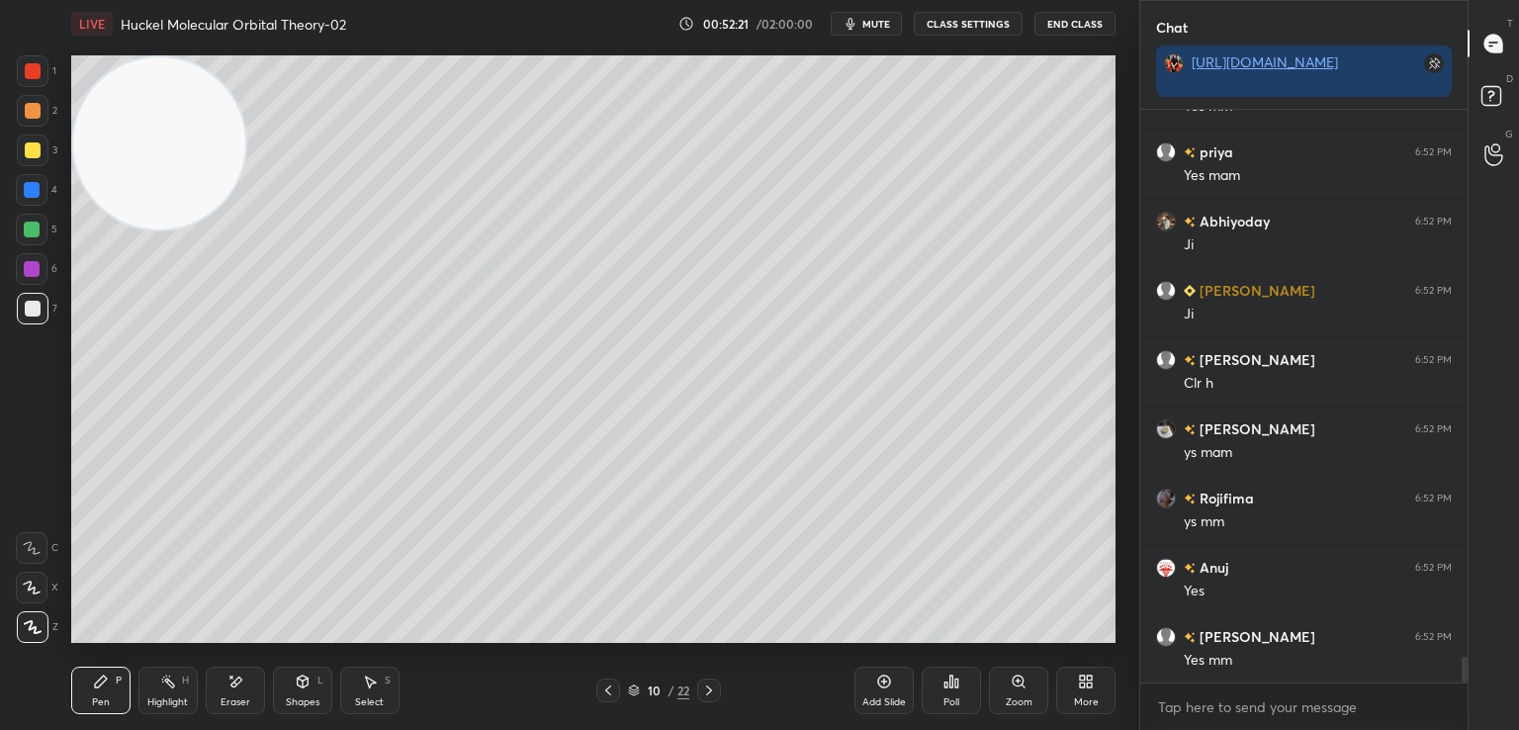
click at [605, 690] on icon at bounding box center [608, 690] width 6 height 10
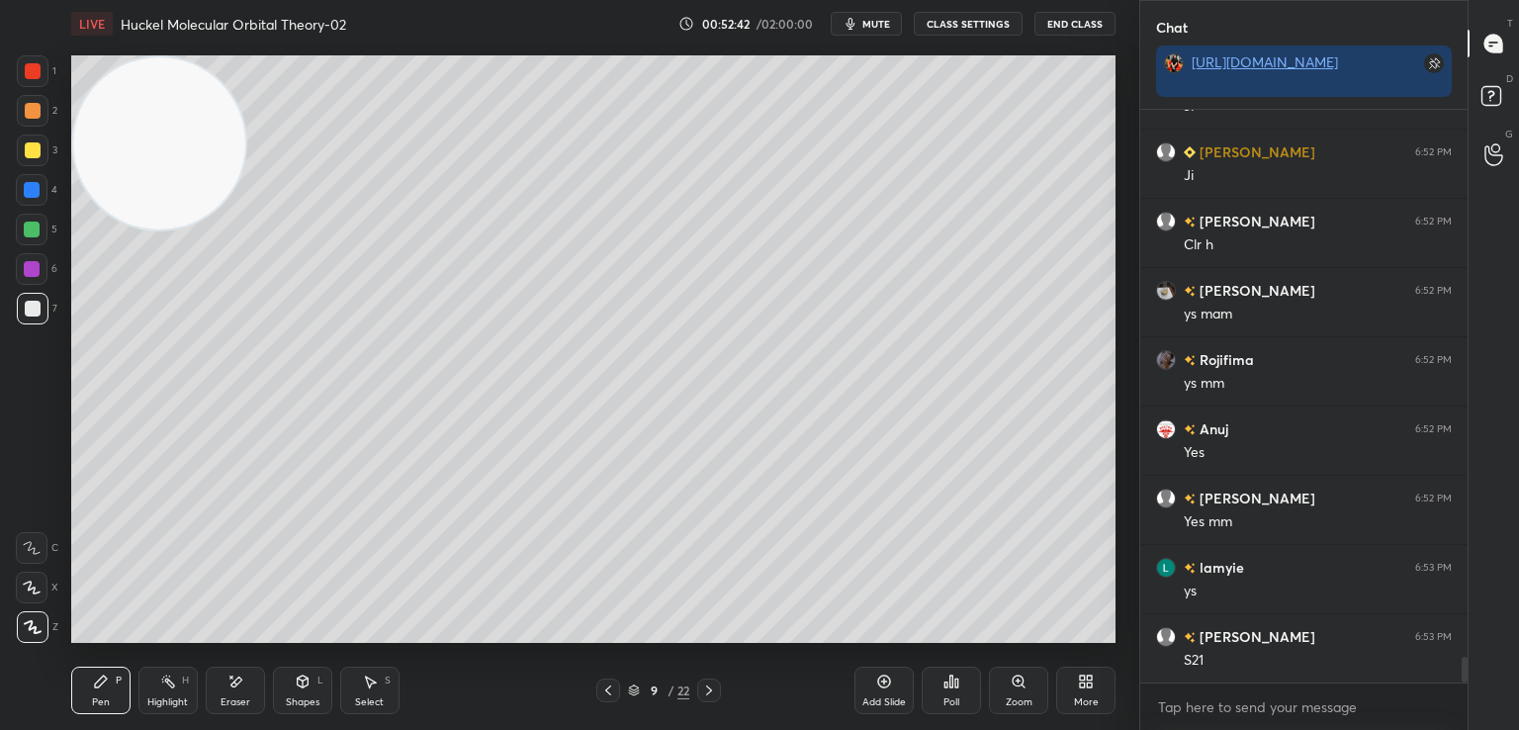
scroll to position [12452, 0]
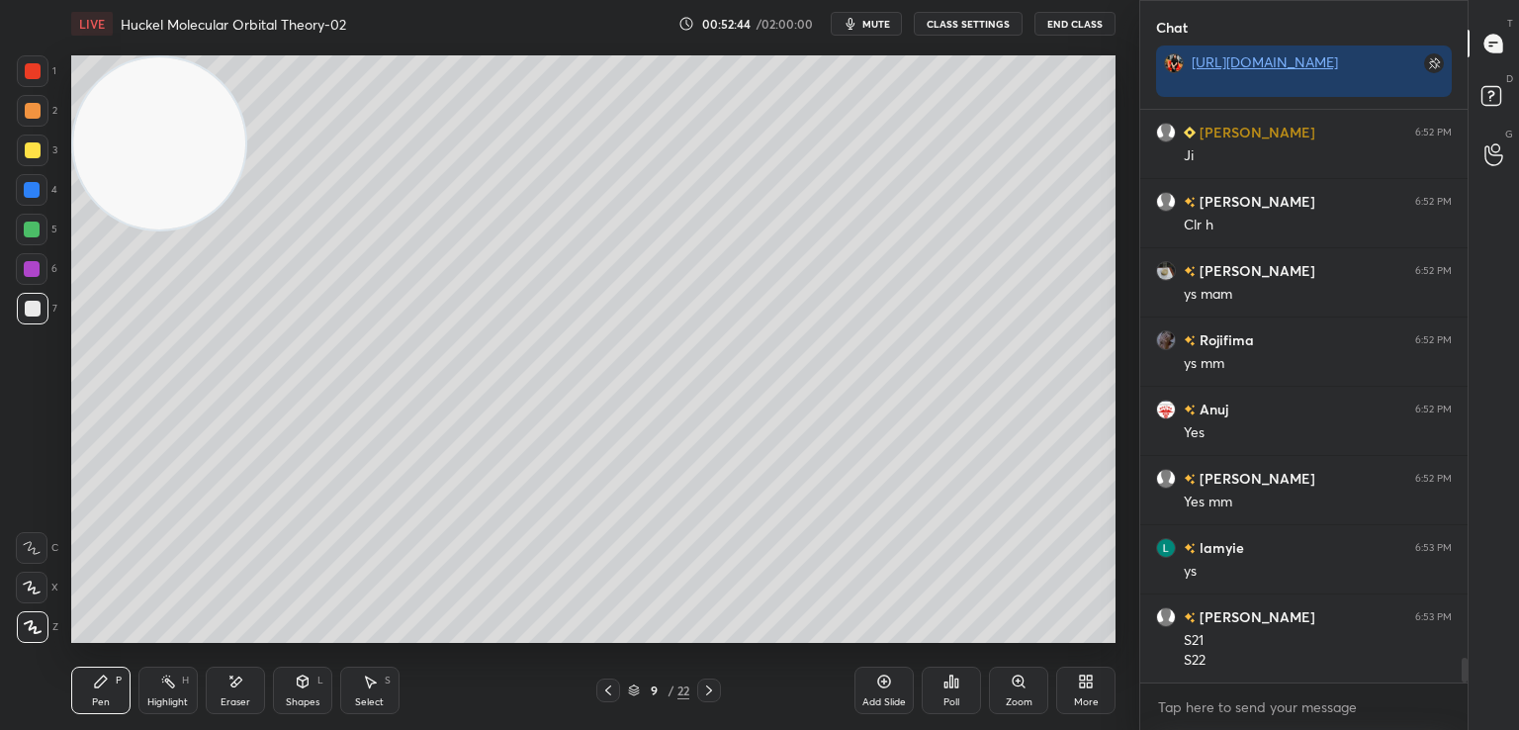
click at [711, 691] on icon at bounding box center [709, 690] width 6 height 10
click at [882, 680] on icon at bounding box center [884, 681] width 16 height 16
click at [40, 151] on div at bounding box center [33, 150] width 32 height 32
click at [287, 685] on div "Shapes L" at bounding box center [302, 689] width 59 height 47
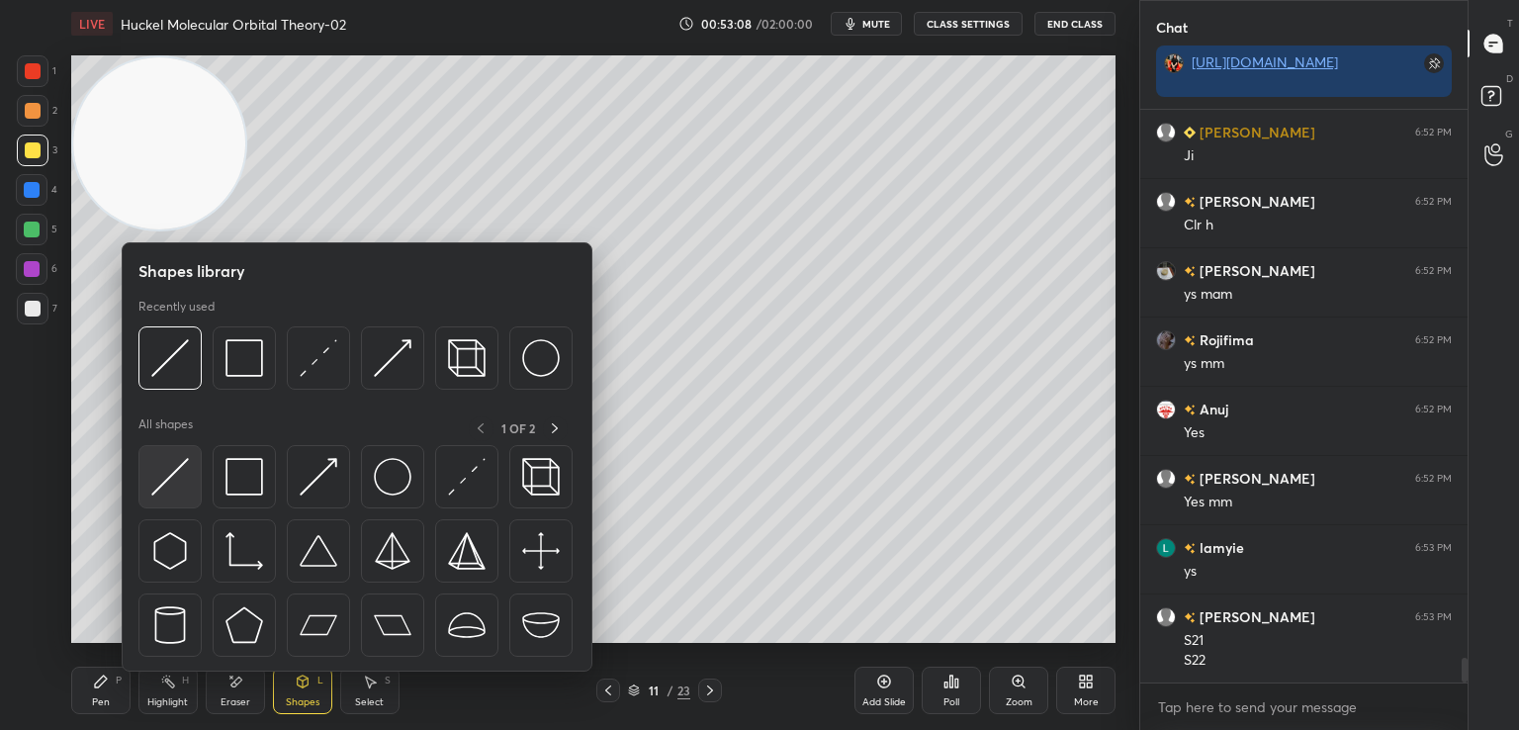
click at [174, 472] on img at bounding box center [170, 477] width 38 height 38
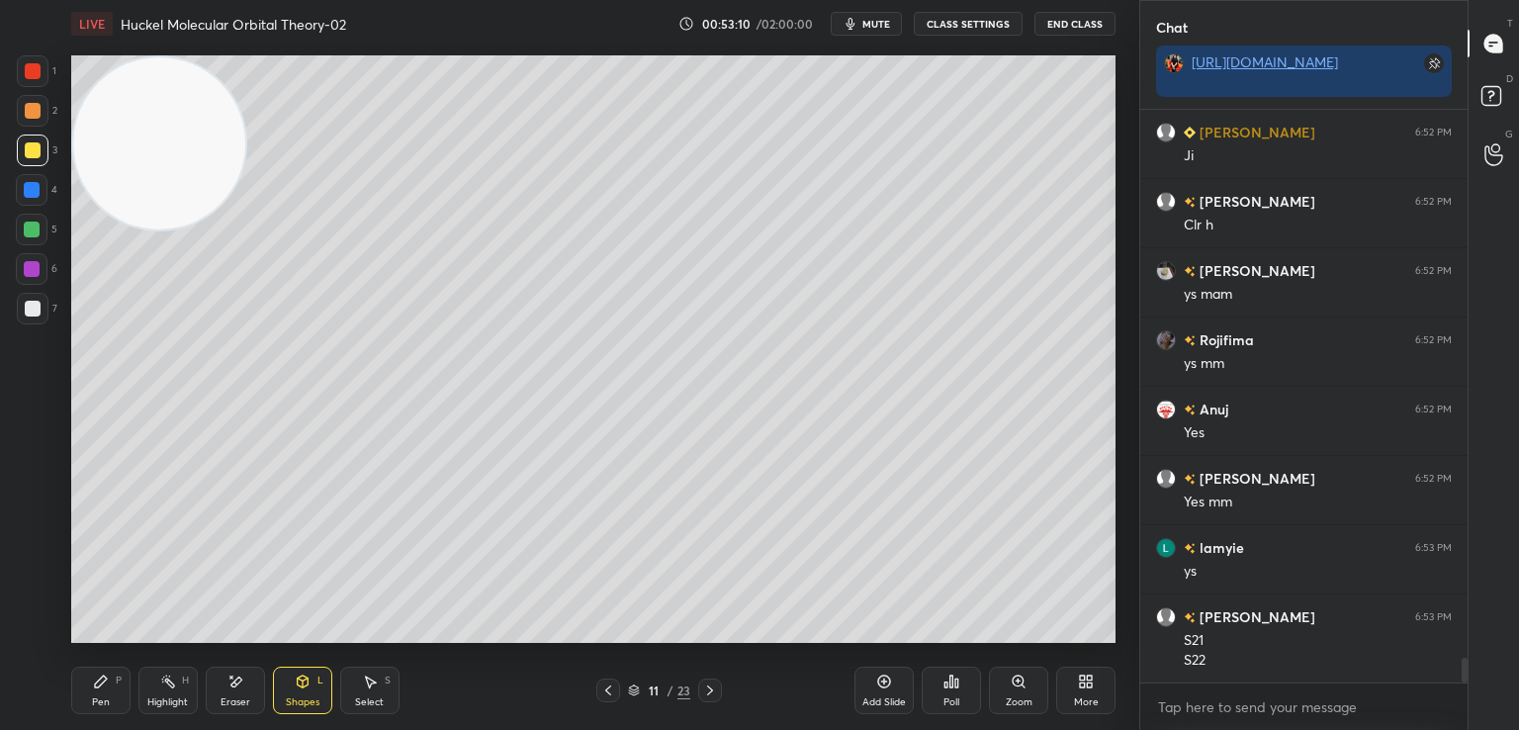
click at [113, 687] on div "Pen P" at bounding box center [100, 689] width 59 height 47
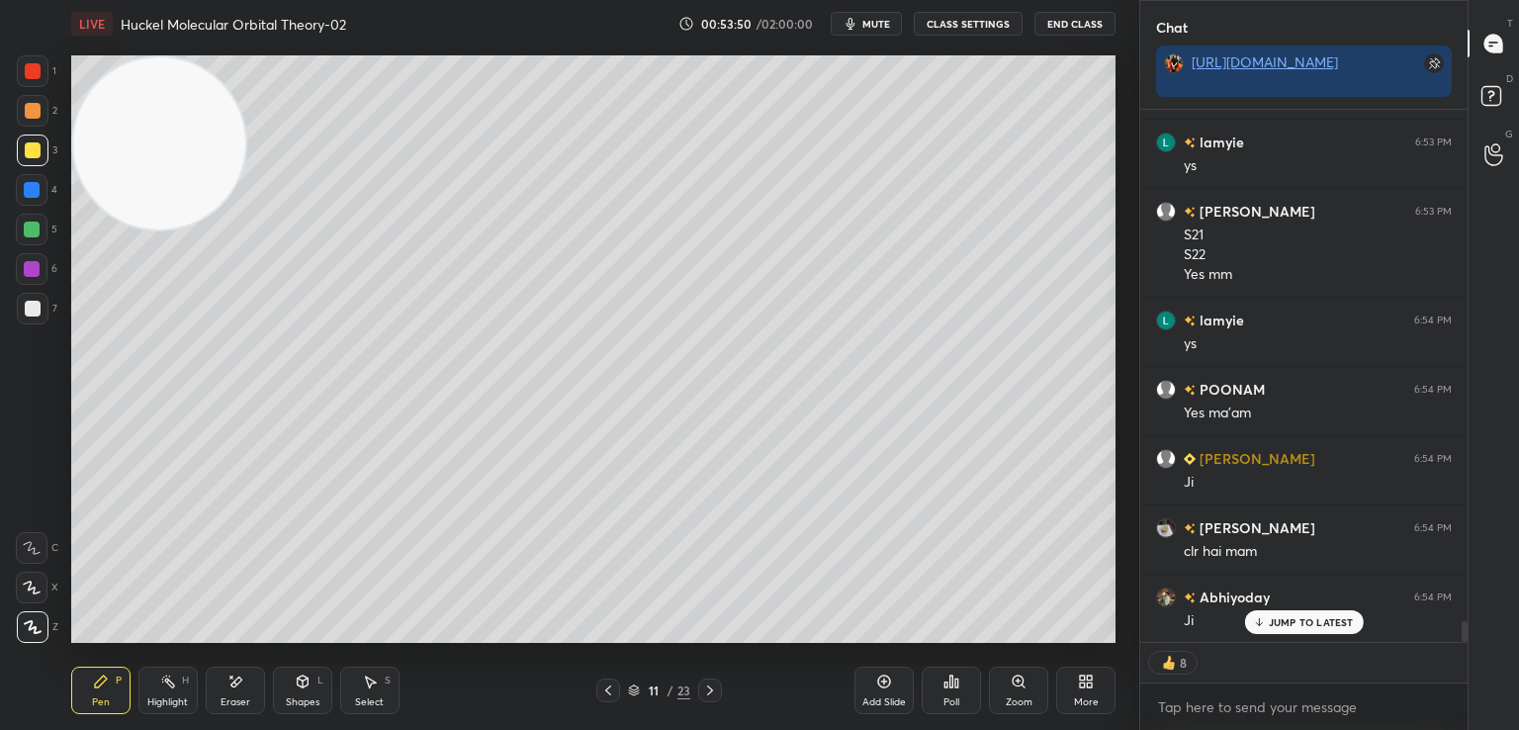
scroll to position [12927, 0]
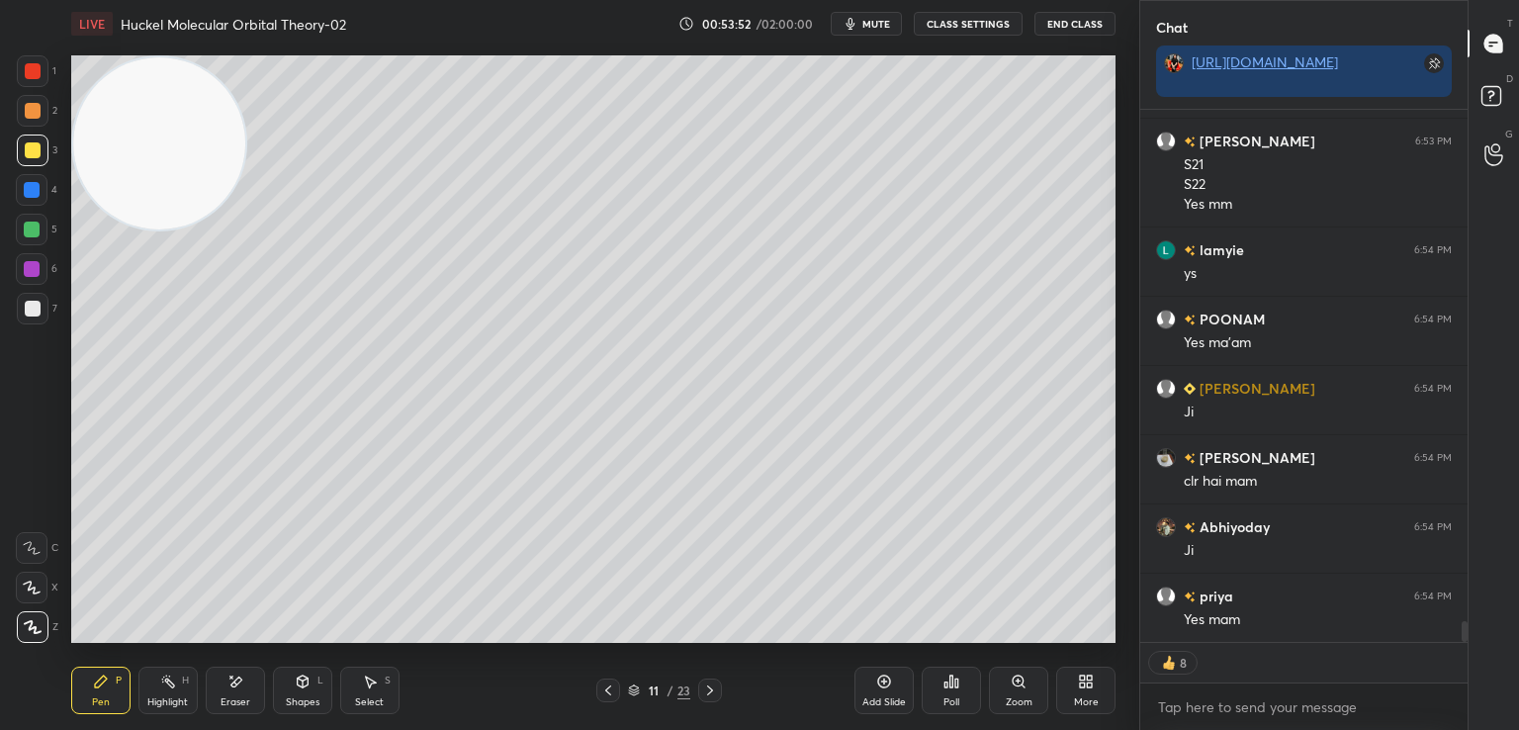
click at [612, 684] on icon at bounding box center [608, 690] width 16 height 16
click at [606, 689] on icon at bounding box center [608, 690] width 6 height 10
click at [605, 690] on icon at bounding box center [608, 690] width 6 height 10
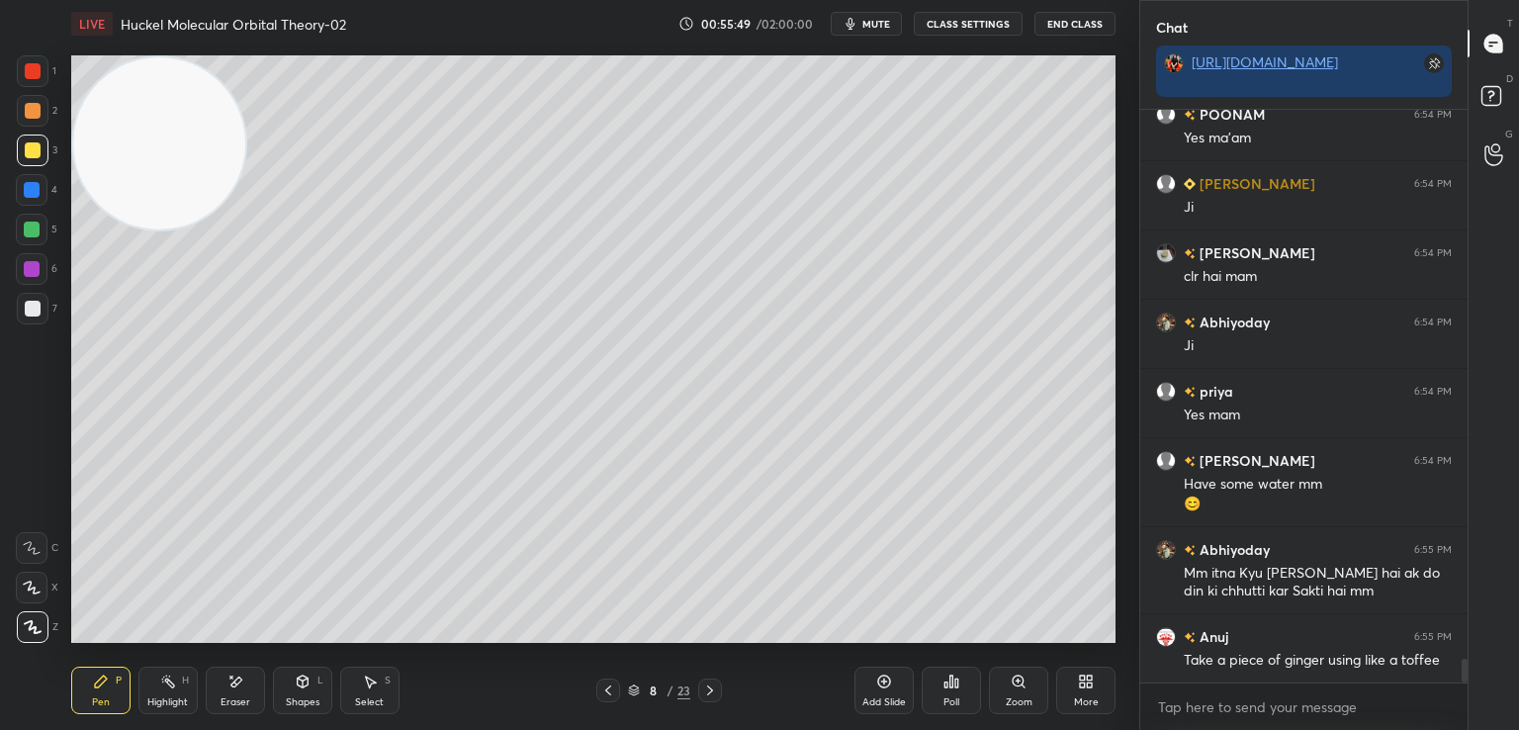
scroll to position [13201, 0]
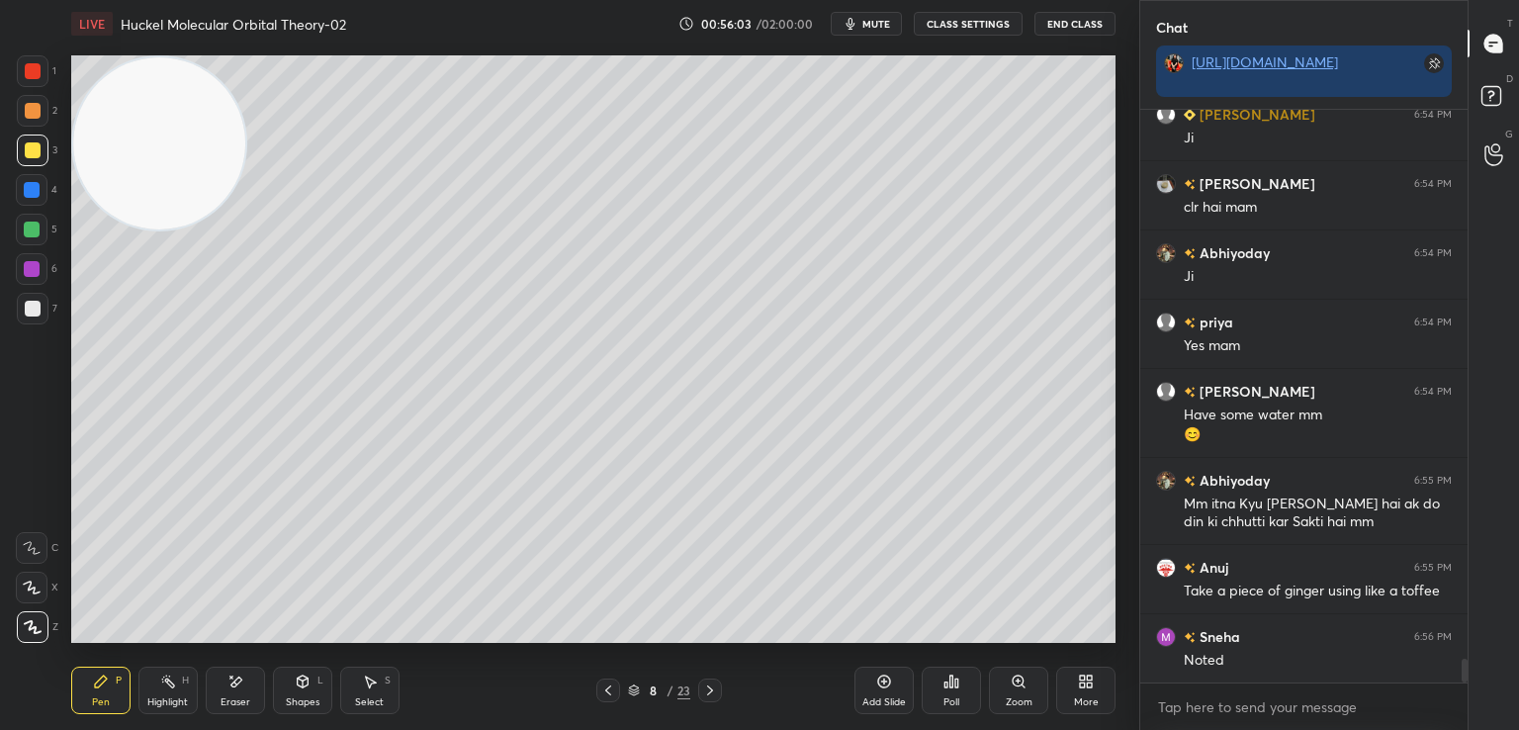
click at [713, 685] on icon at bounding box center [710, 690] width 16 height 16
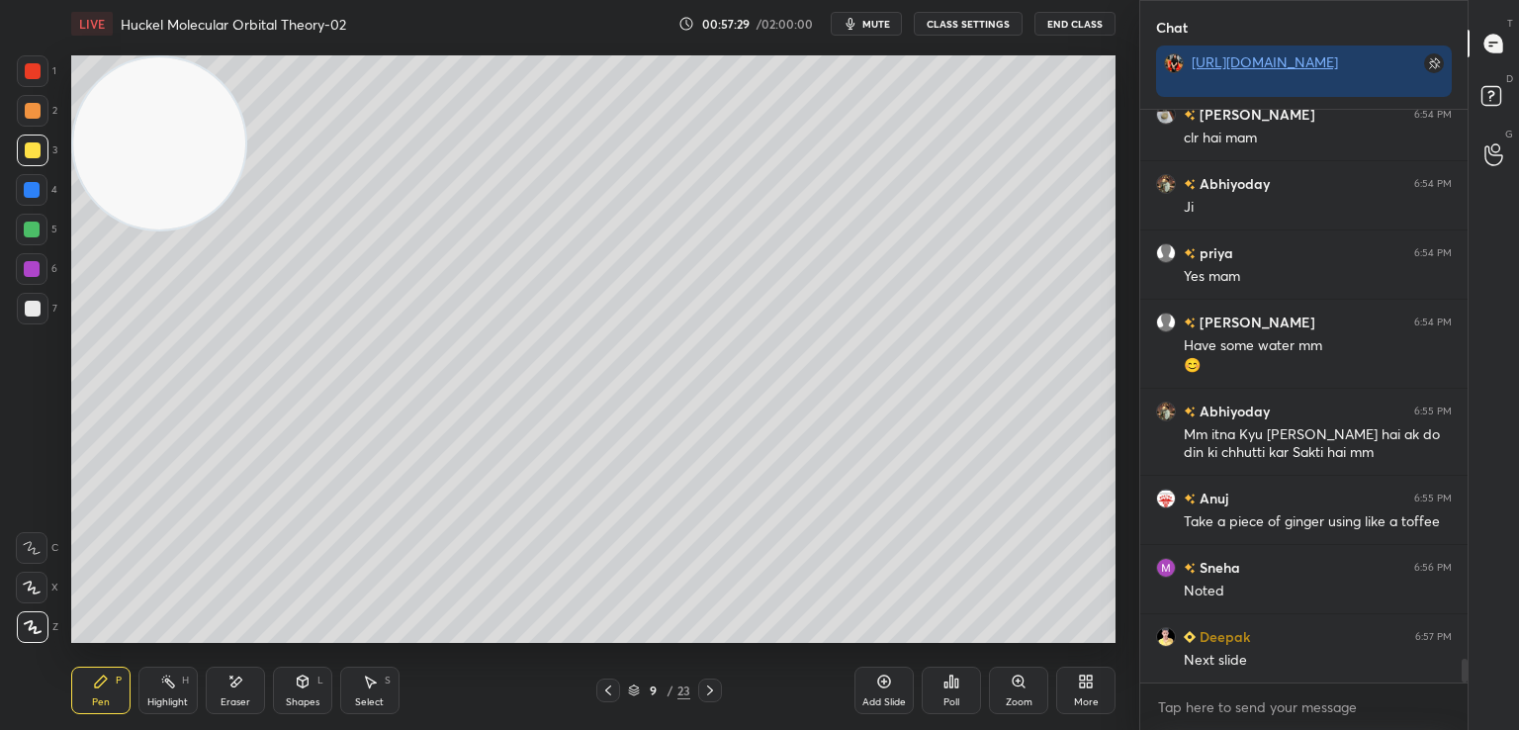
click at [710, 685] on icon at bounding box center [710, 690] width 16 height 16
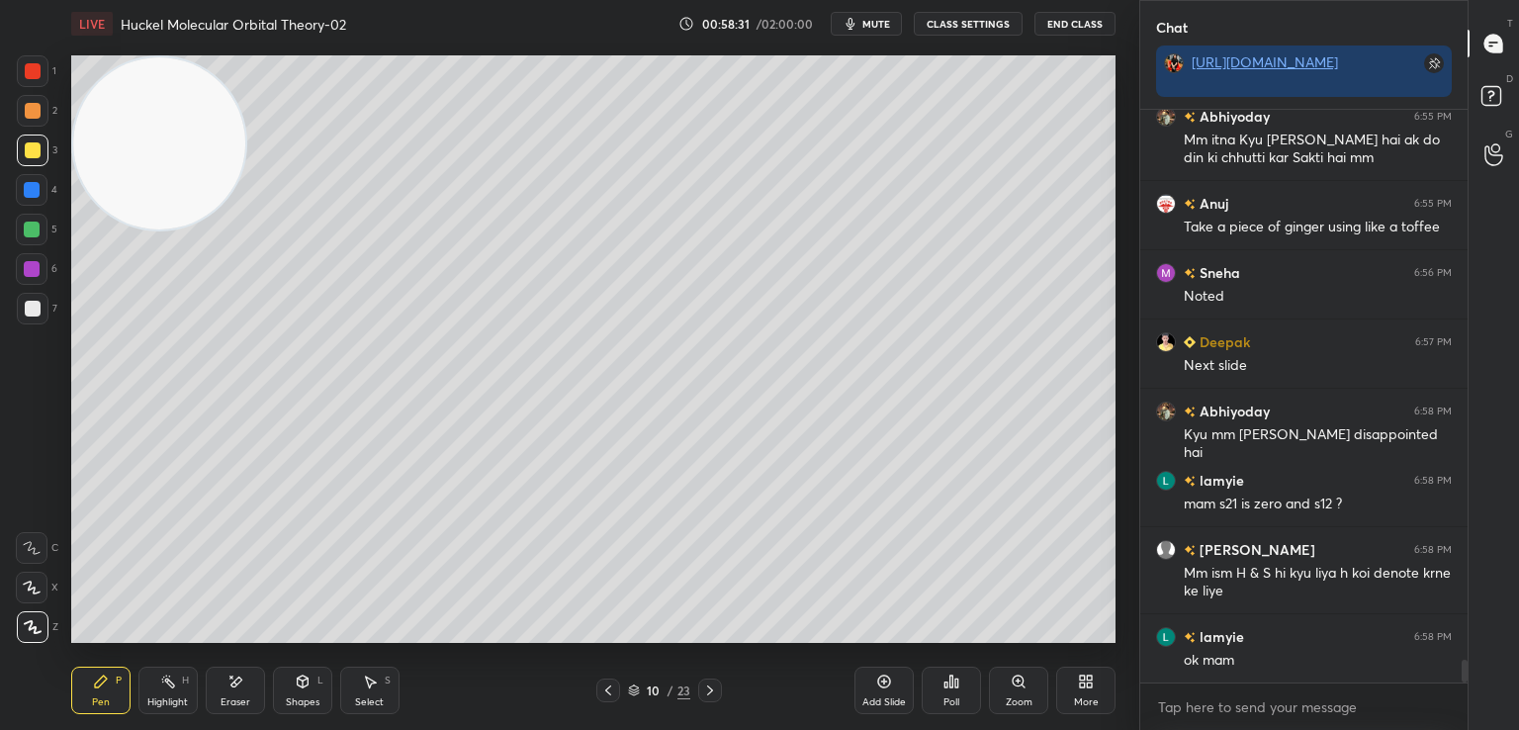
scroll to position [13634, 0]
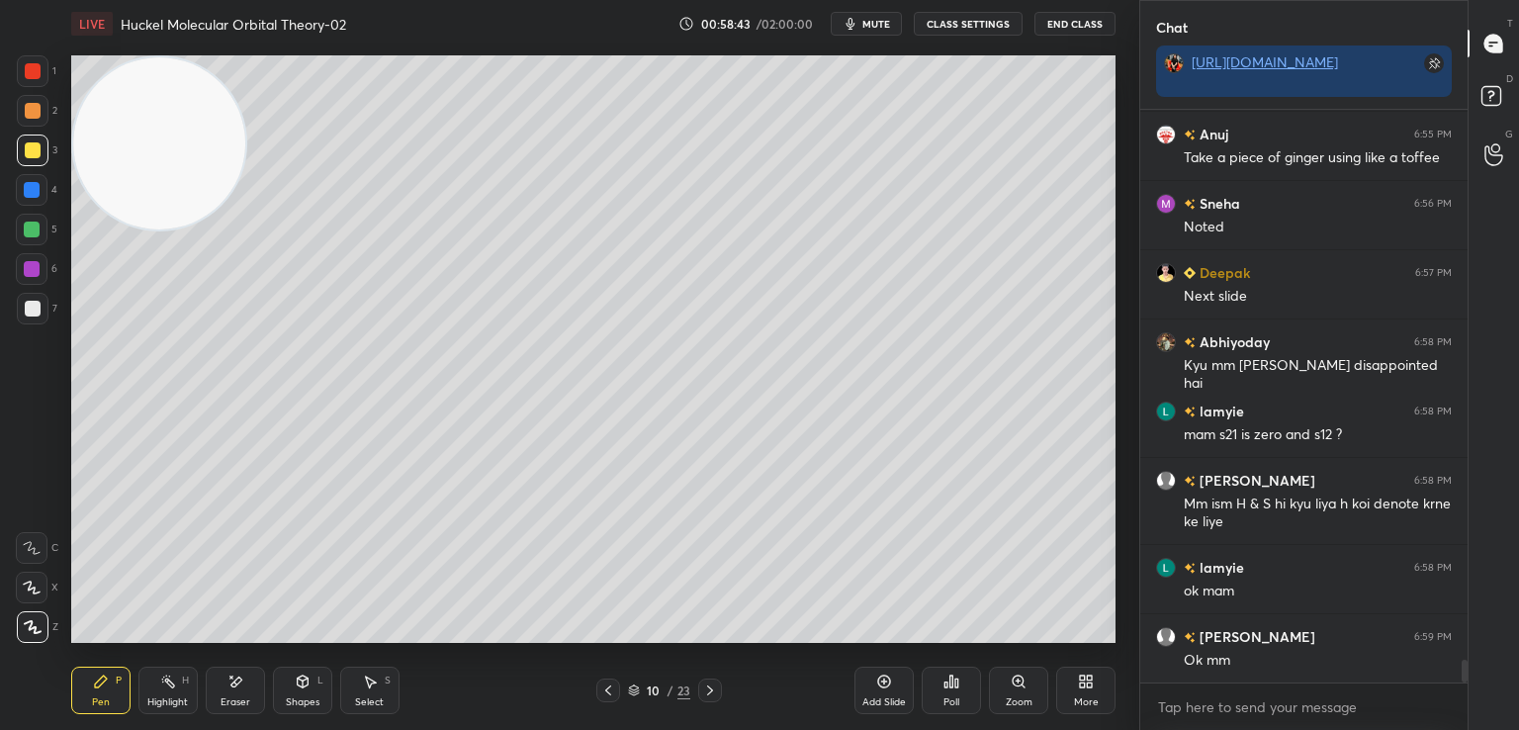
click at [712, 689] on icon at bounding box center [710, 690] width 16 height 16
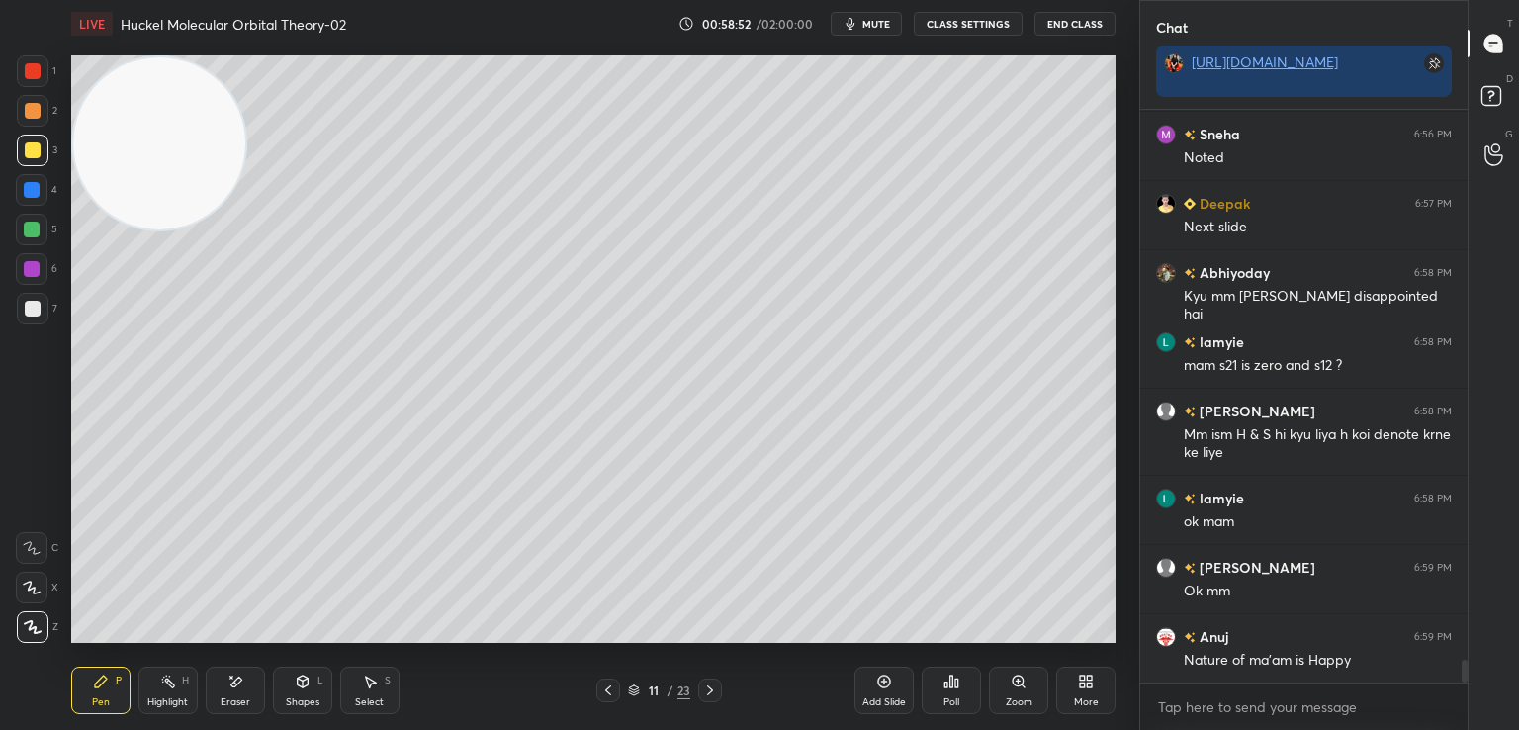
click at [603, 689] on icon at bounding box center [608, 690] width 16 height 16
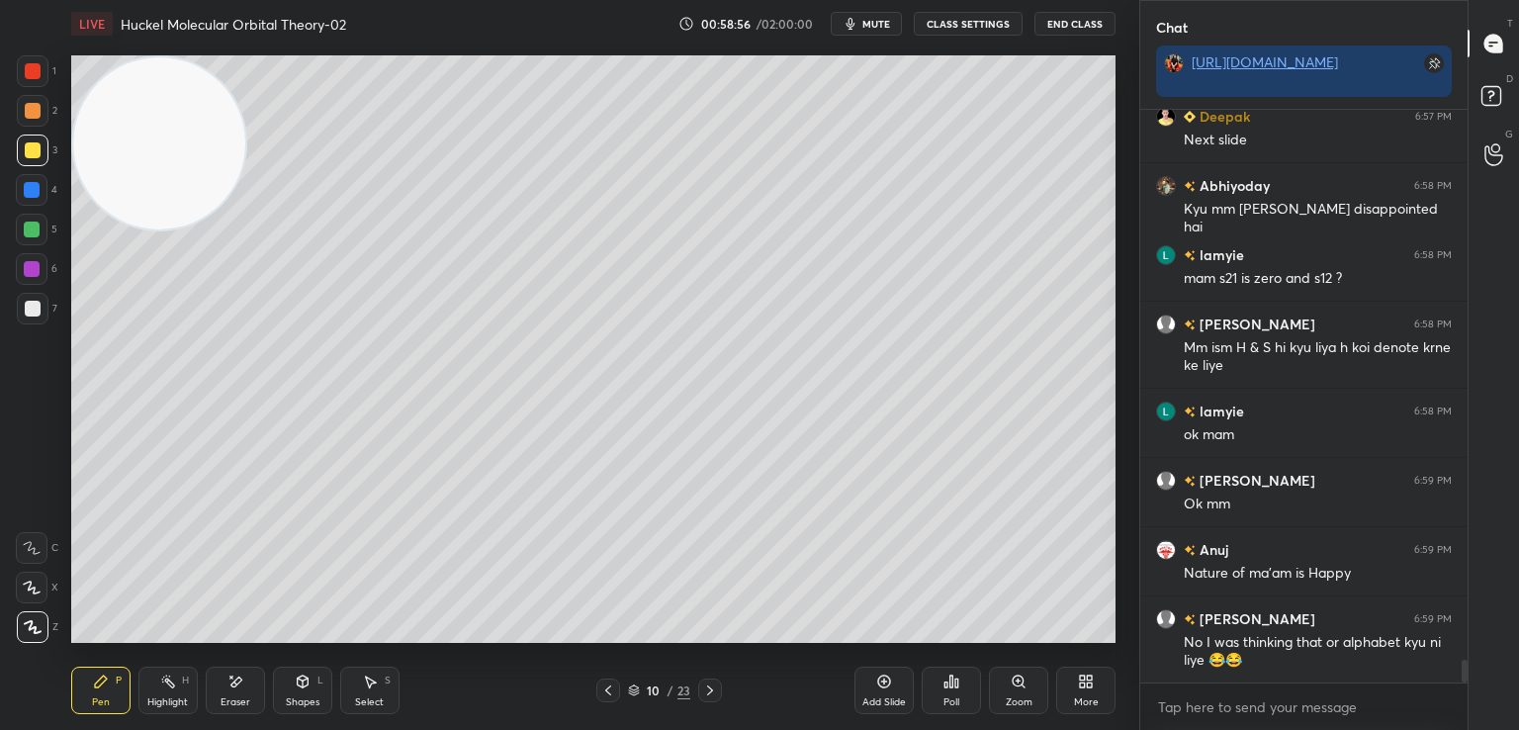
click at [1088, 15] on button "End Class" at bounding box center [1074, 24] width 81 height 24
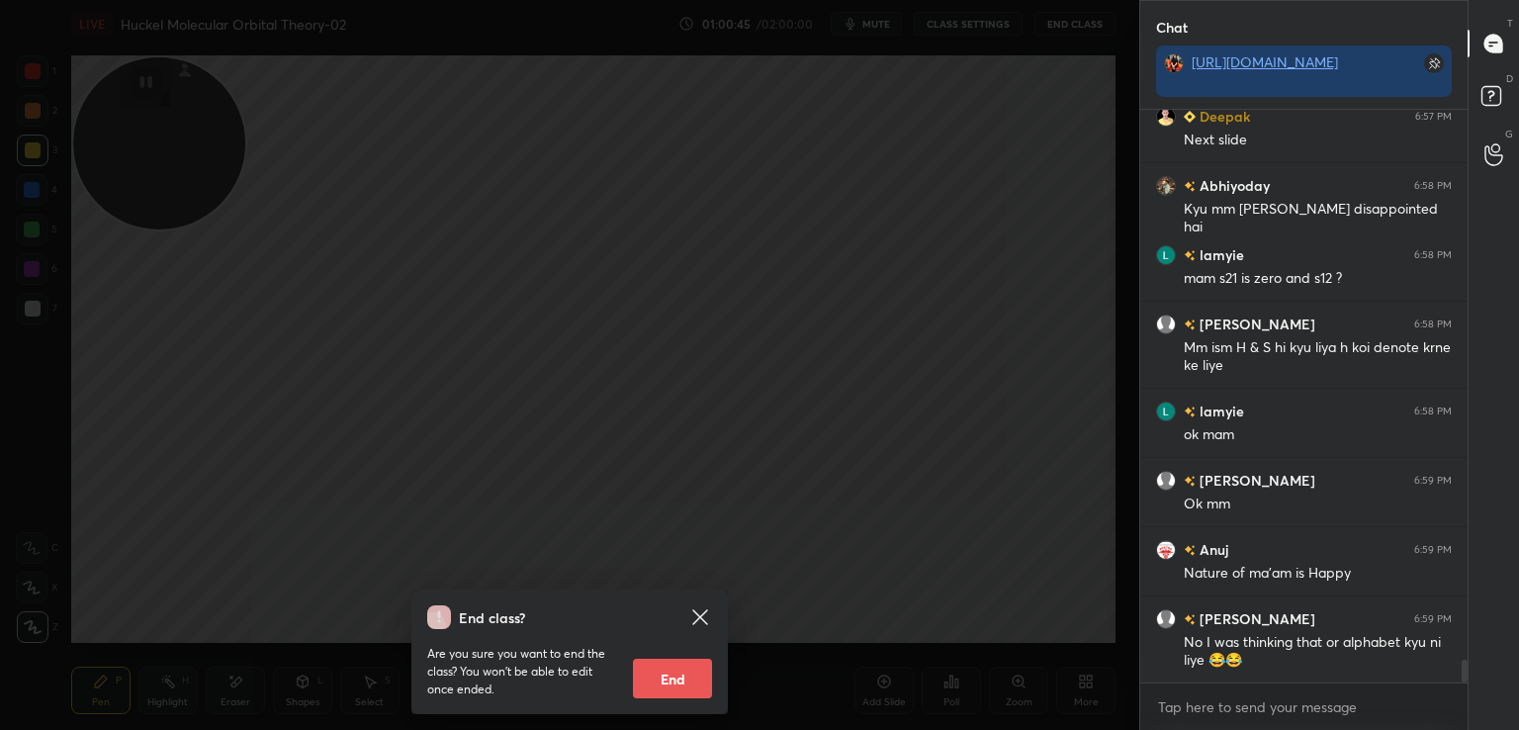
click at [704, 611] on icon at bounding box center [699, 616] width 15 height 15
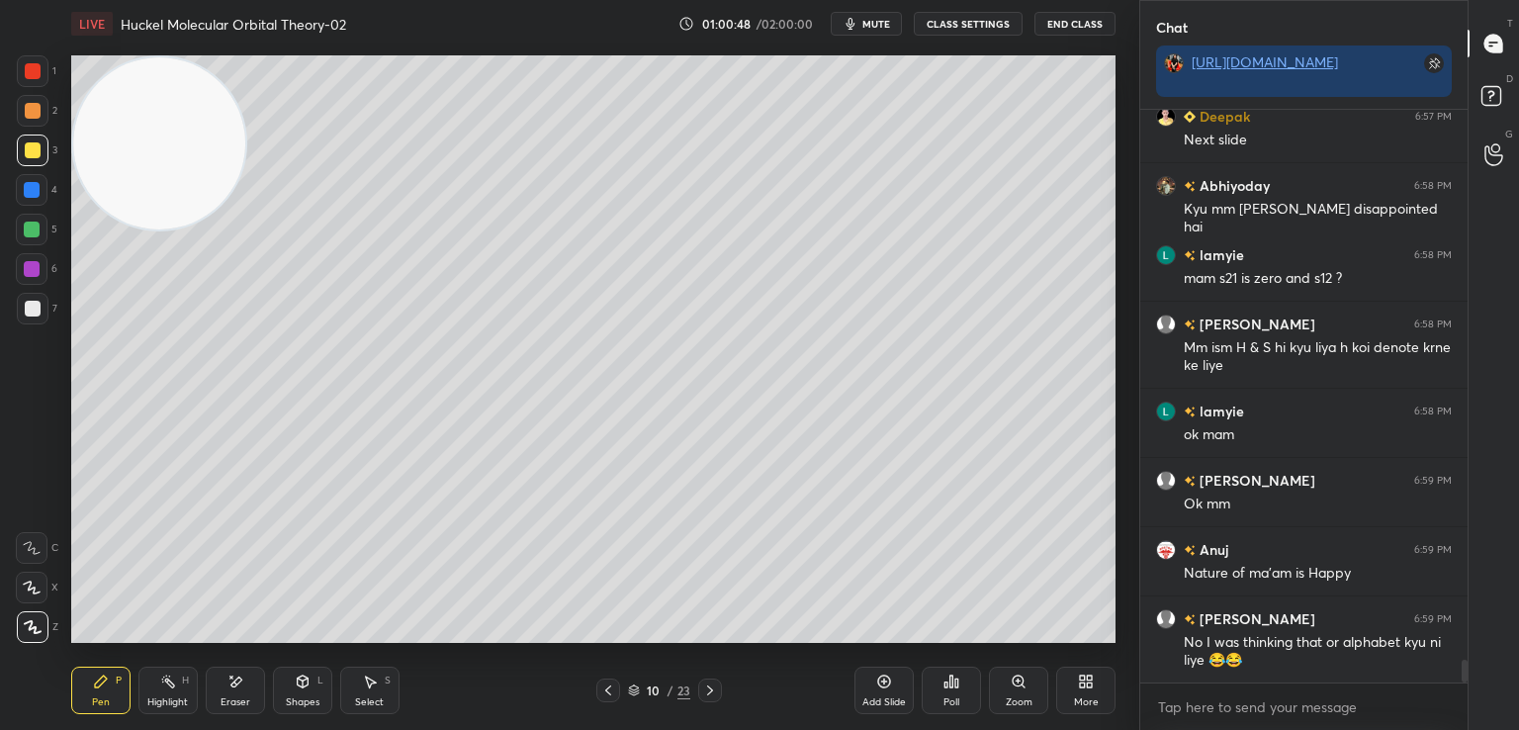
click at [702, 686] on icon at bounding box center [710, 690] width 16 height 16
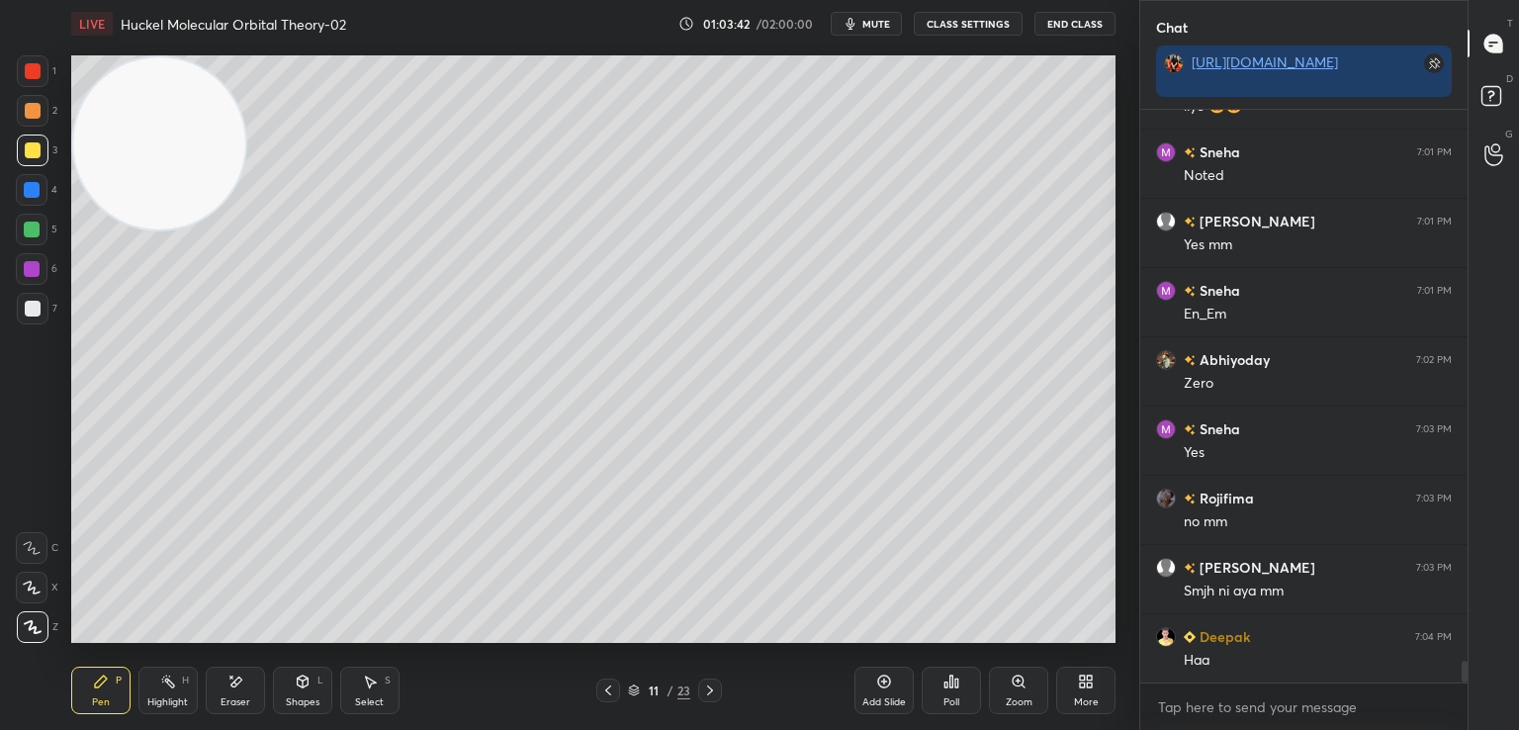
scroll to position [14413, 0]
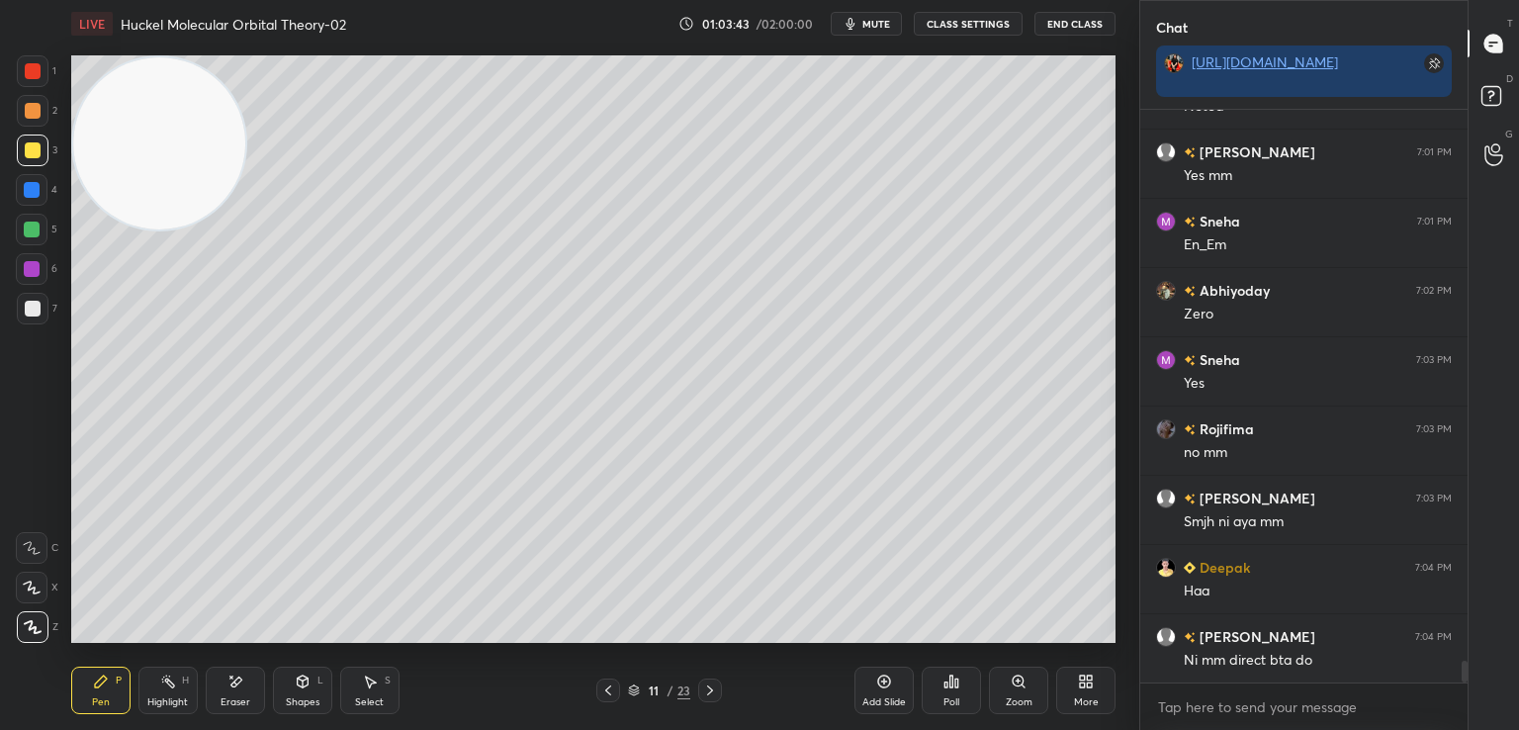
click at [877, 682] on icon at bounding box center [884, 681] width 16 height 16
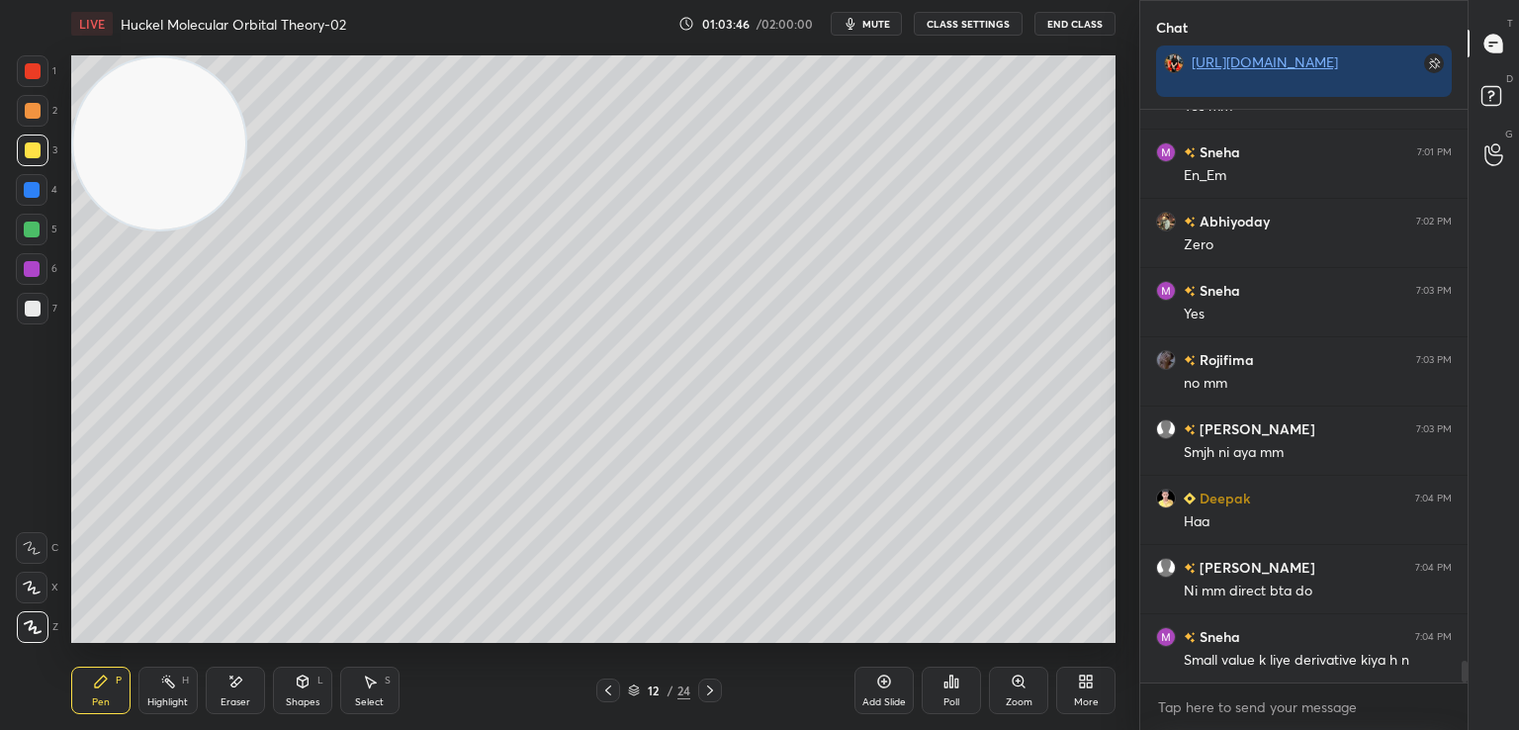
click at [602, 694] on icon at bounding box center [608, 690] width 16 height 16
click at [709, 686] on icon at bounding box center [710, 690] width 16 height 16
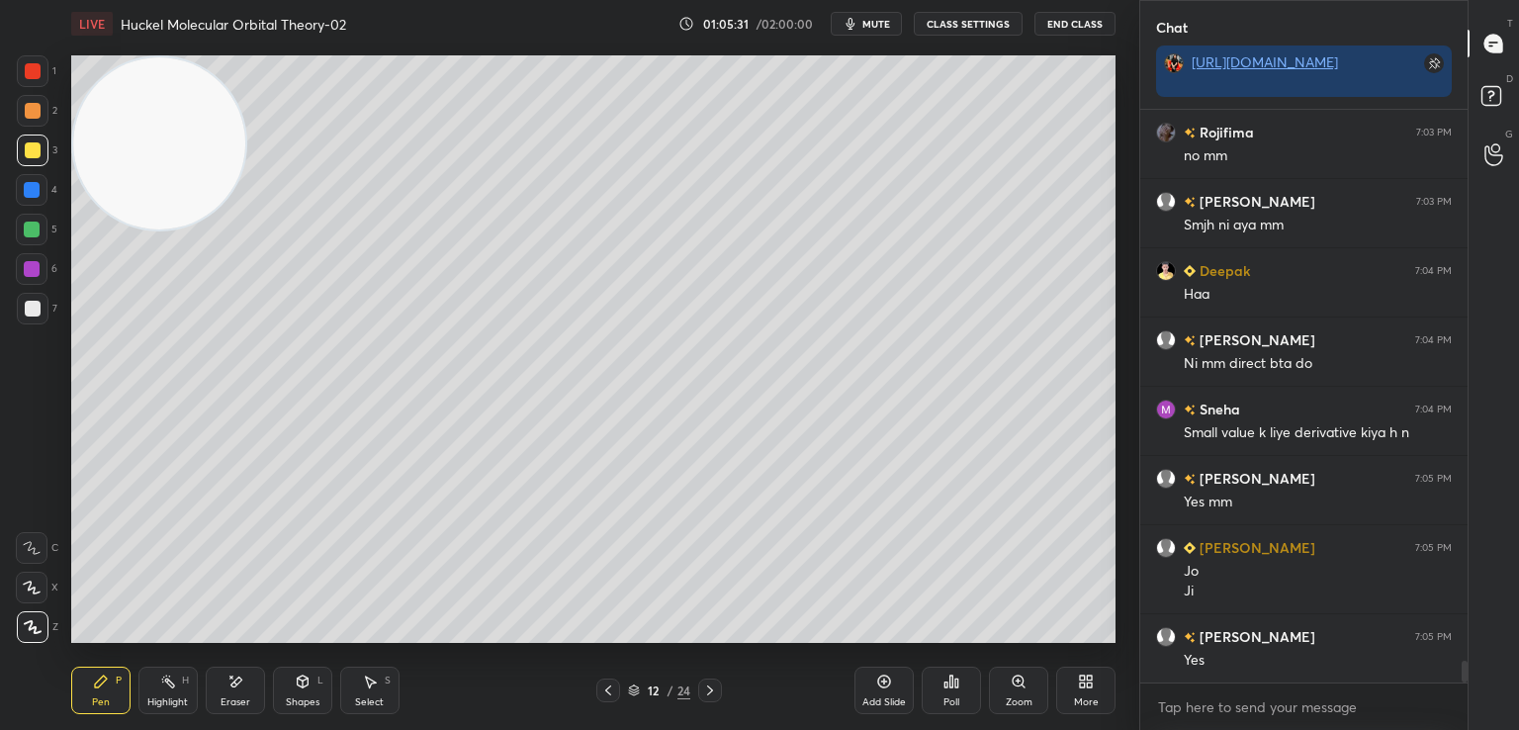
scroll to position [14779, 0]
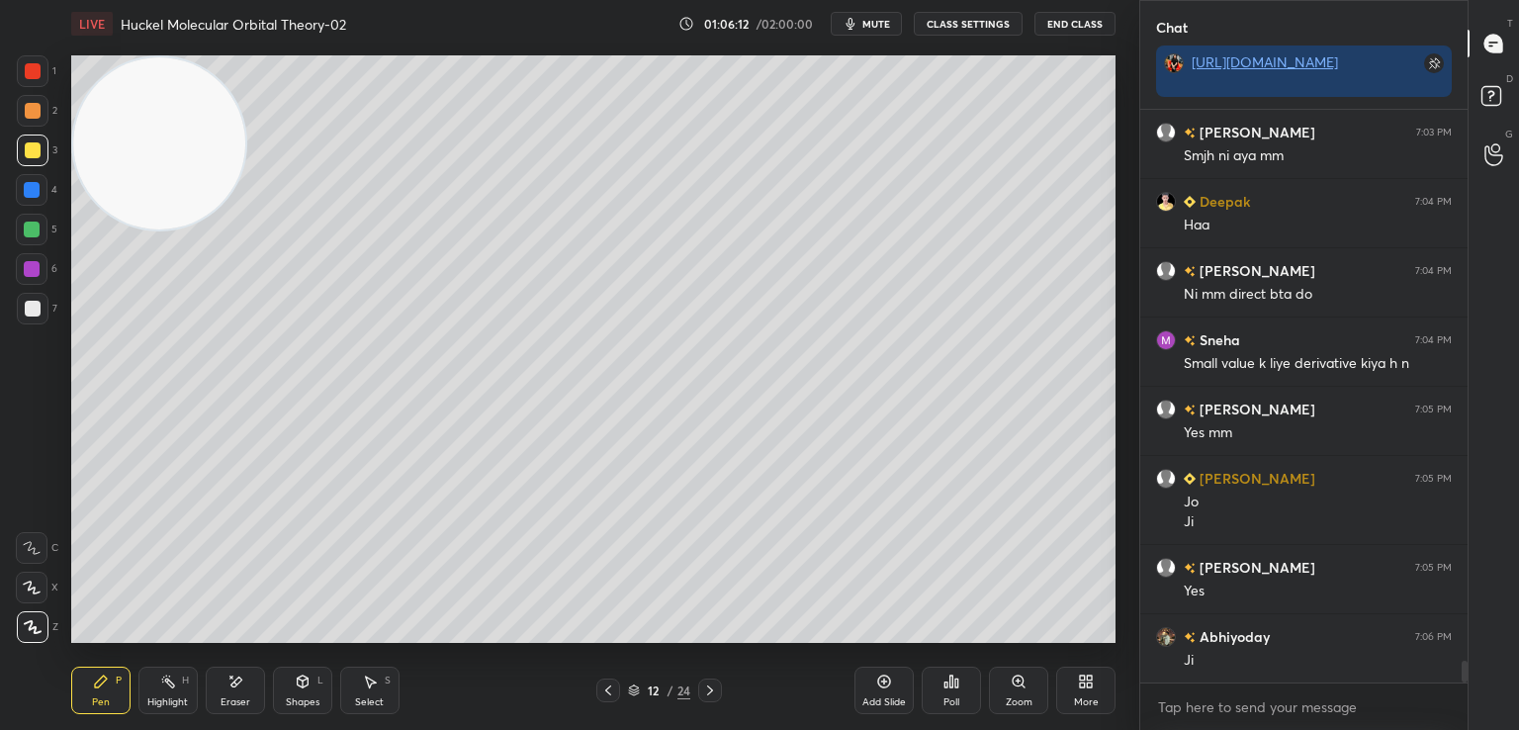
click at [234, 676] on icon at bounding box center [235, 681] width 16 height 17
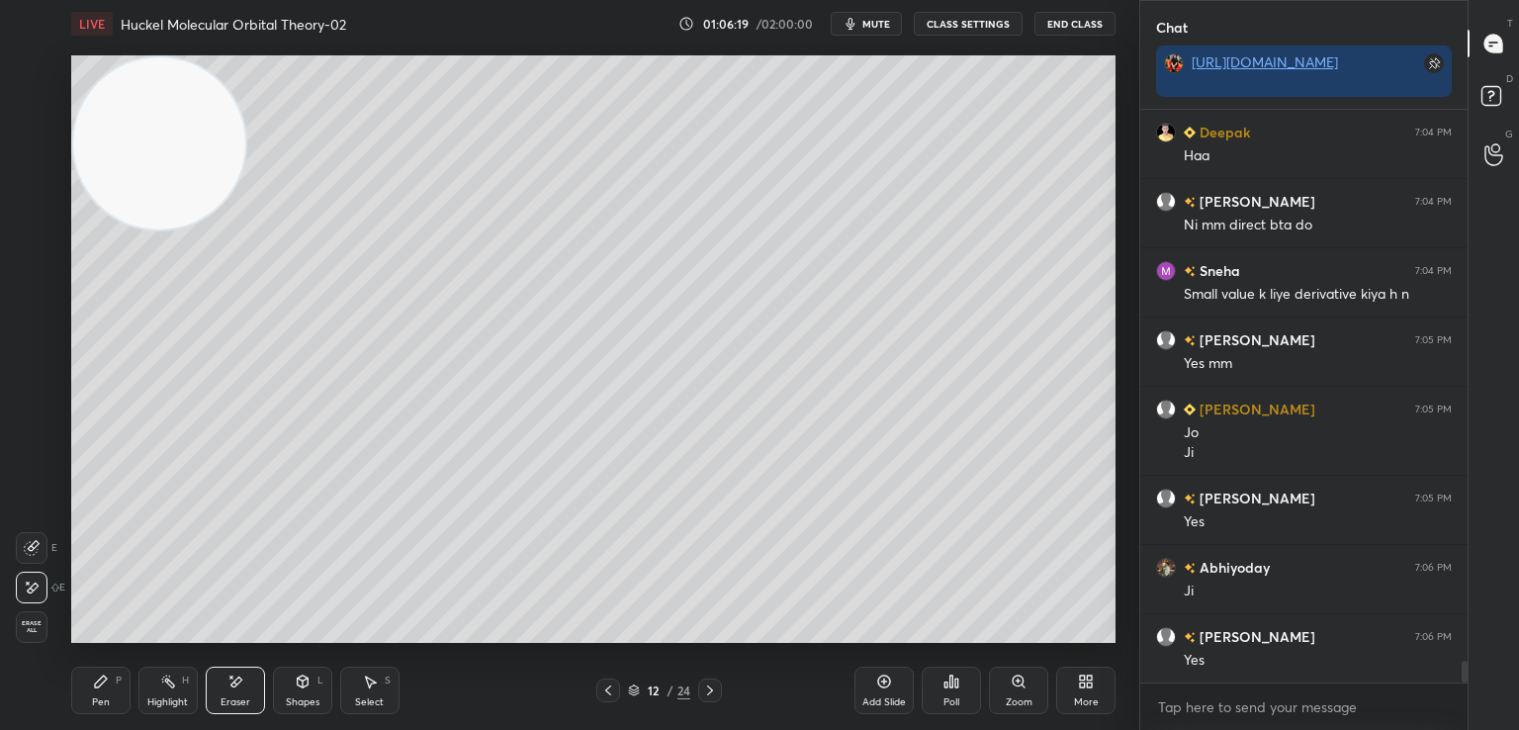
click at [102, 684] on icon at bounding box center [101, 681] width 12 height 12
click at [232, 663] on div "Pen P Highlight H Eraser Shapes L Select S 12 / 24 Add Slide Poll Zoom More" at bounding box center [593, 690] width 1044 height 79
click at [229, 681] on icon at bounding box center [235, 681] width 16 height 17
click at [100, 679] on icon at bounding box center [101, 681] width 12 height 12
click at [29, 306] on div at bounding box center [33, 309] width 16 height 16
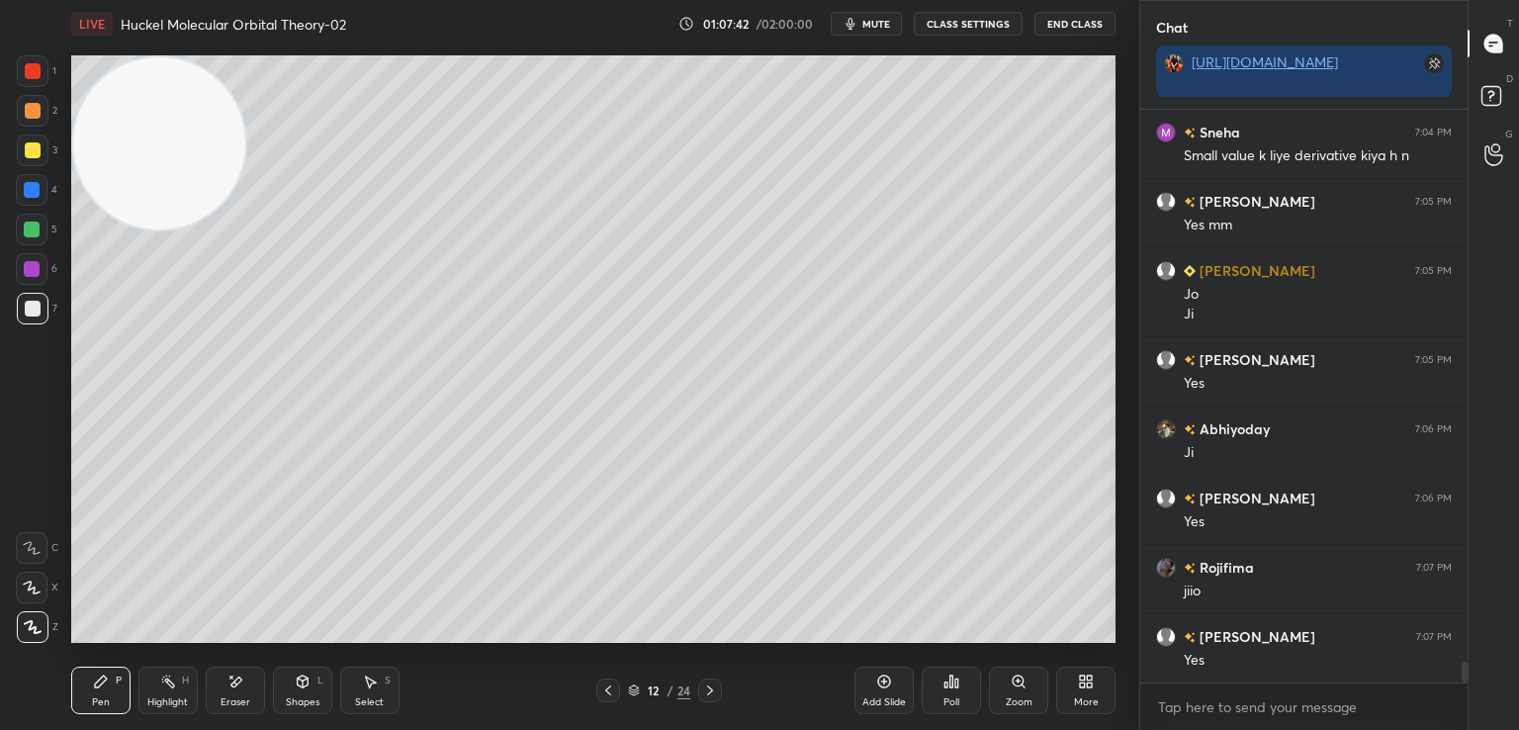
scroll to position [15056, 0]
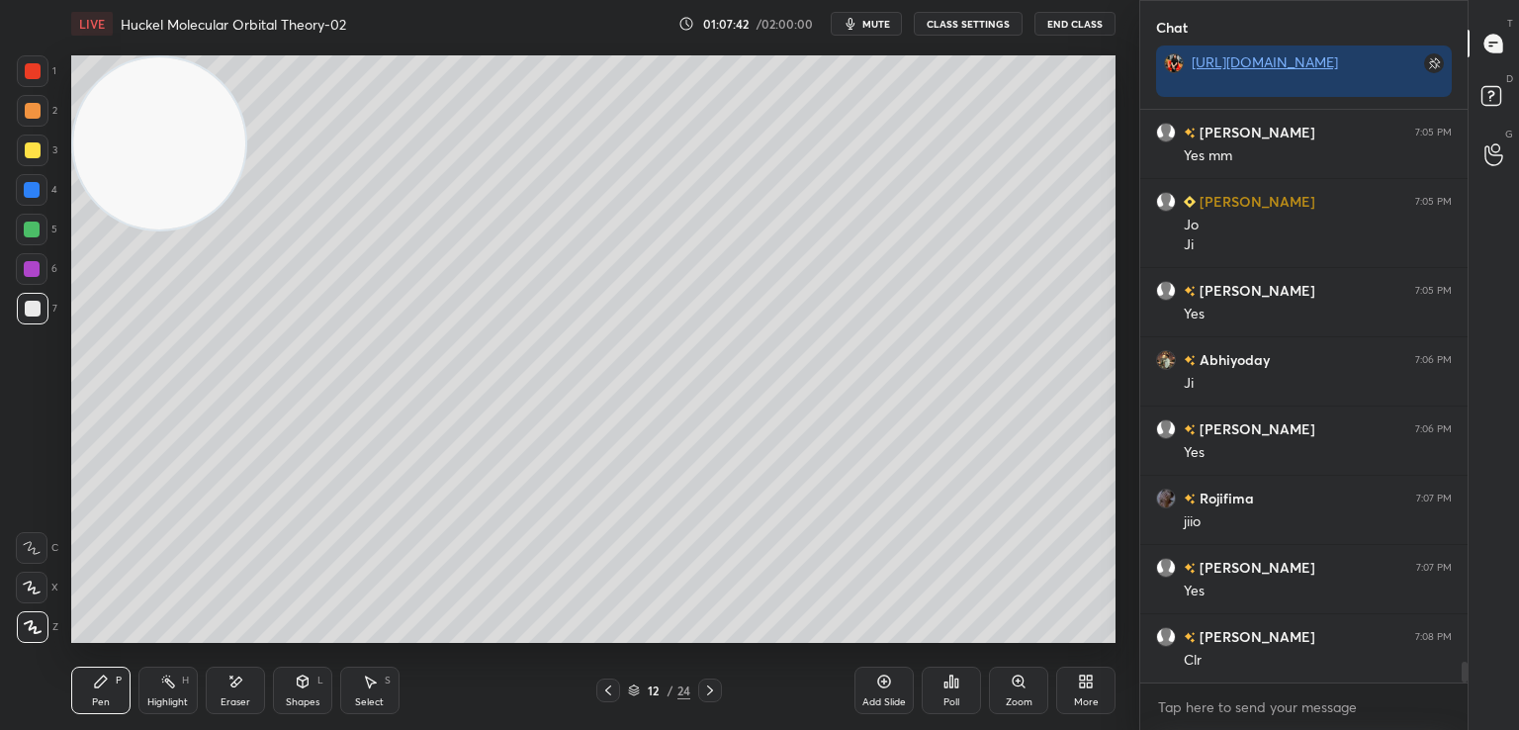
click at [31, 151] on div at bounding box center [33, 150] width 16 height 16
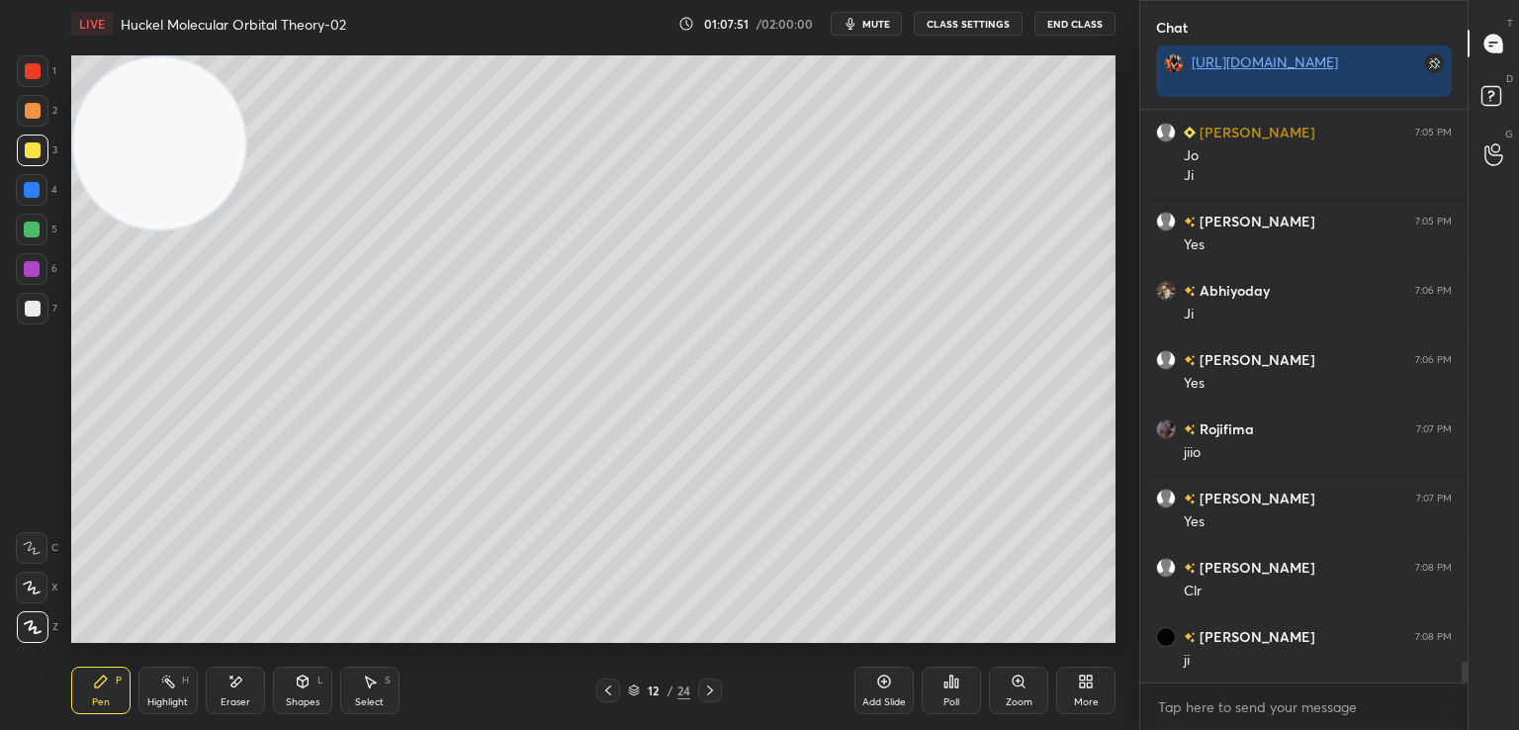
scroll to position [15194, 0]
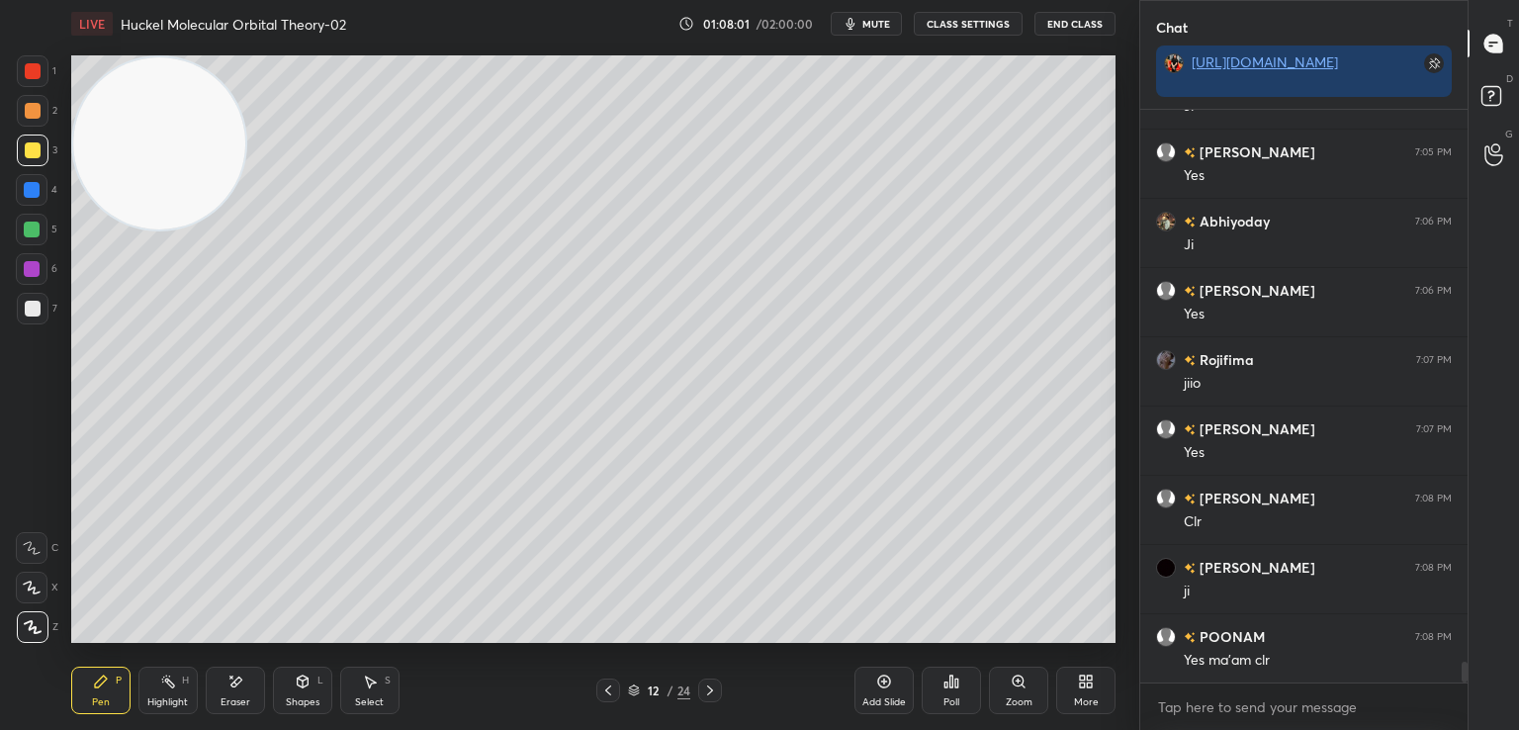
click at [885, 684] on icon at bounding box center [884, 681] width 16 height 16
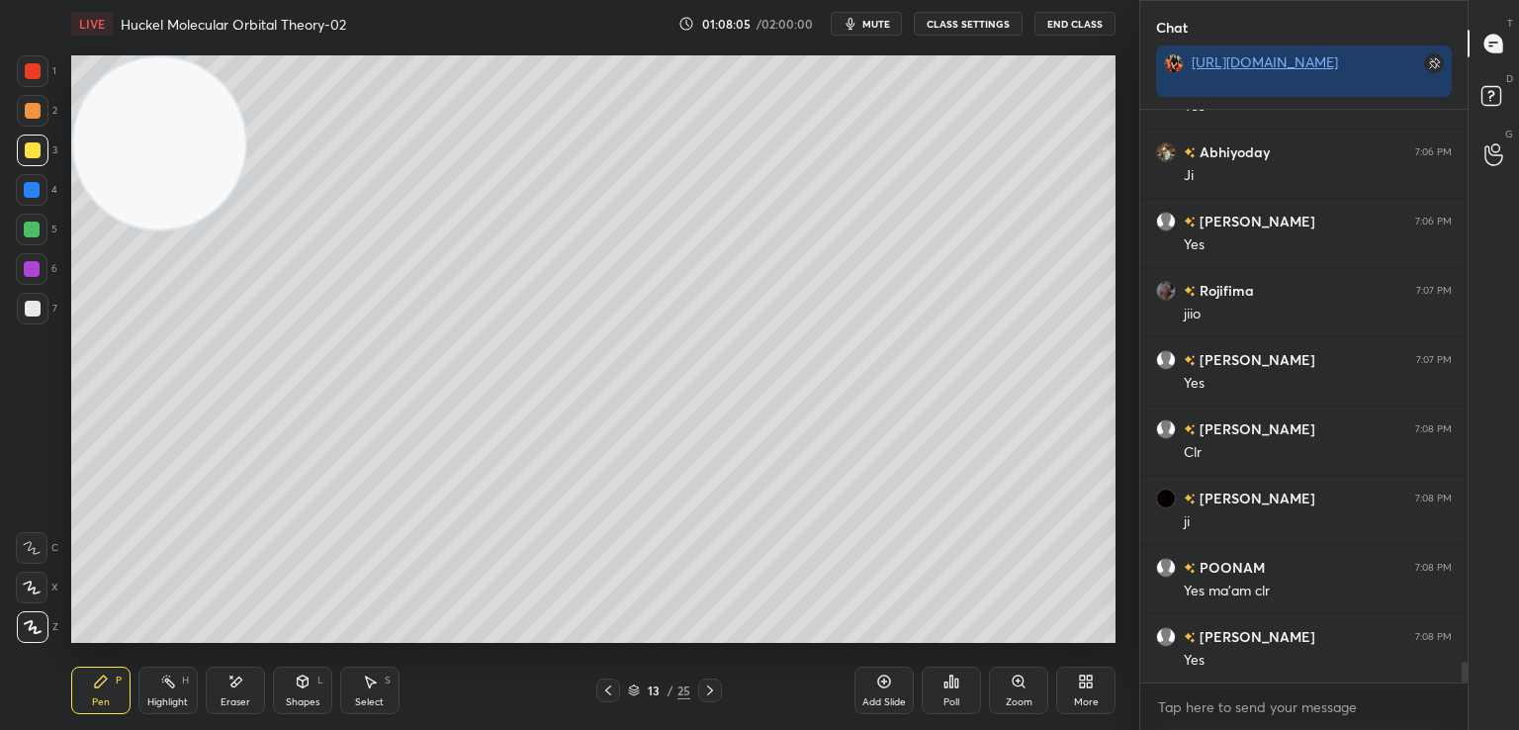
scroll to position [15333, 0]
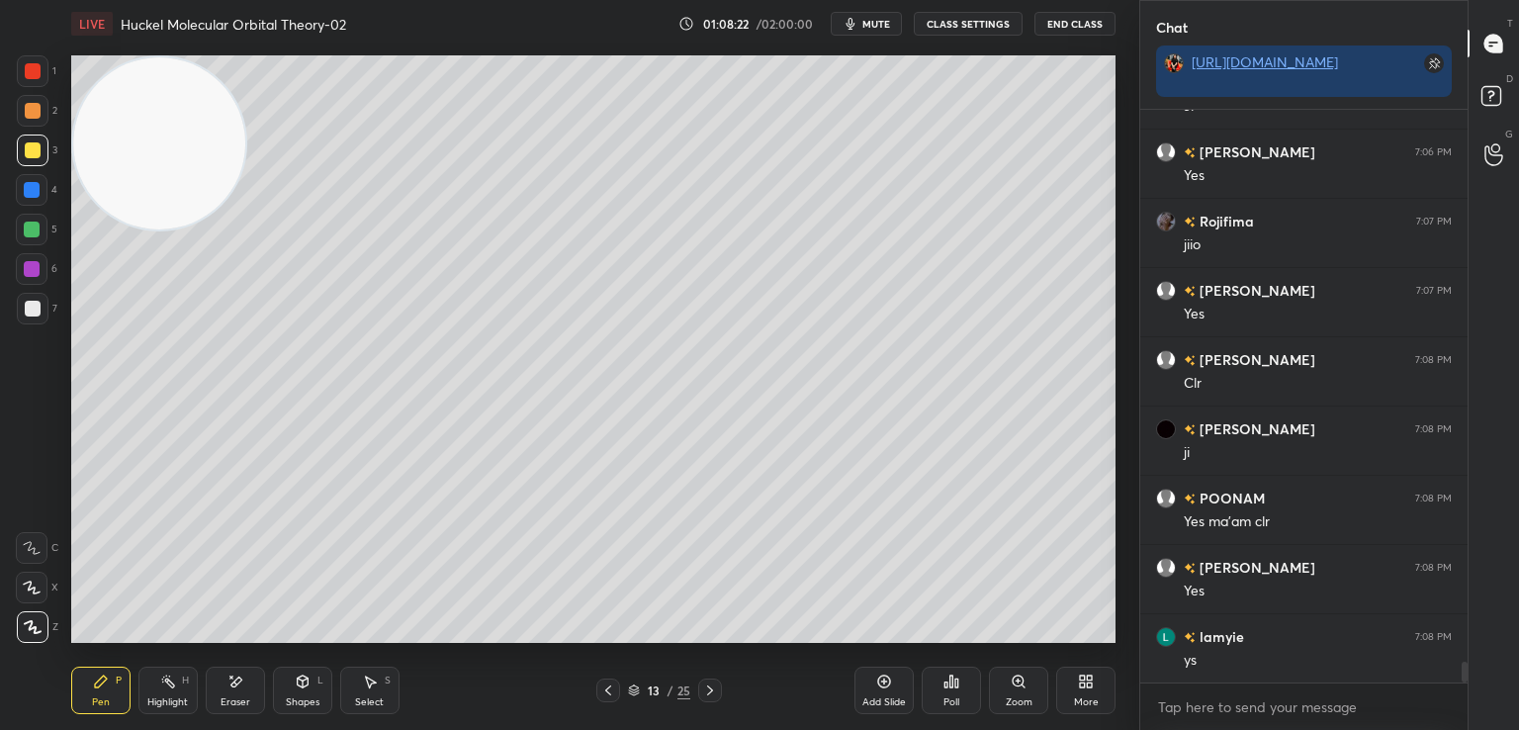
click at [604, 687] on icon at bounding box center [608, 690] width 16 height 16
click at [711, 683] on icon at bounding box center [710, 690] width 16 height 16
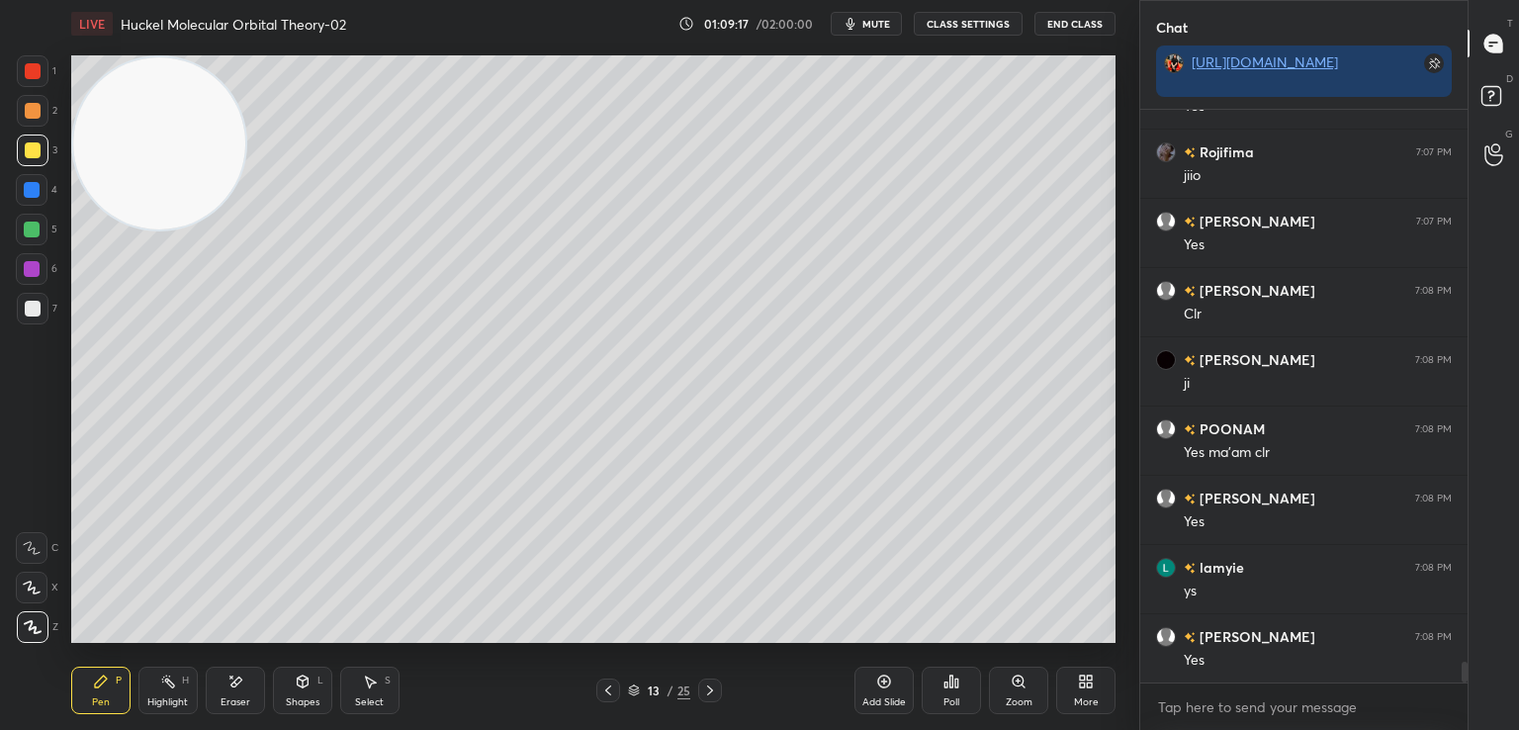
click at [250, 688] on div "Eraser" at bounding box center [235, 689] width 59 height 47
click at [95, 681] on icon at bounding box center [101, 681] width 16 height 16
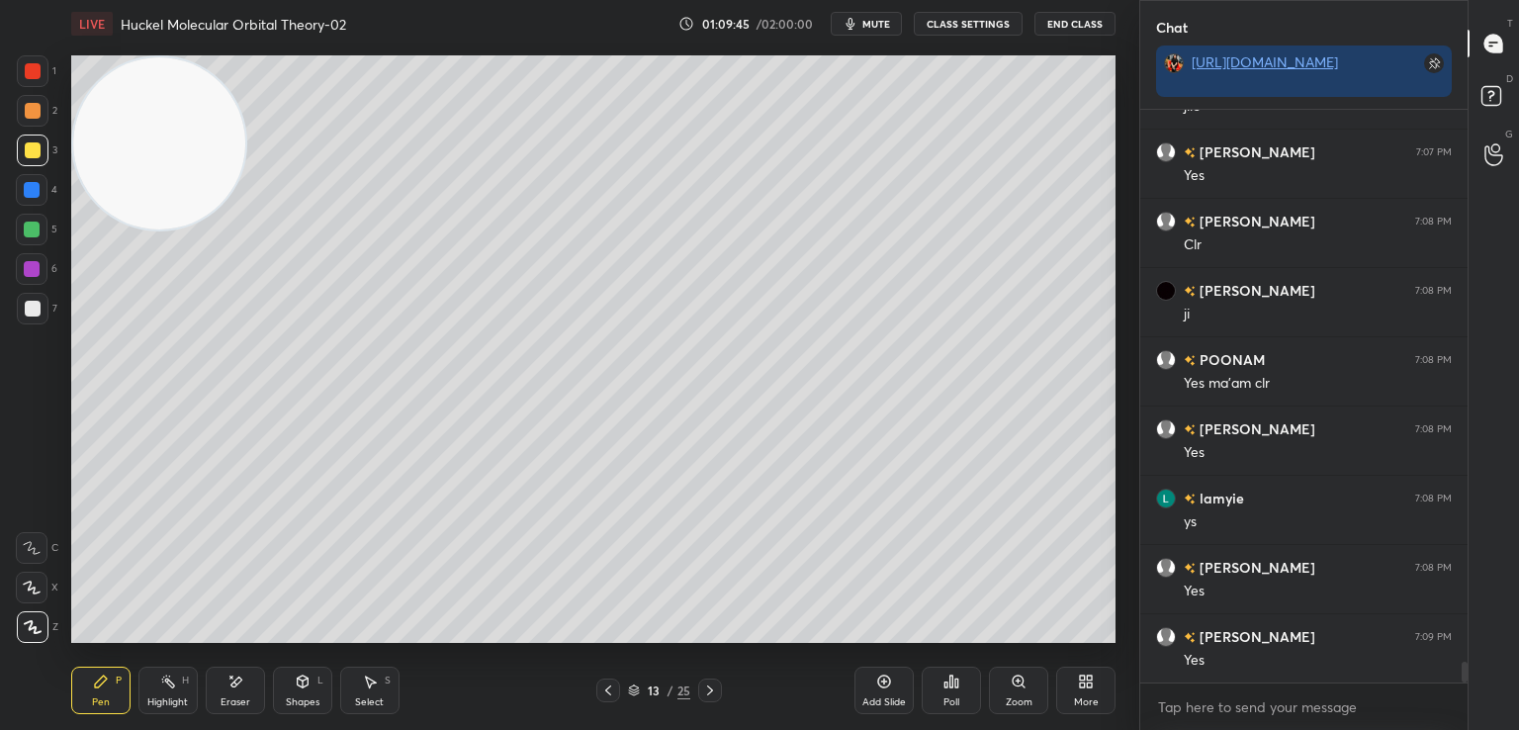
click at [299, 687] on icon at bounding box center [303, 681] width 16 height 16
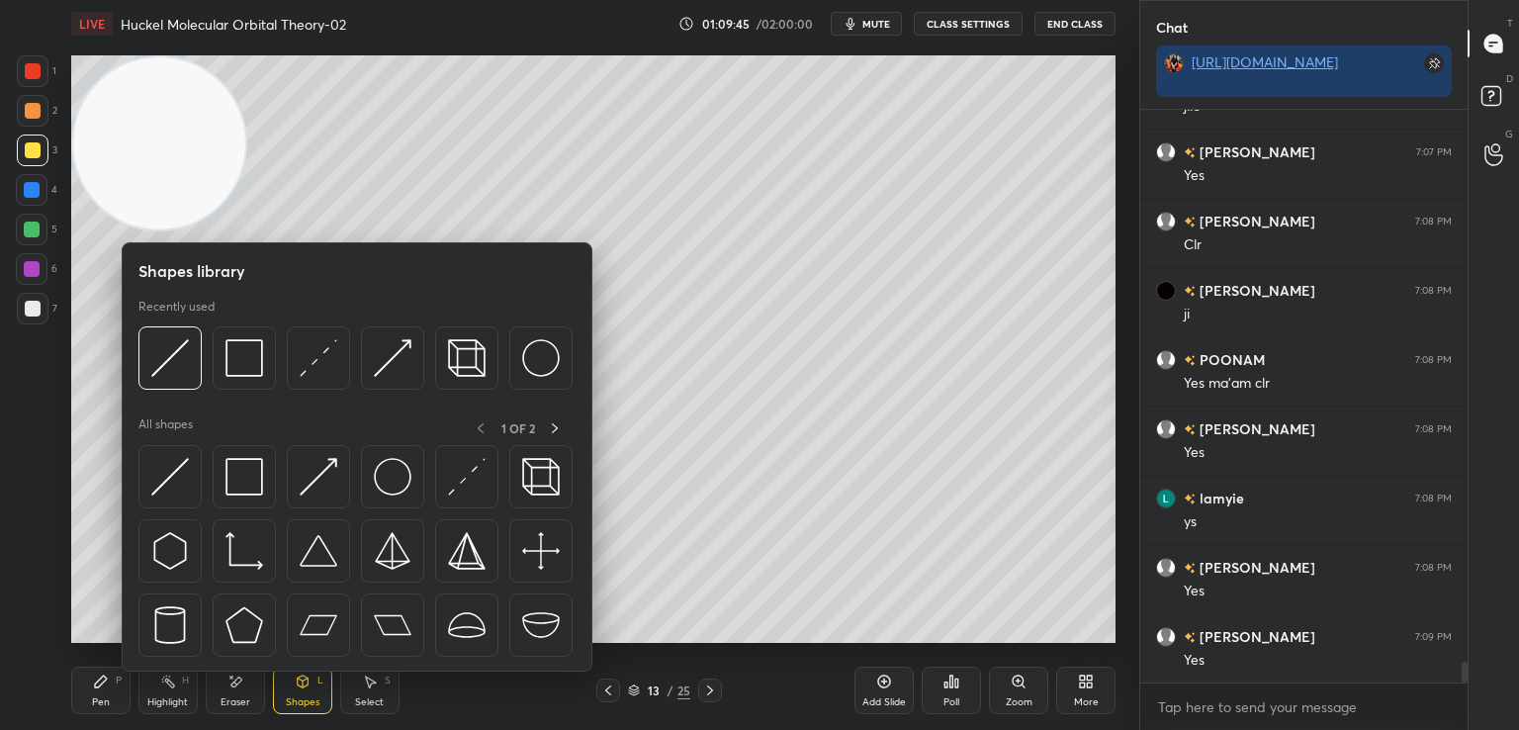
click at [250, 487] on img at bounding box center [244, 477] width 38 height 38
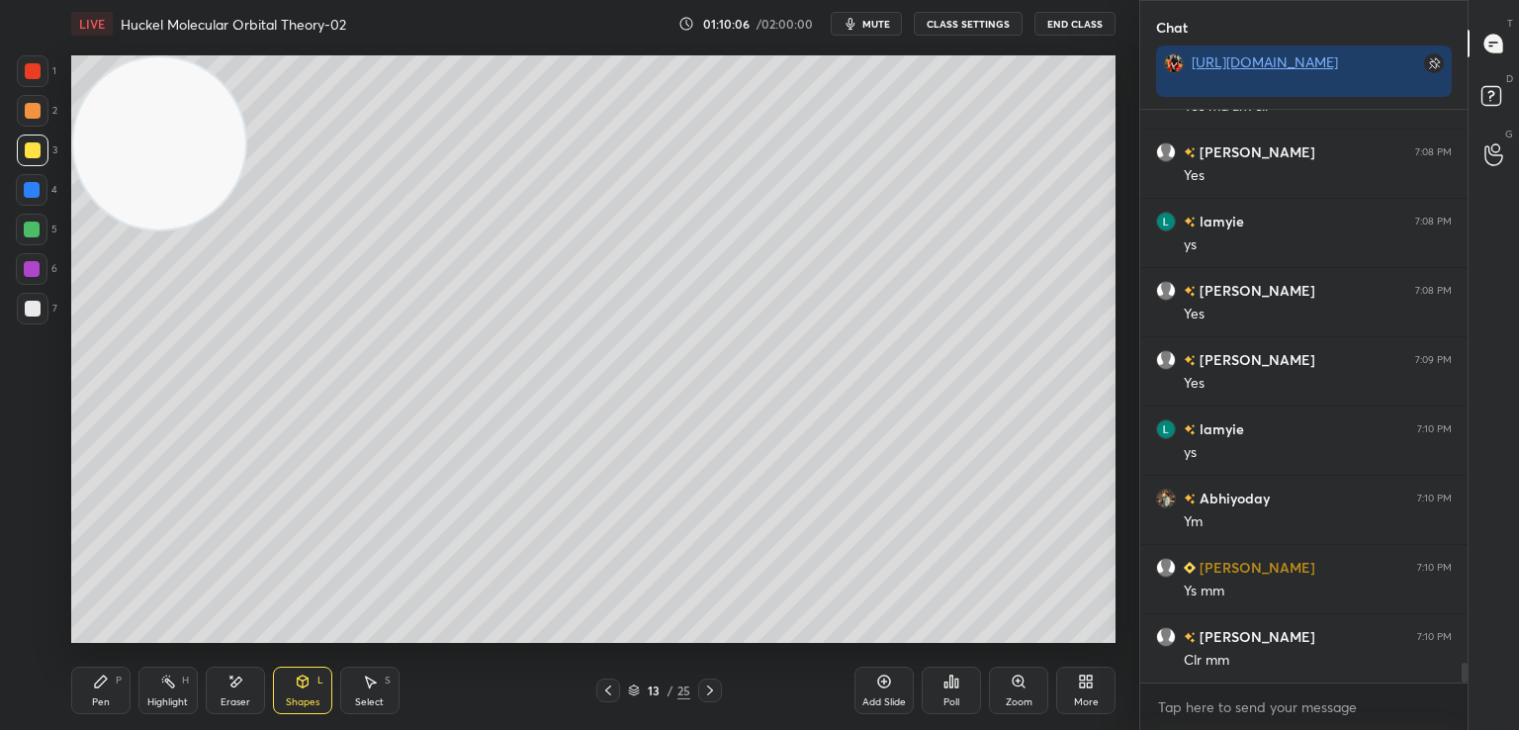
scroll to position [15817, 0]
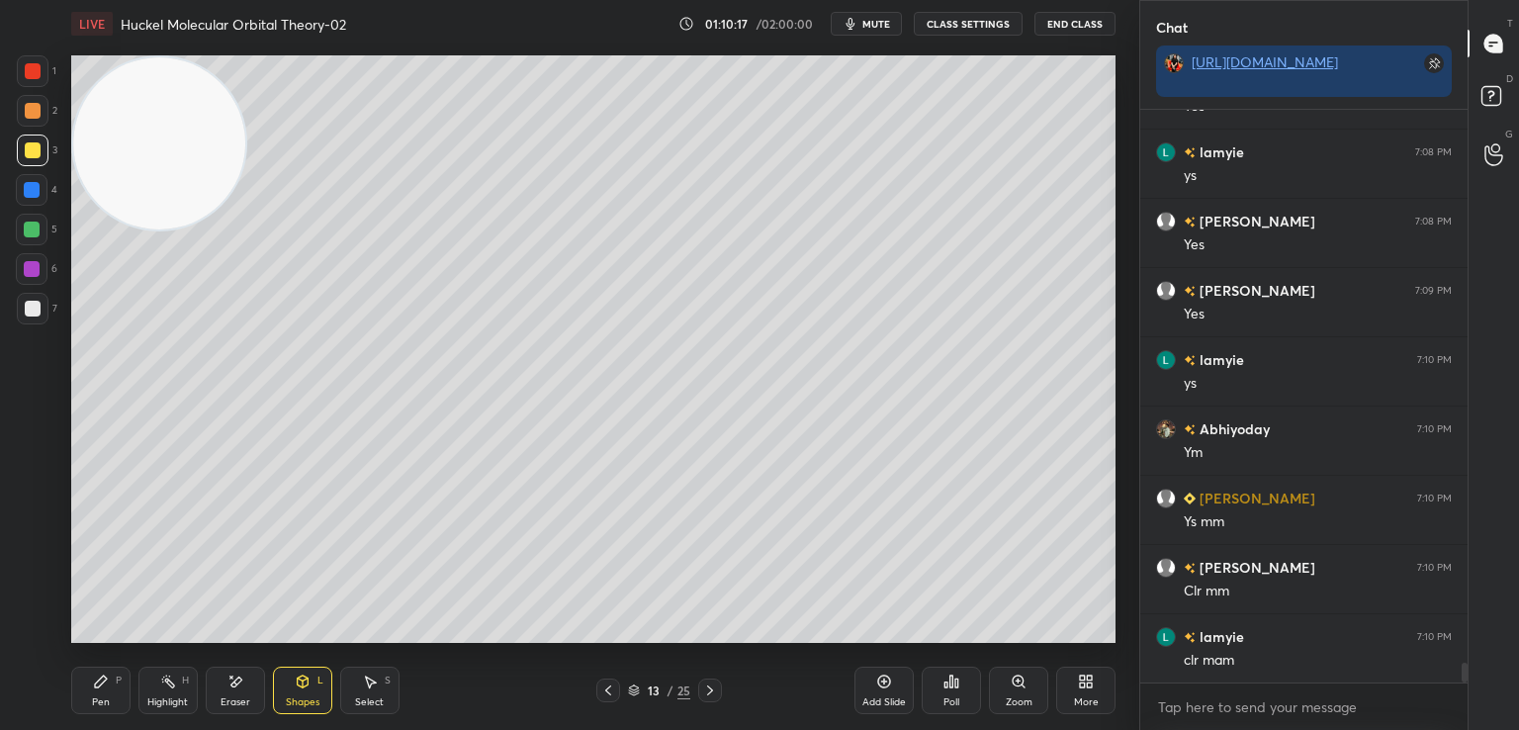
click at [606, 688] on icon at bounding box center [608, 690] width 16 height 16
click at [702, 693] on icon at bounding box center [710, 690] width 16 height 16
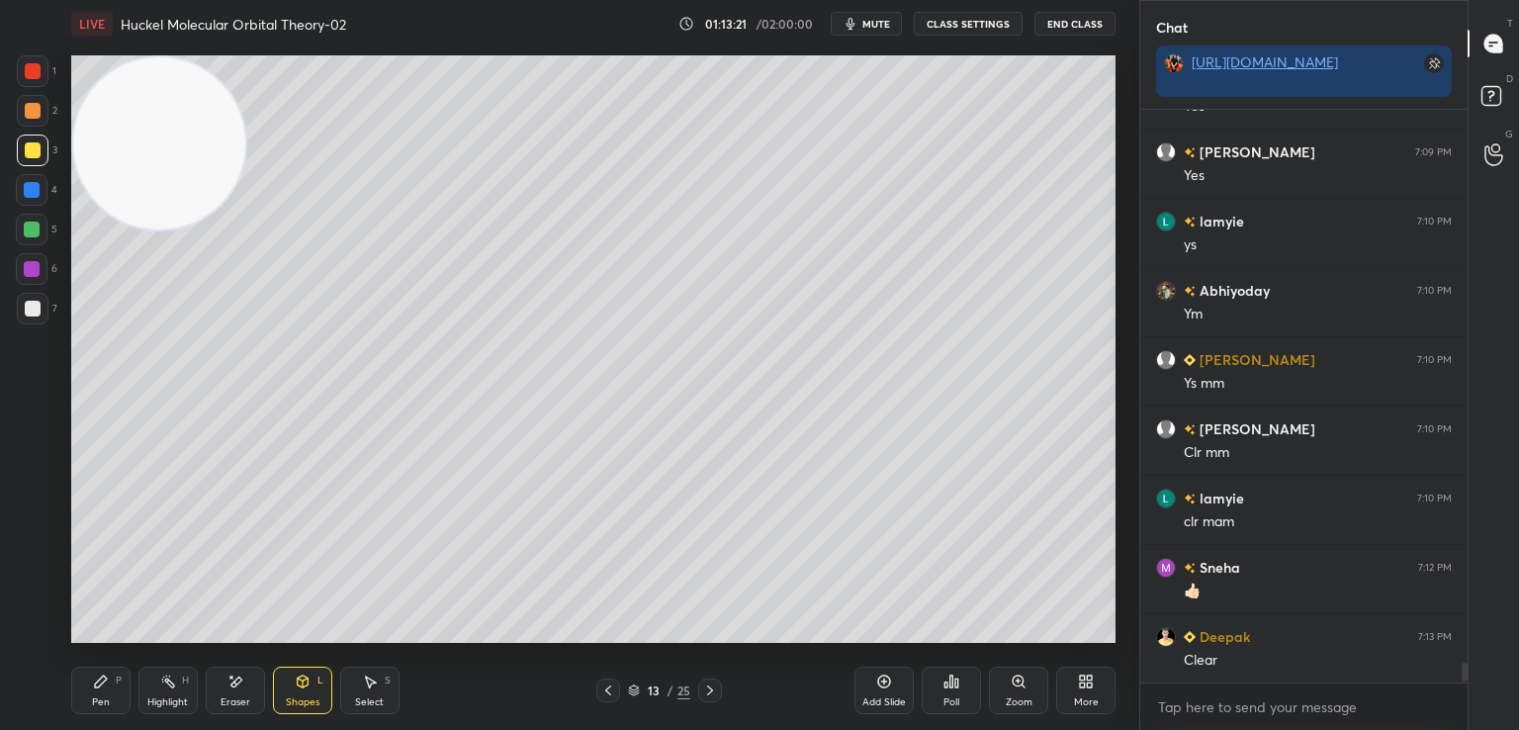
scroll to position [6, 6]
click at [603, 689] on icon at bounding box center [608, 690] width 16 height 16
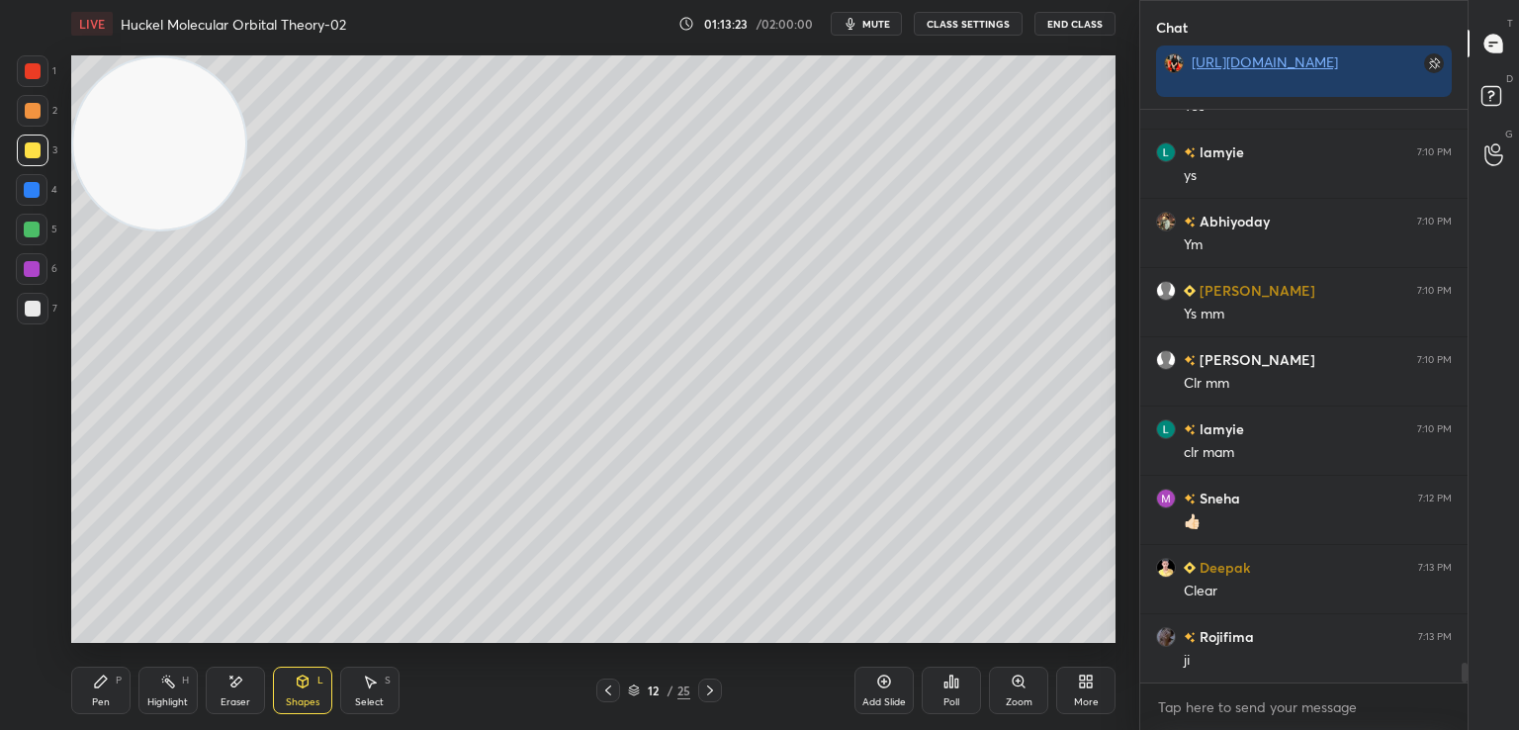
click at [605, 687] on icon at bounding box center [608, 690] width 16 height 16
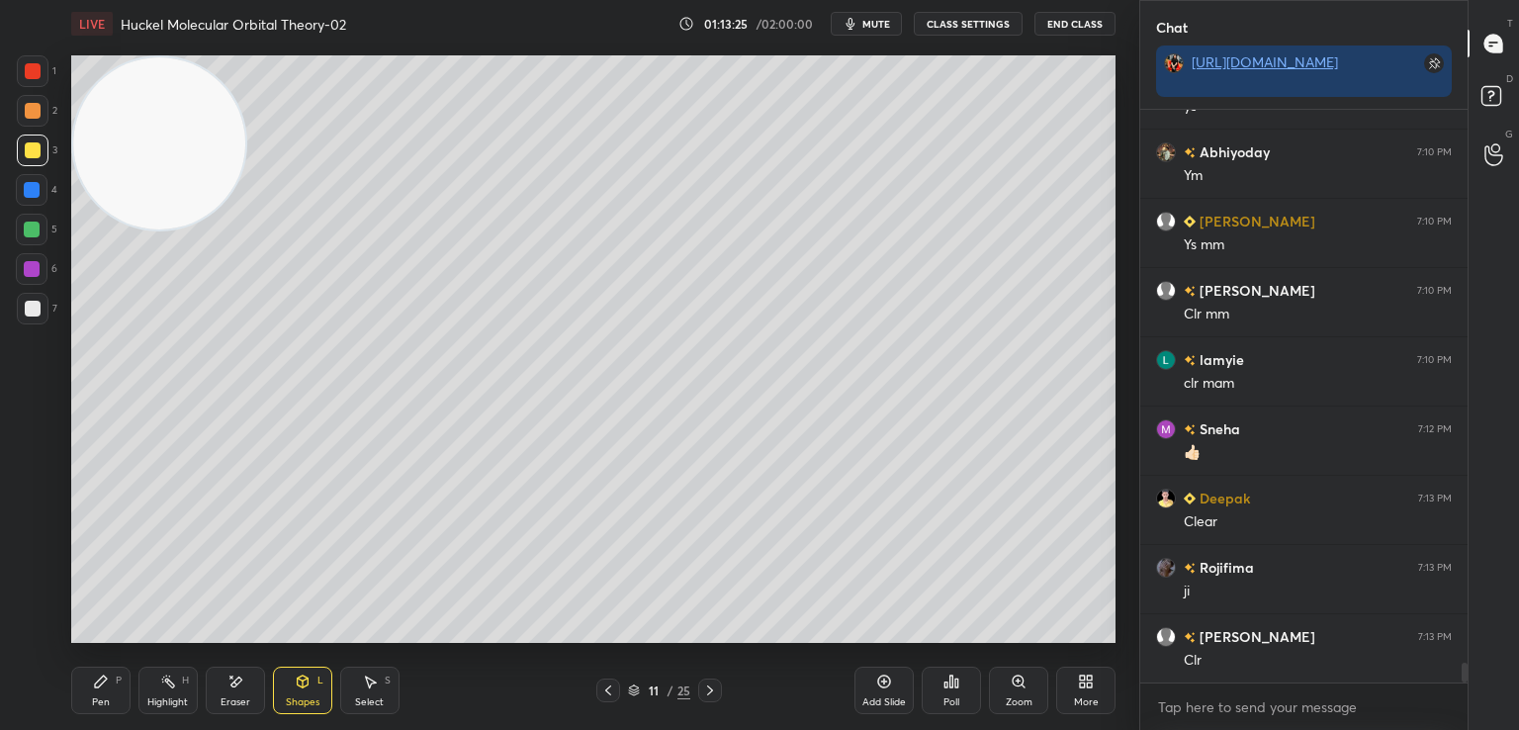
scroll to position [16163, 0]
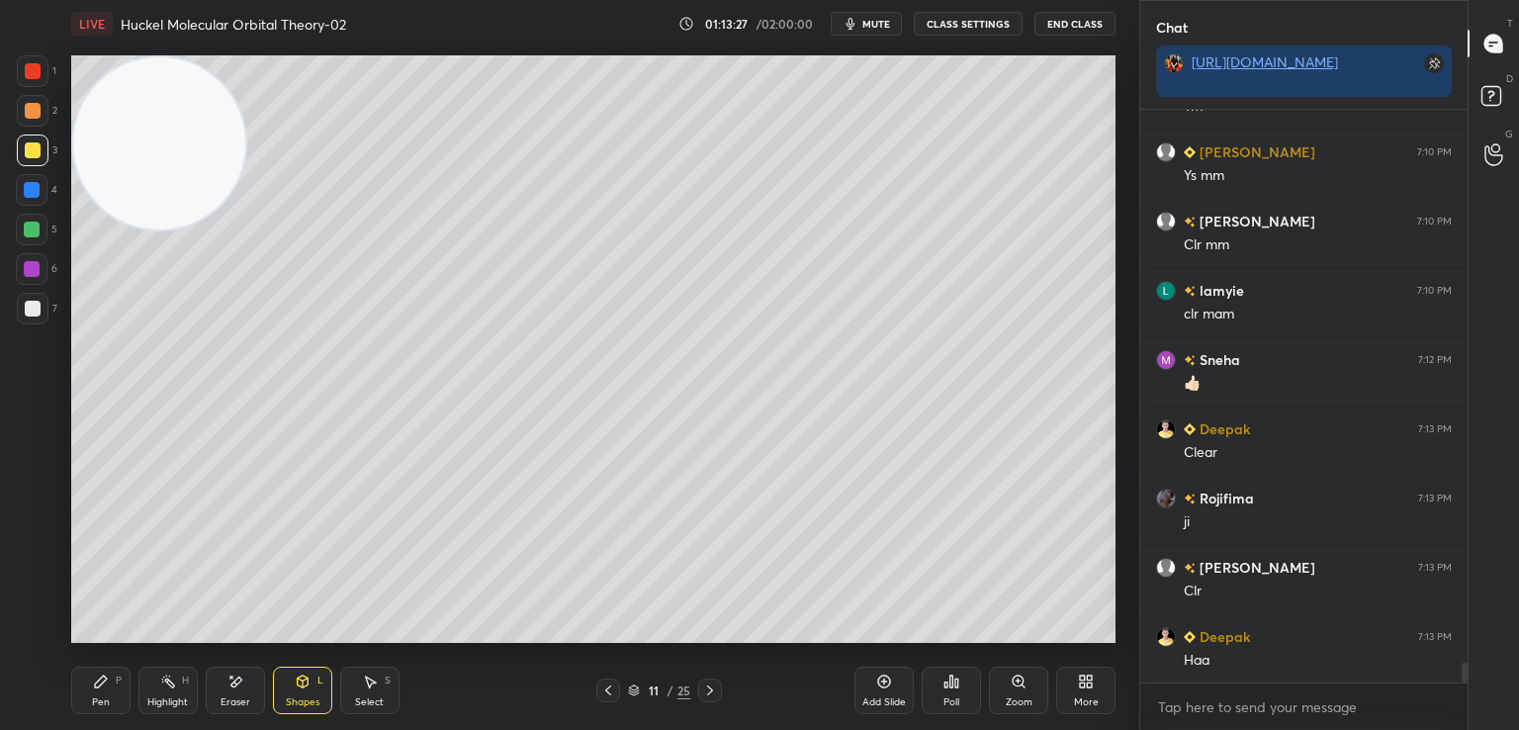
click at [601, 682] on icon at bounding box center [608, 690] width 16 height 16
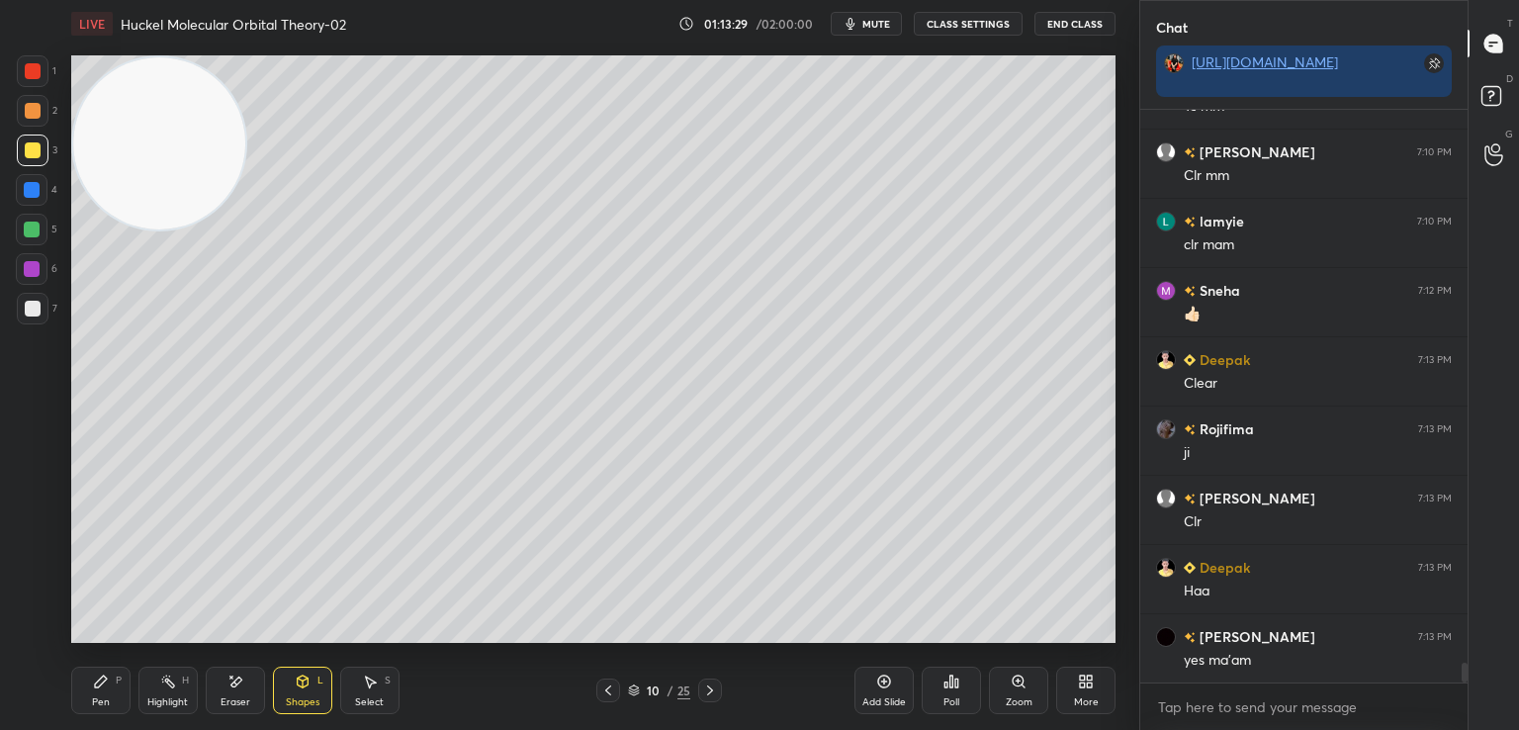
click at [709, 697] on icon at bounding box center [710, 690] width 16 height 16
click at [710, 694] on icon at bounding box center [710, 690] width 16 height 16
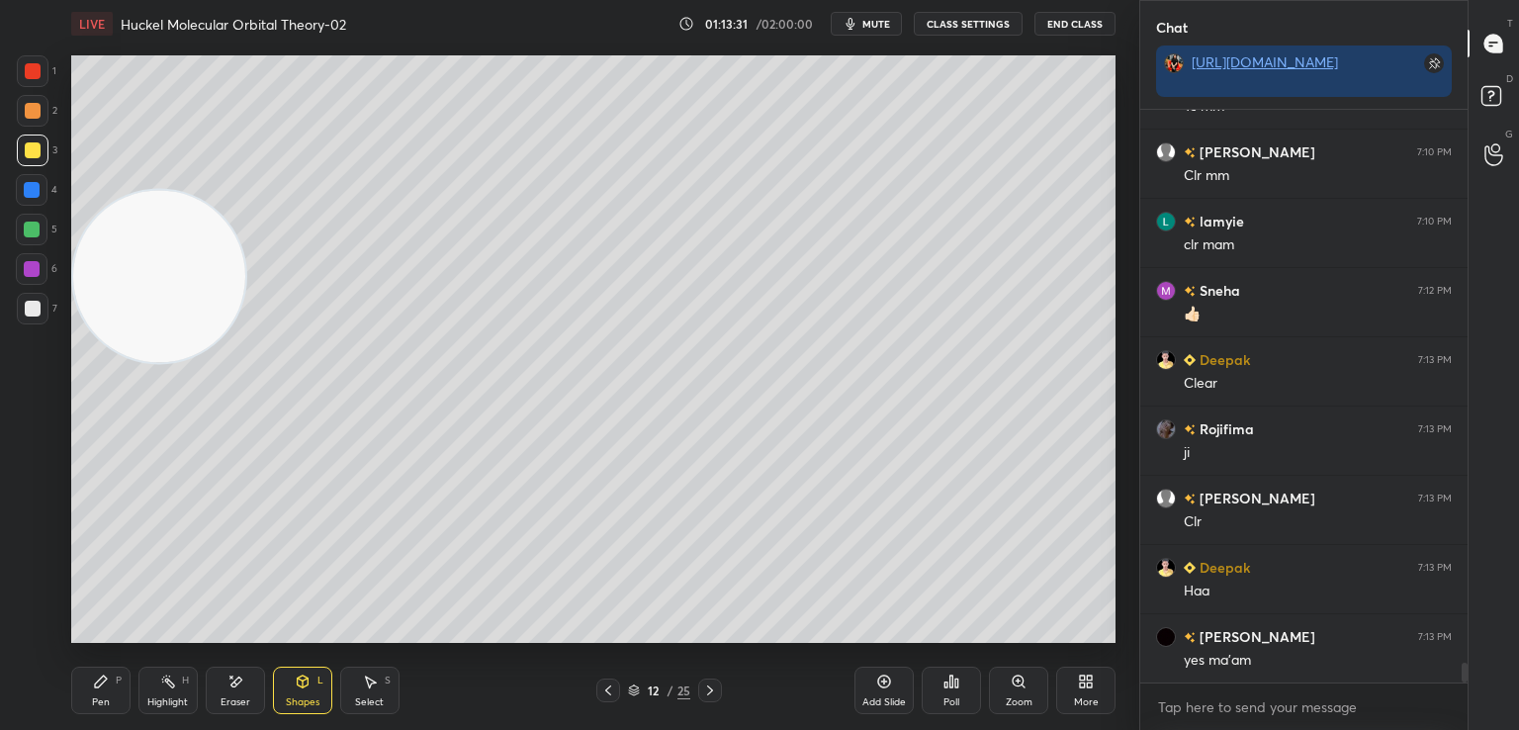
scroll to position [16302, 0]
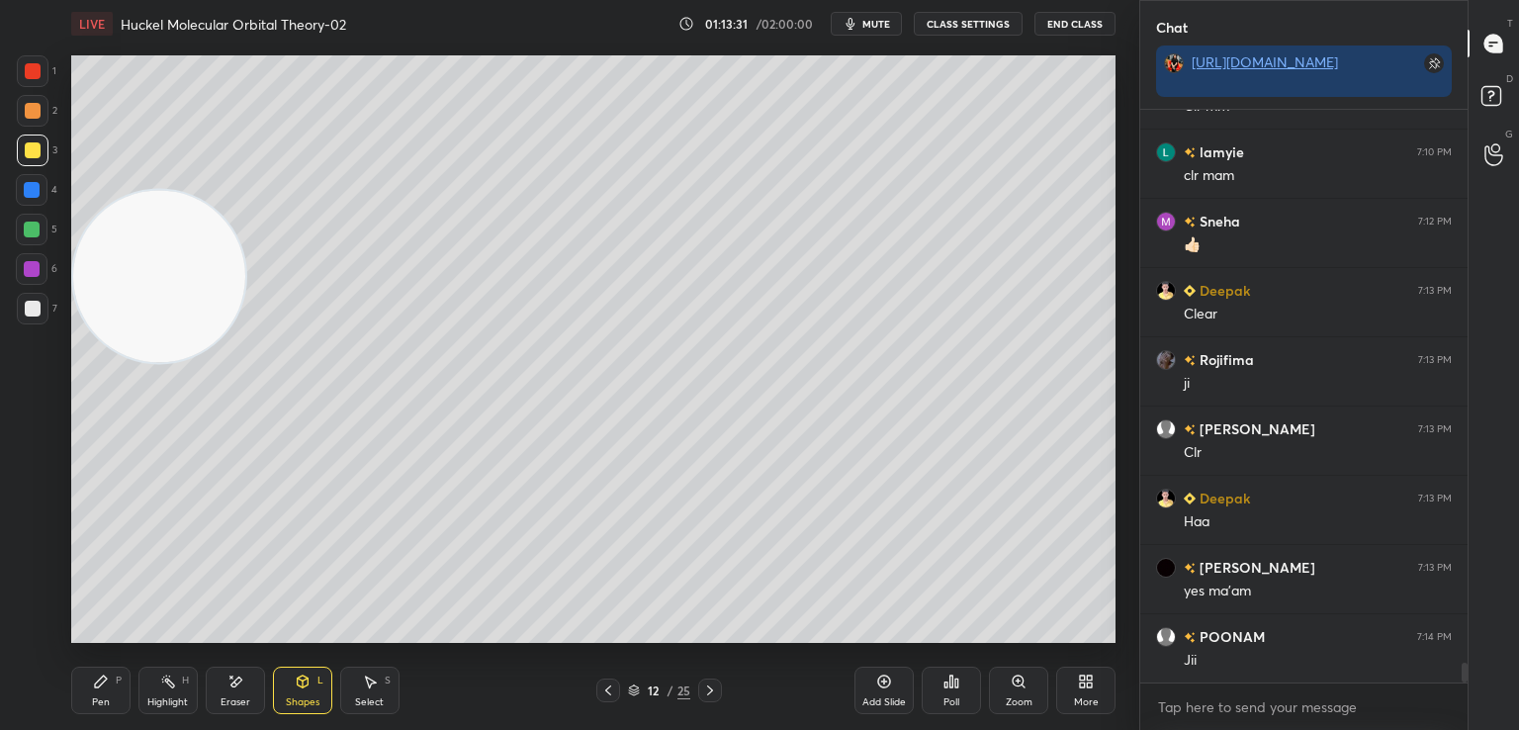
click at [42, 302] on div at bounding box center [33, 309] width 32 height 32
click at [108, 681] on icon at bounding box center [101, 681] width 16 height 16
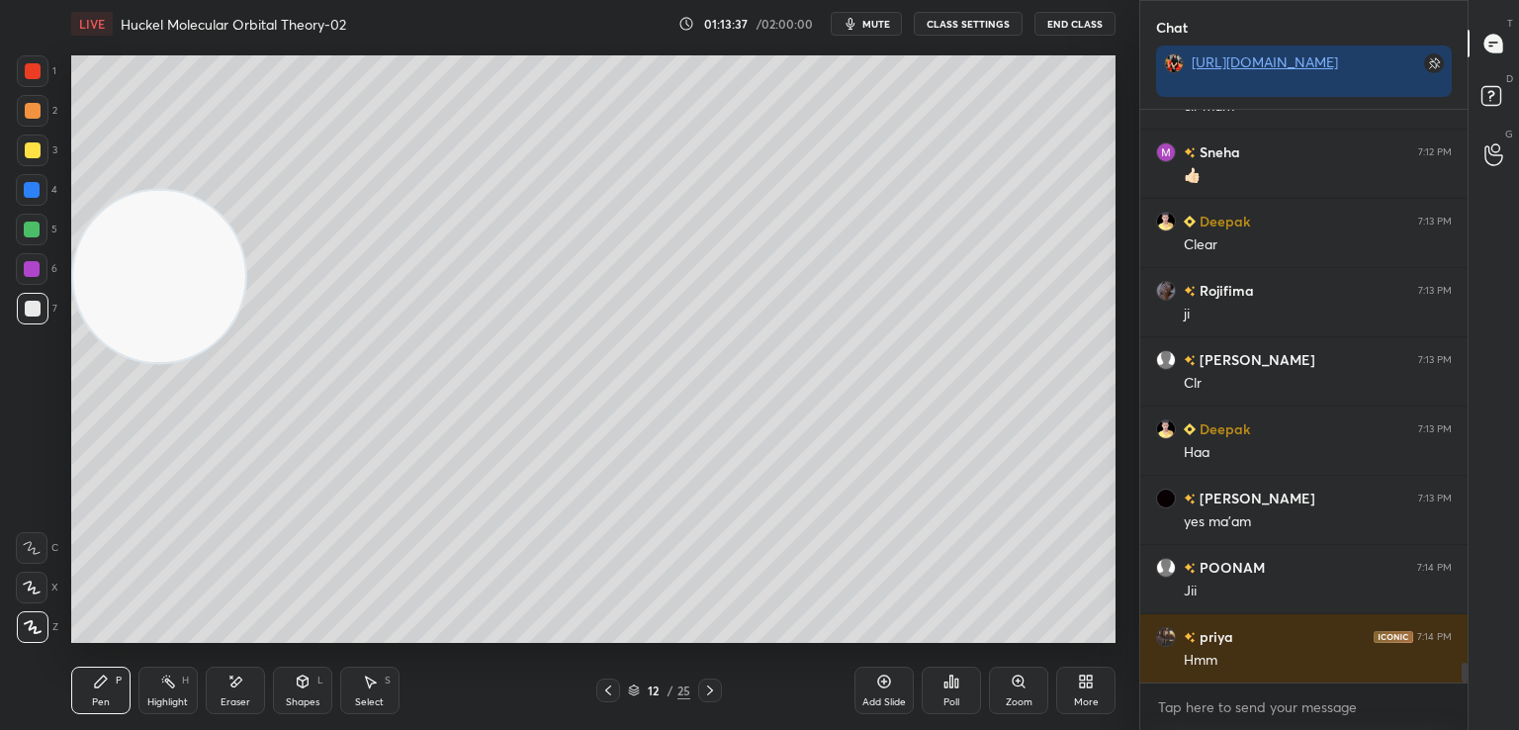
scroll to position [16418, 0]
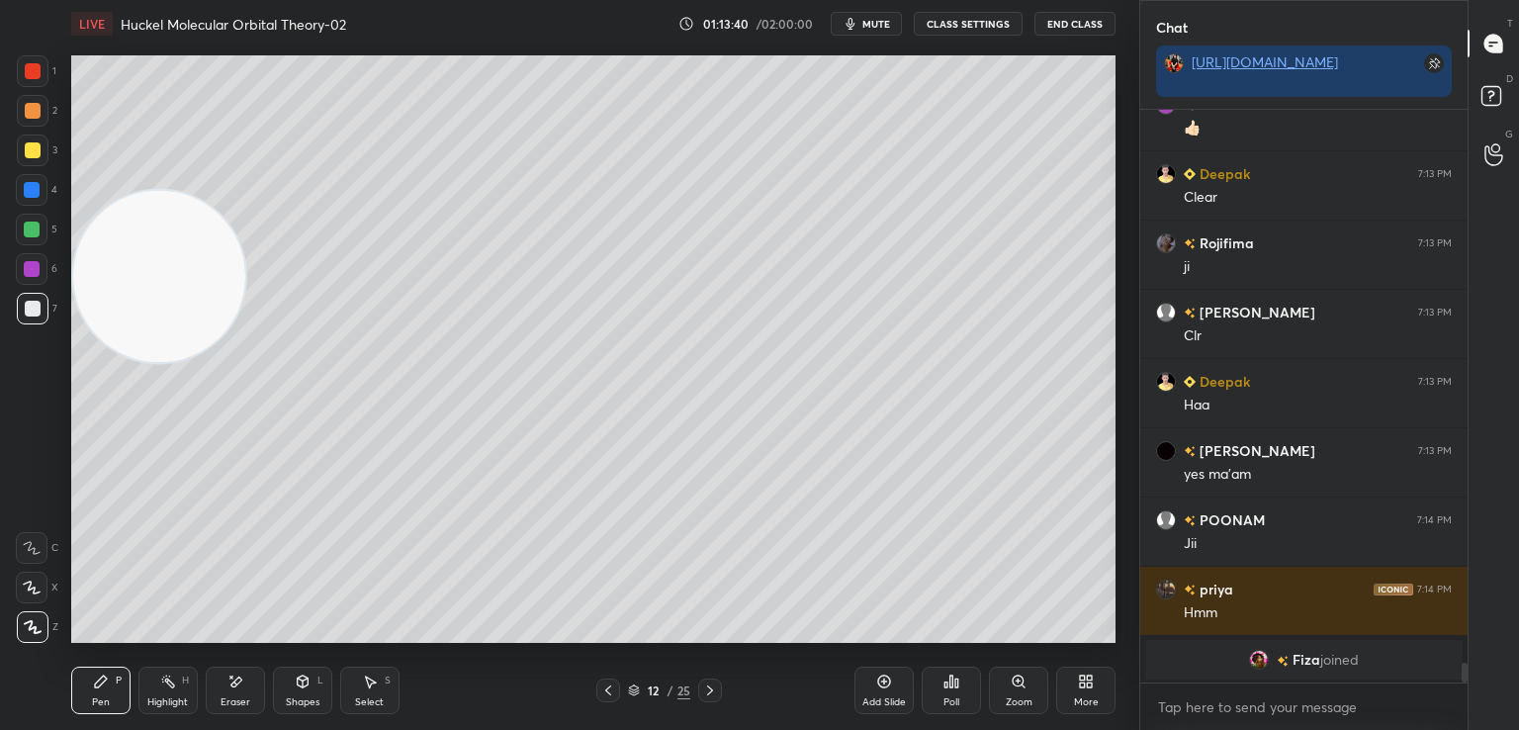
click at [608, 685] on icon at bounding box center [608, 690] width 16 height 16
click at [708, 688] on icon at bounding box center [710, 690] width 16 height 16
click at [708, 686] on icon at bounding box center [710, 690] width 16 height 16
click at [709, 685] on icon at bounding box center [710, 690] width 16 height 16
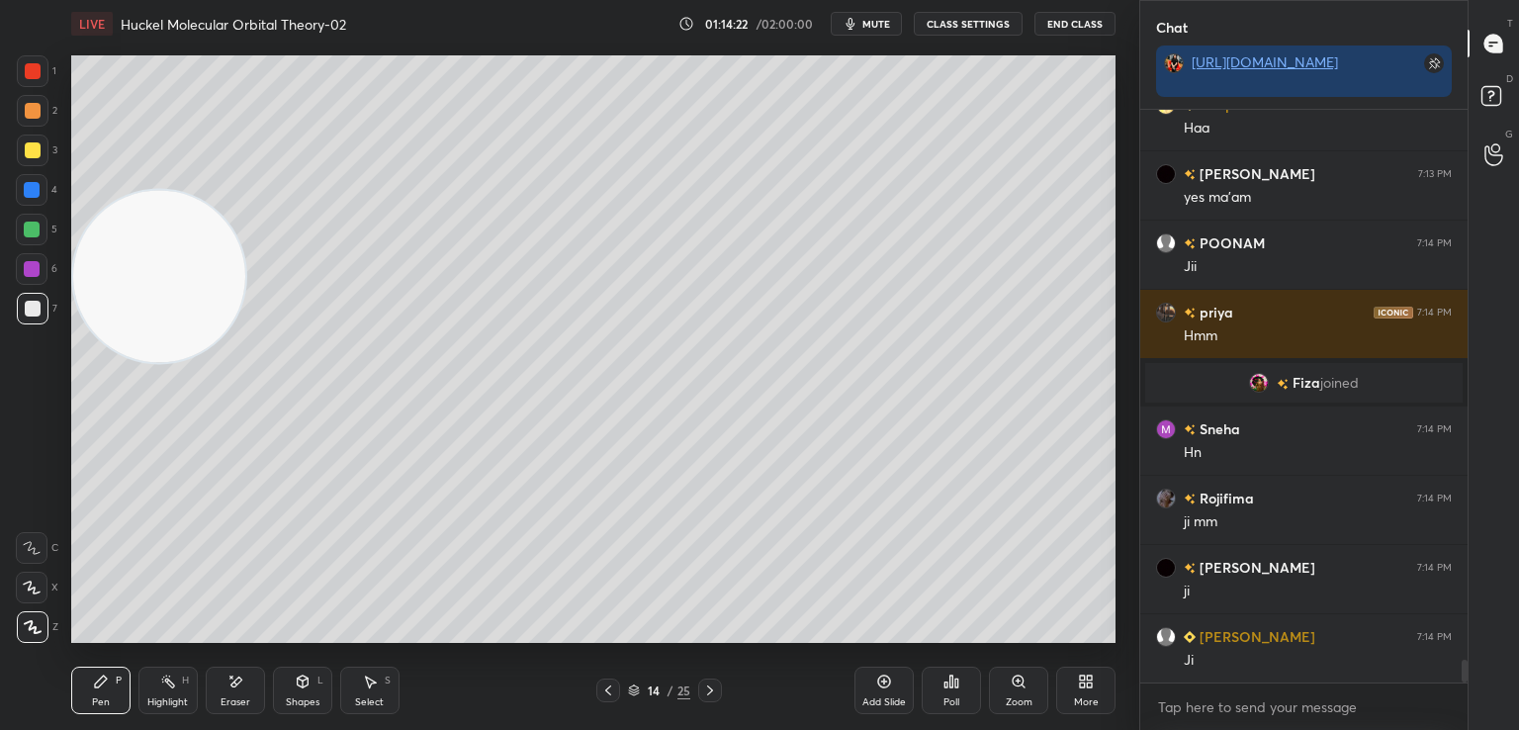
scroll to position [13810, 0]
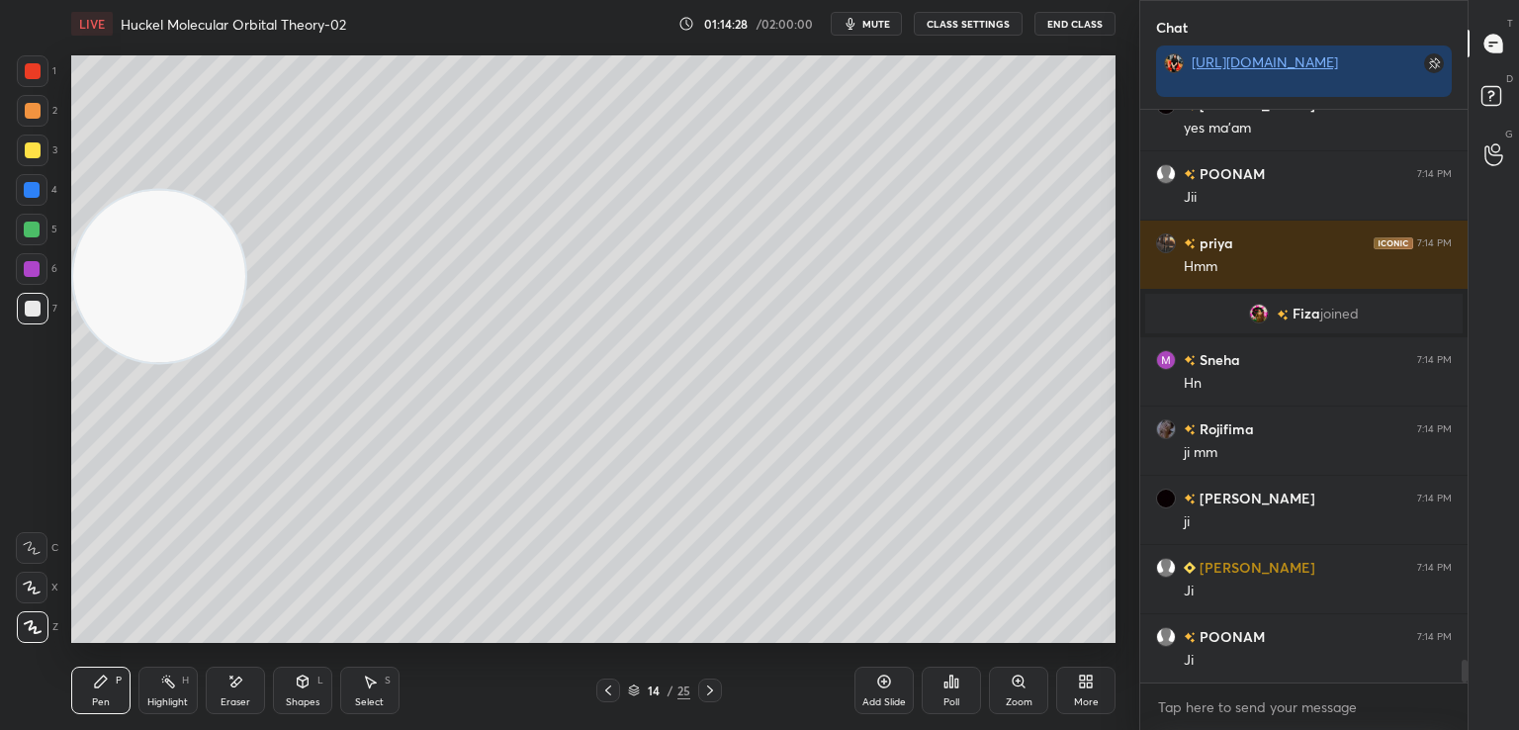
click at [235, 667] on div "Eraser" at bounding box center [235, 689] width 59 height 47
click at [34, 630] on span "Erase all" at bounding box center [32, 627] width 30 height 14
click at [615, 687] on div at bounding box center [608, 690] width 24 height 24
click at [711, 690] on icon at bounding box center [710, 690] width 6 height 10
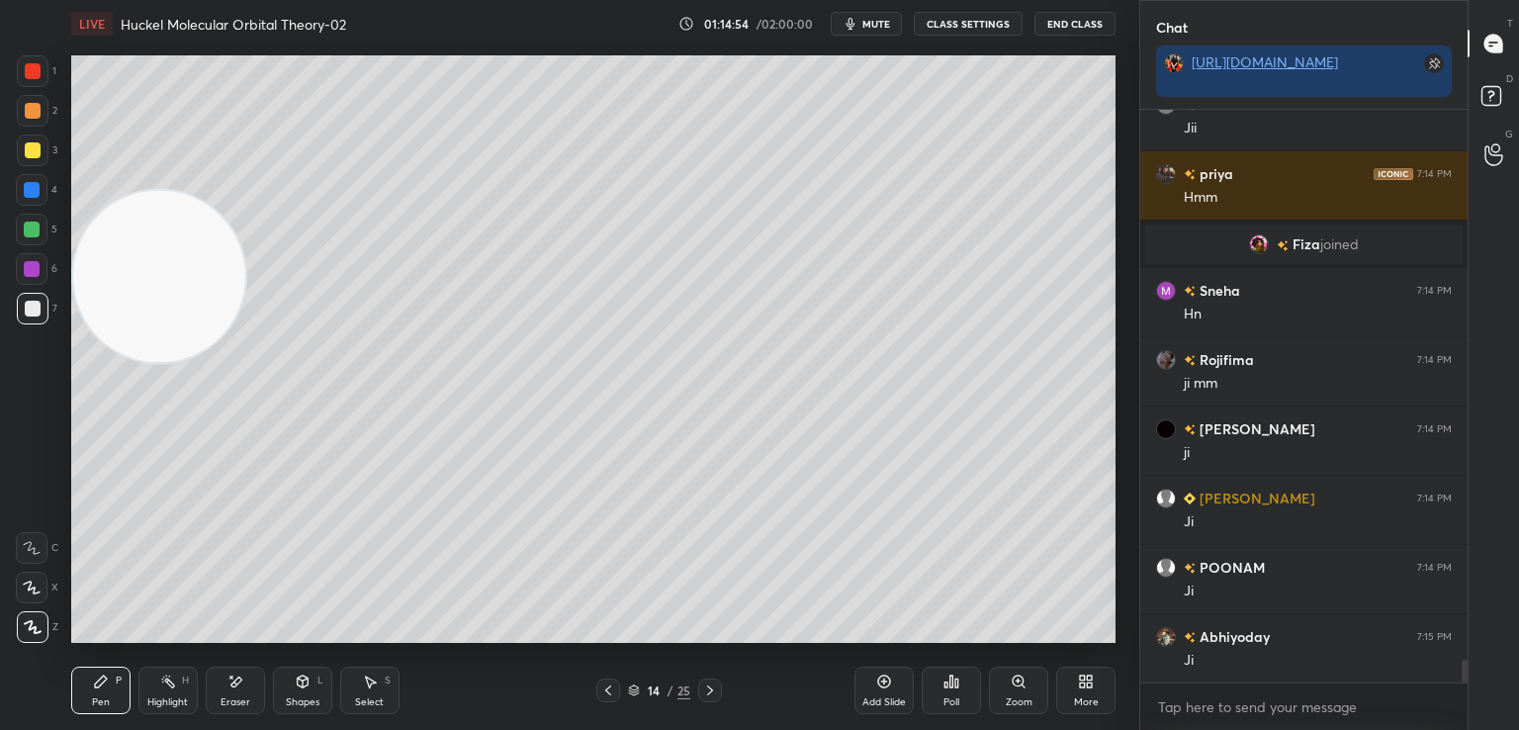
click at [227, 194] on video at bounding box center [159, 276] width 172 height 172
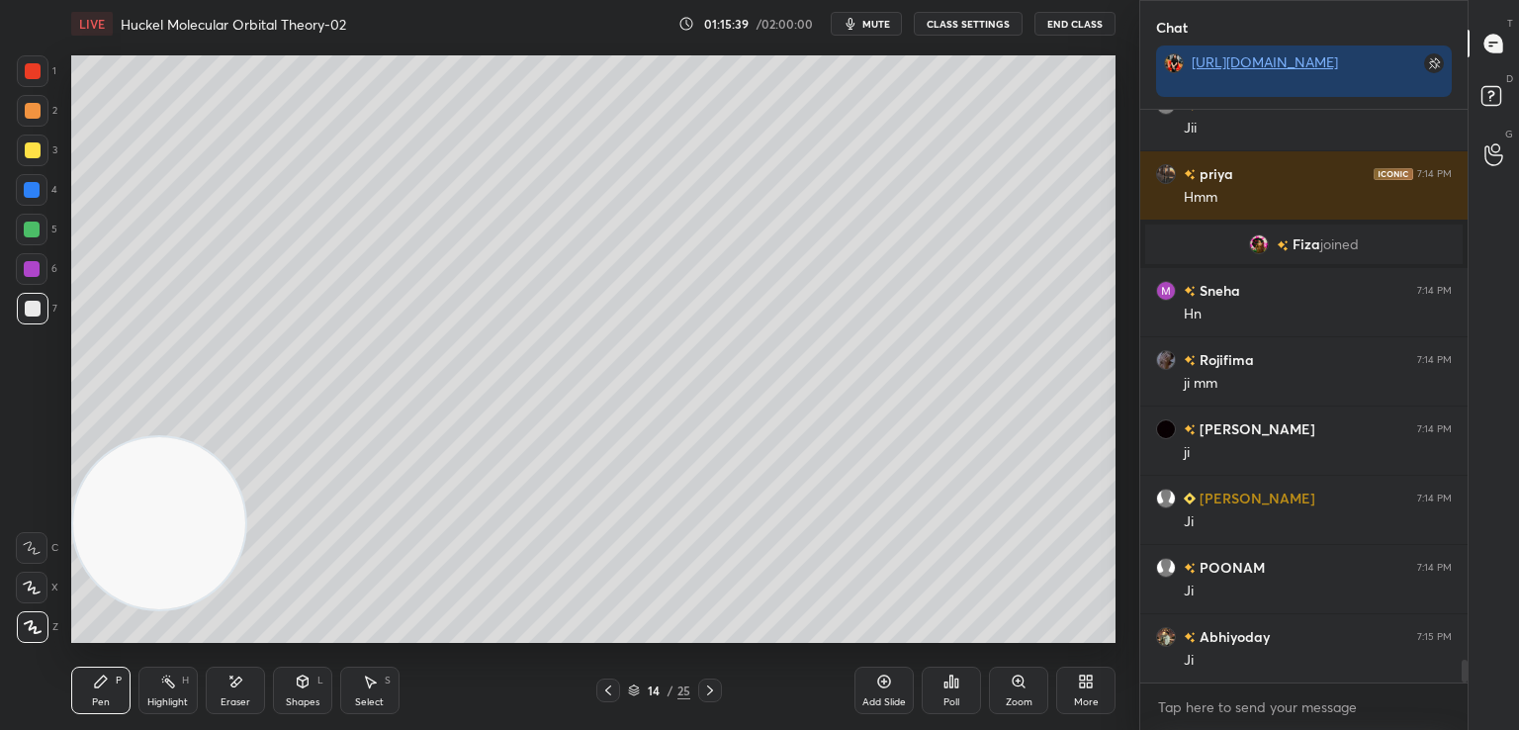
scroll to position [13949, 0]
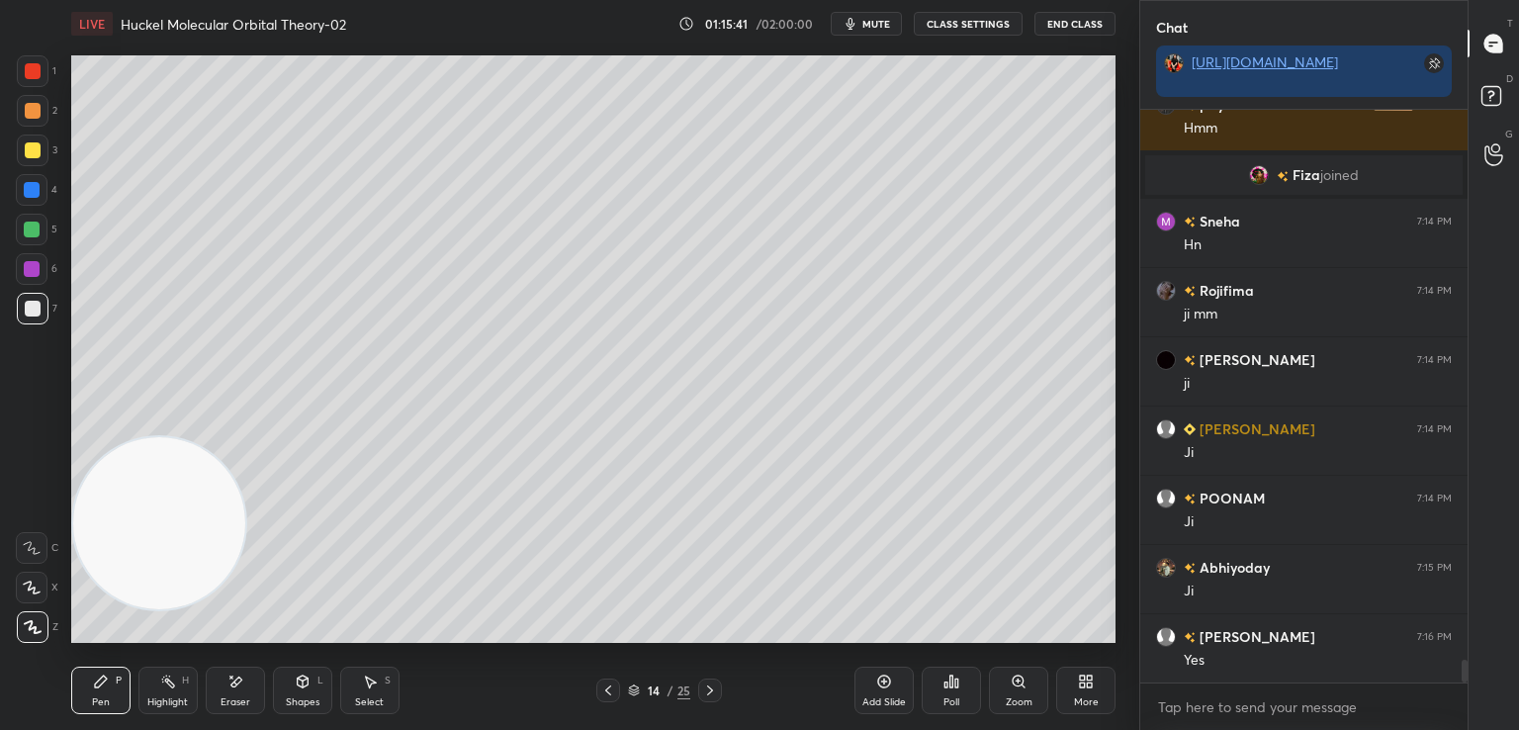
click at [37, 155] on div at bounding box center [33, 150] width 16 height 16
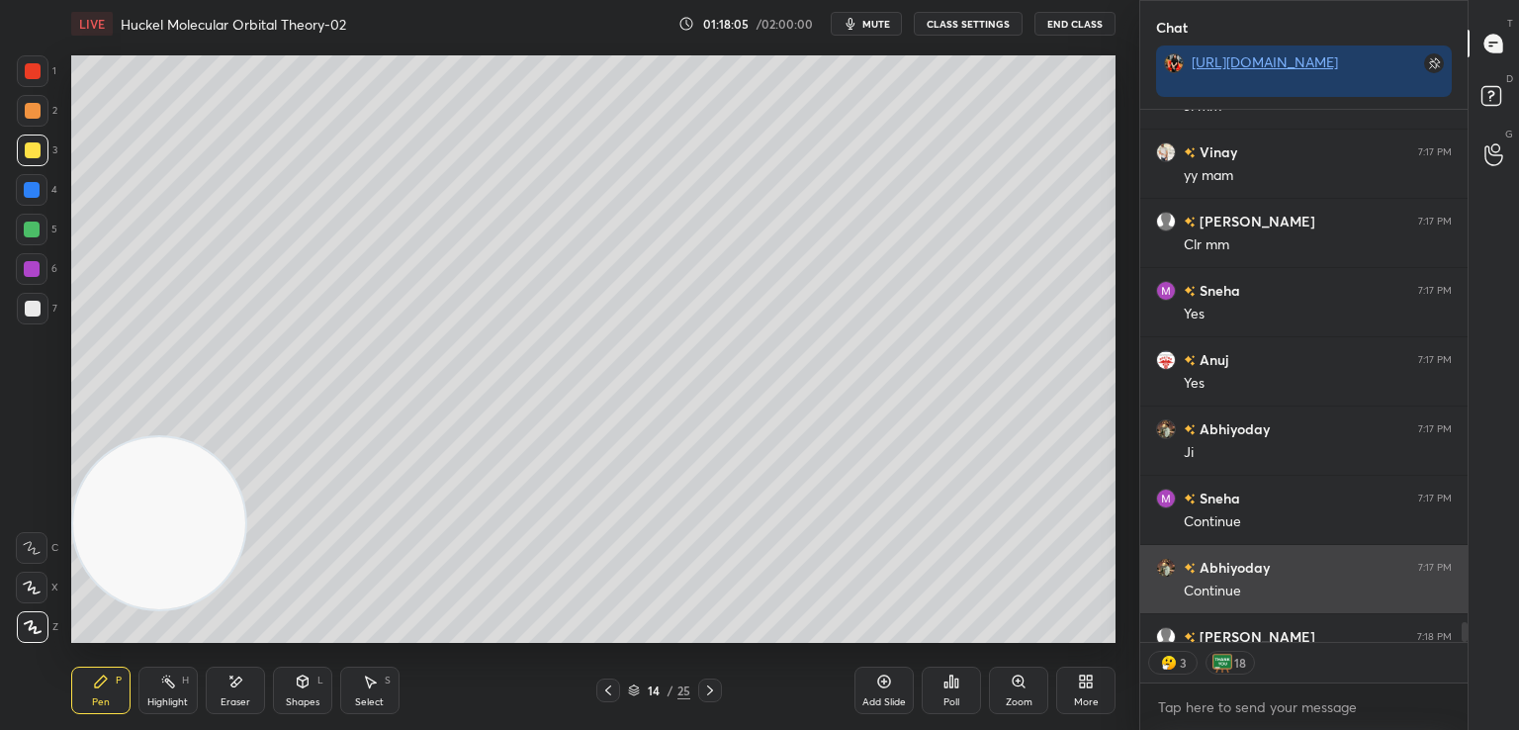
scroll to position [14680, 0]
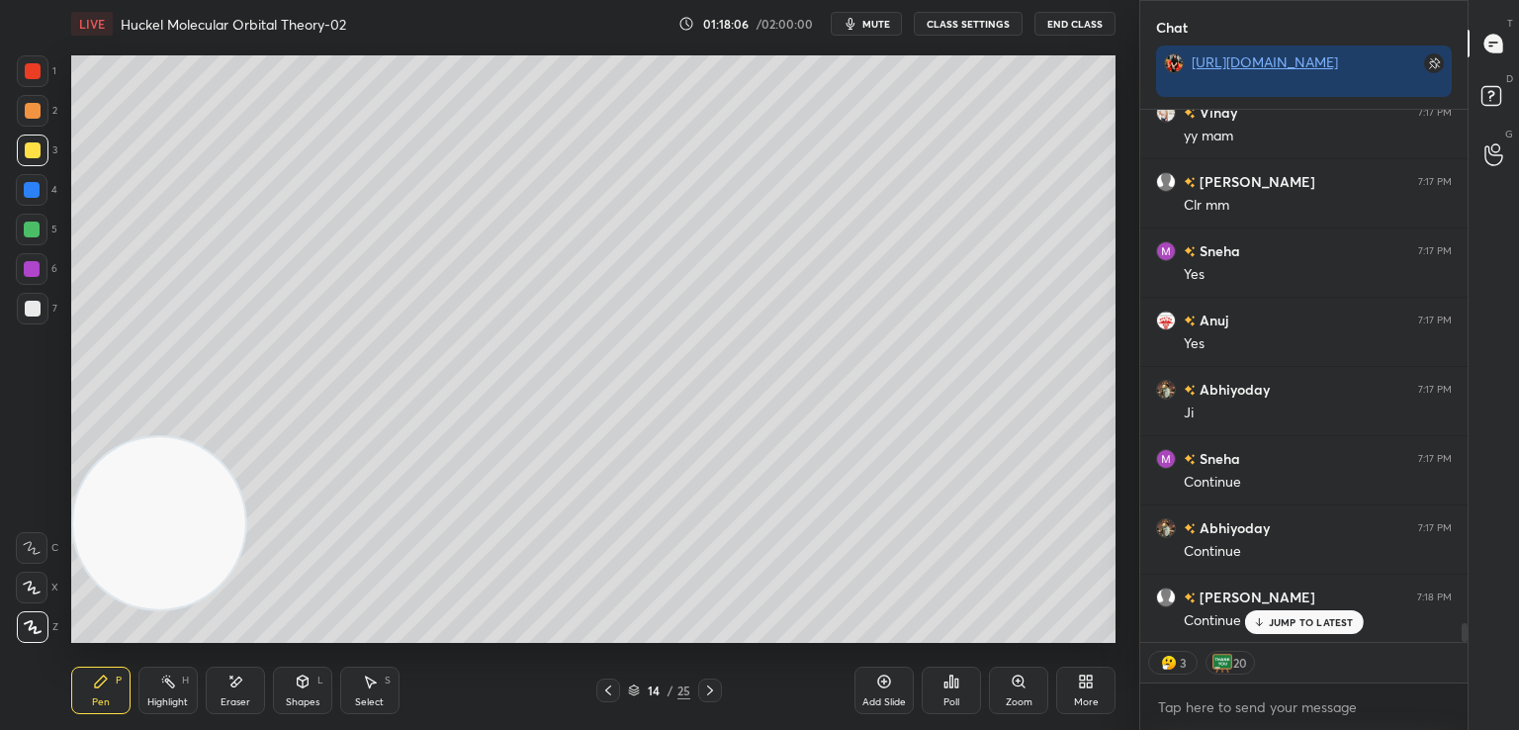
click at [711, 685] on icon at bounding box center [710, 690] width 16 height 16
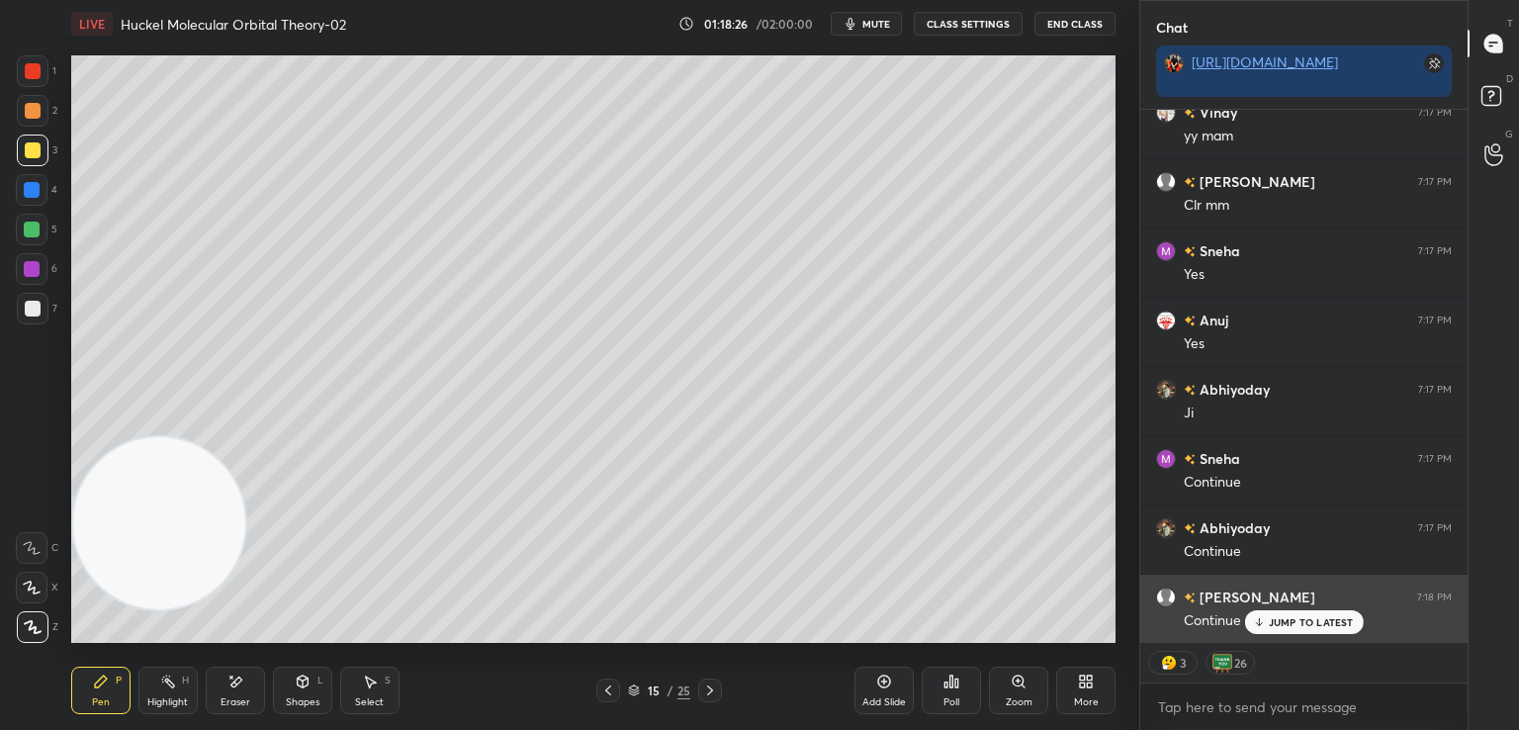
click at [1266, 618] on div "JUMP TO LATEST" at bounding box center [1303, 622] width 119 height 24
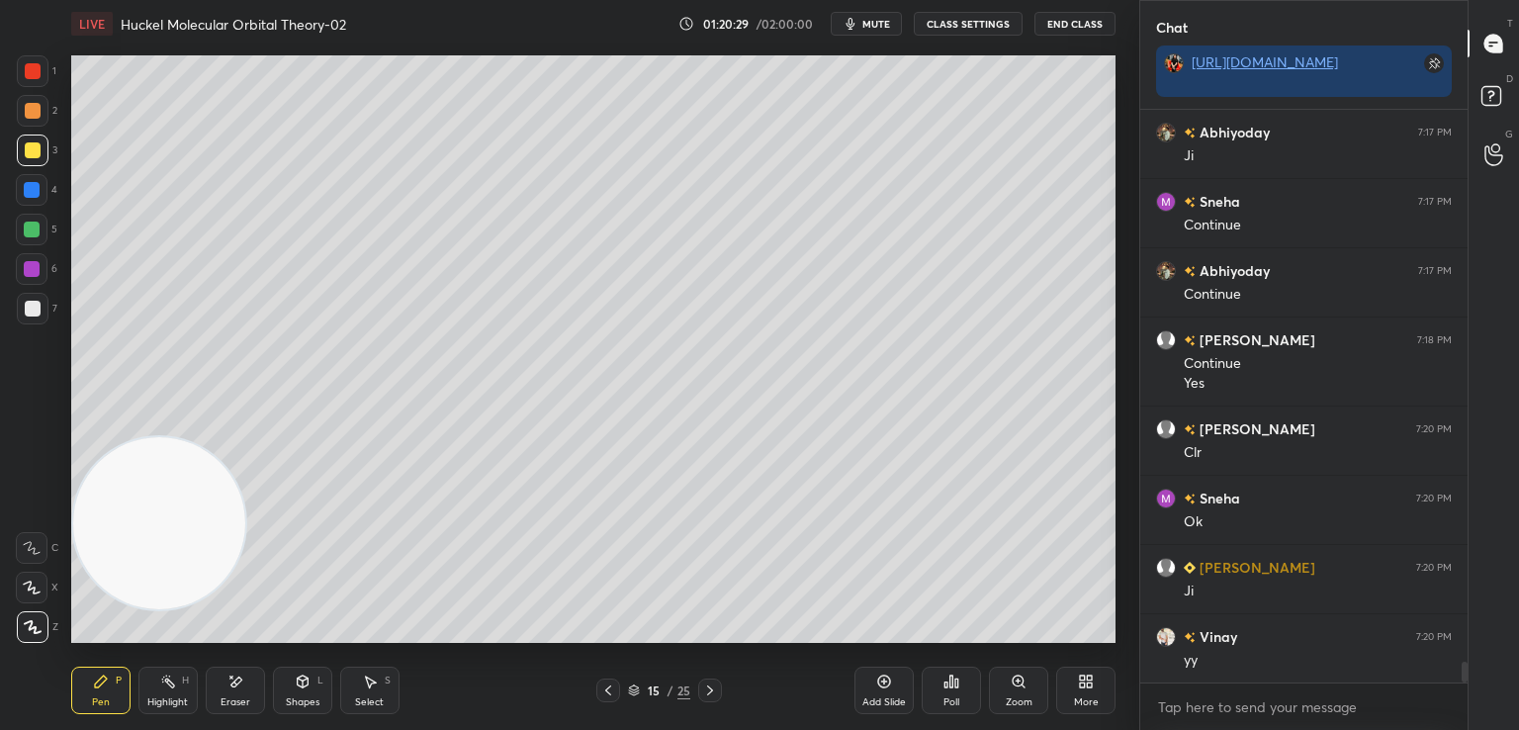
scroll to position [15006, 0]
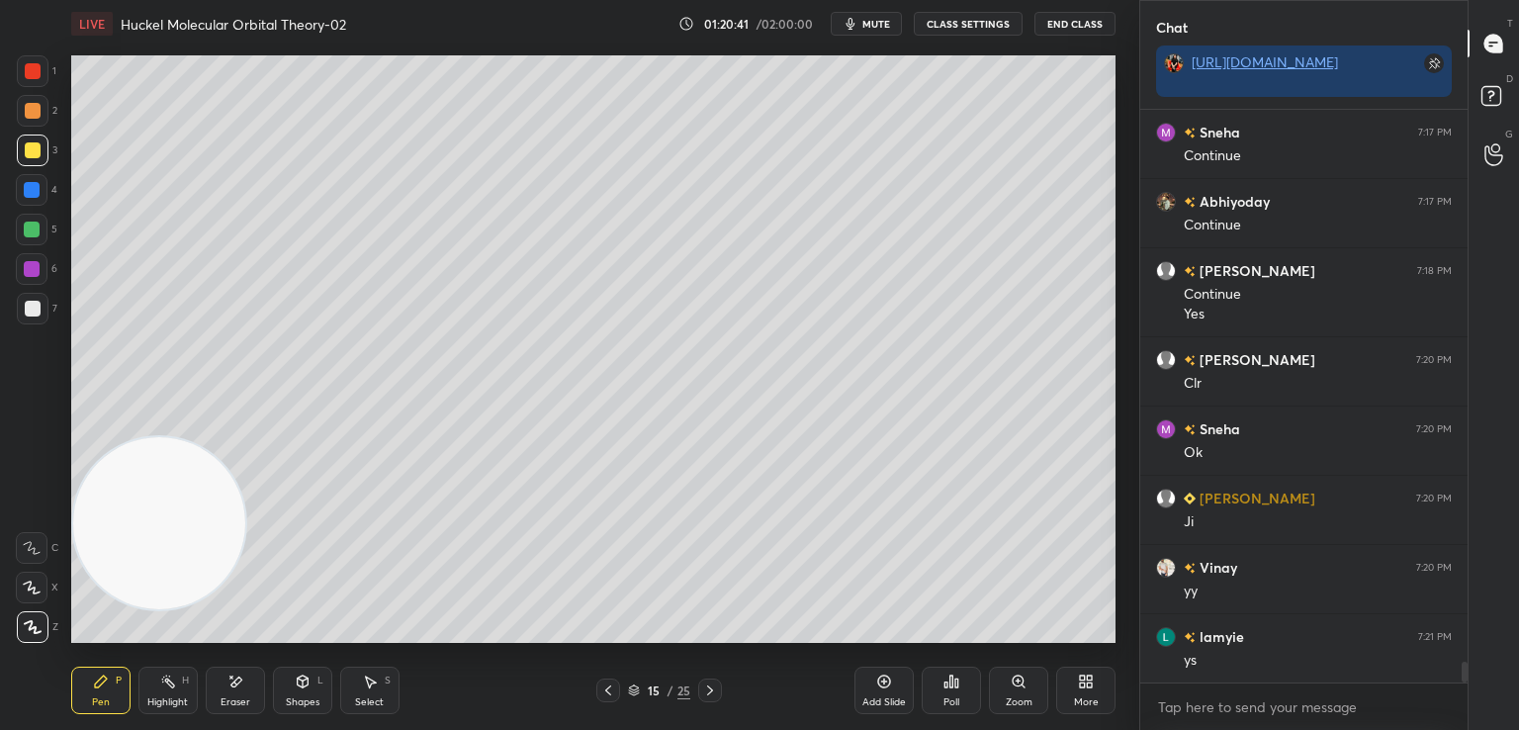
click at [880, 689] on div "Add Slide" at bounding box center [883, 689] width 59 height 47
click at [609, 687] on icon at bounding box center [608, 690] width 16 height 16
click at [229, 677] on icon at bounding box center [235, 681] width 16 height 17
click at [95, 690] on div "Pen P" at bounding box center [100, 689] width 59 height 47
click at [234, 673] on icon at bounding box center [235, 681] width 16 height 17
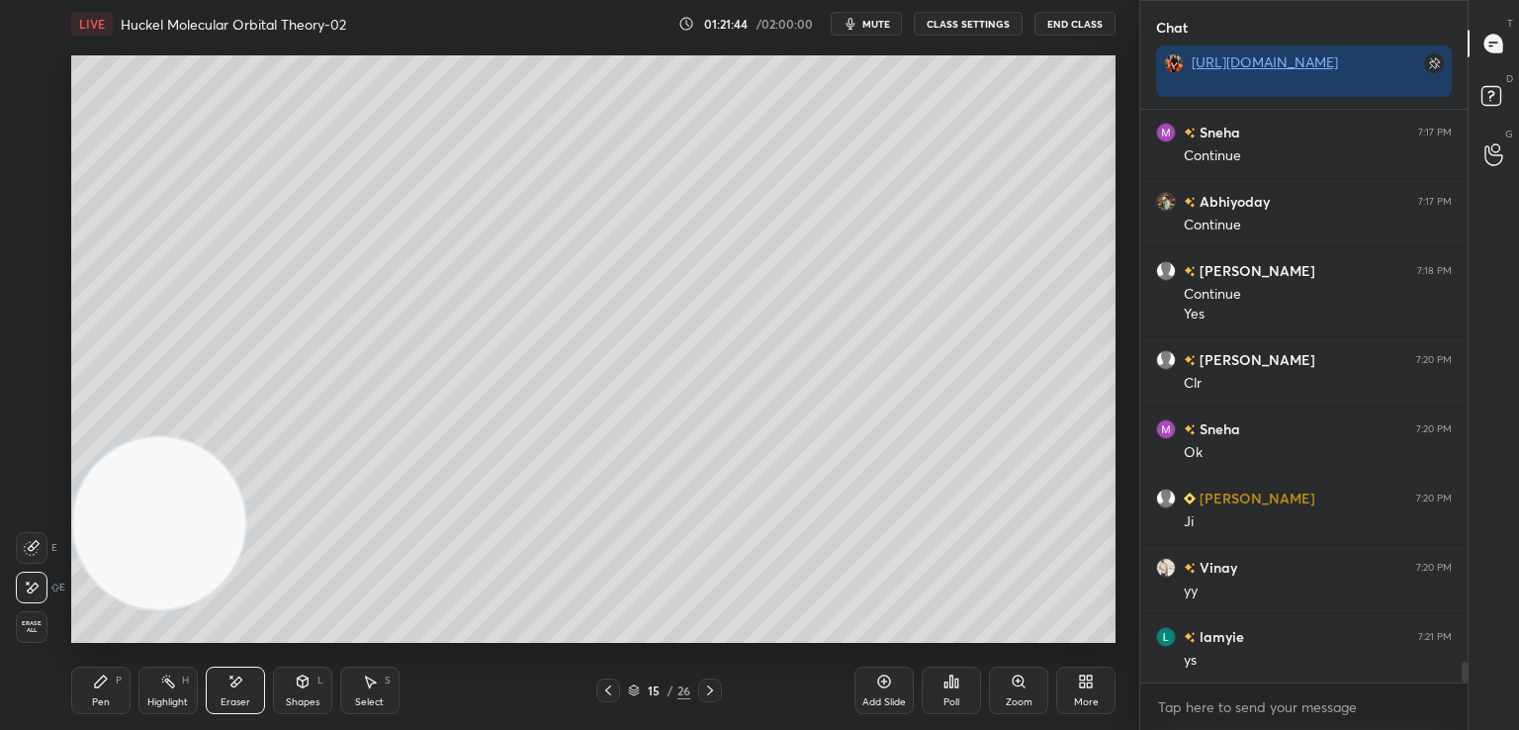
scroll to position [15076, 0]
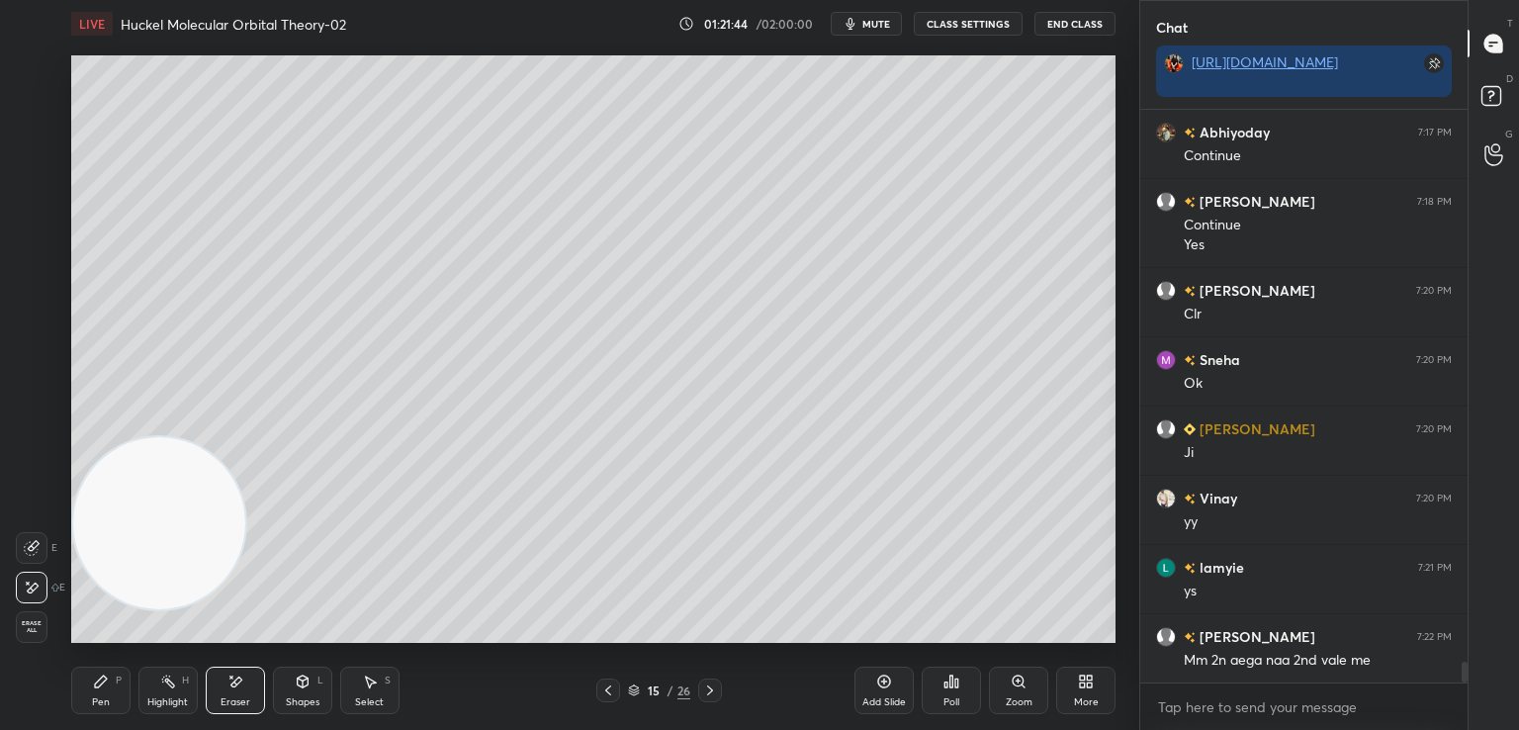
click at [102, 689] on icon at bounding box center [101, 681] width 16 height 16
click at [228, 672] on div "Eraser" at bounding box center [235, 689] width 59 height 47
click at [101, 683] on icon at bounding box center [101, 681] width 12 height 12
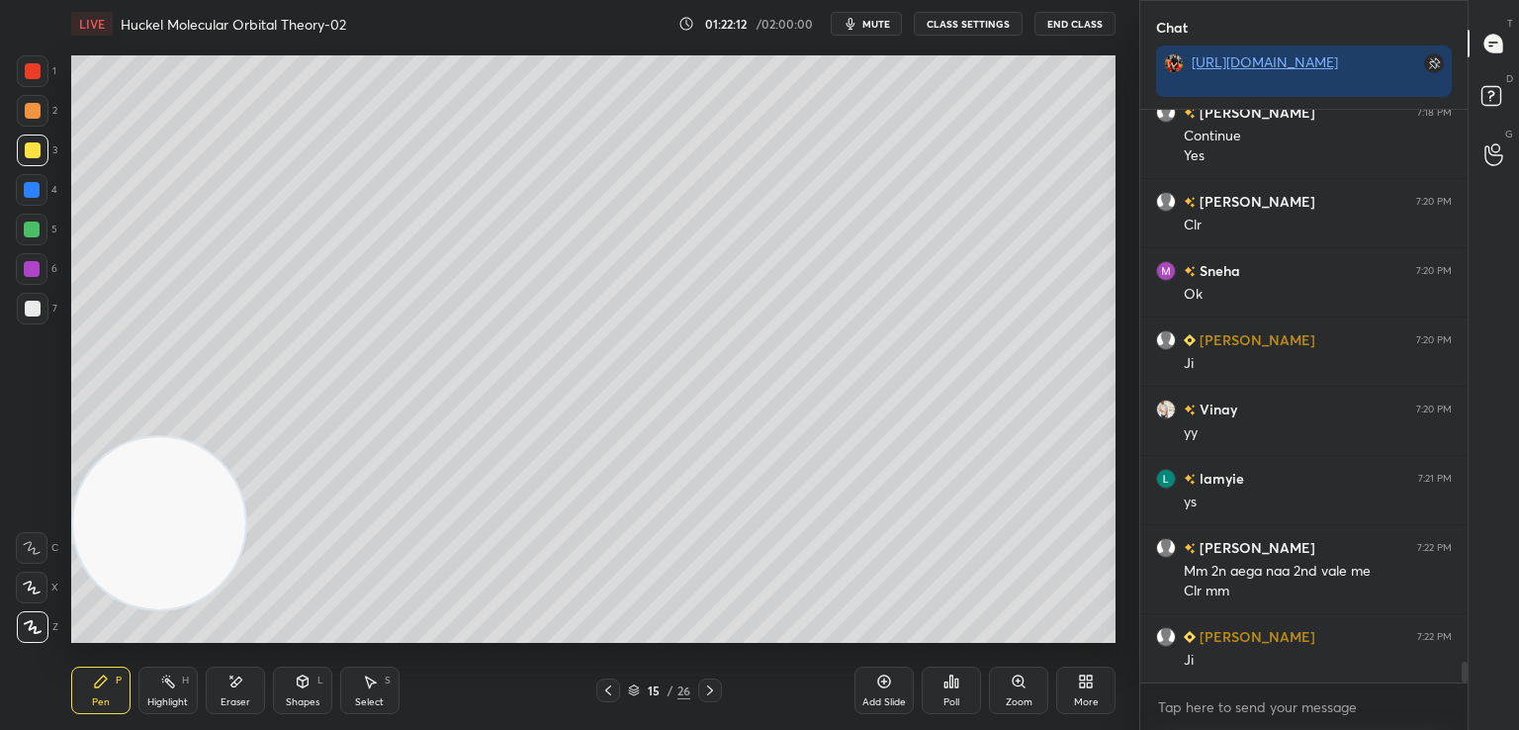
scroll to position [15303, 0]
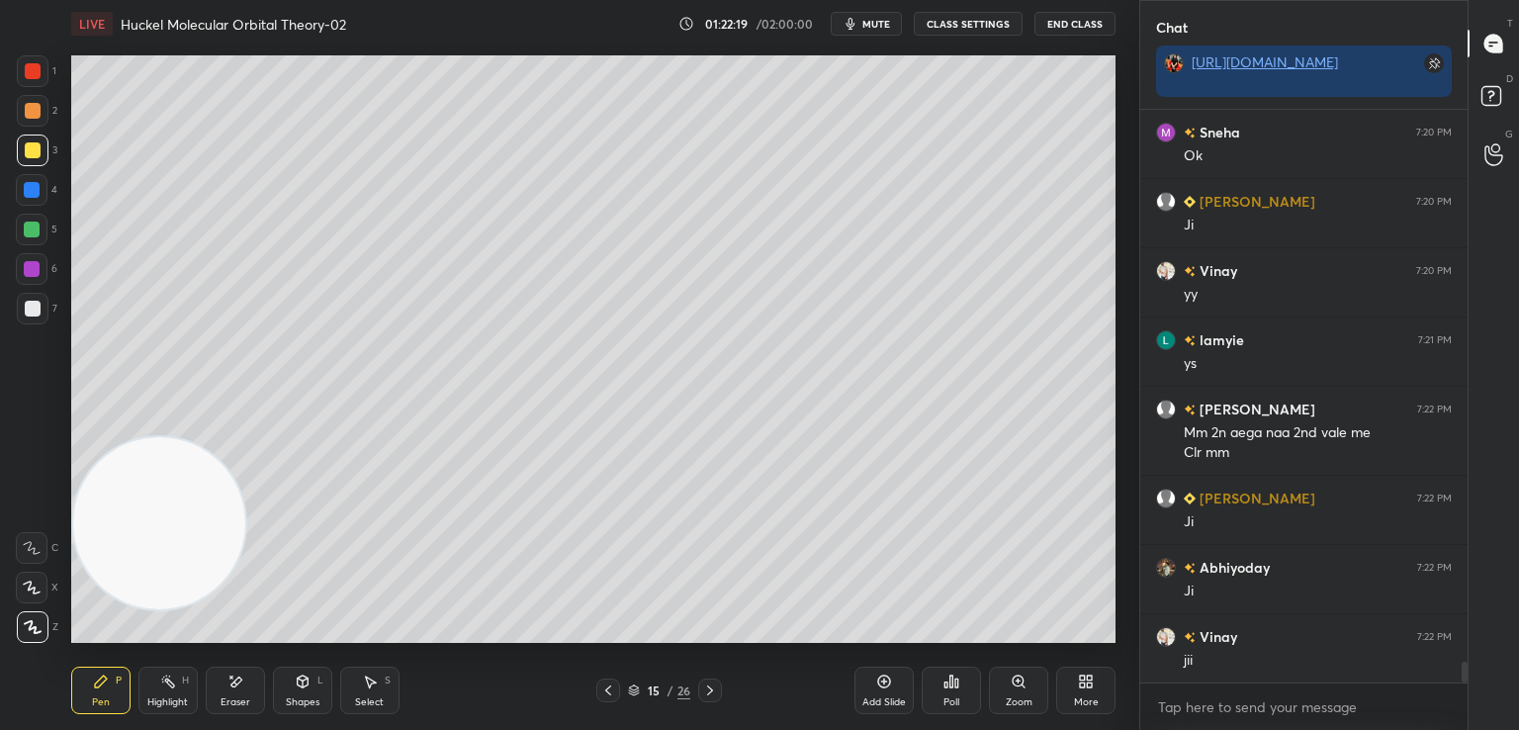
click at [37, 311] on div at bounding box center [33, 309] width 16 height 16
click at [895, 683] on div "Add Slide" at bounding box center [883, 689] width 59 height 47
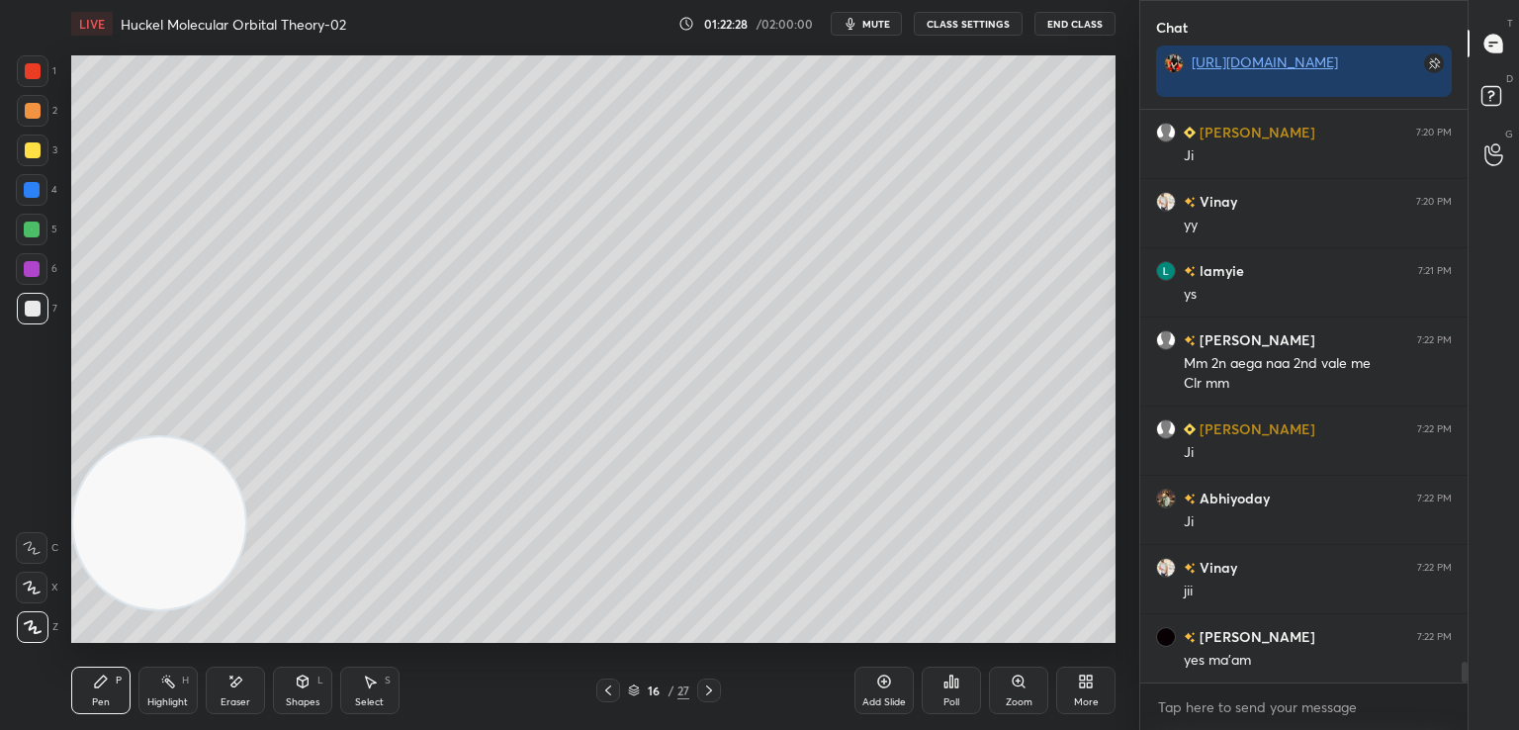
scroll to position [15441, 0]
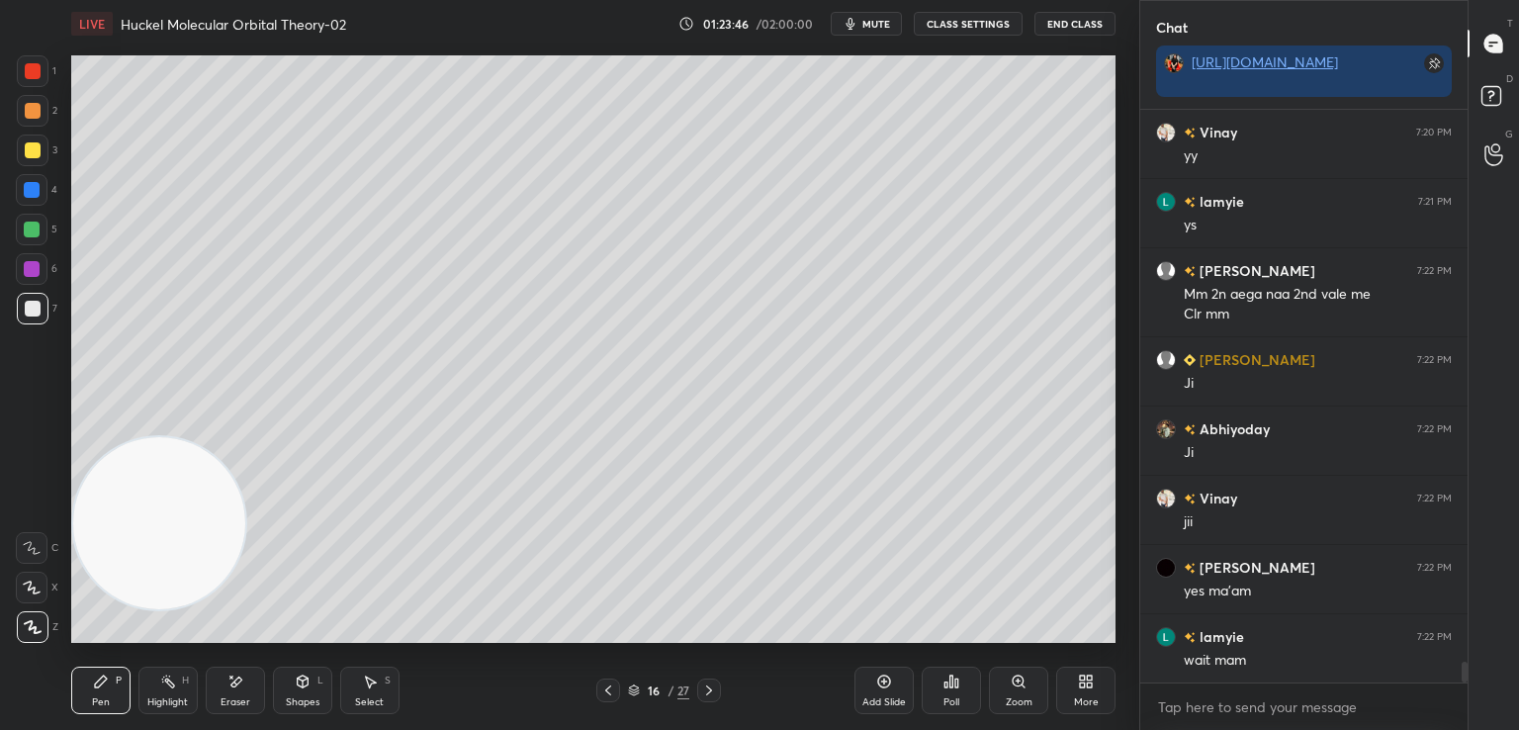
click at [895, 681] on div "Add Slide" at bounding box center [883, 689] width 59 height 47
click at [609, 687] on icon at bounding box center [608, 690] width 16 height 16
click at [937, 673] on div "Poll" at bounding box center [950, 689] width 59 height 47
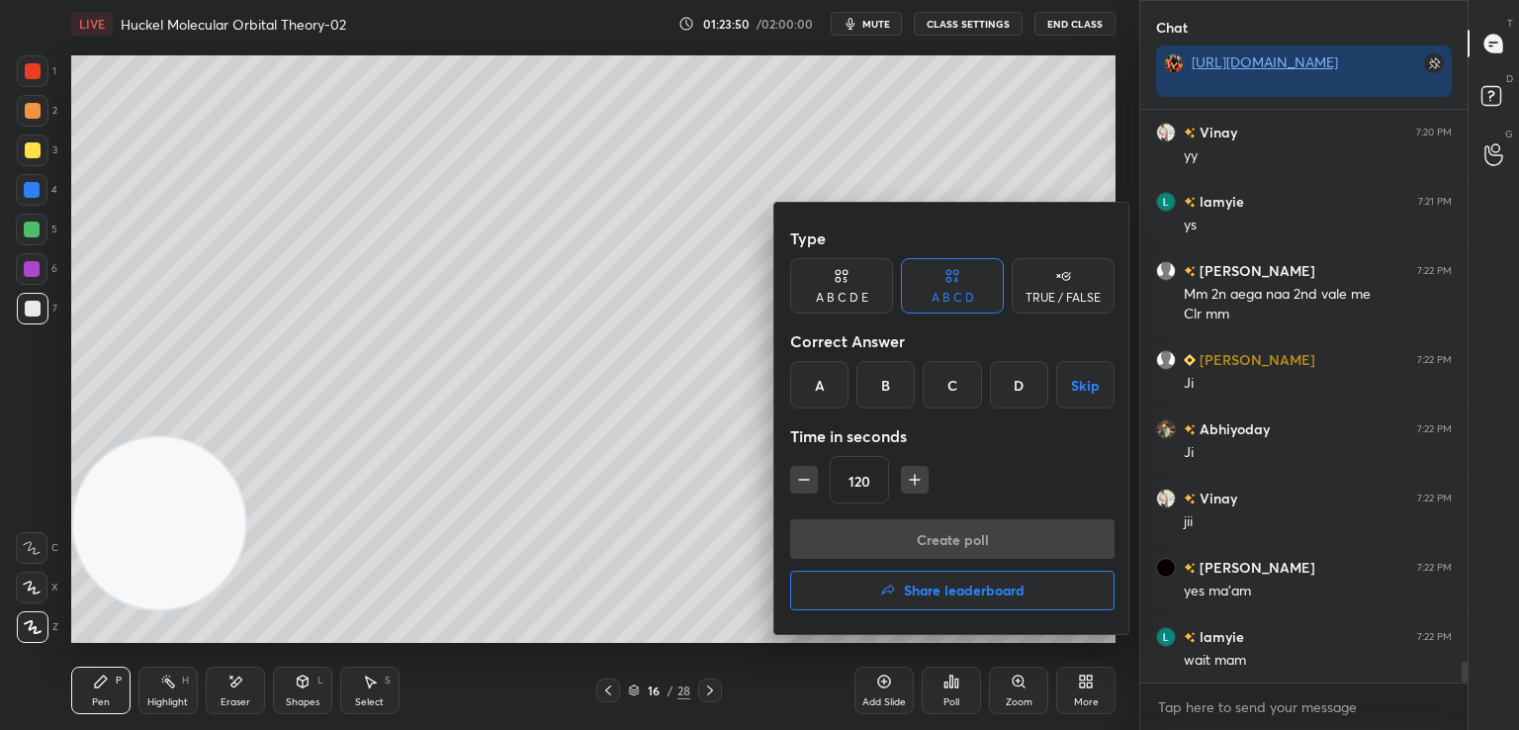
click at [1055, 294] on div "TRUE / FALSE" at bounding box center [1062, 298] width 75 height 12
click at [950, 304] on div "A B C D" at bounding box center [952, 298] width 43 height 12
click at [890, 382] on div "B" at bounding box center [885, 384] width 58 height 47
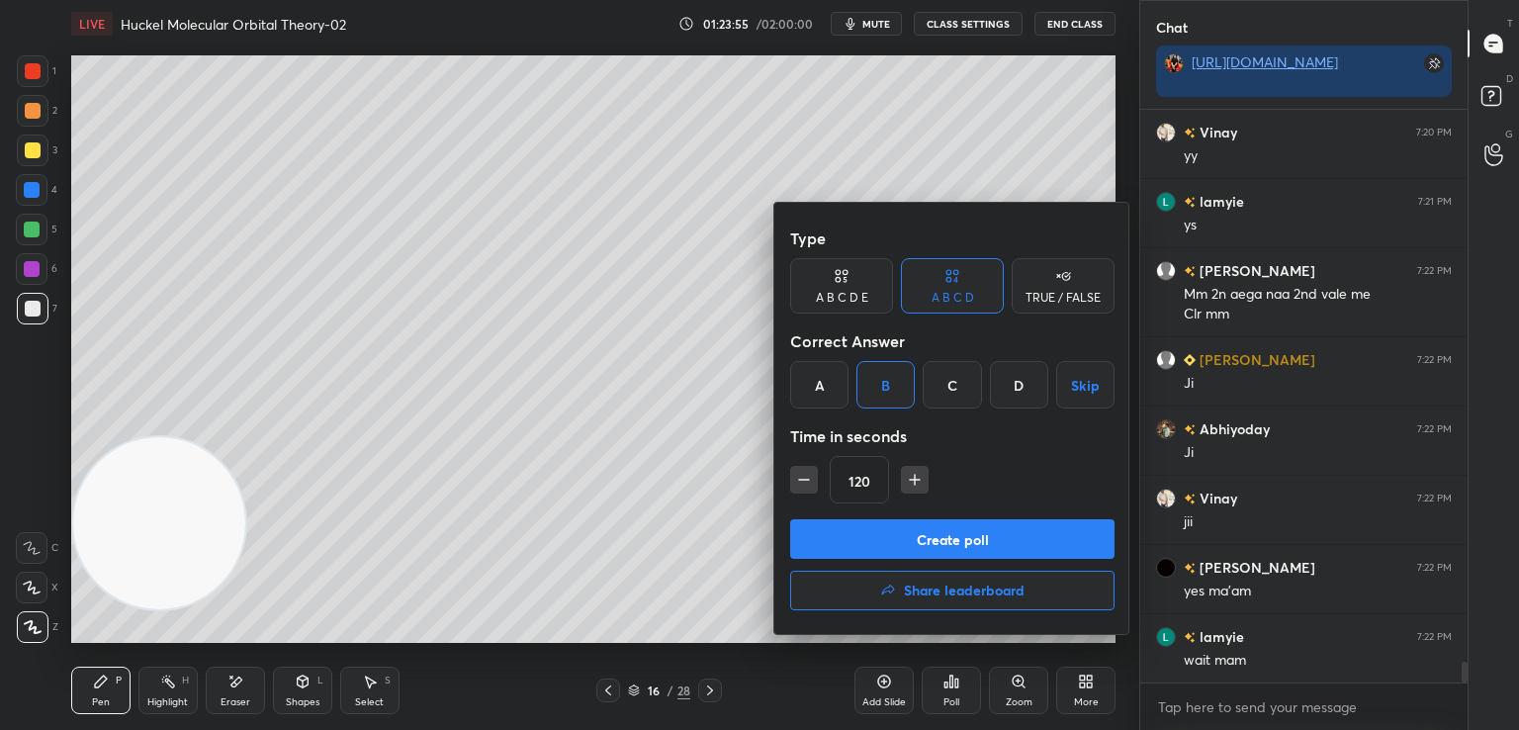
click at [966, 532] on button "Create poll" at bounding box center [952, 539] width 324 height 40
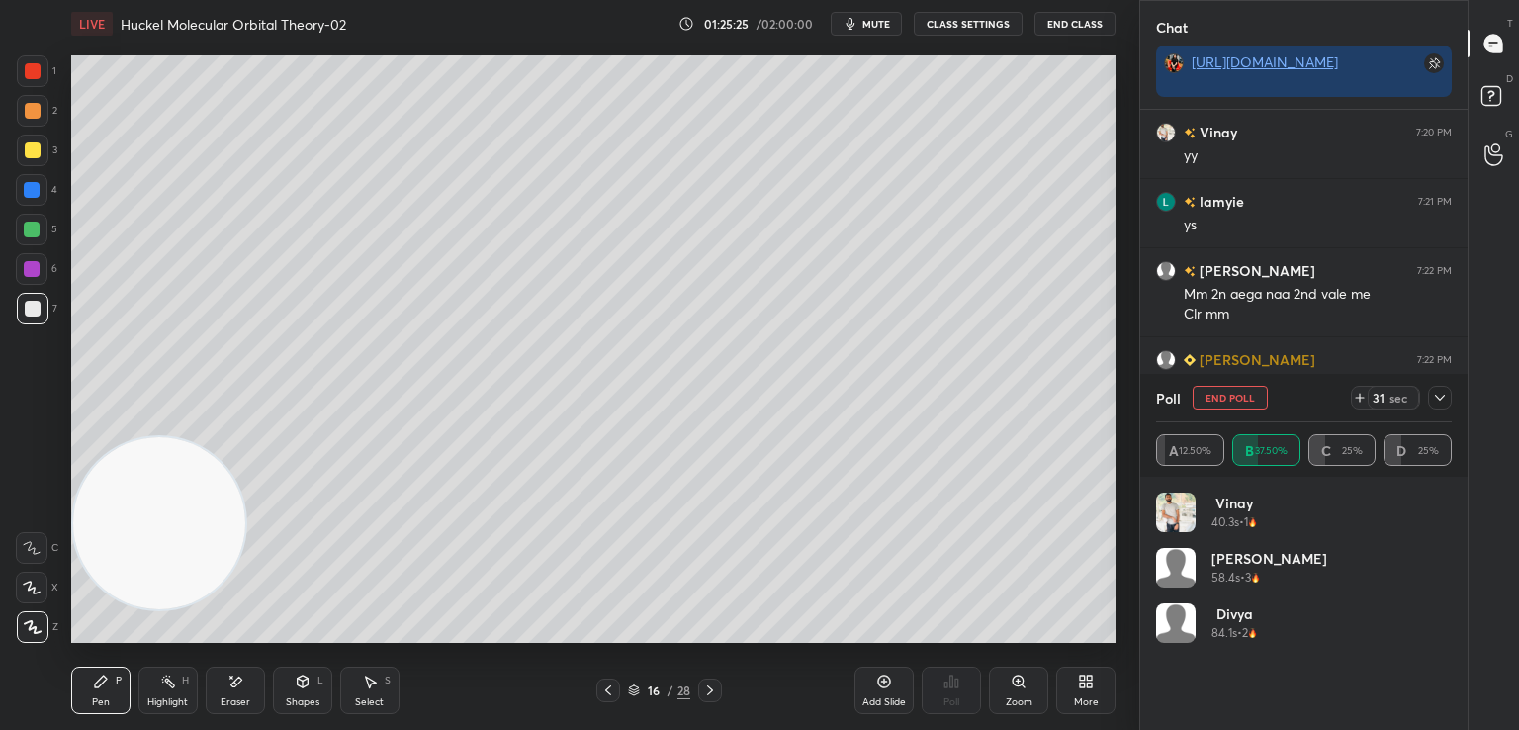
scroll to position [15613, 0]
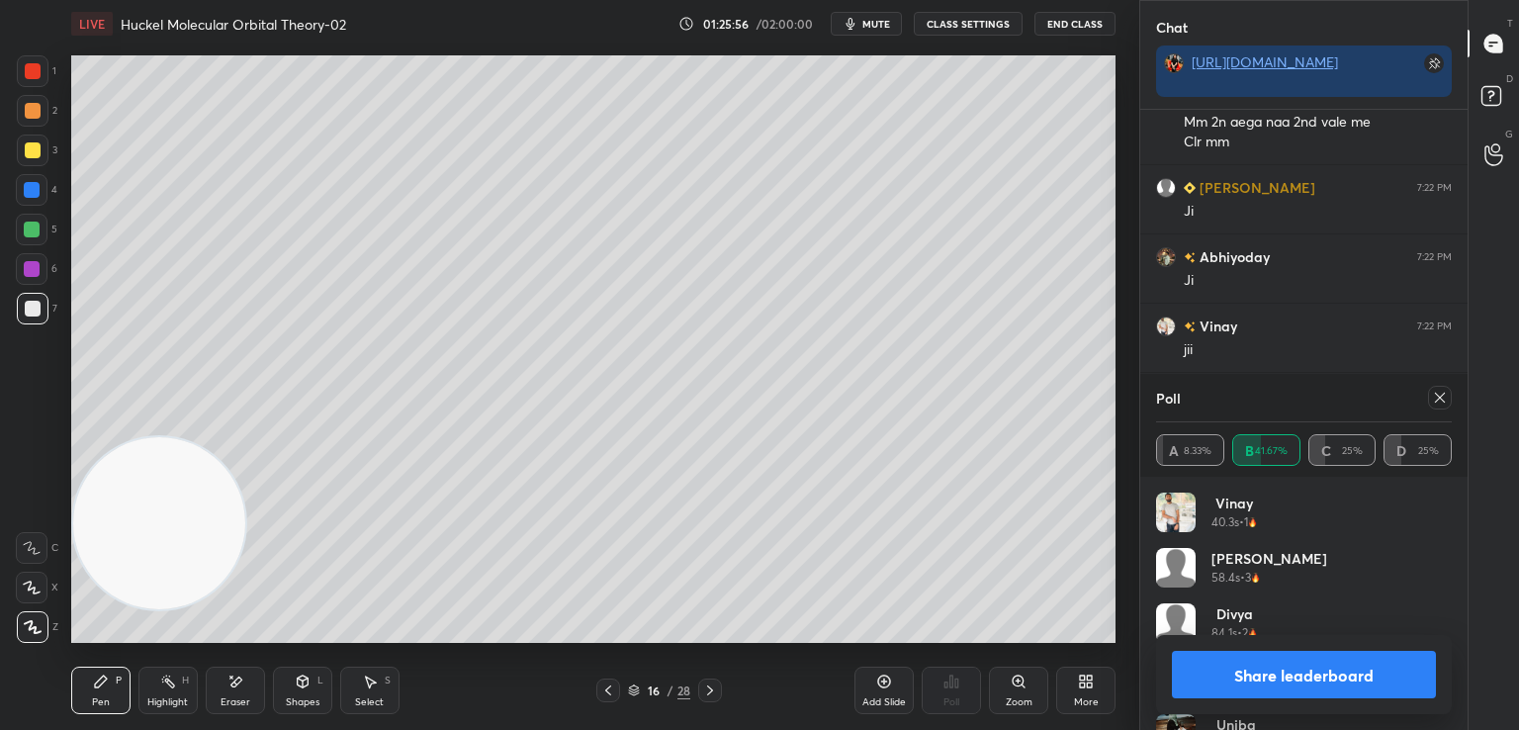
click at [1435, 400] on icon at bounding box center [1440, 398] width 16 height 16
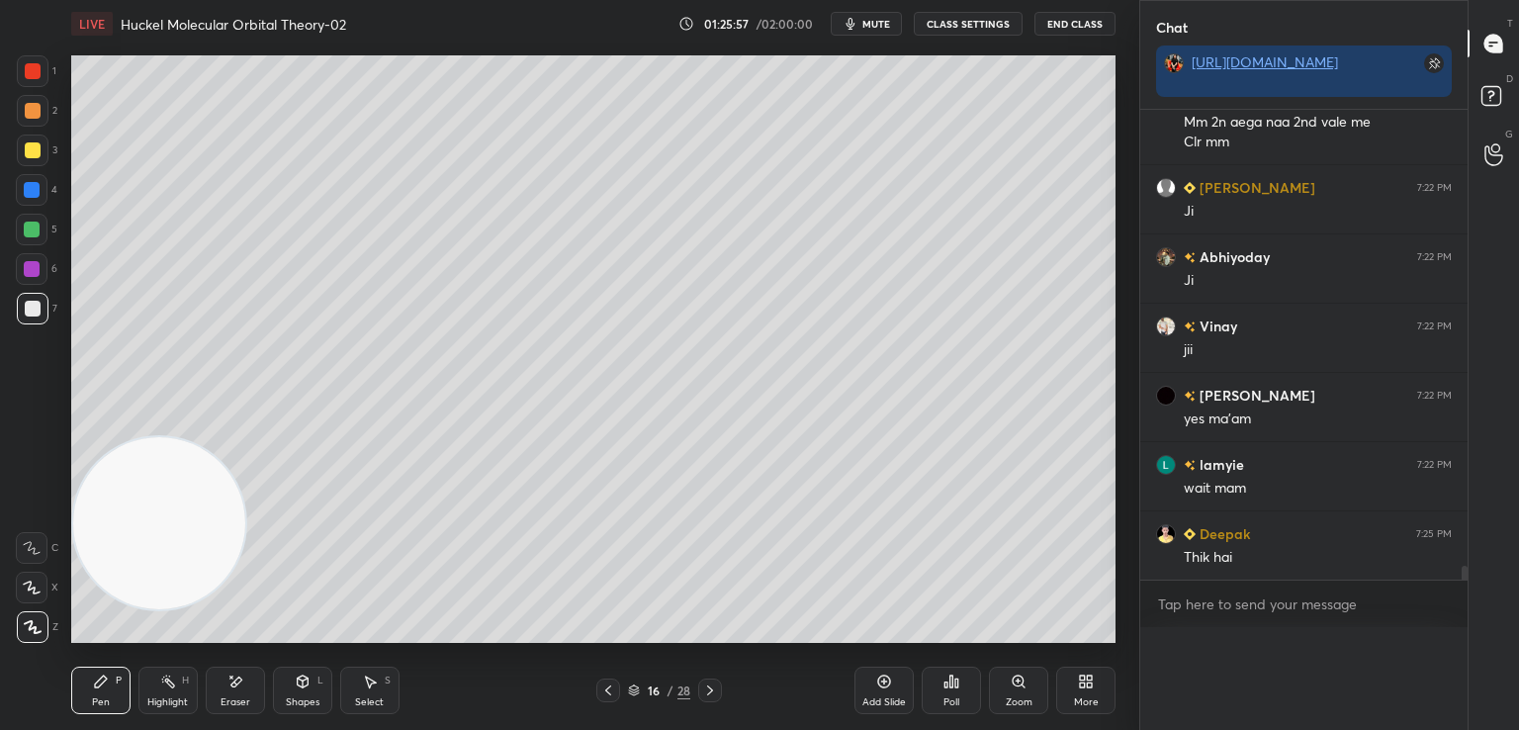
scroll to position [15590, 0]
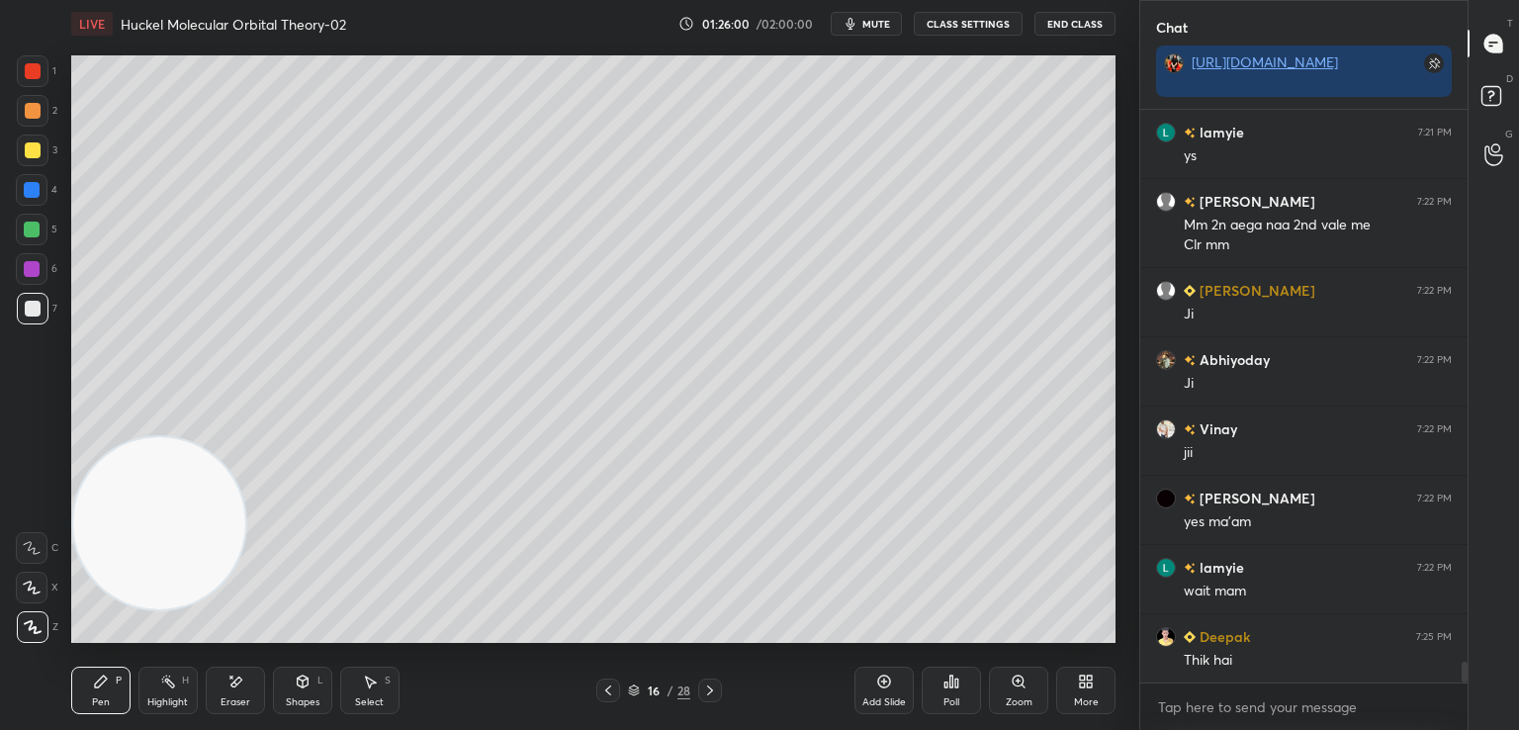
click at [33, 143] on div at bounding box center [33, 150] width 16 height 16
click at [887, 682] on icon at bounding box center [884, 681] width 16 height 16
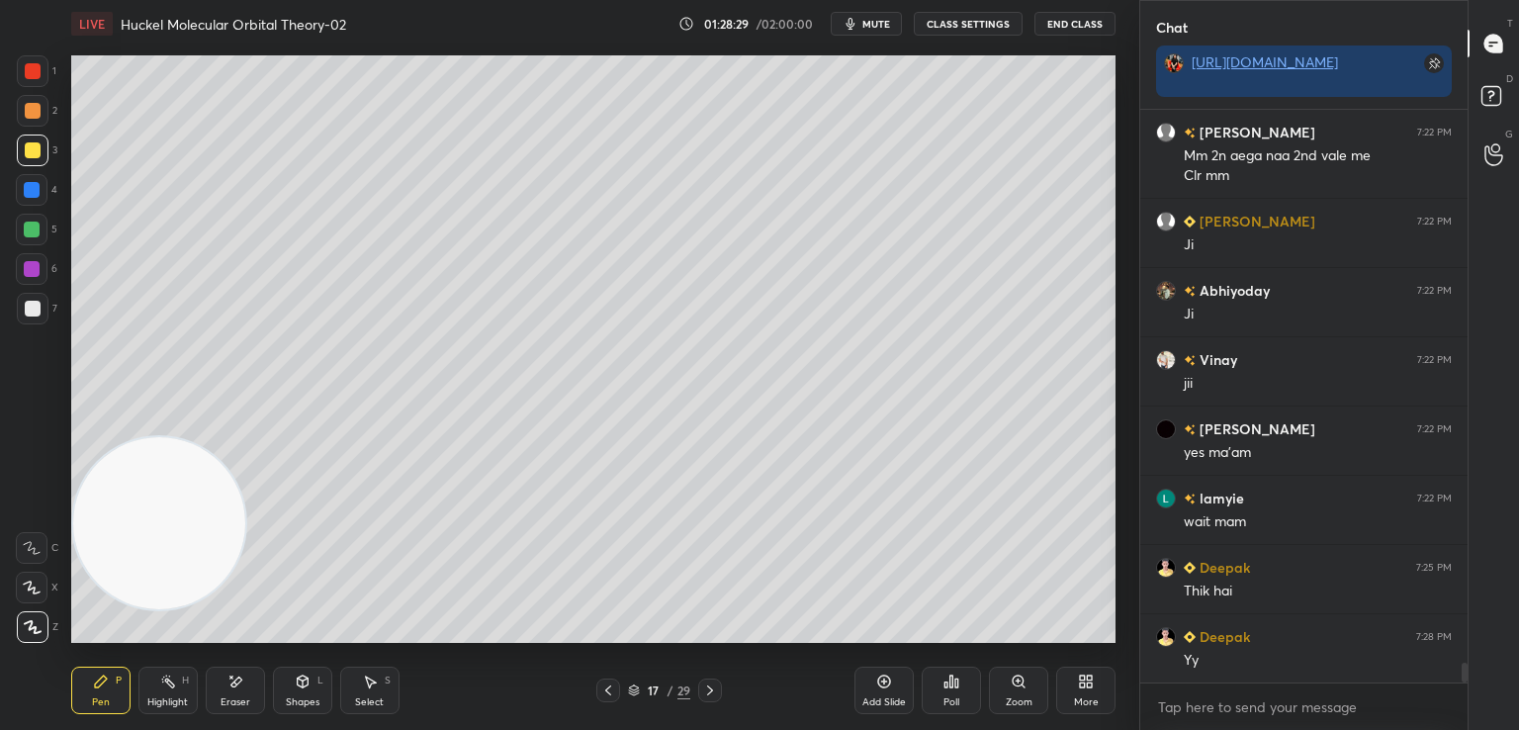
scroll to position [15649, 0]
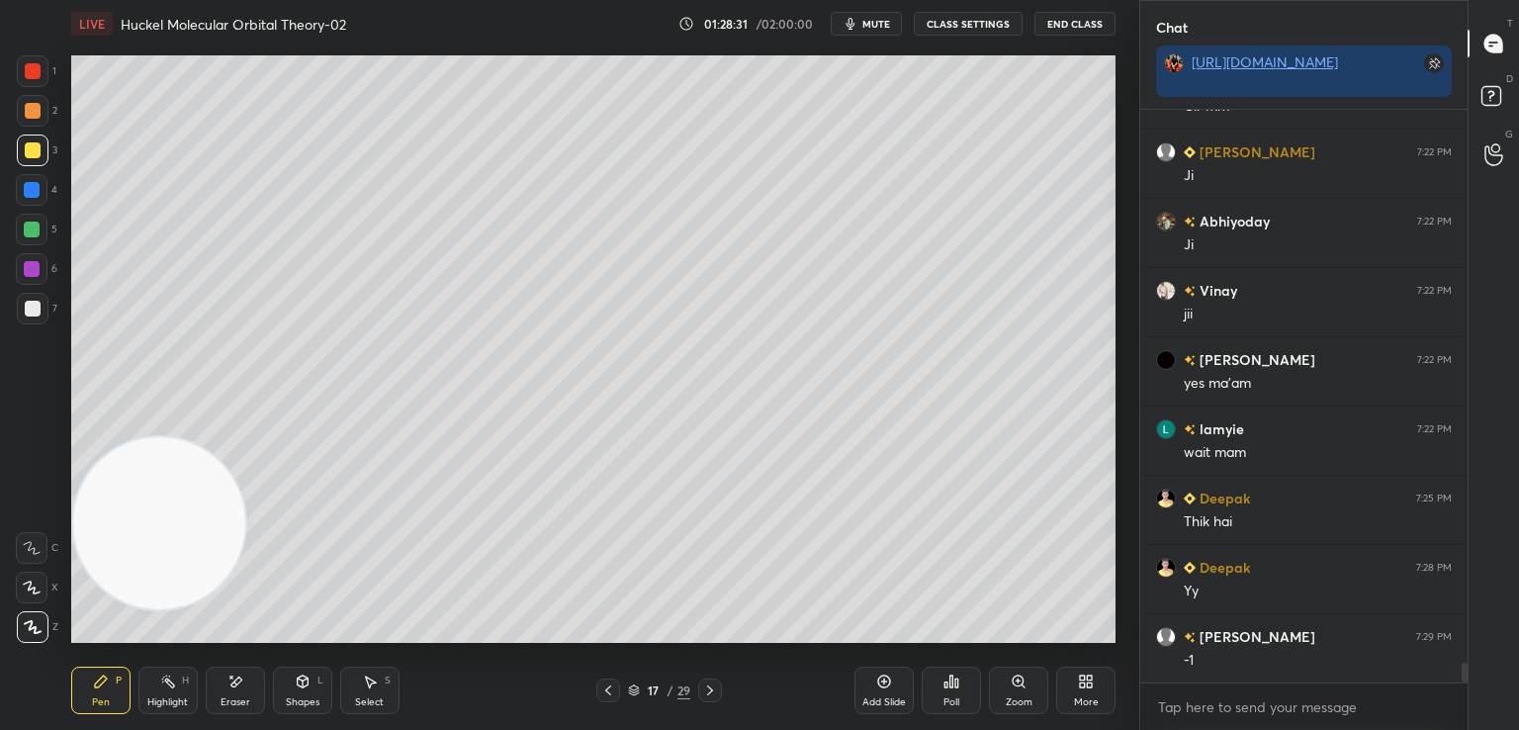
click at [608, 691] on icon at bounding box center [608, 690] width 16 height 16
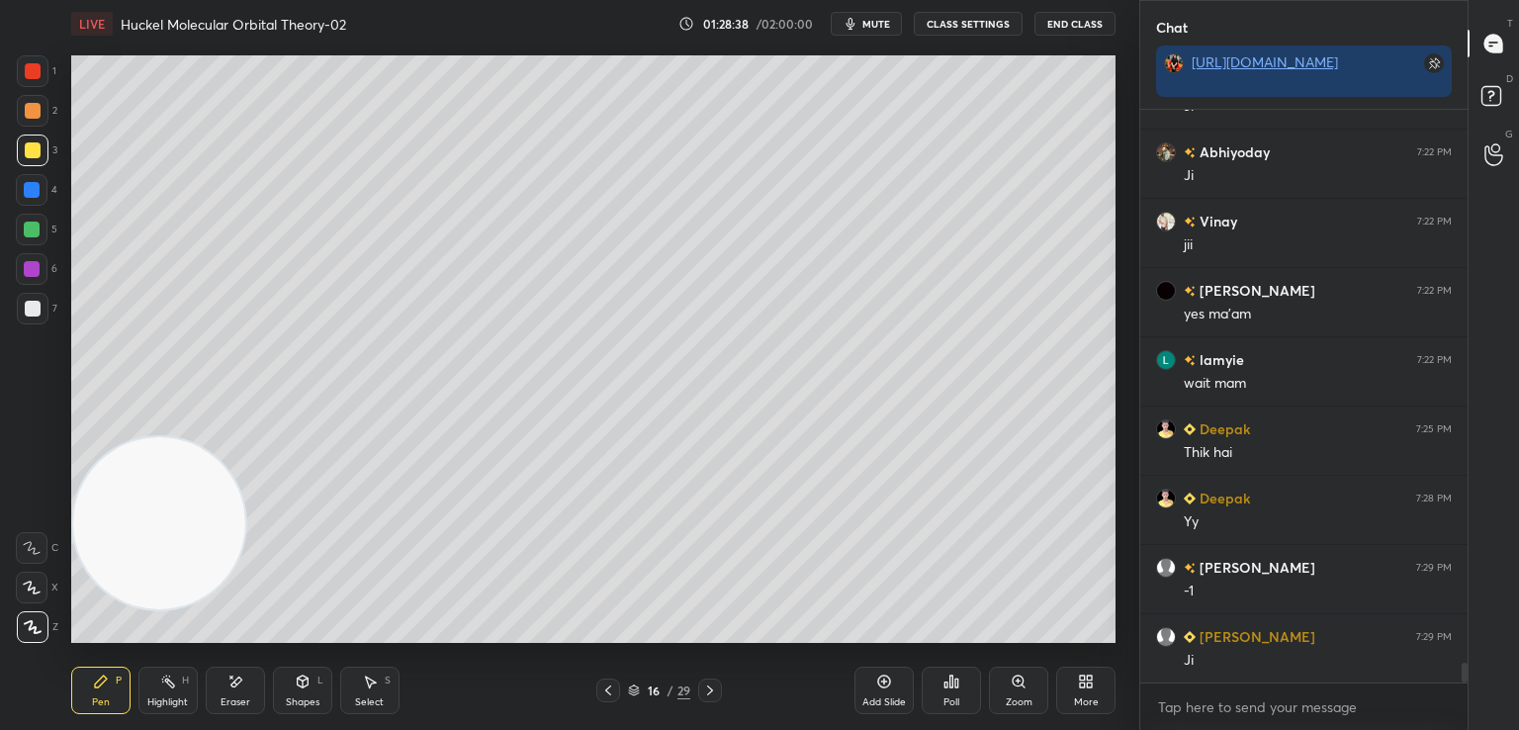
scroll to position [15787, 0]
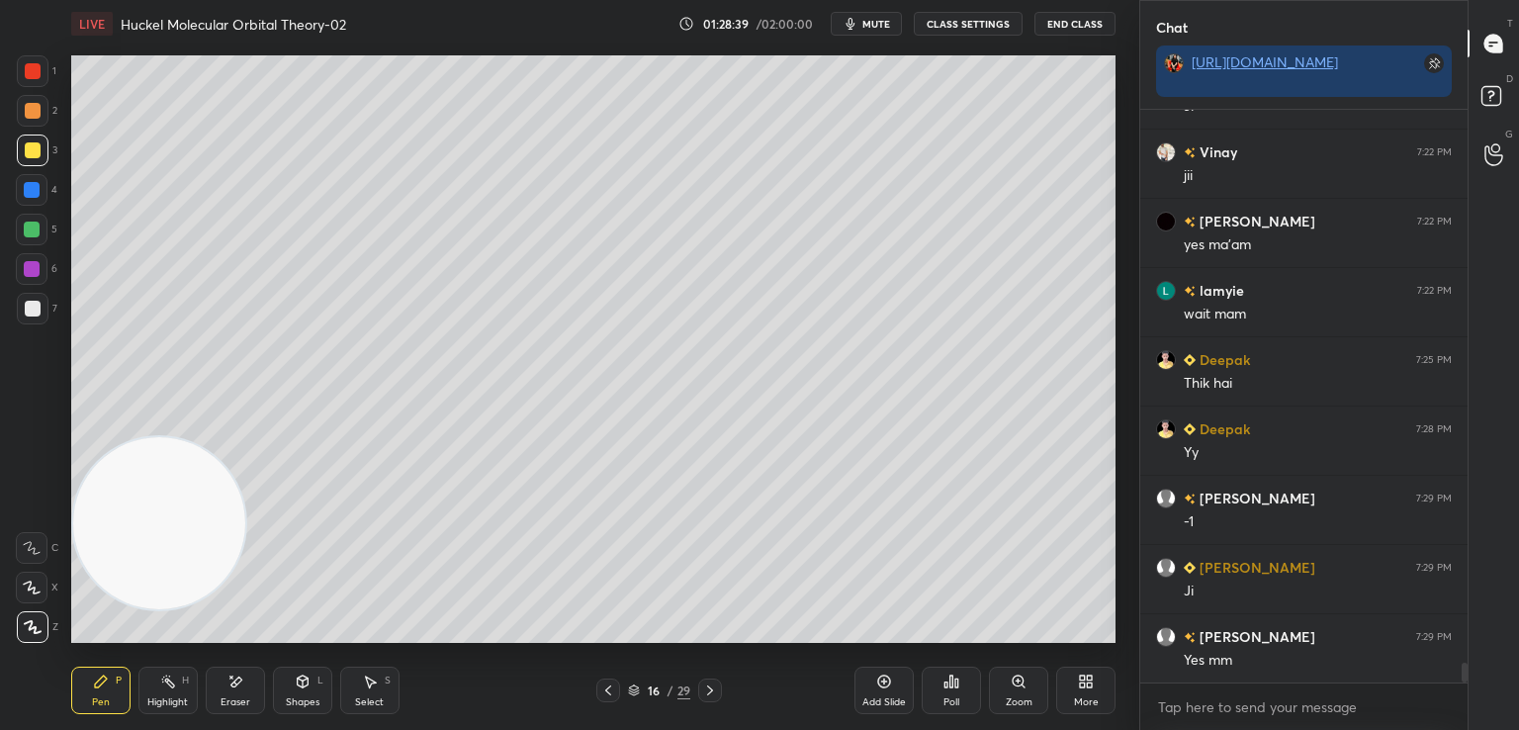
click at [712, 683] on icon at bounding box center [710, 690] width 16 height 16
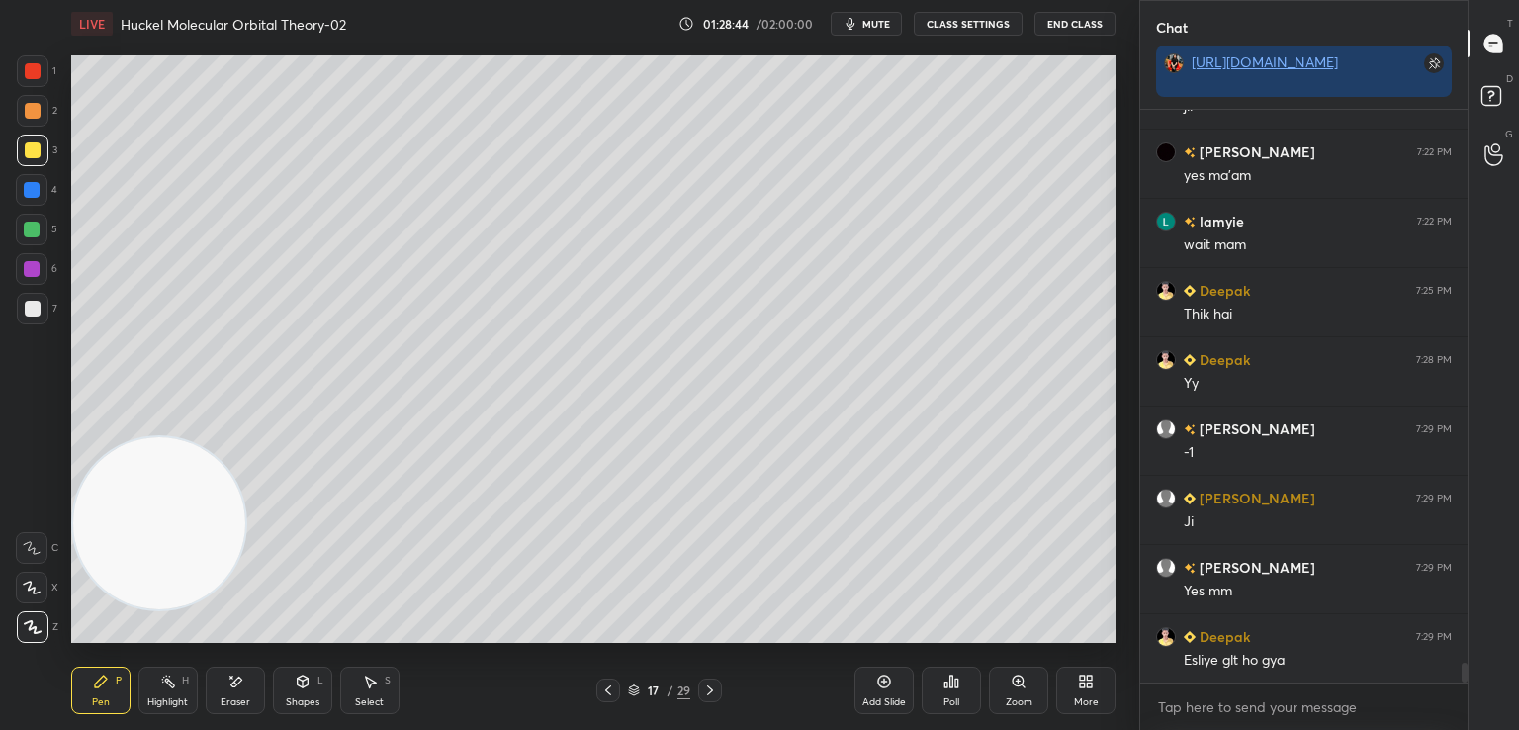
scroll to position [15926, 0]
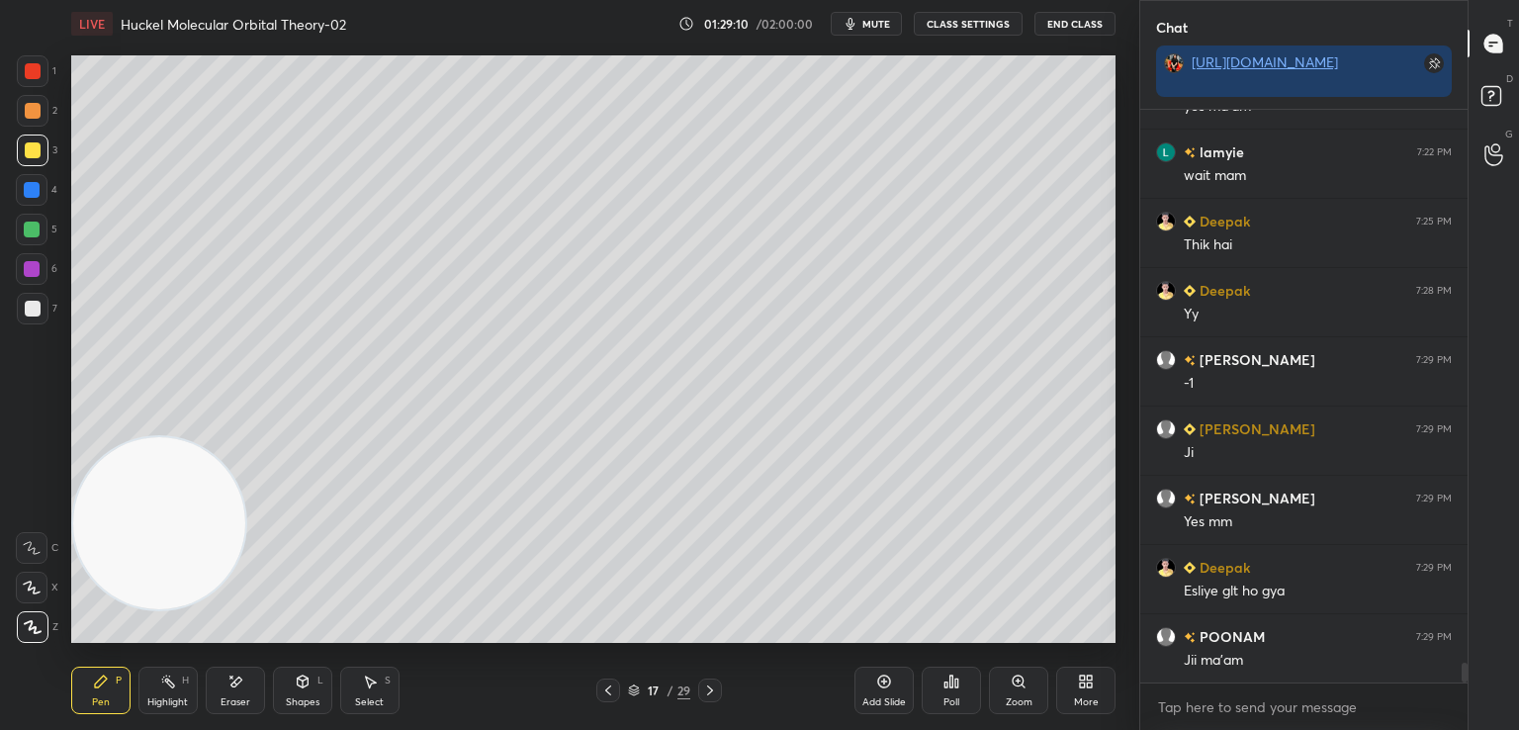
click at [222, 679] on div "Eraser" at bounding box center [235, 689] width 59 height 47
click at [106, 684] on icon at bounding box center [101, 681] width 16 height 16
click at [236, 678] on icon at bounding box center [235, 681] width 11 height 10
click at [99, 689] on div "Pen P" at bounding box center [100, 689] width 59 height 47
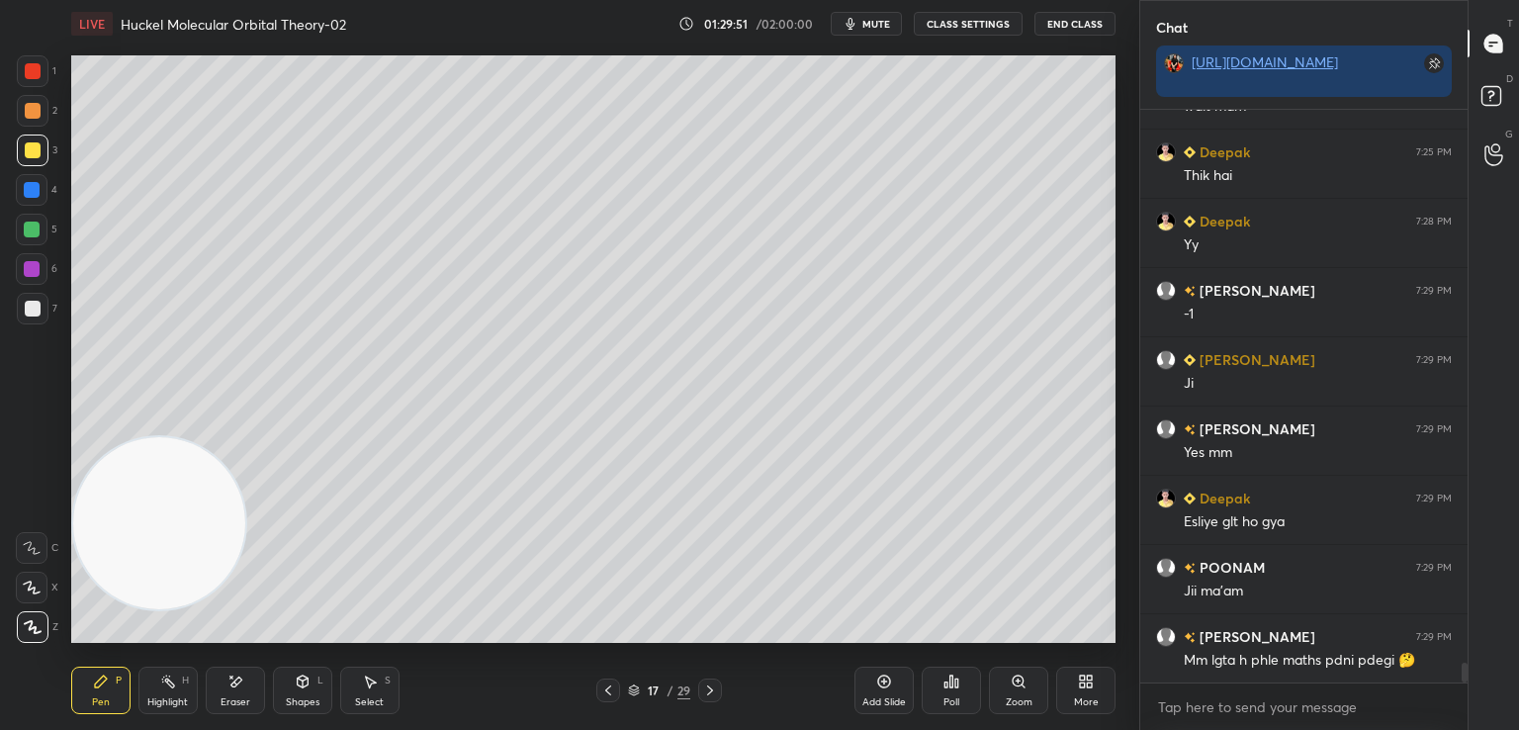
scroll to position [16064, 0]
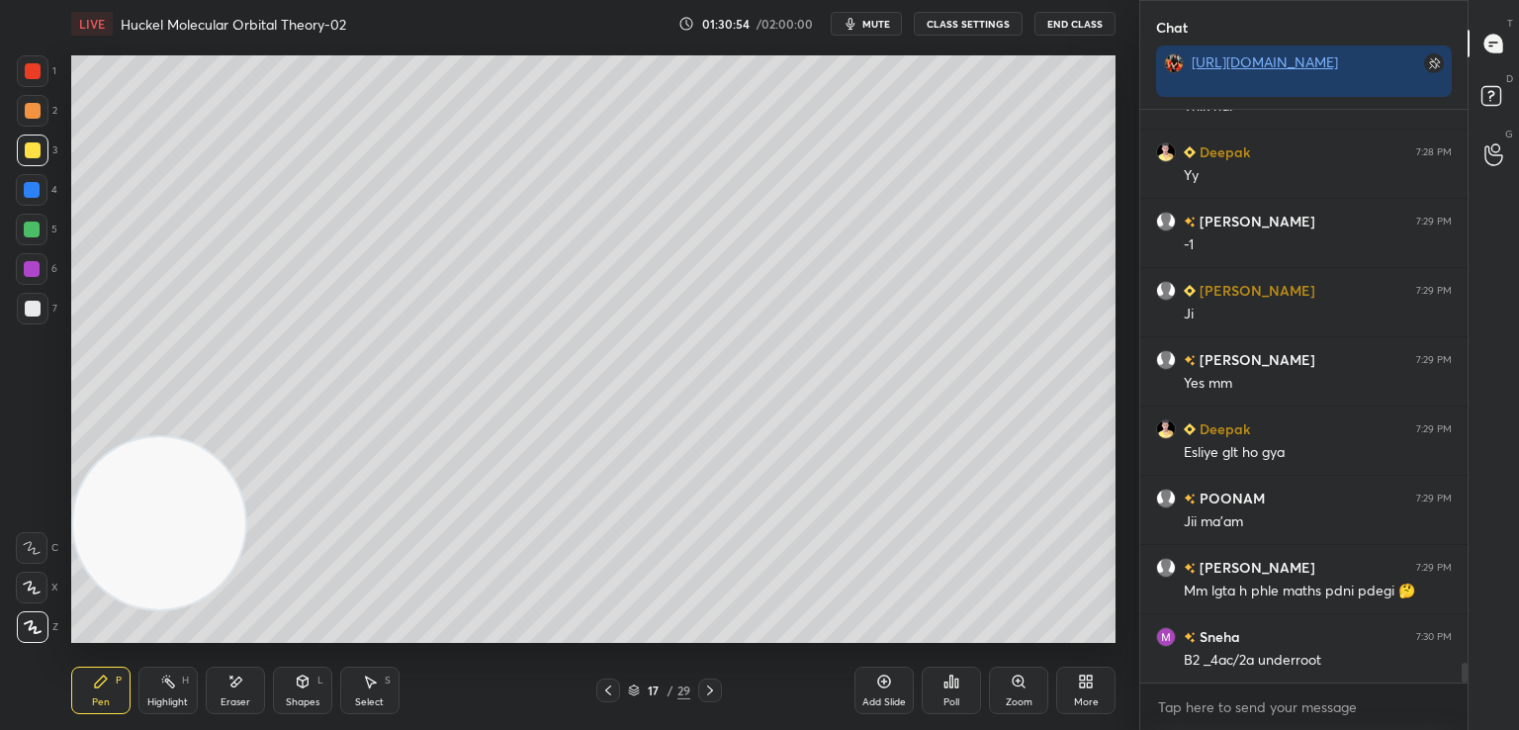
click at [243, 681] on div "Eraser" at bounding box center [235, 689] width 59 height 47
click at [98, 689] on icon at bounding box center [101, 681] width 16 height 16
click at [218, 687] on div "Eraser" at bounding box center [235, 689] width 59 height 47
click at [98, 685] on icon at bounding box center [101, 681] width 12 height 12
click at [225, 681] on div "Eraser" at bounding box center [235, 689] width 59 height 47
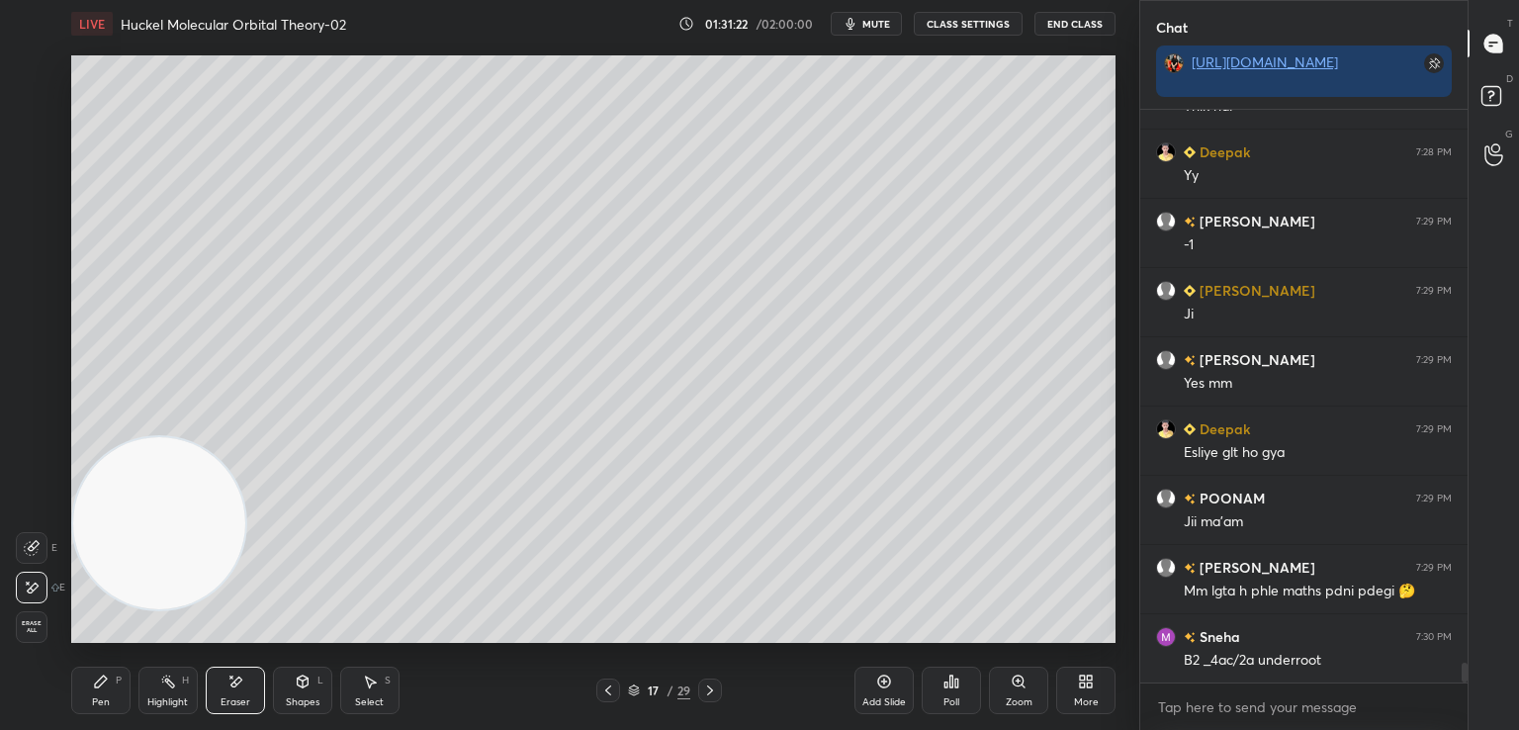
click at [93, 681] on icon at bounding box center [101, 681] width 16 height 16
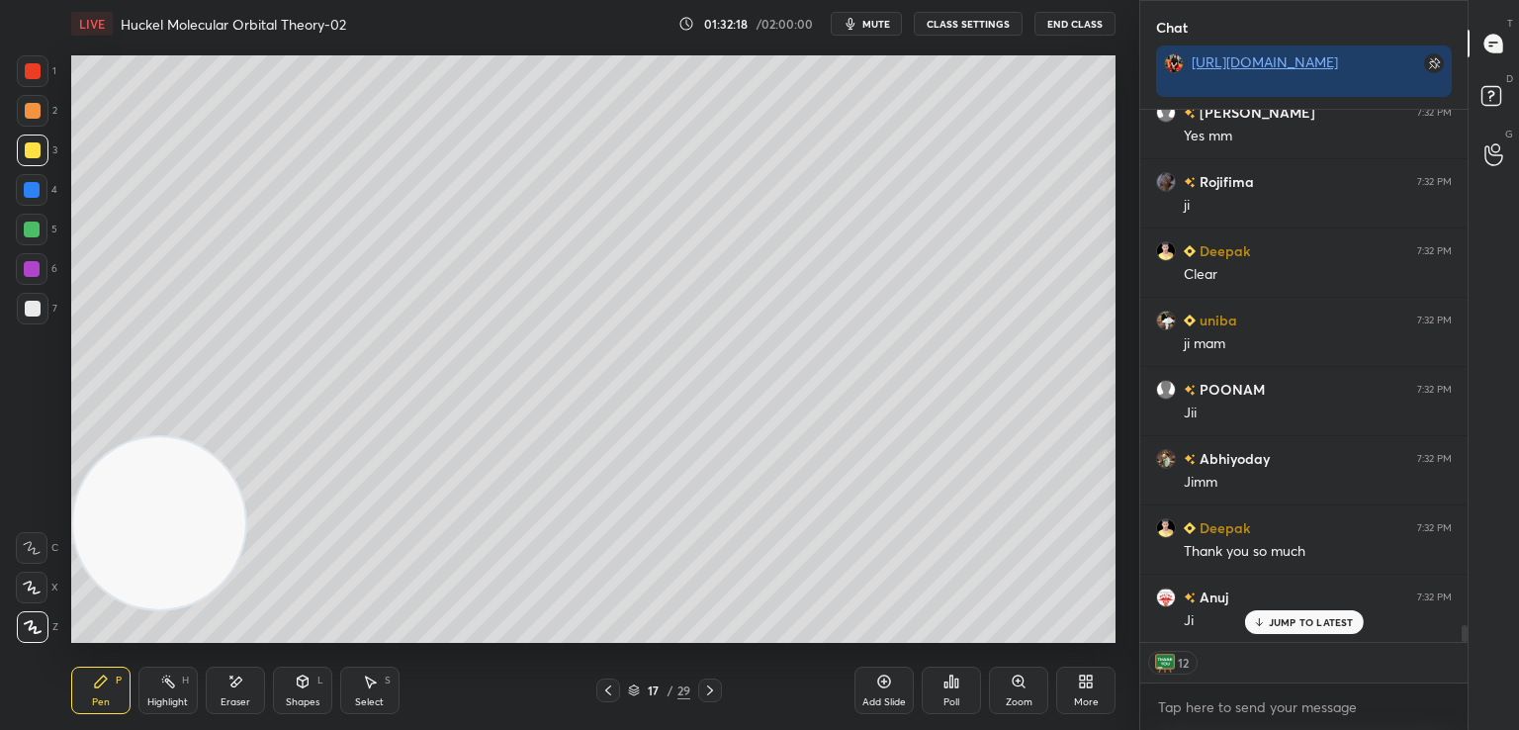
scroll to position [16677, 0]
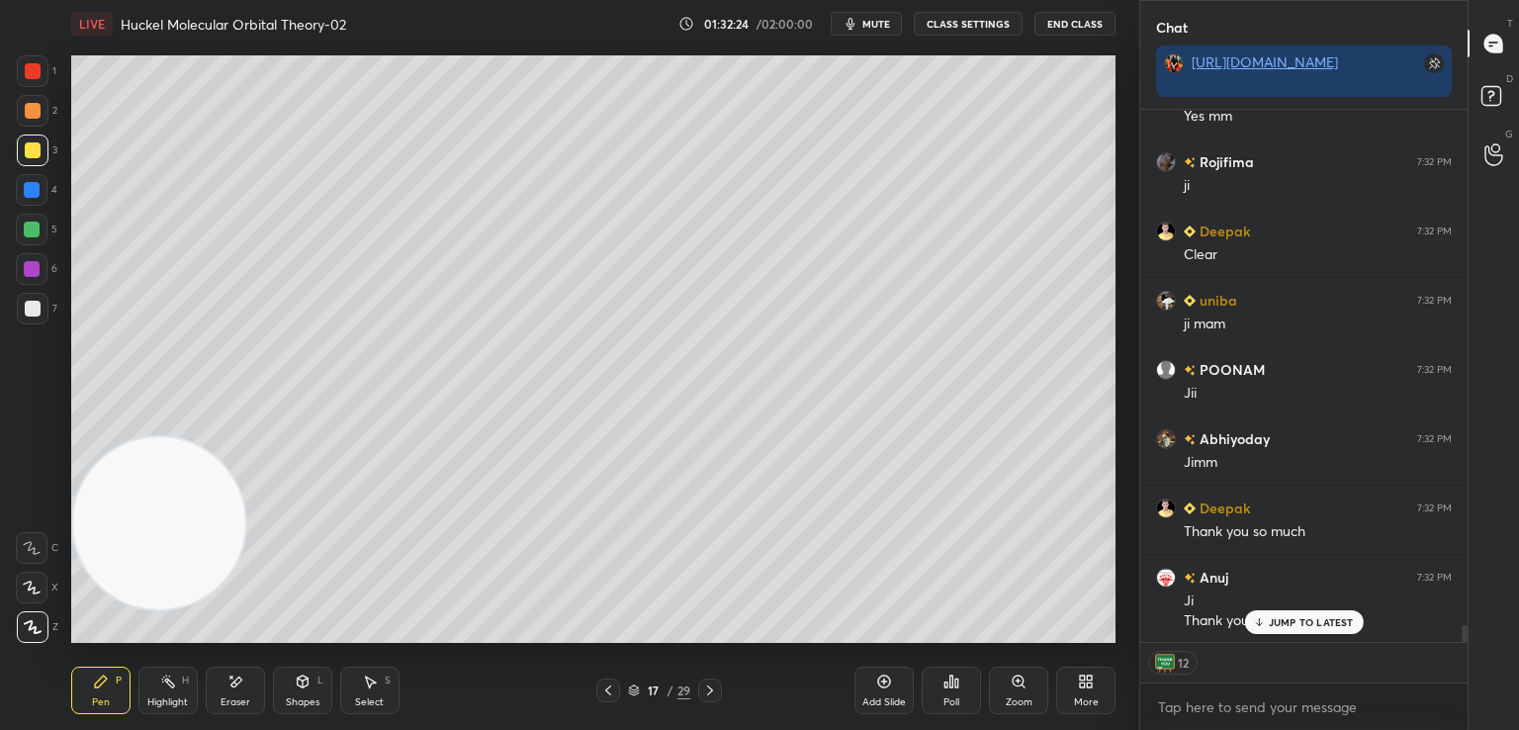
type textarea "x"
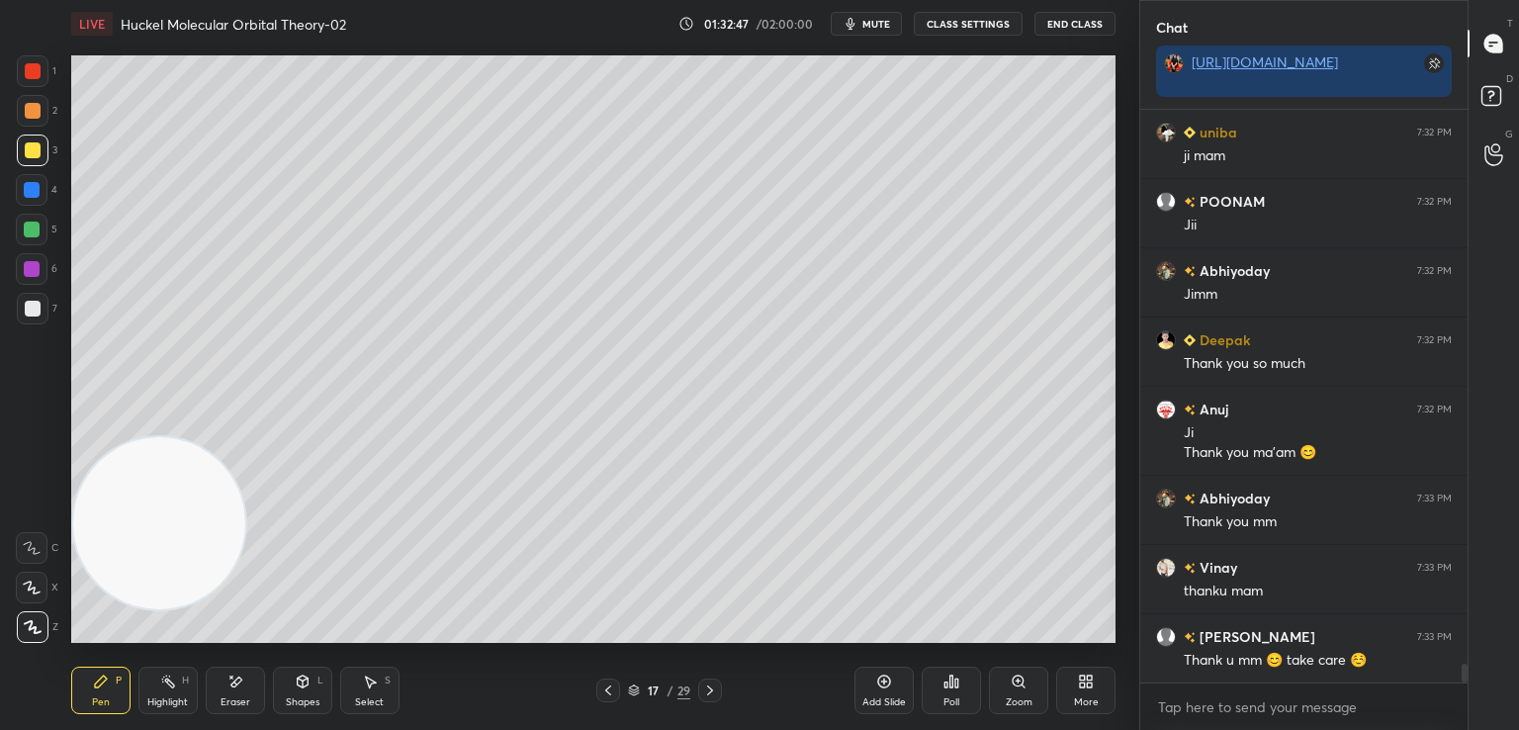
scroll to position [16915, 0]
